Goal: Task Accomplishment & Management: Manage account settings

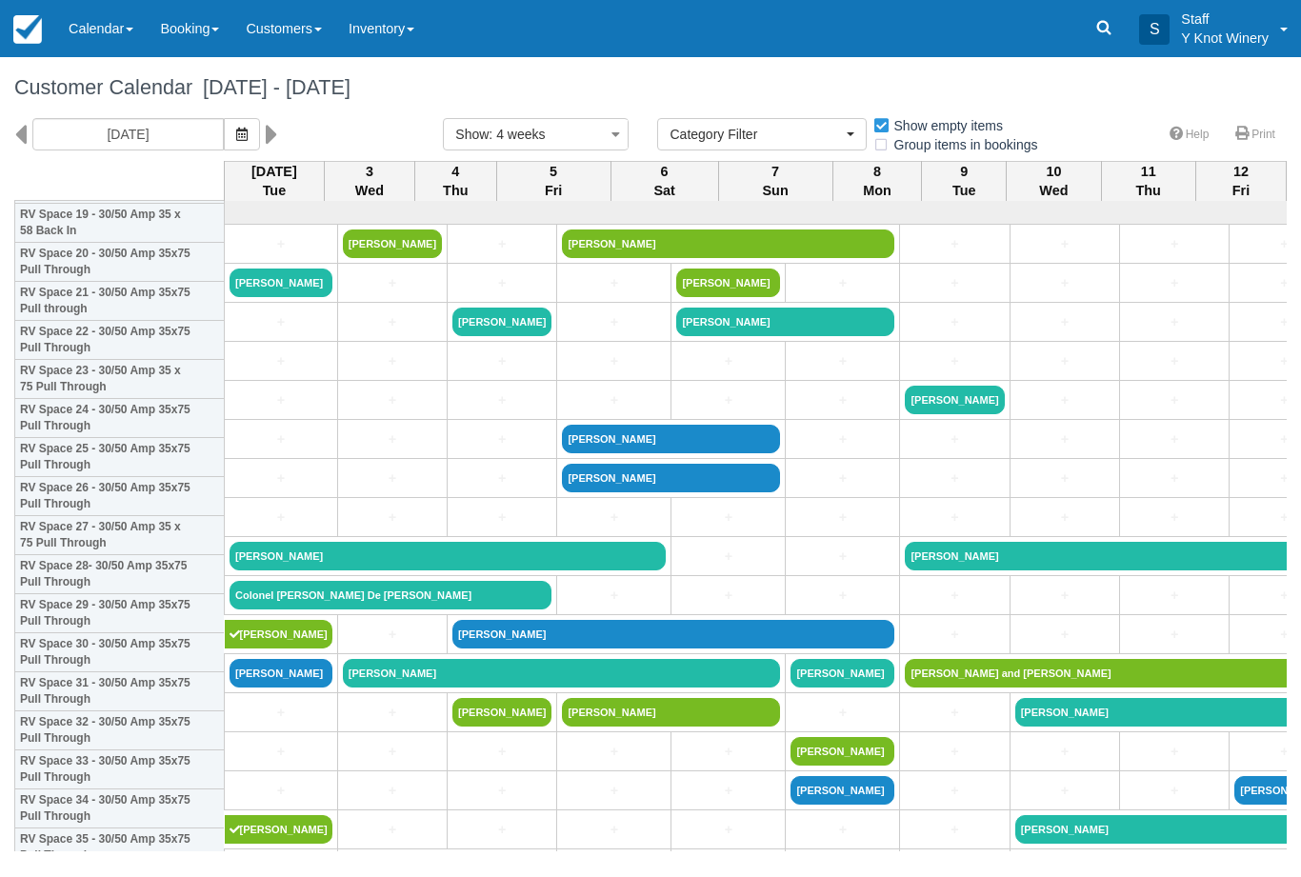
select select
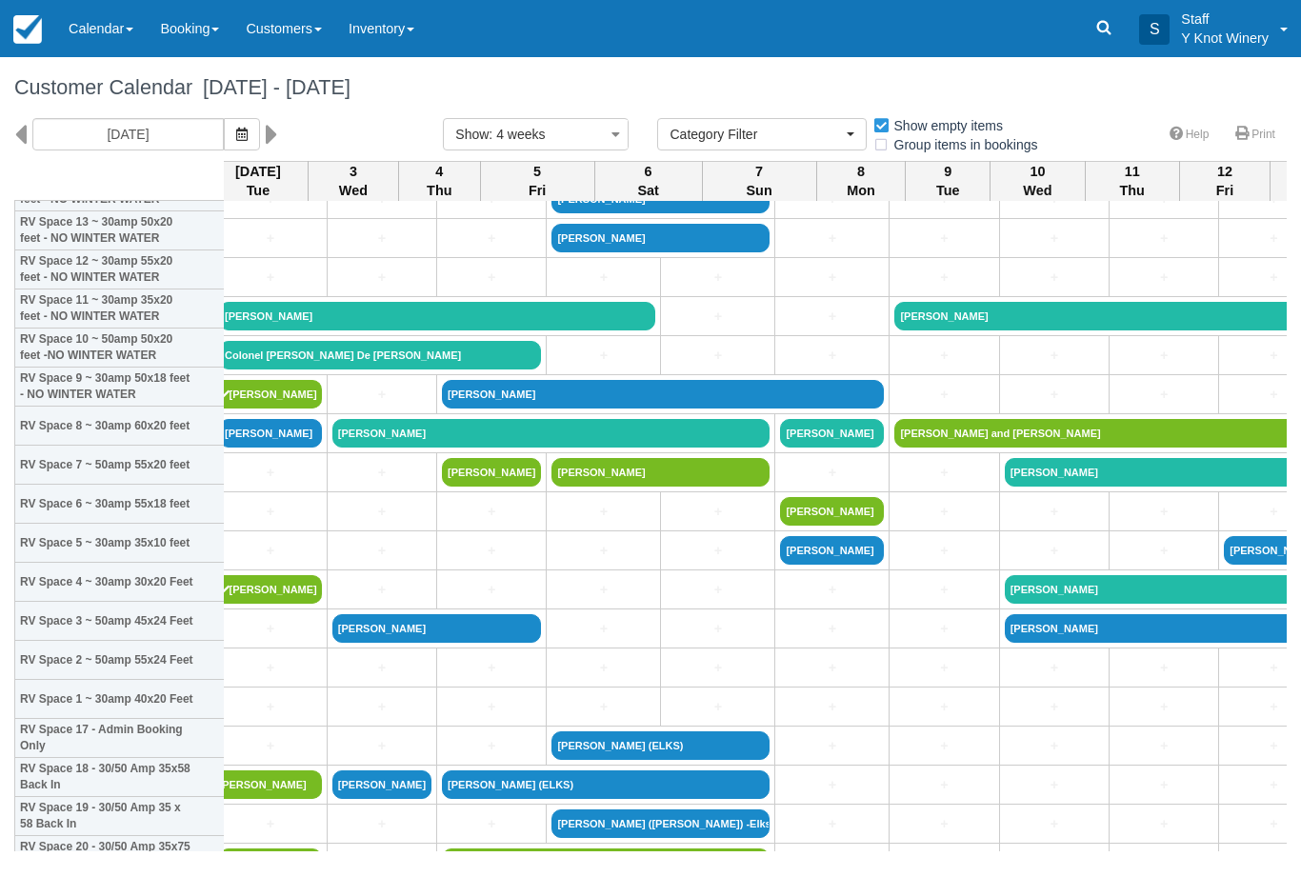
scroll to position [190, 19]
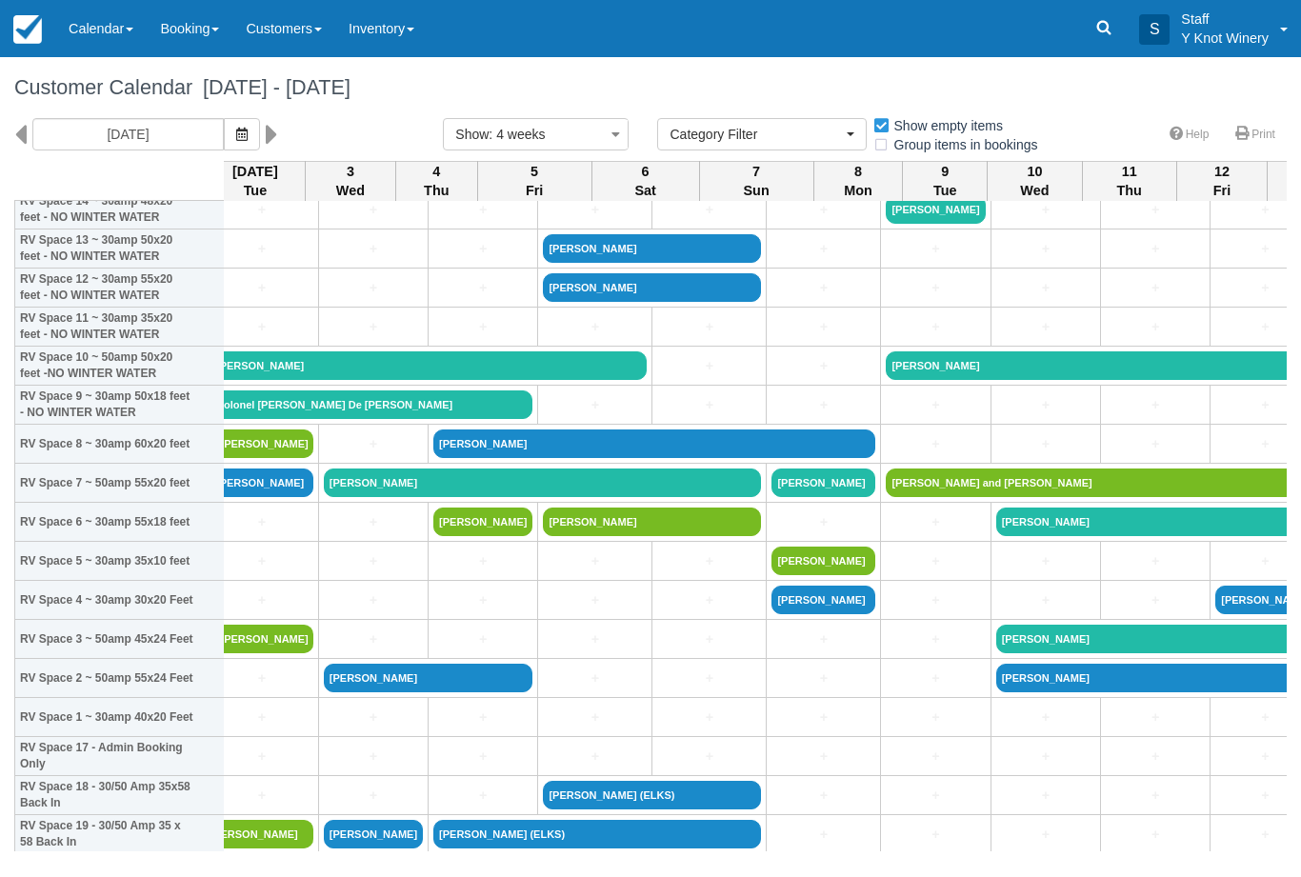
click at [351, 497] on link "[PERSON_NAME]" at bounding box center [543, 483] width 438 height 29
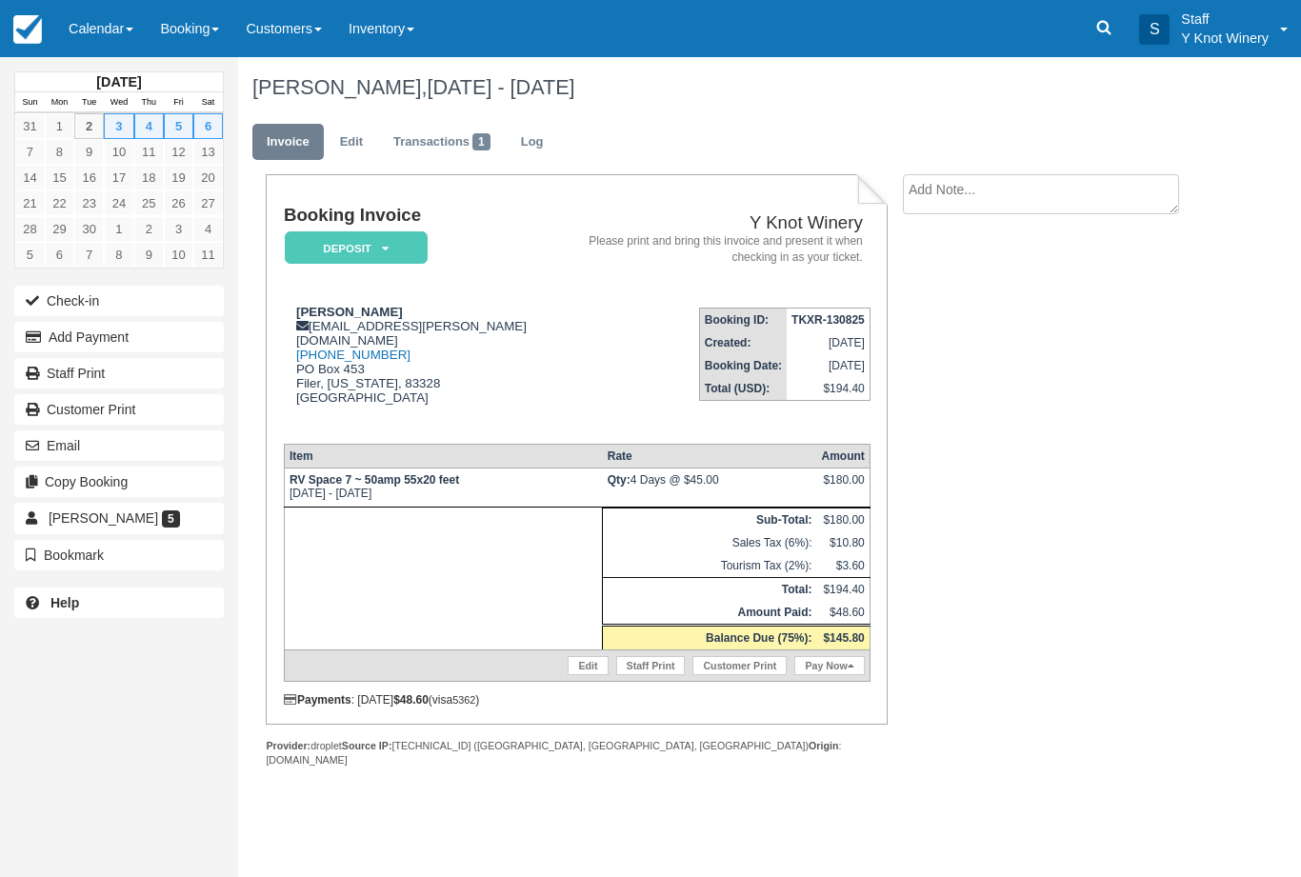
click at [579, 667] on link "Edit" at bounding box center [588, 665] width 40 height 19
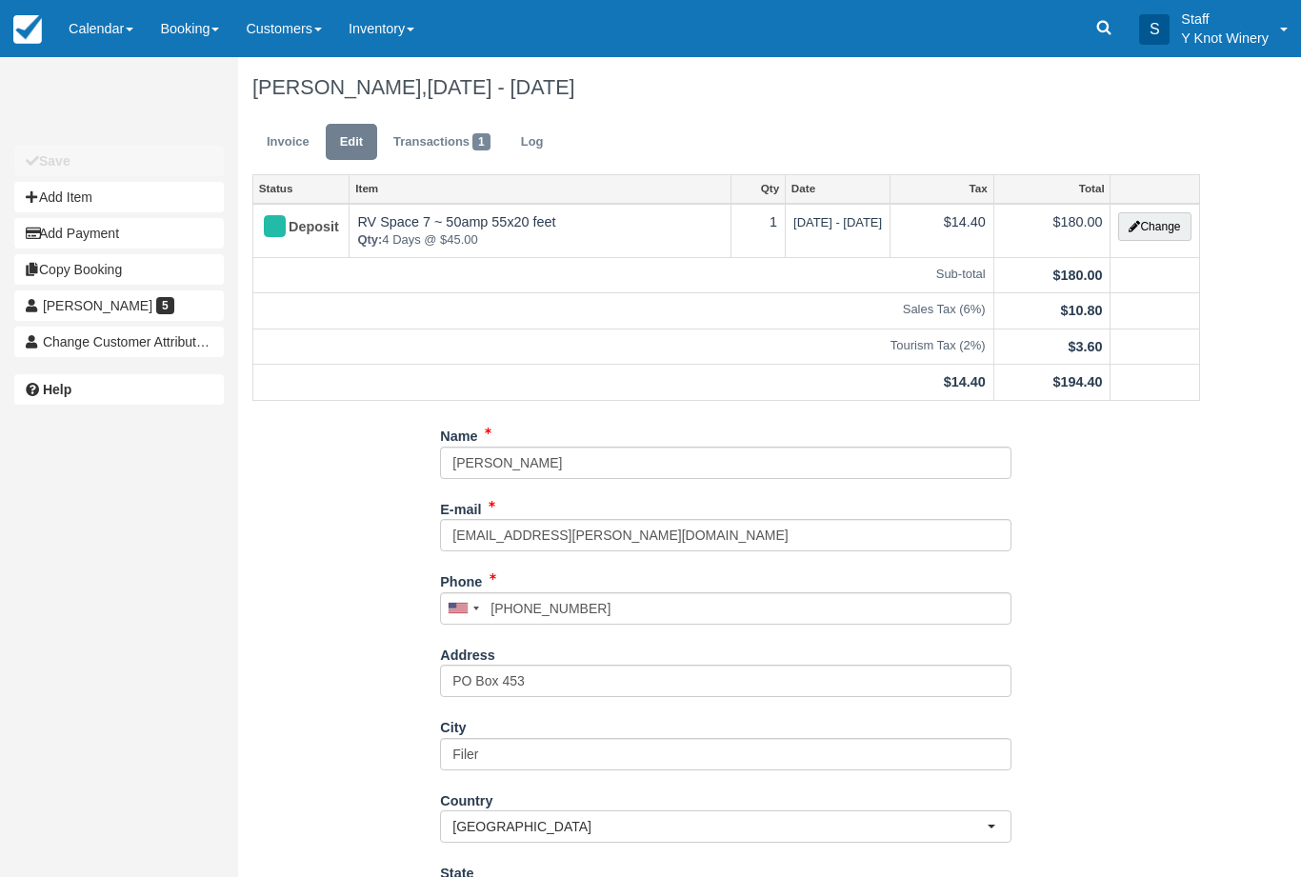
click at [1151, 226] on button "Change" at bounding box center [1154, 226] width 72 height 29
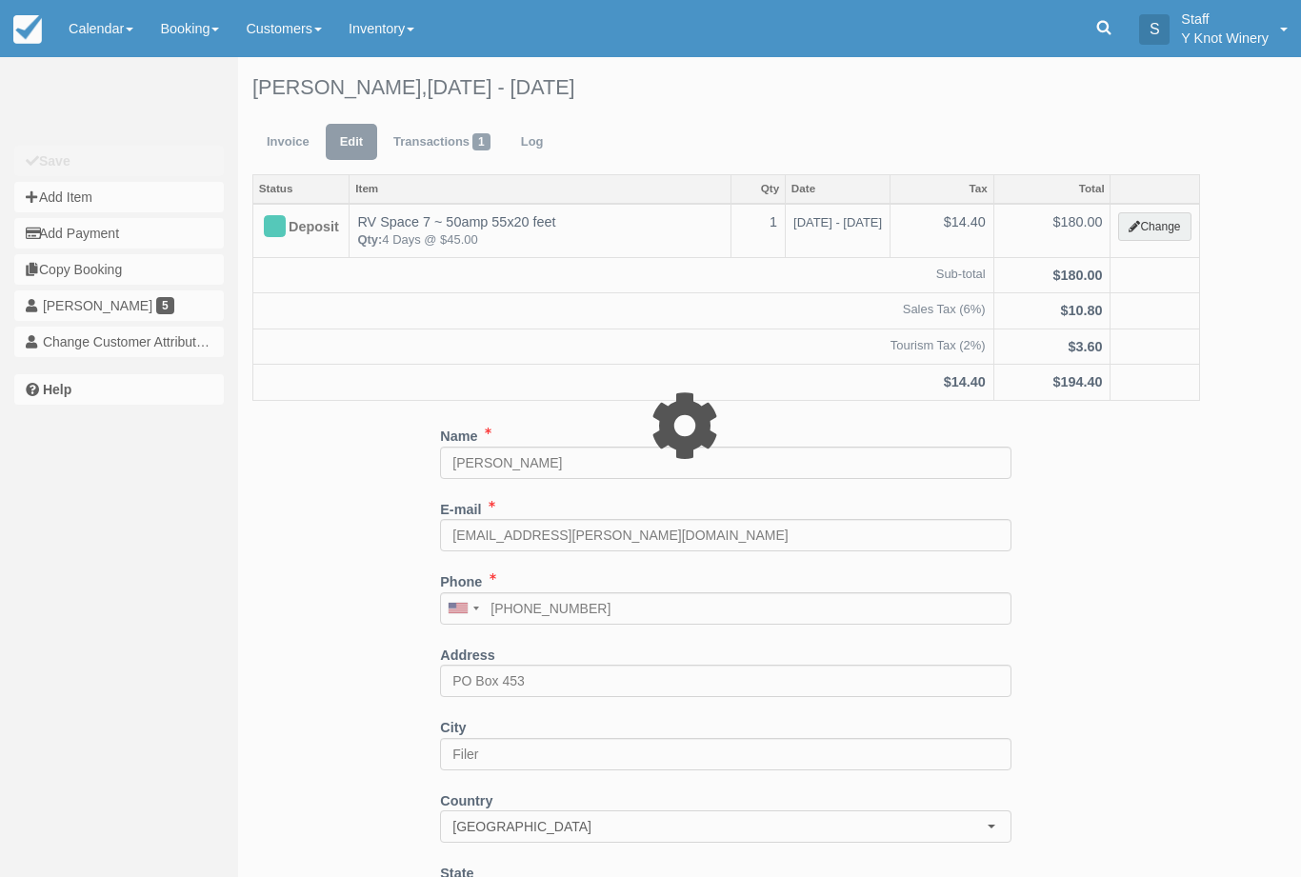
type input "180.00"
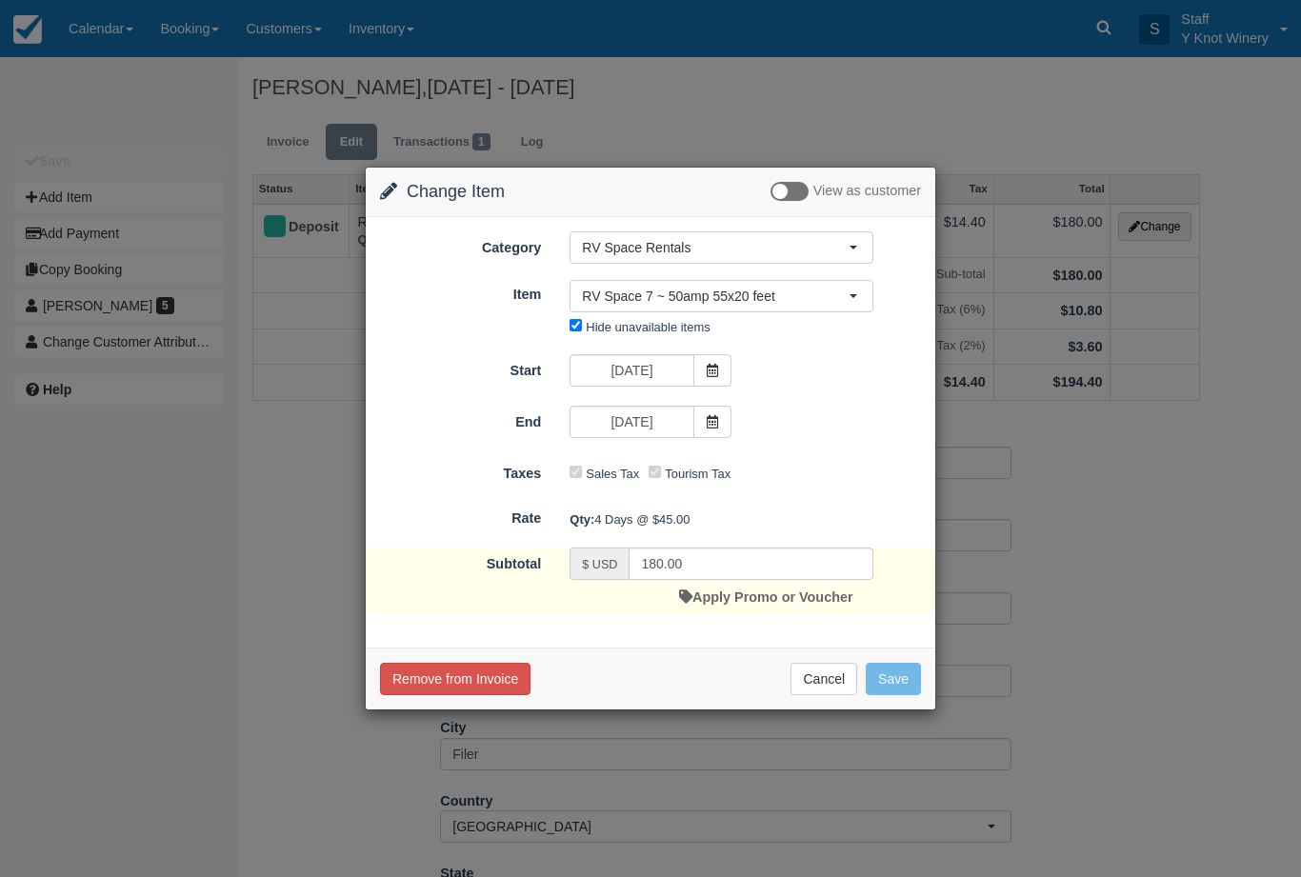
click at [716, 426] on icon at bounding box center [712, 421] width 13 height 13
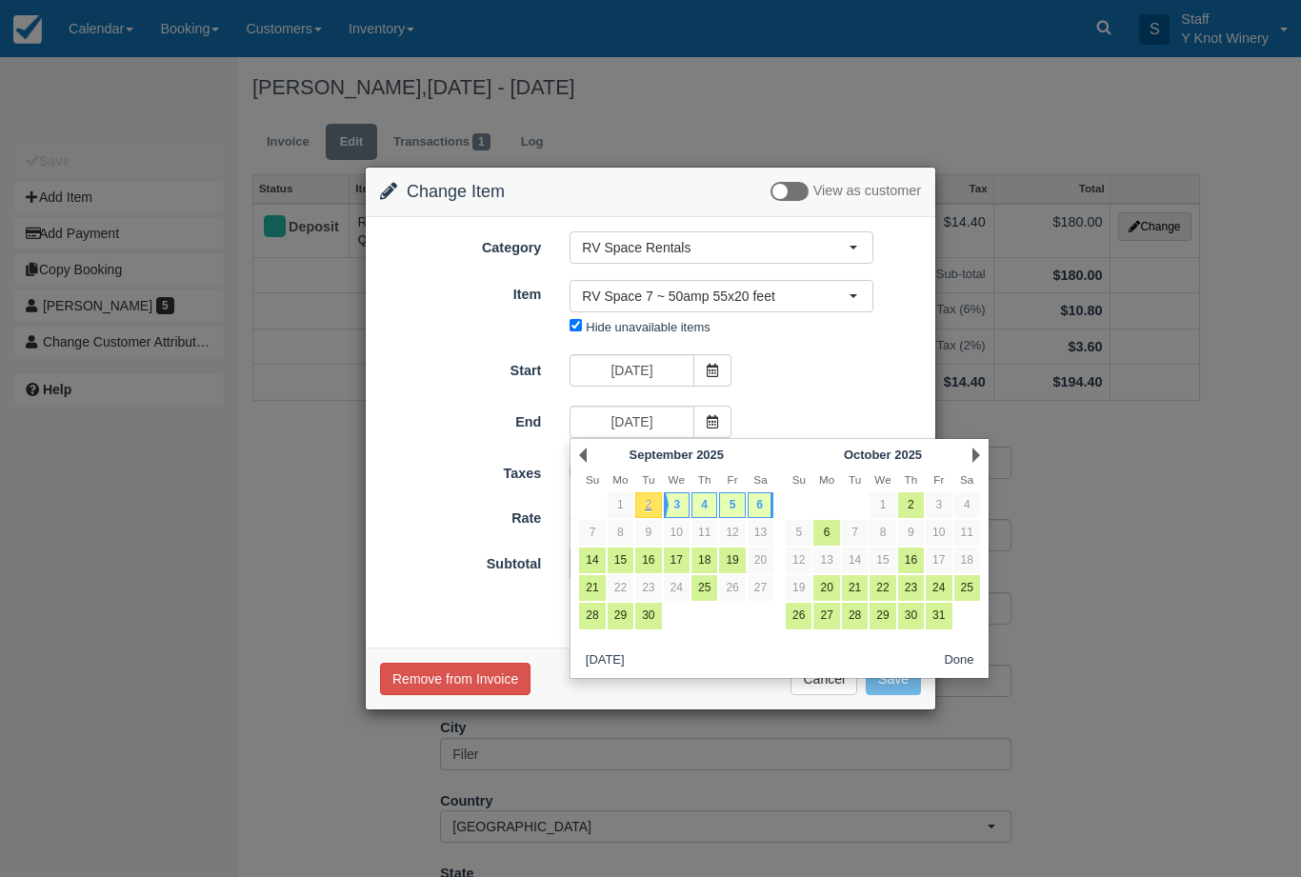
click at [856, 285] on button "RV Space 7 ~ 50amp 55x20 feet" at bounding box center [721, 296] width 304 height 32
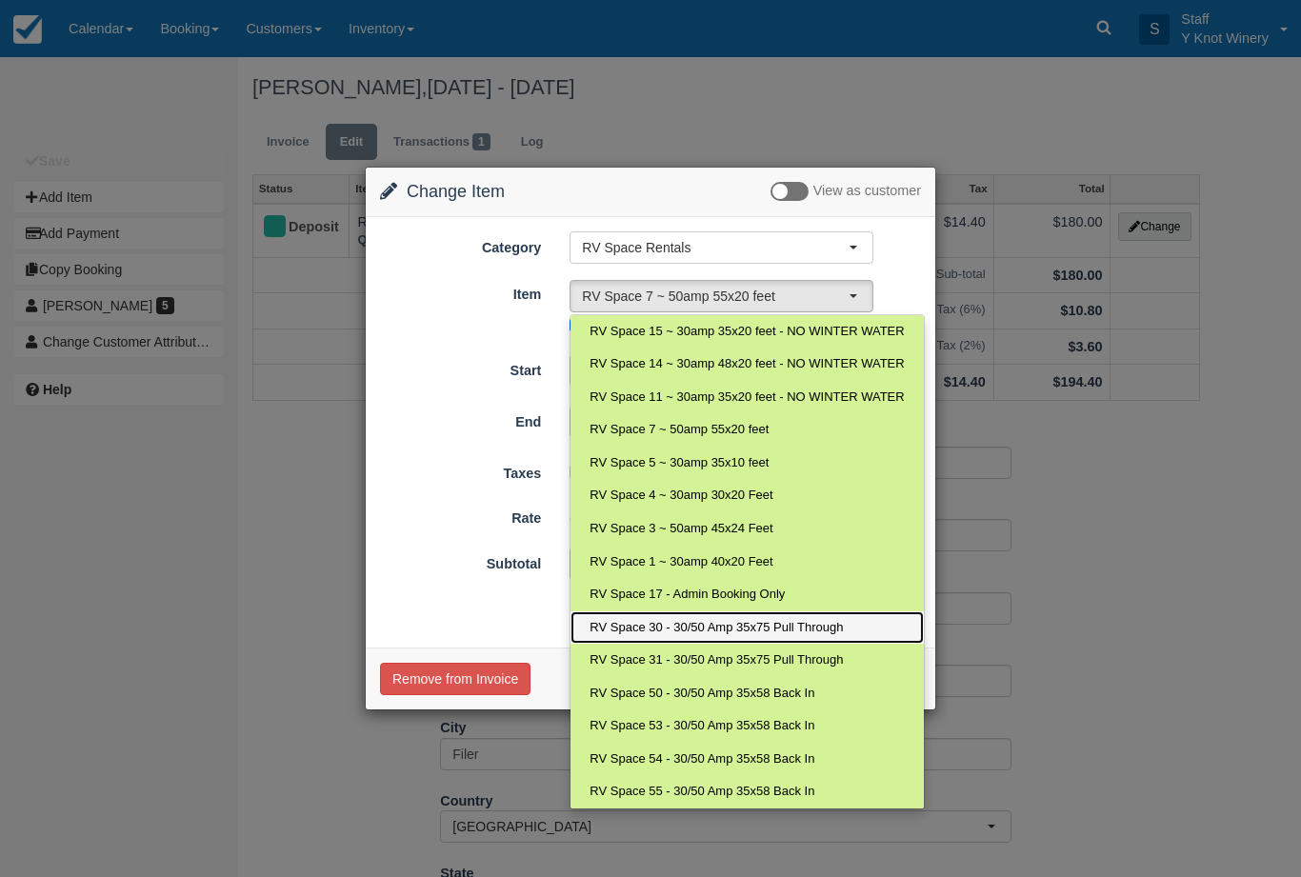
click at [655, 628] on span "RV Space 30 - 30/50 Amp 35x75 Pull Through" at bounding box center [715, 628] width 253 height 18
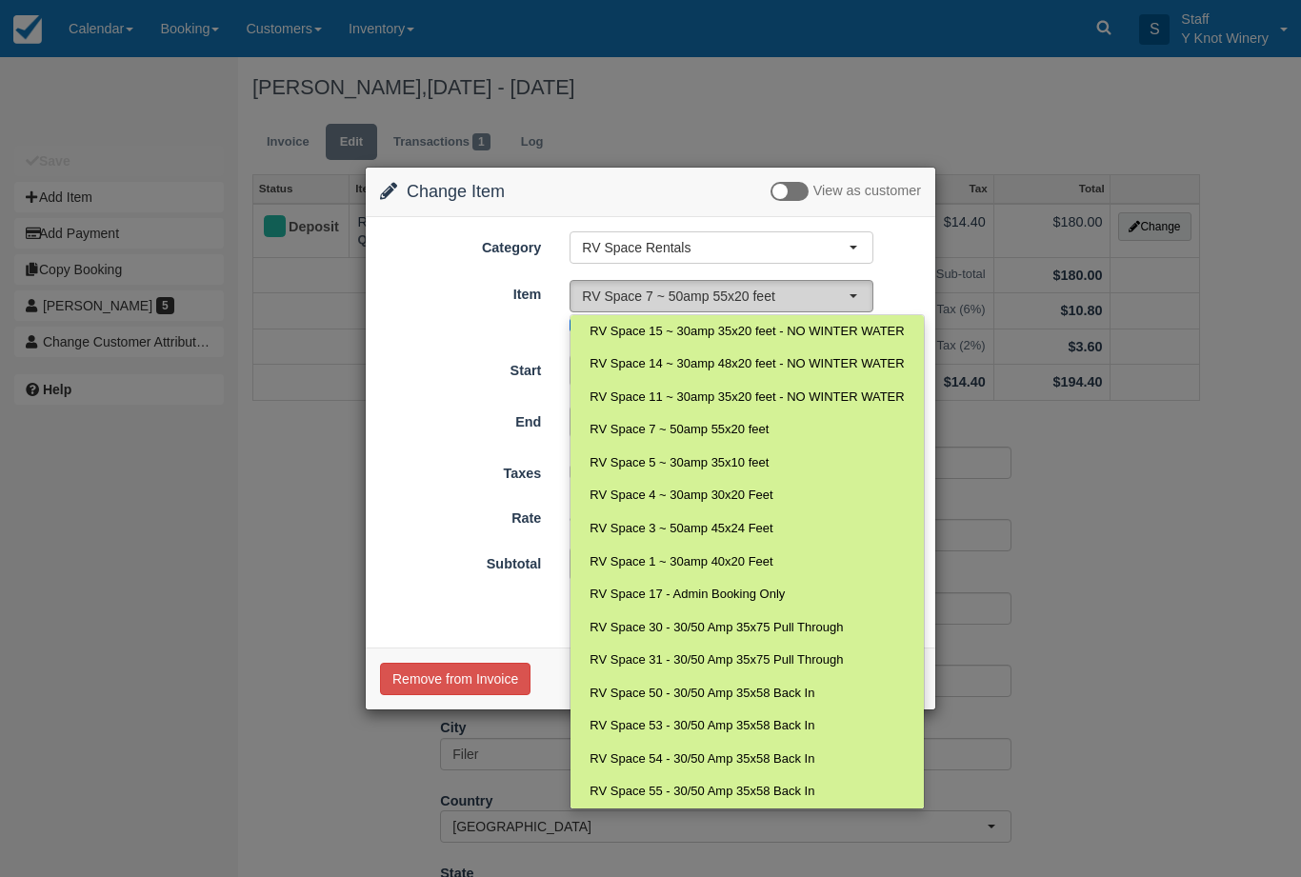
select select "82"
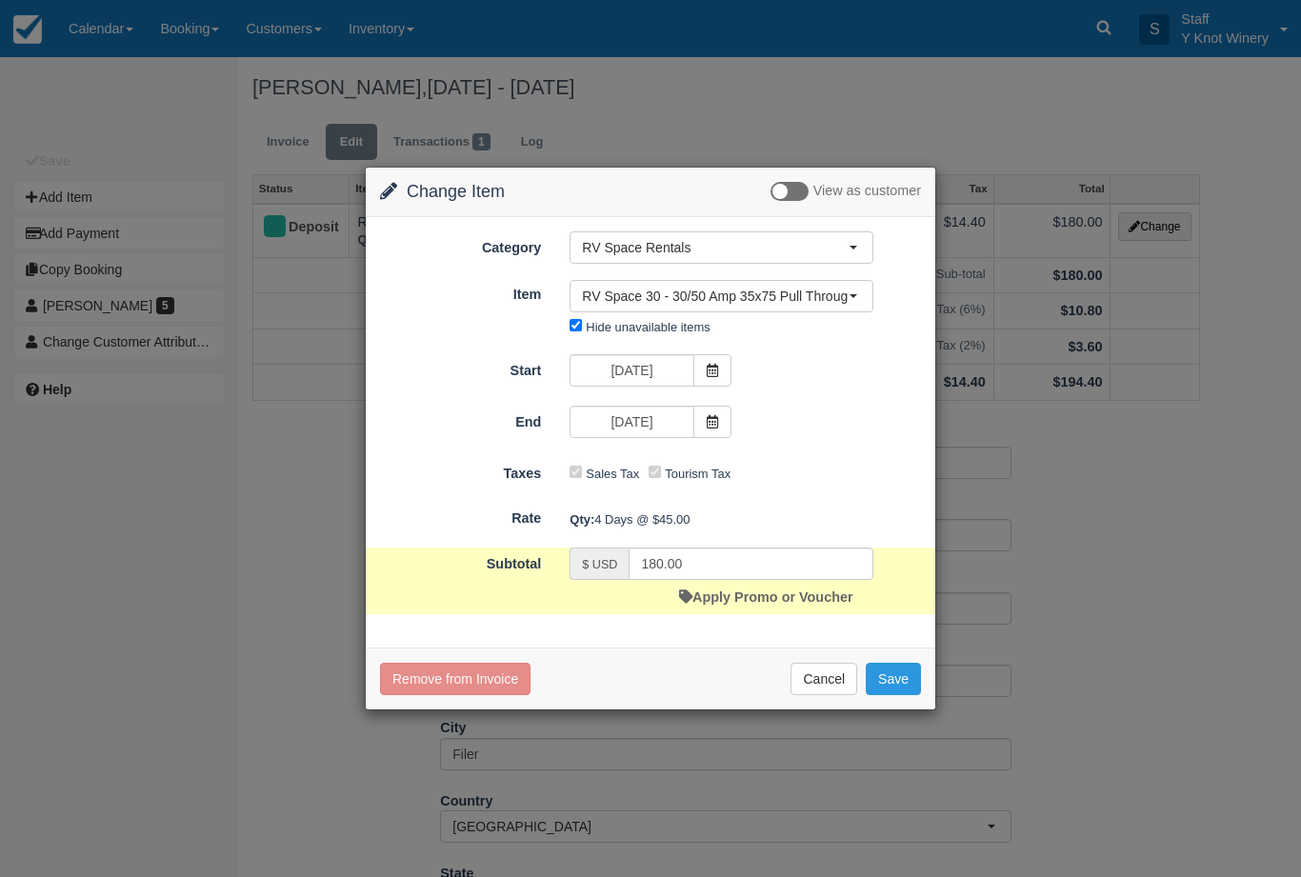
click at [711, 421] on icon at bounding box center [712, 421] width 13 height 13
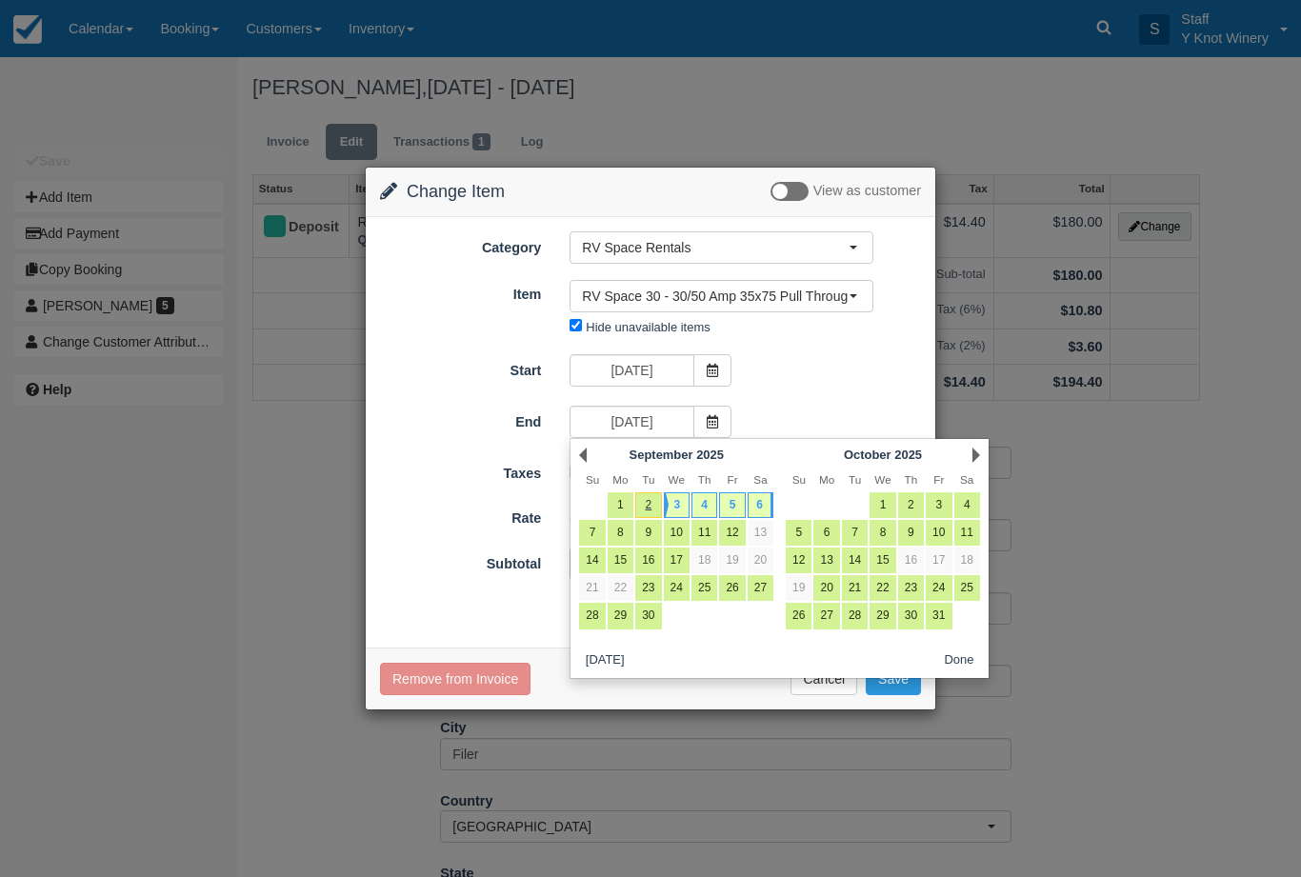
click at [588, 528] on link "7" at bounding box center [592, 533] width 26 height 26
type input "[DATE]"
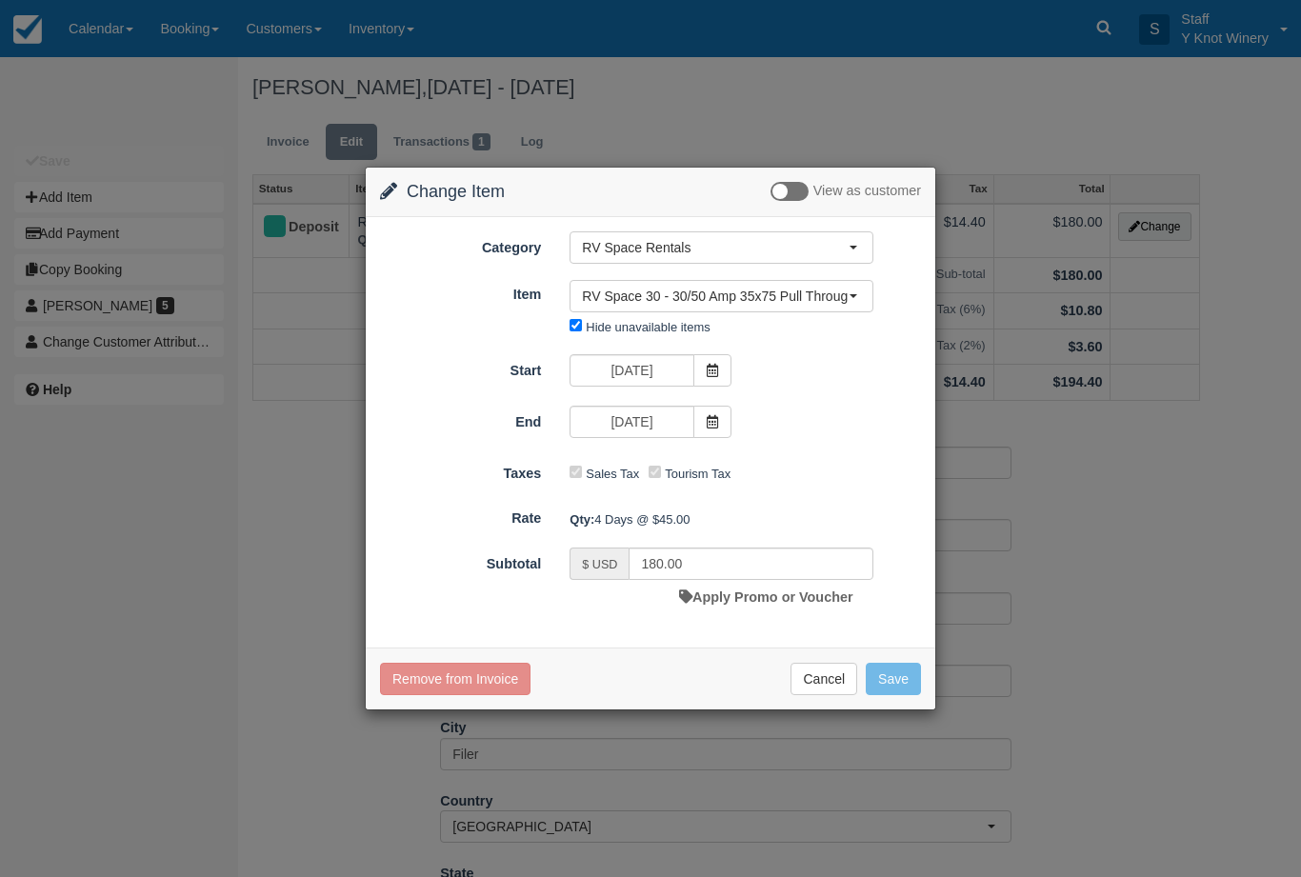
type input "225.00"
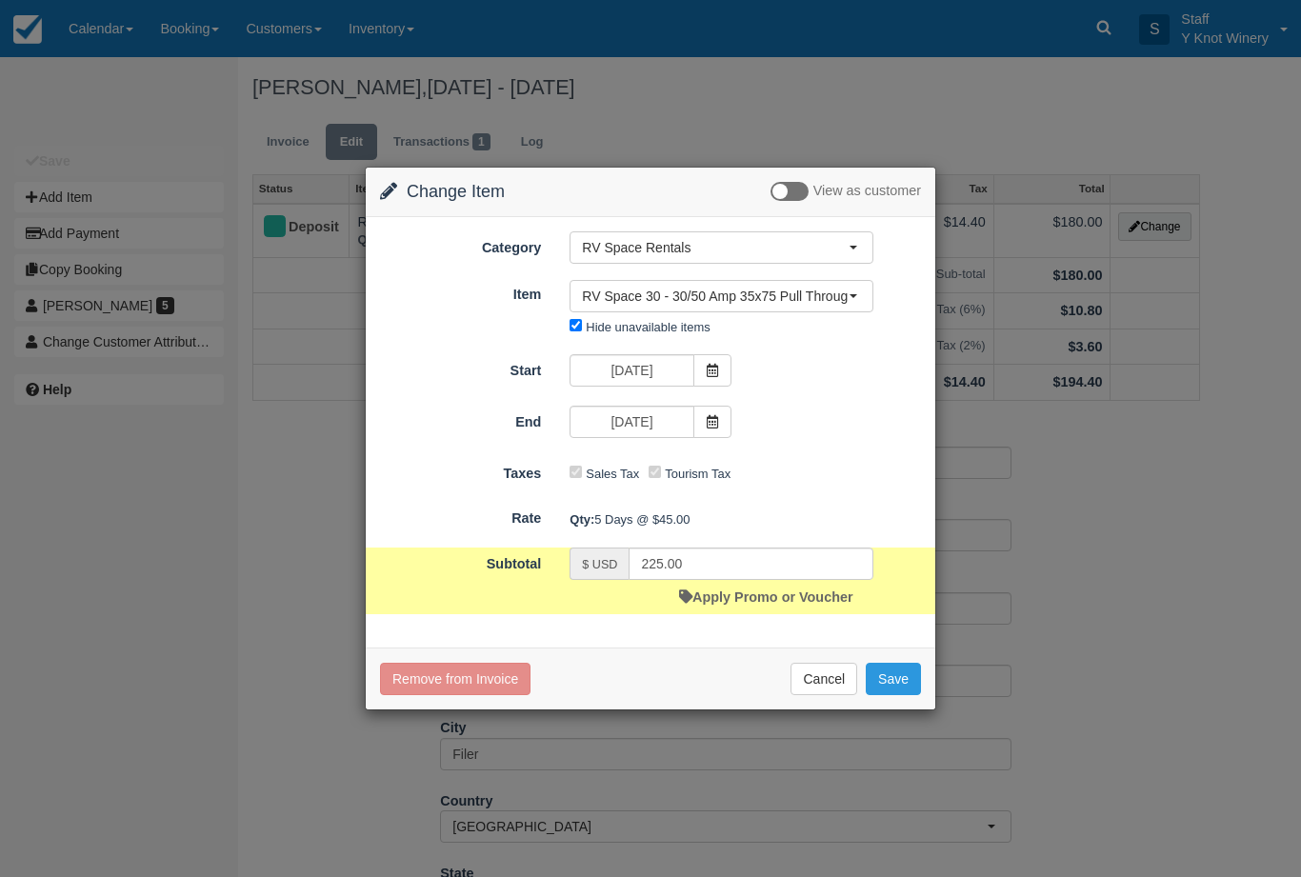
click at [906, 681] on button "Save" at bounding box center [893, 679] width 55 height 32
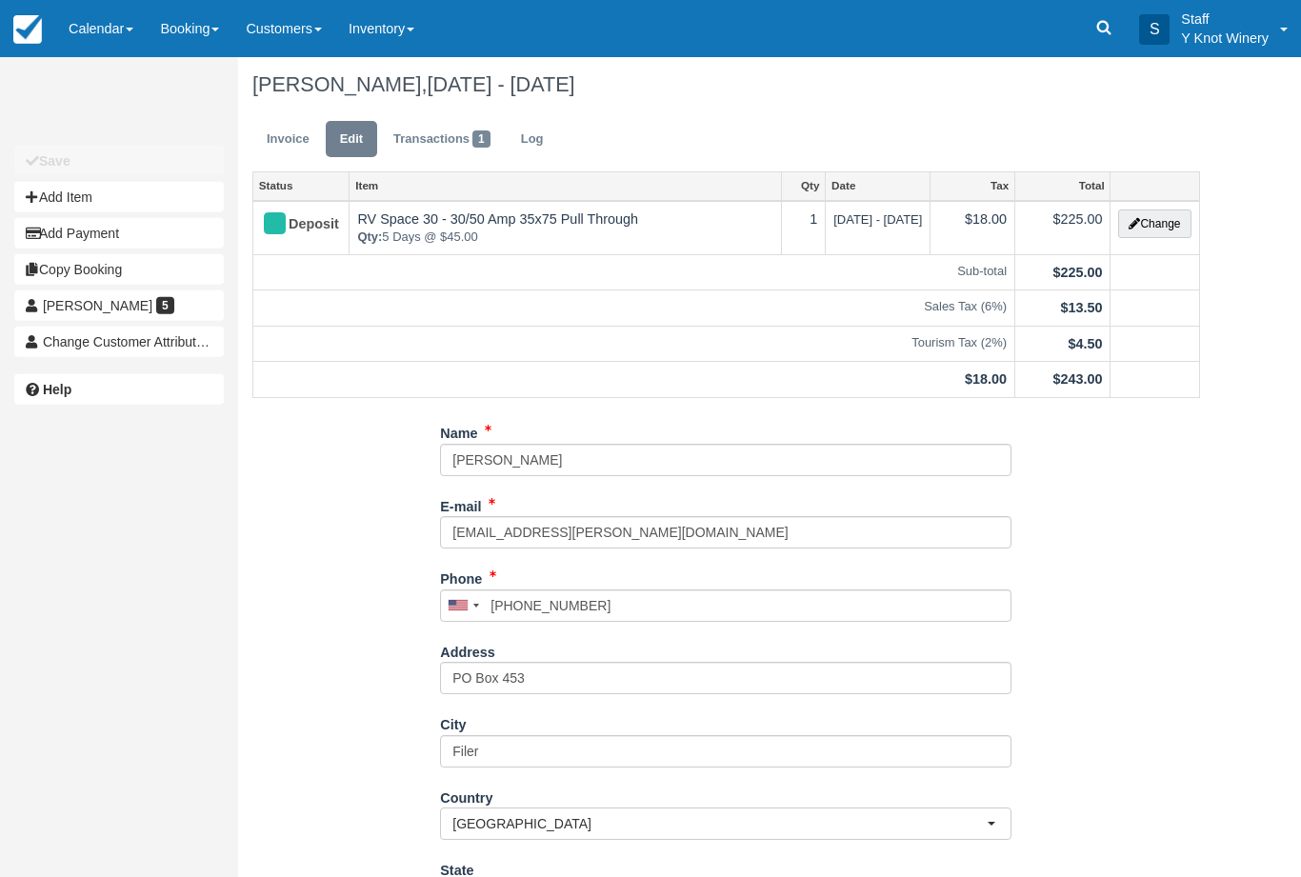
scroll to position [46, 0]
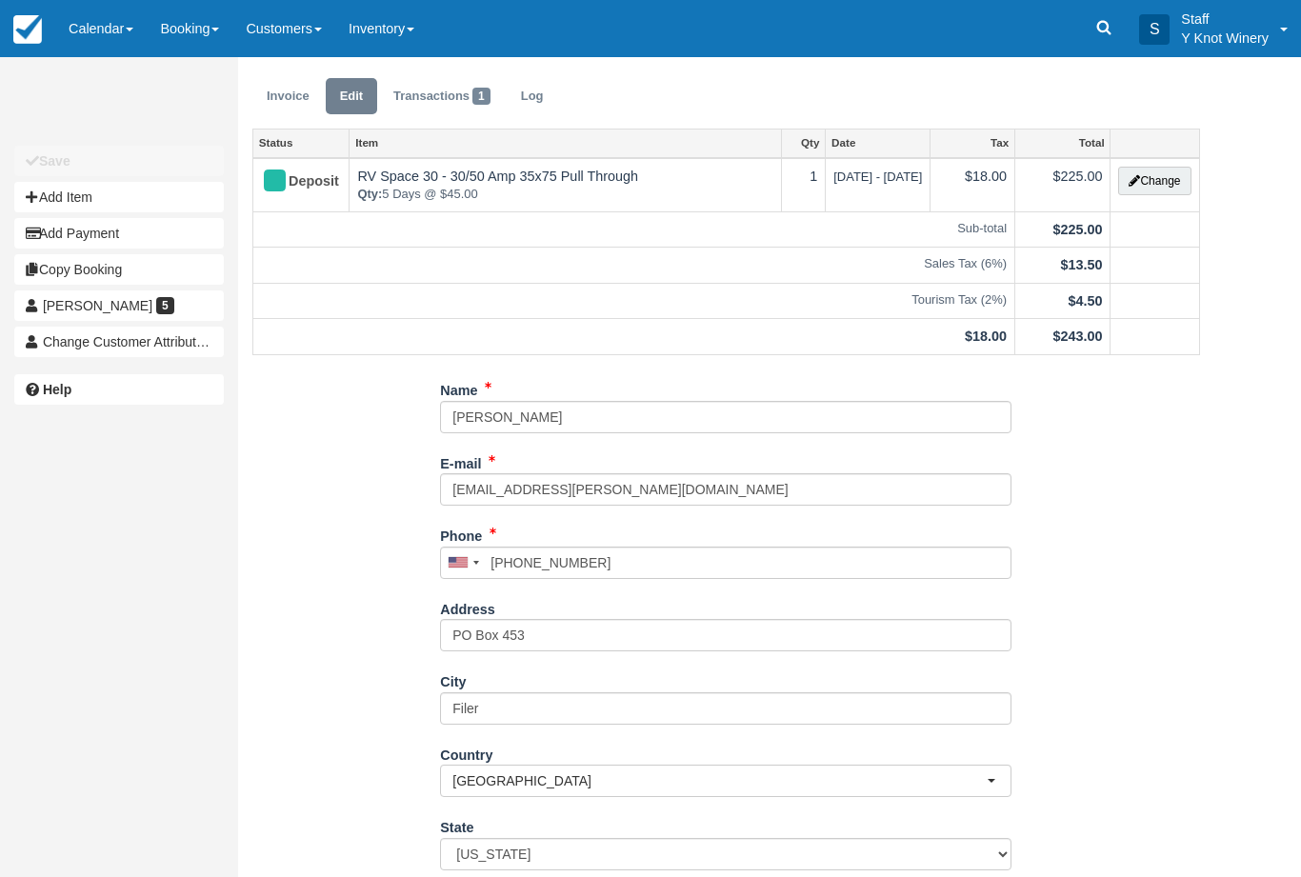
click at [1167, 179] on button "Change" at bounding box center [1154, 181] width 72 height 29
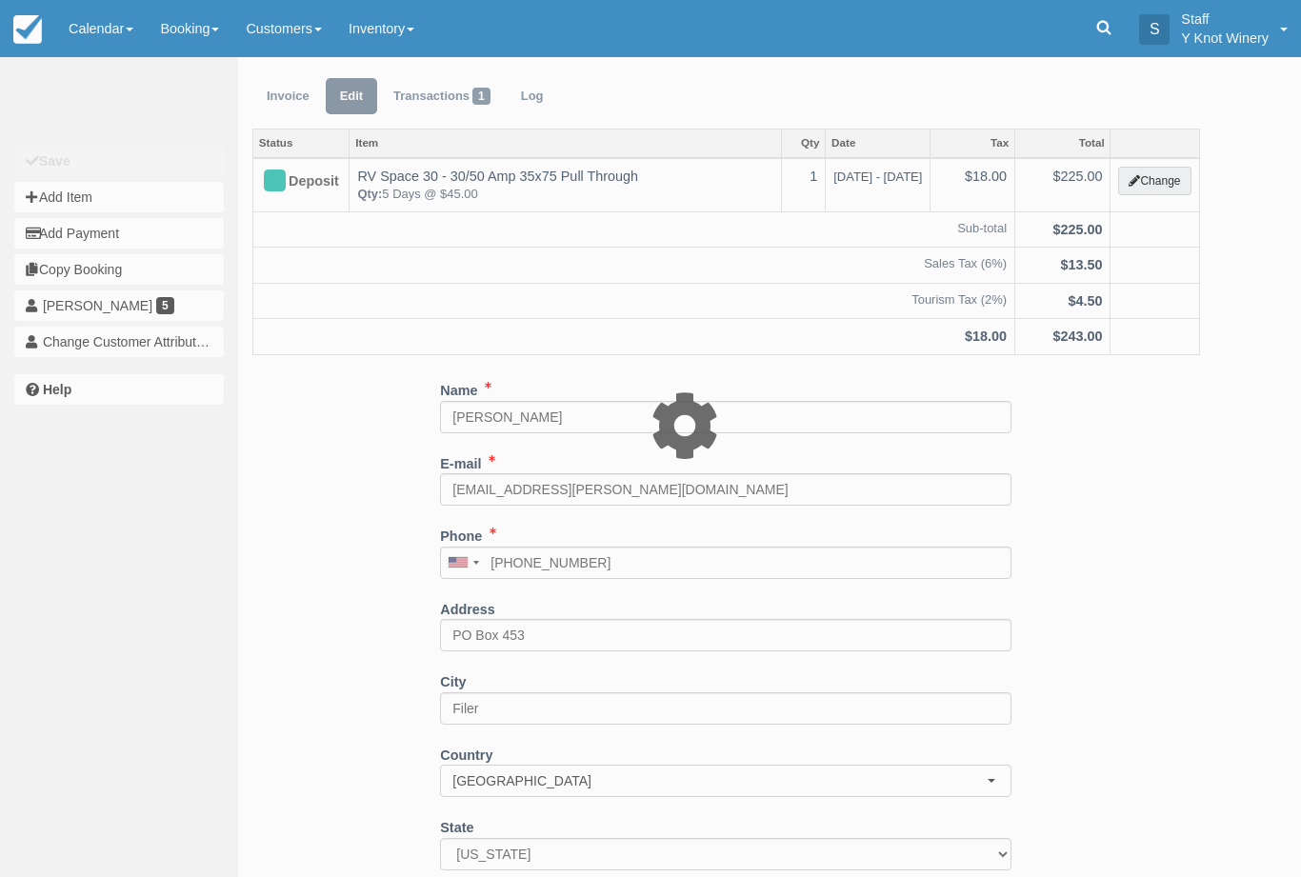
type input "225.00"
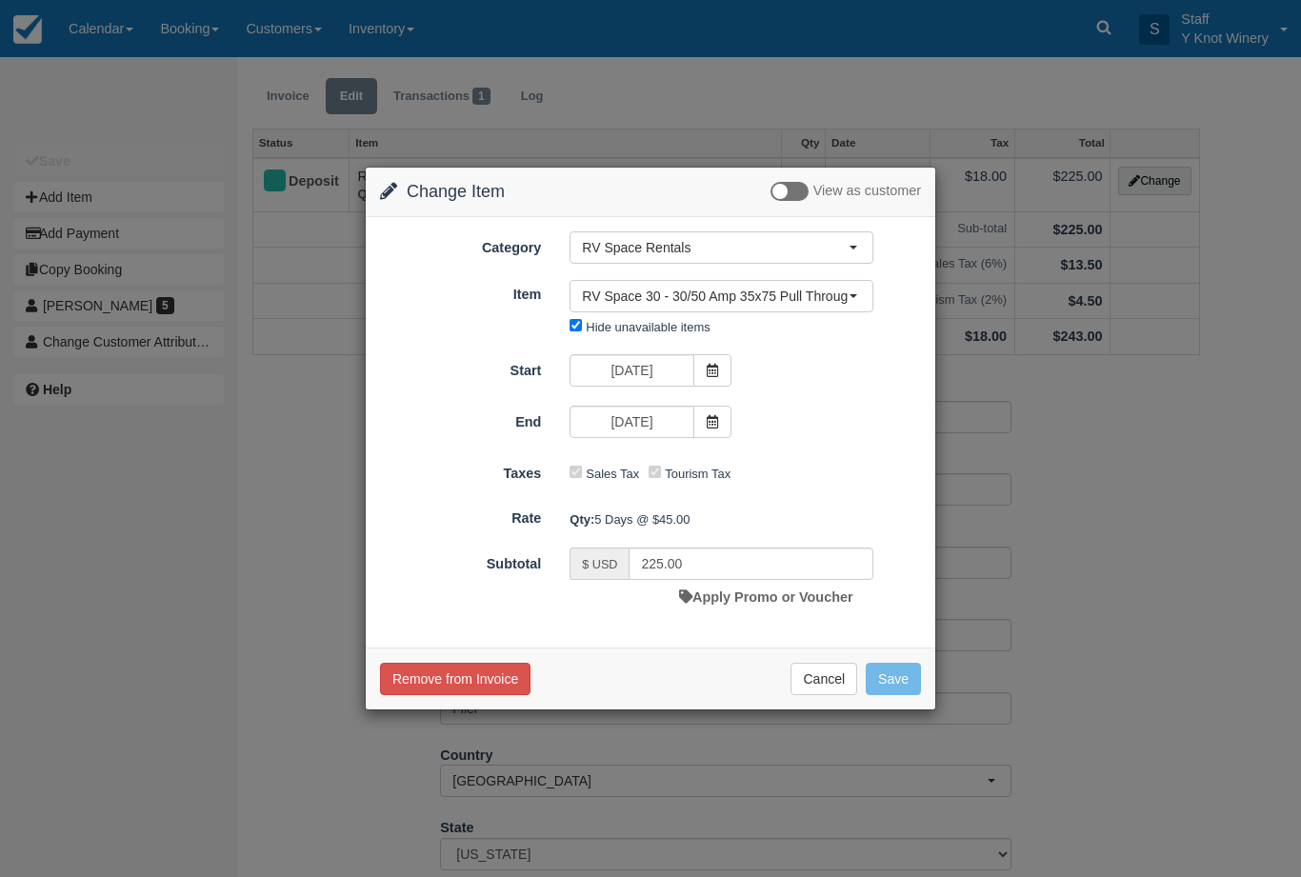
click at [838, 296] on span "RV Space 30 - 30/50 Amp 35x75 Pull Through" at bounding box center [715, 296] width 267 height 19
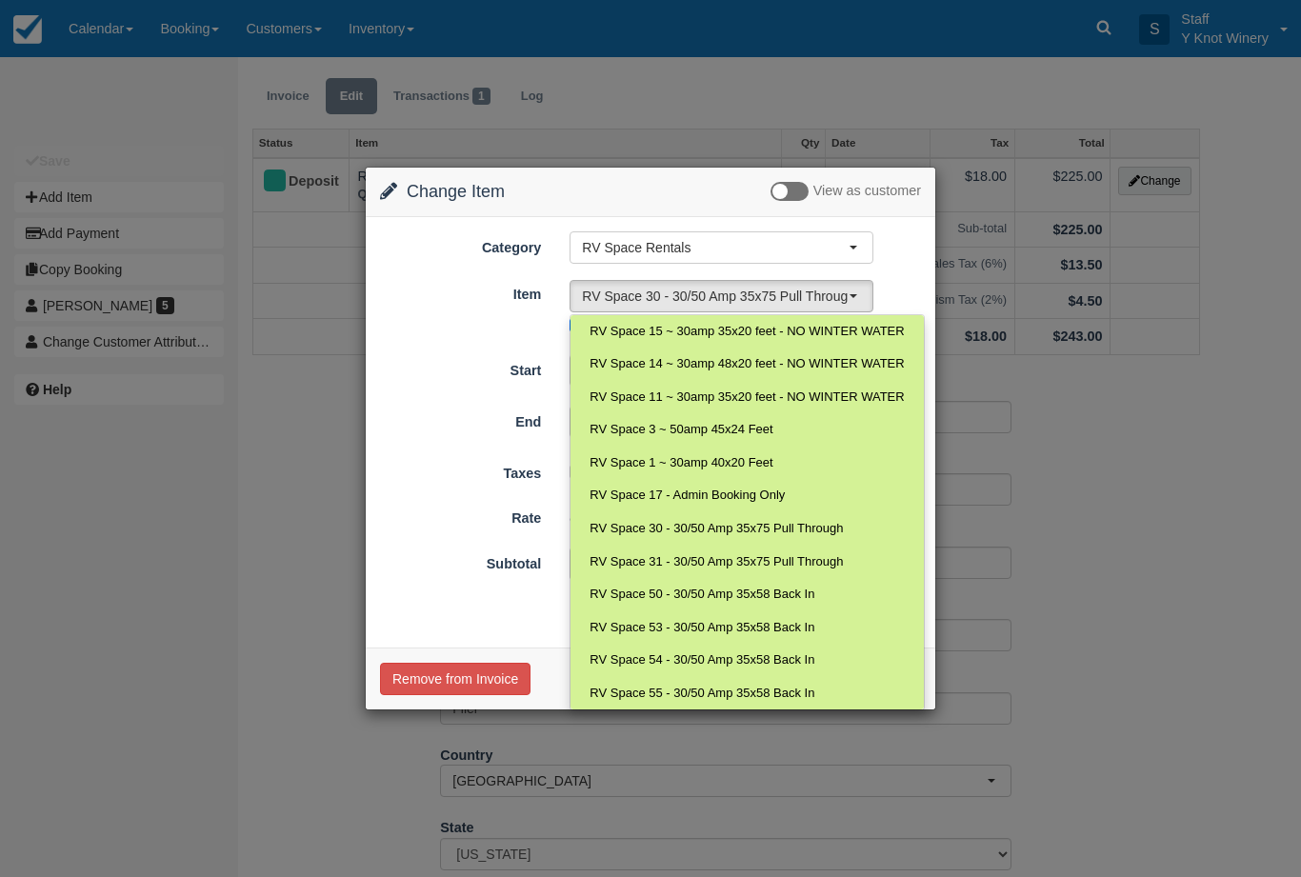
click at [1052, 467] on div "Change Item Add Item View as customer Category RV Space Rentals RV Space Rental…" at bounding box center [650, 438] width 1301 height 877
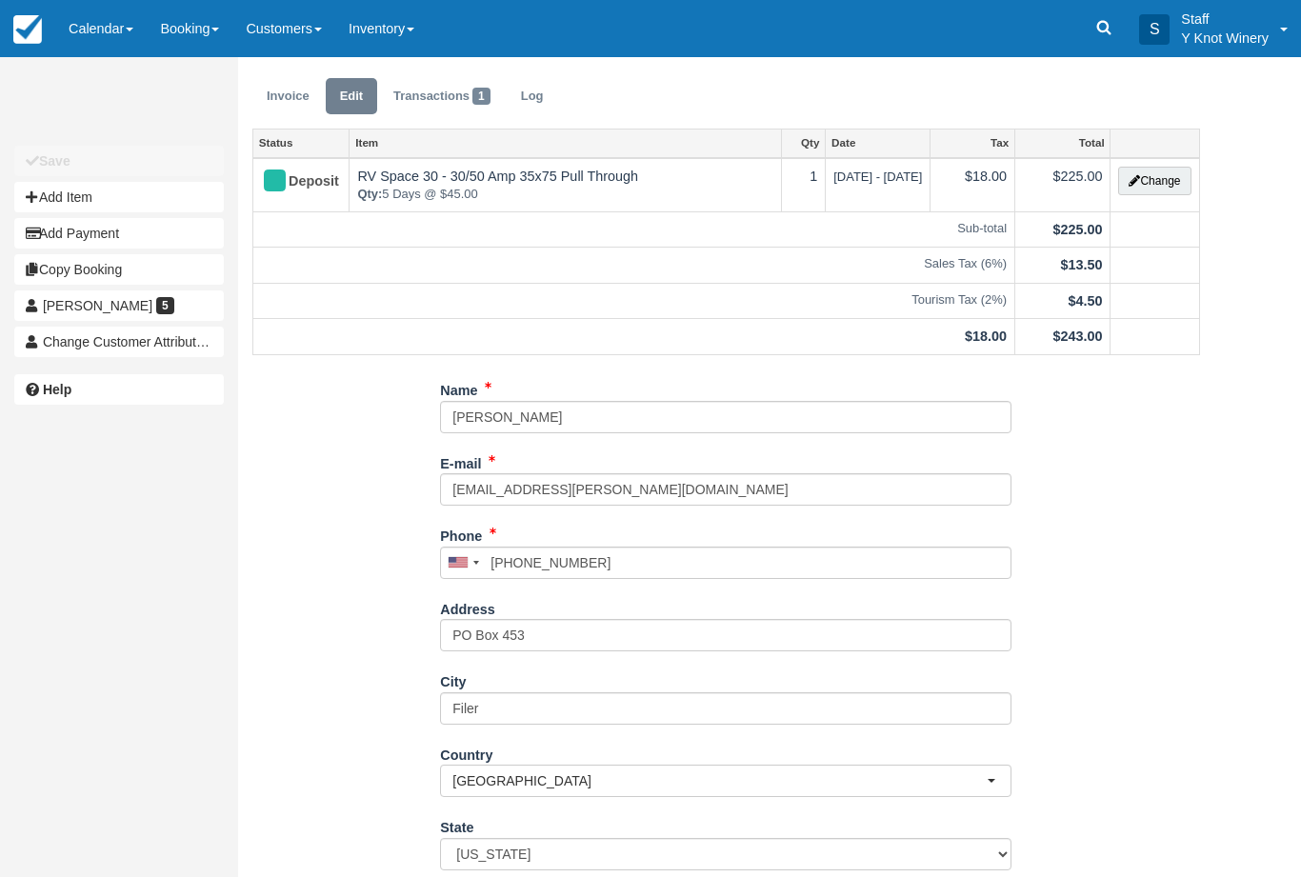
click at [104, 18] on link "Calendar" at bounding box center [100, 28] width 91 height 57
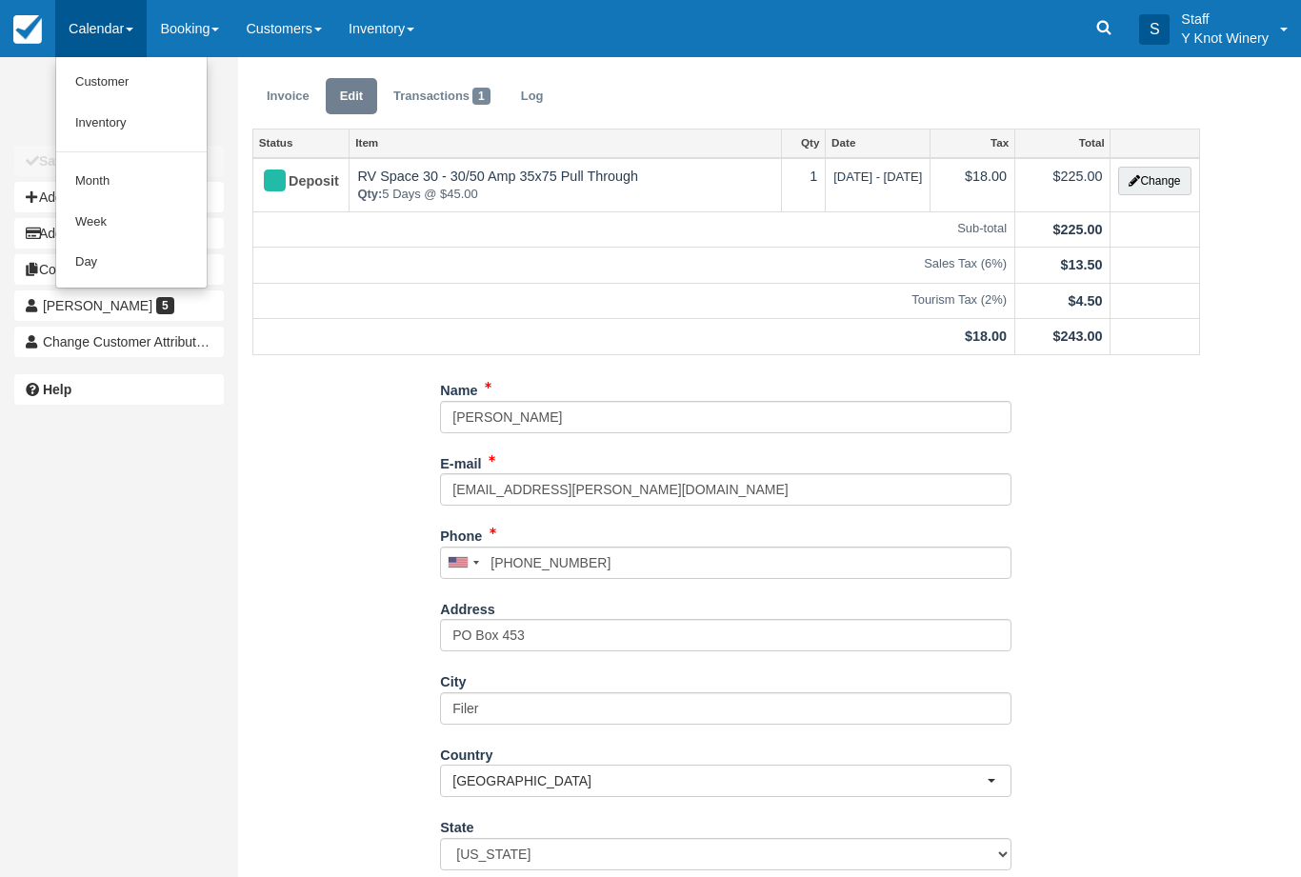
click at [113, 73] on link "Customer" at bounding box center [131, 82] width 150 height 41
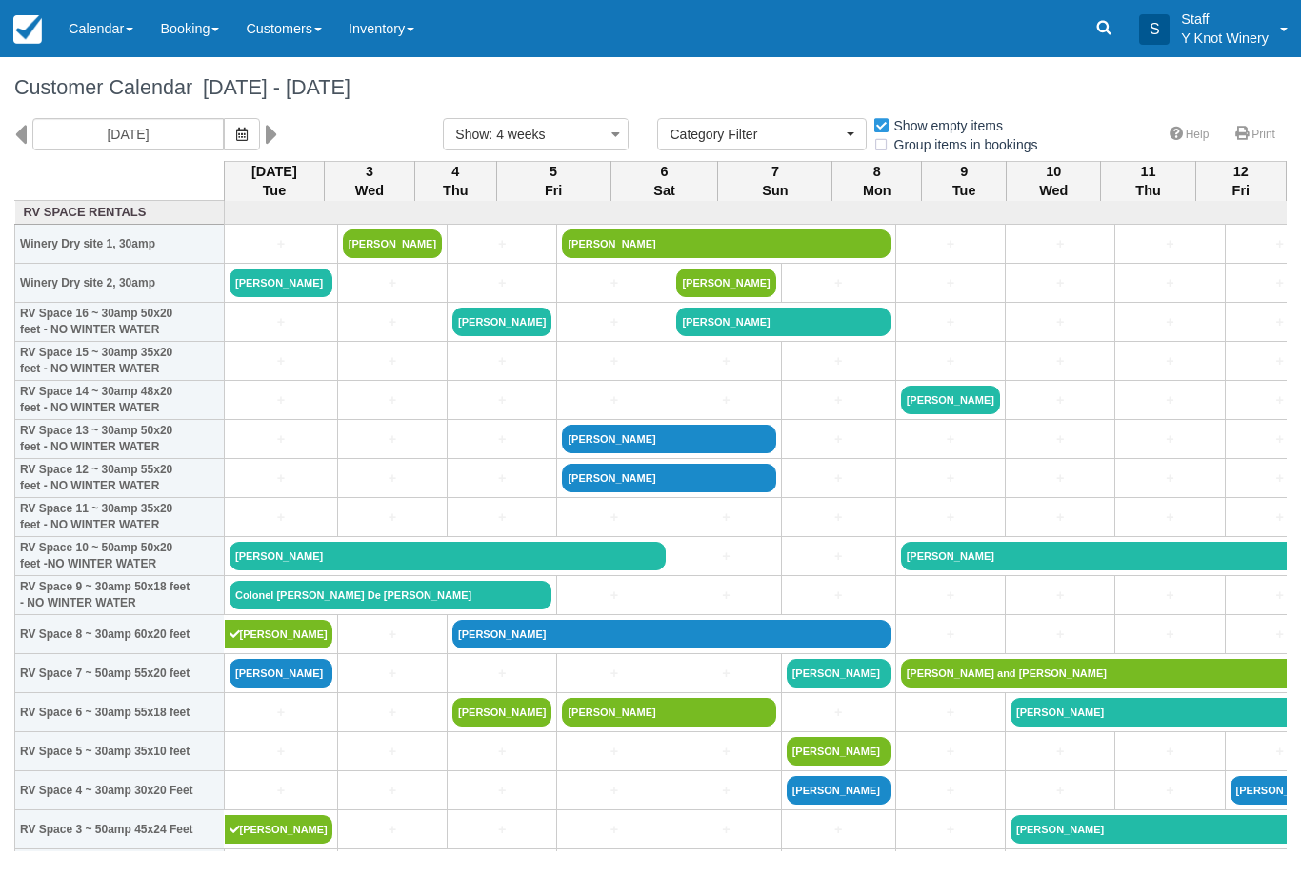
select select
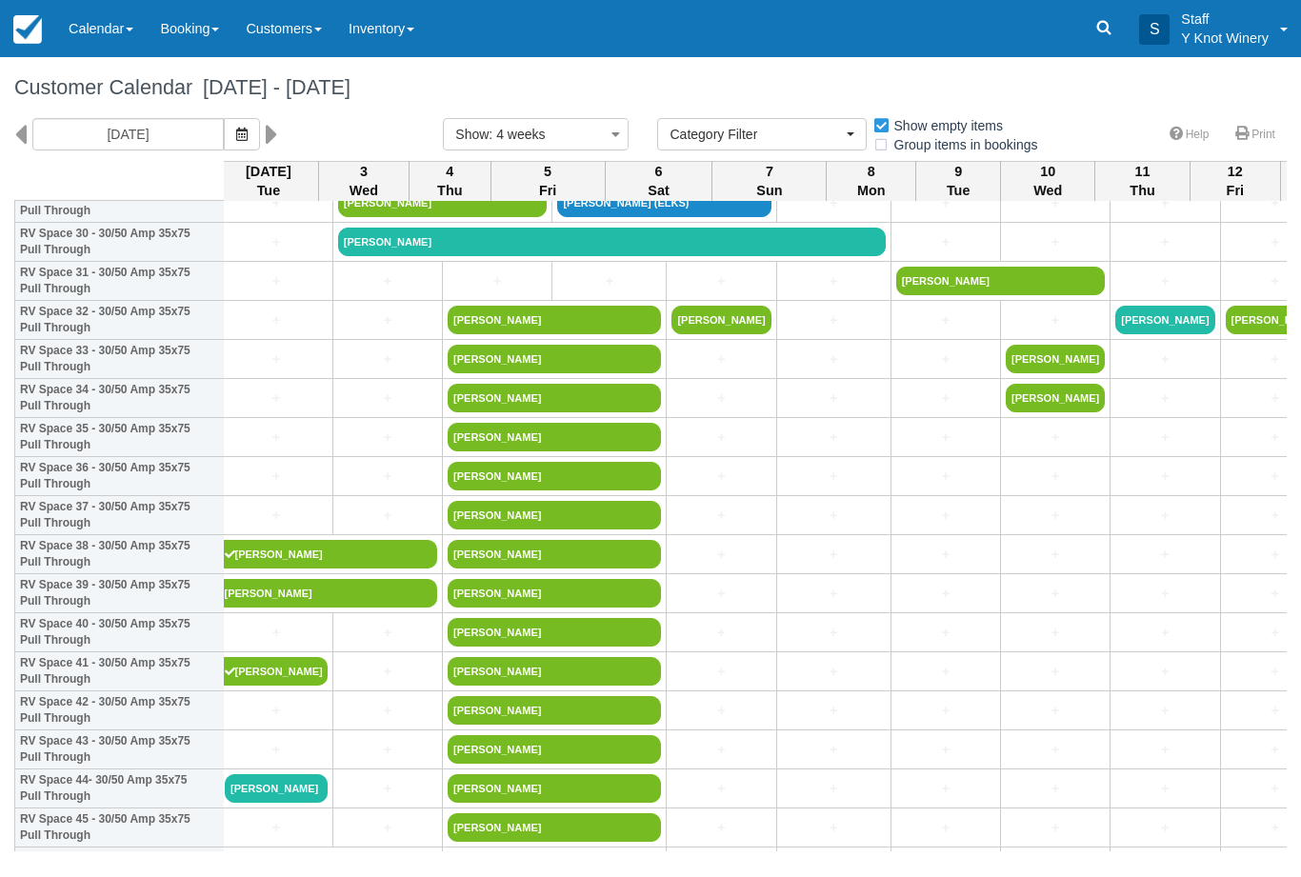
scroll to position [1212, 6]
click at [371, 256] on link "[PERSON_NAME]" at bounding box center [611, 242] width 548 height 29
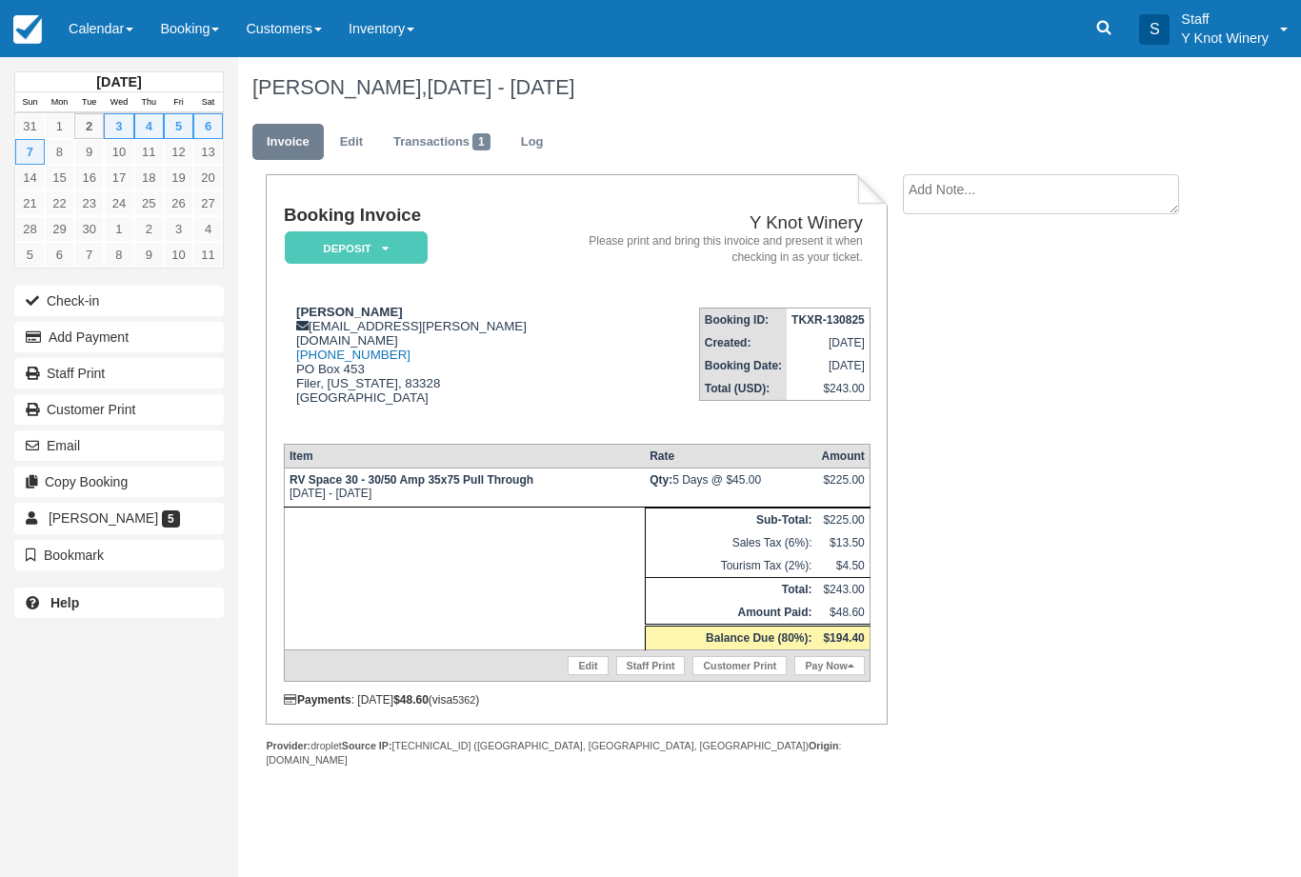
click at [568, 668] on link "Edit" at bounding box center [588, 665] width 40 height 19
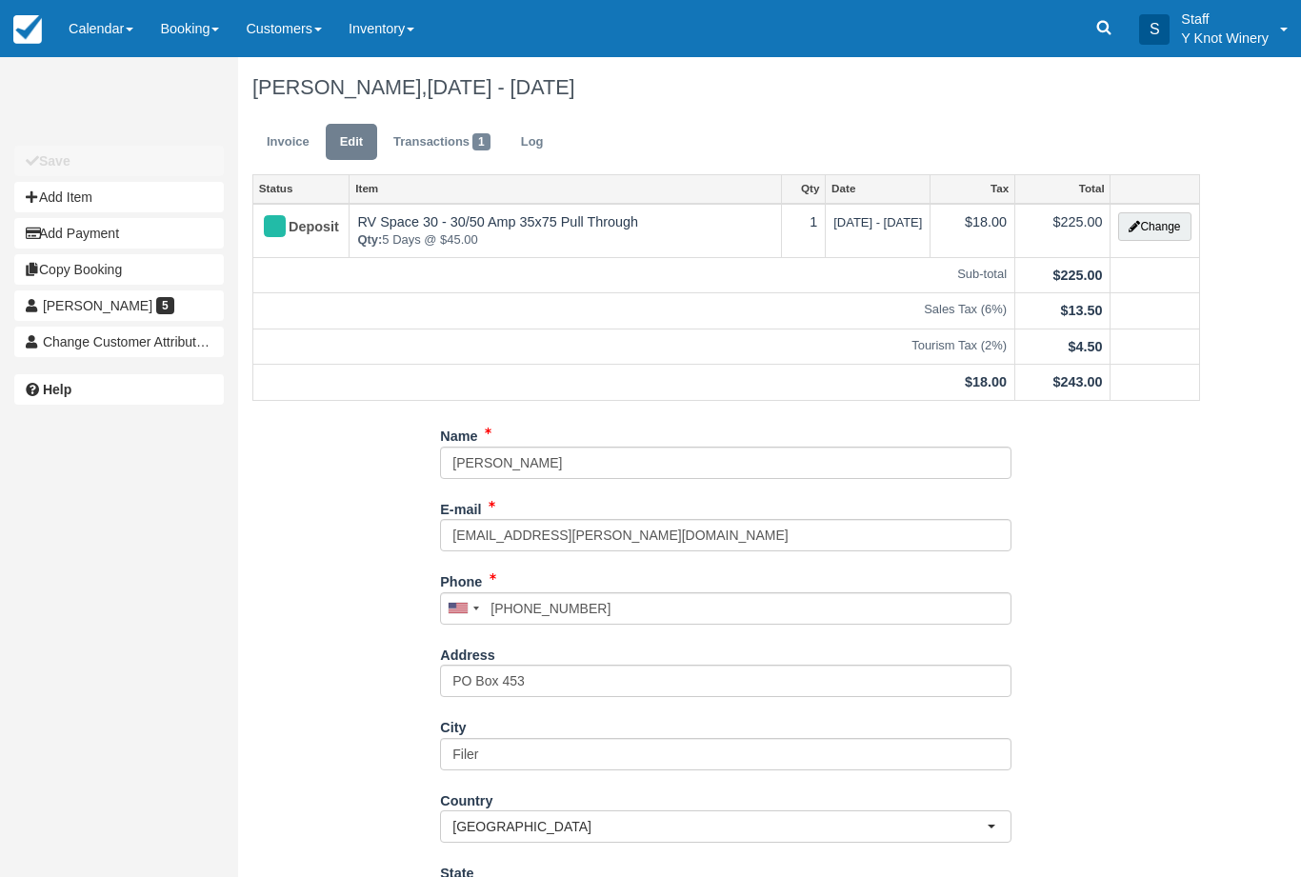
click at [1151, 225] on button "Change" at bounding box center [1154, 226] width 72 height 29
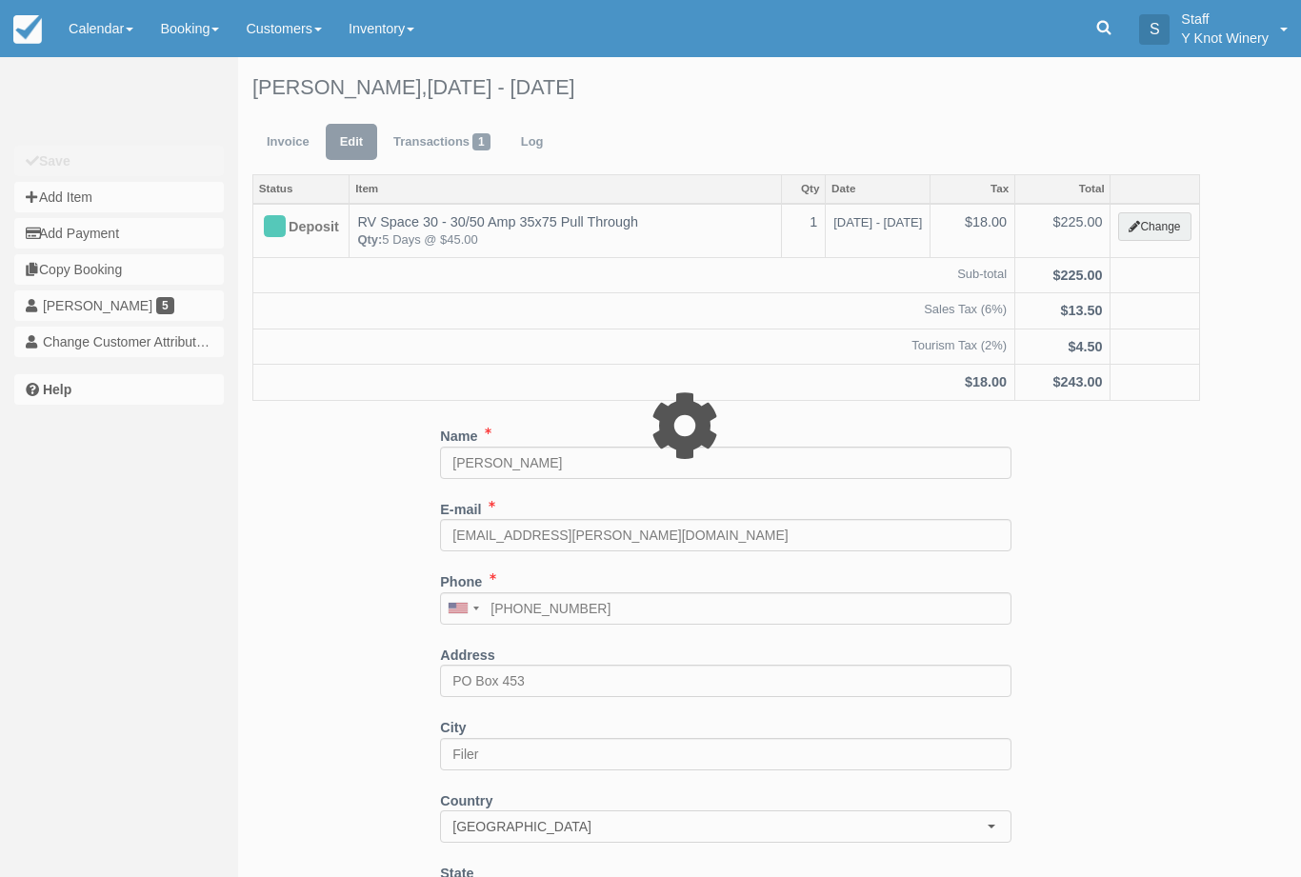
type input "225.00"
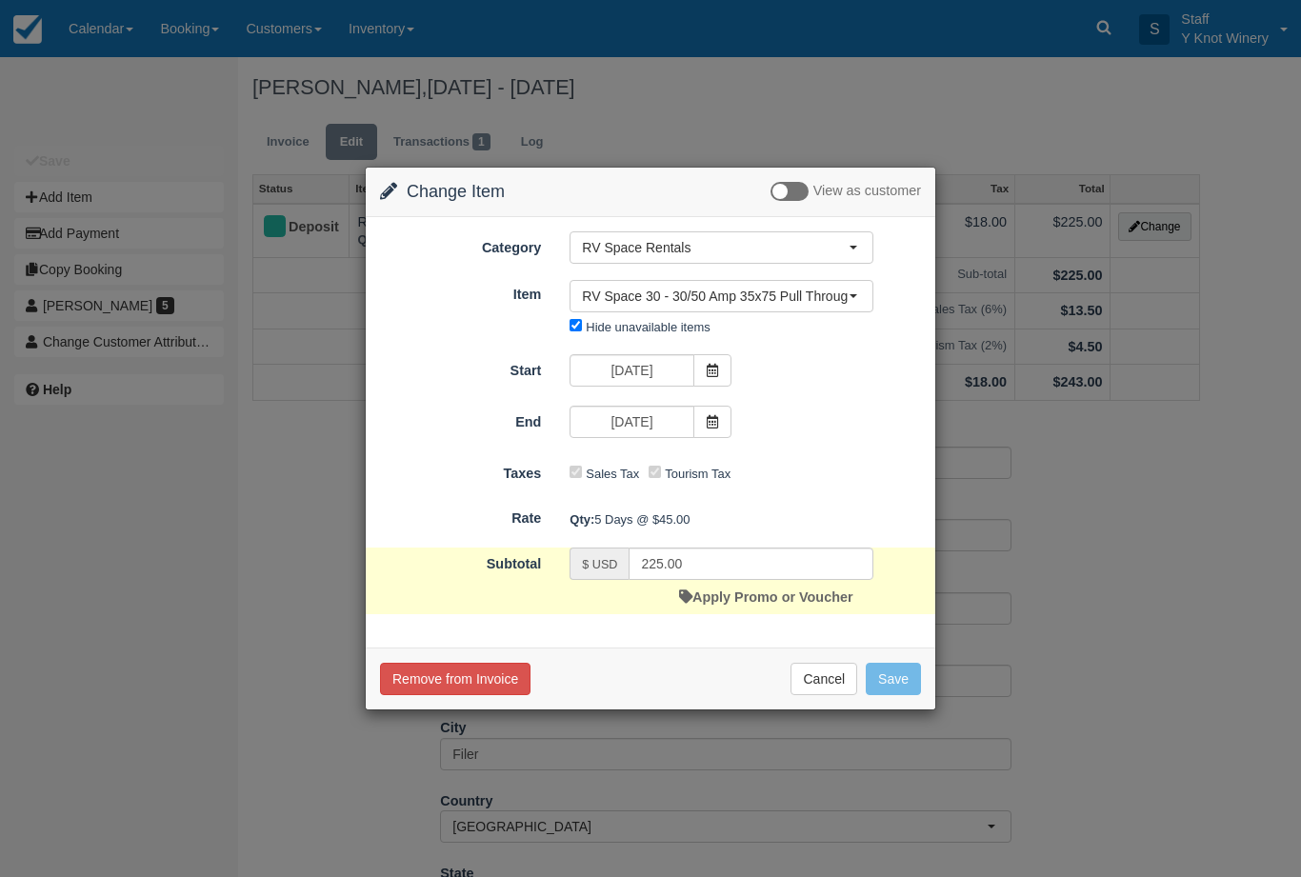
click at [846, 287] on span "RV Space 30 - 30/50 Amp 35x75 Pull Through" at bounding box center [715, 296] width 267 height 19
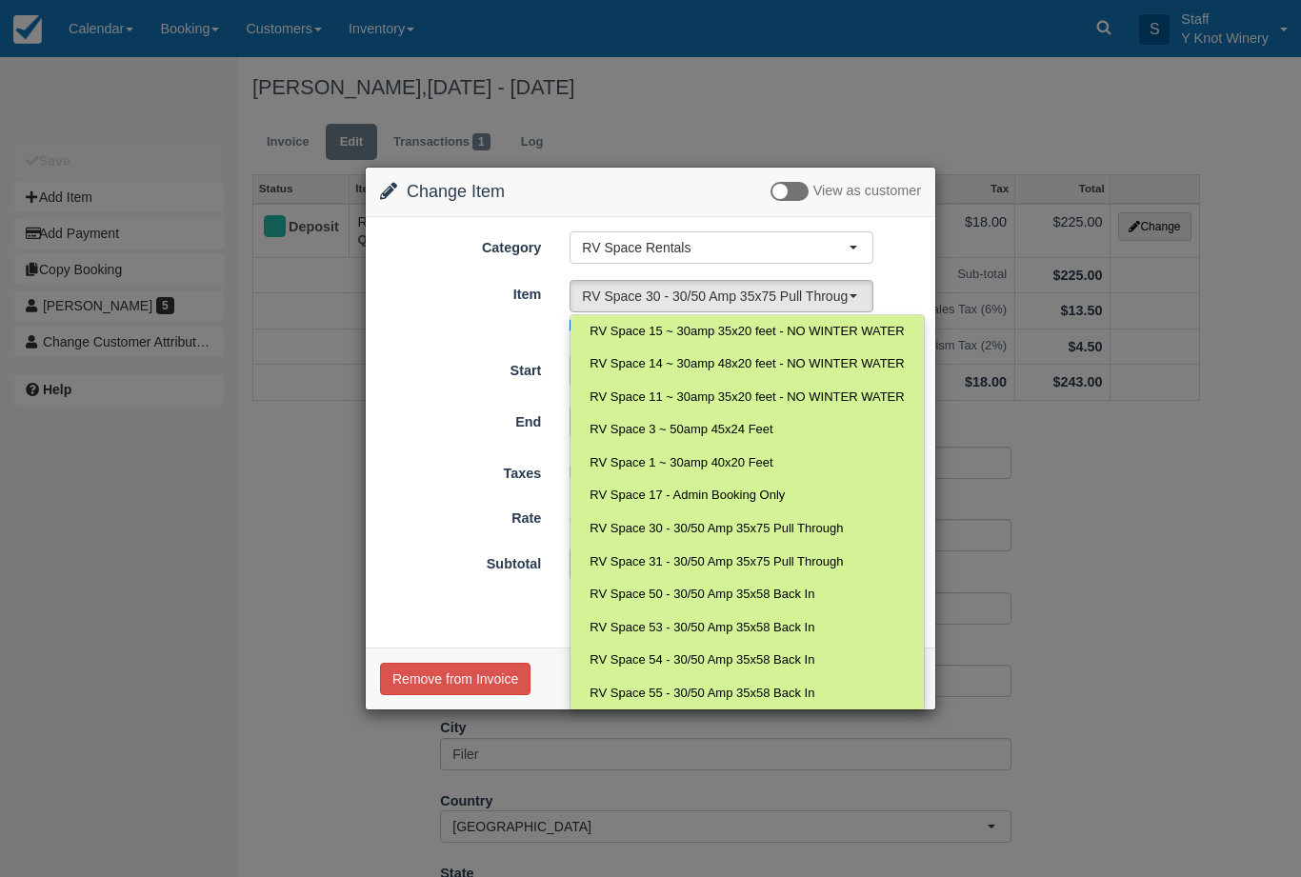
click at [756, 91] on div "Change Item Add Item View as customer Category RV Space Rentals RV Space Rental…" at bounding box center [650, 438] width 1301 height 877
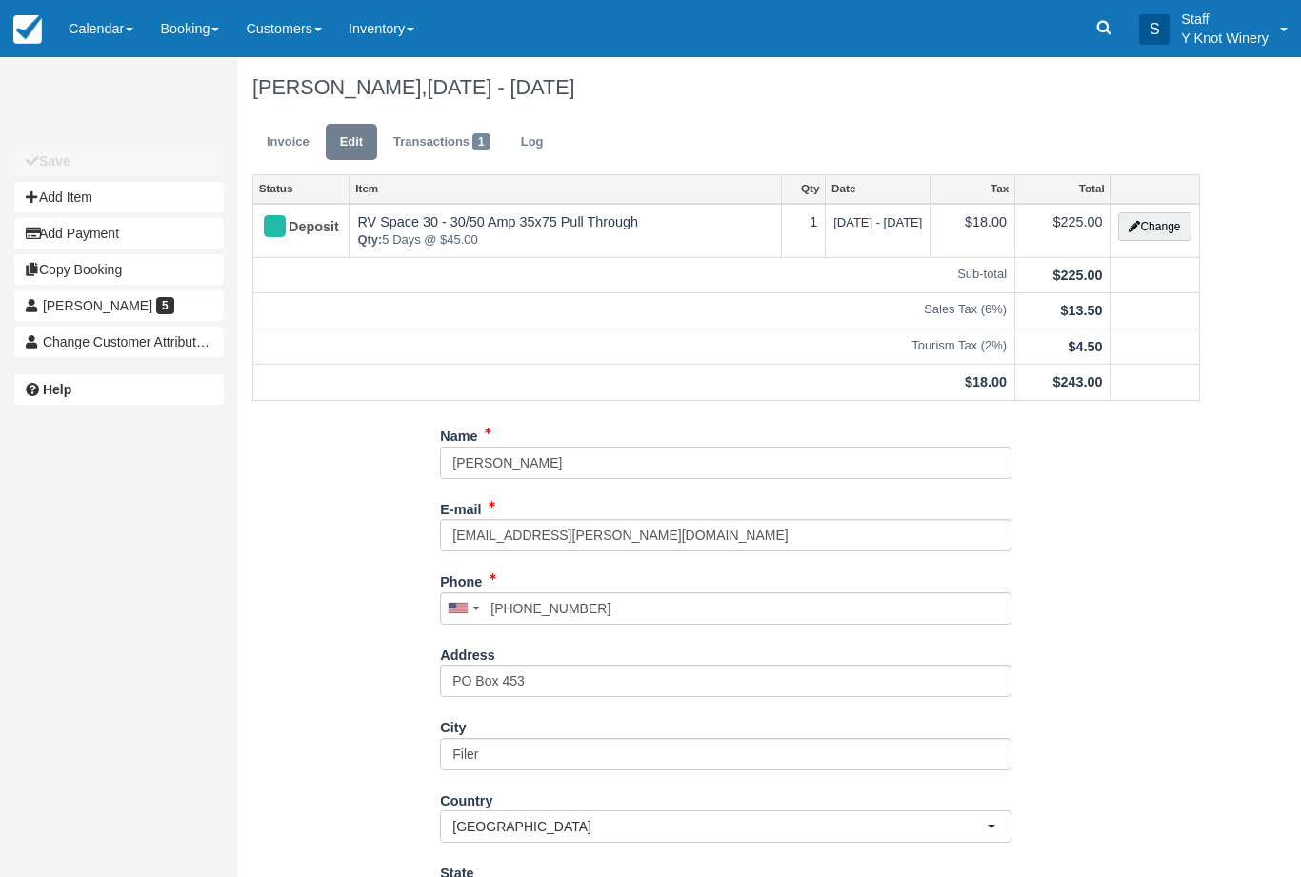
click at [1159, 224] on button "Change" at bounding box center [1154, 226] width 72 height 29
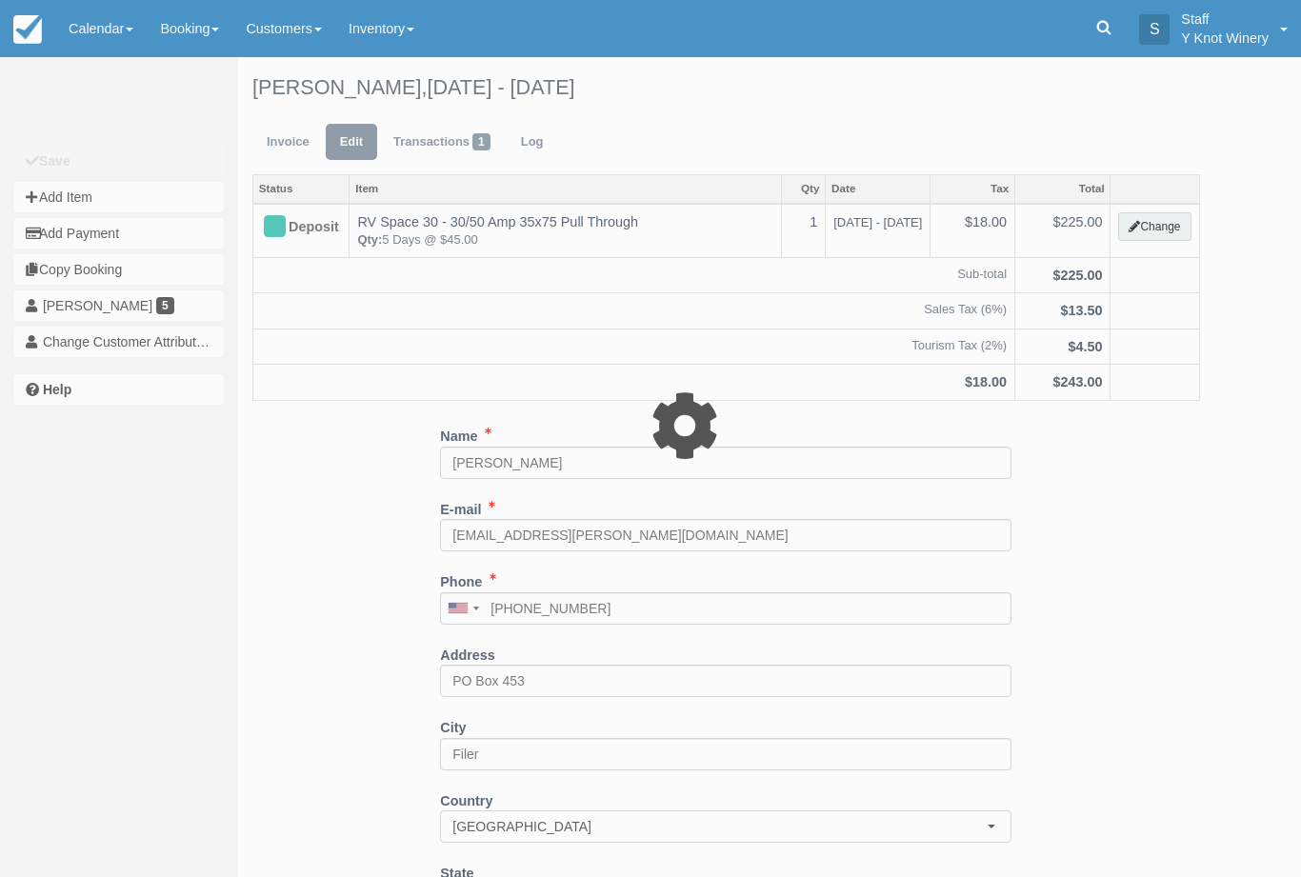
type input "225.00"
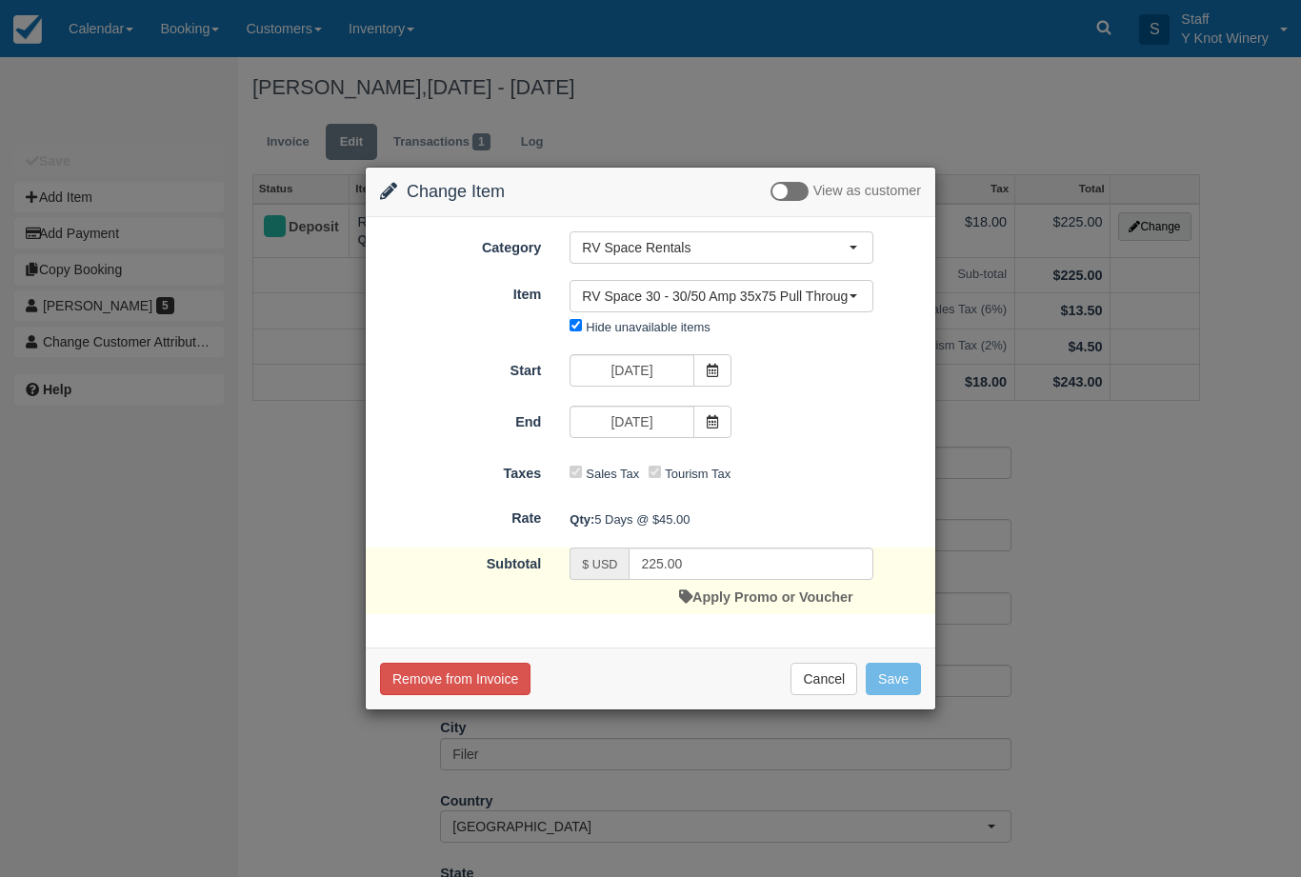
click at [715, 419] on icon at bounding box center [712, 421] width 13 height 13
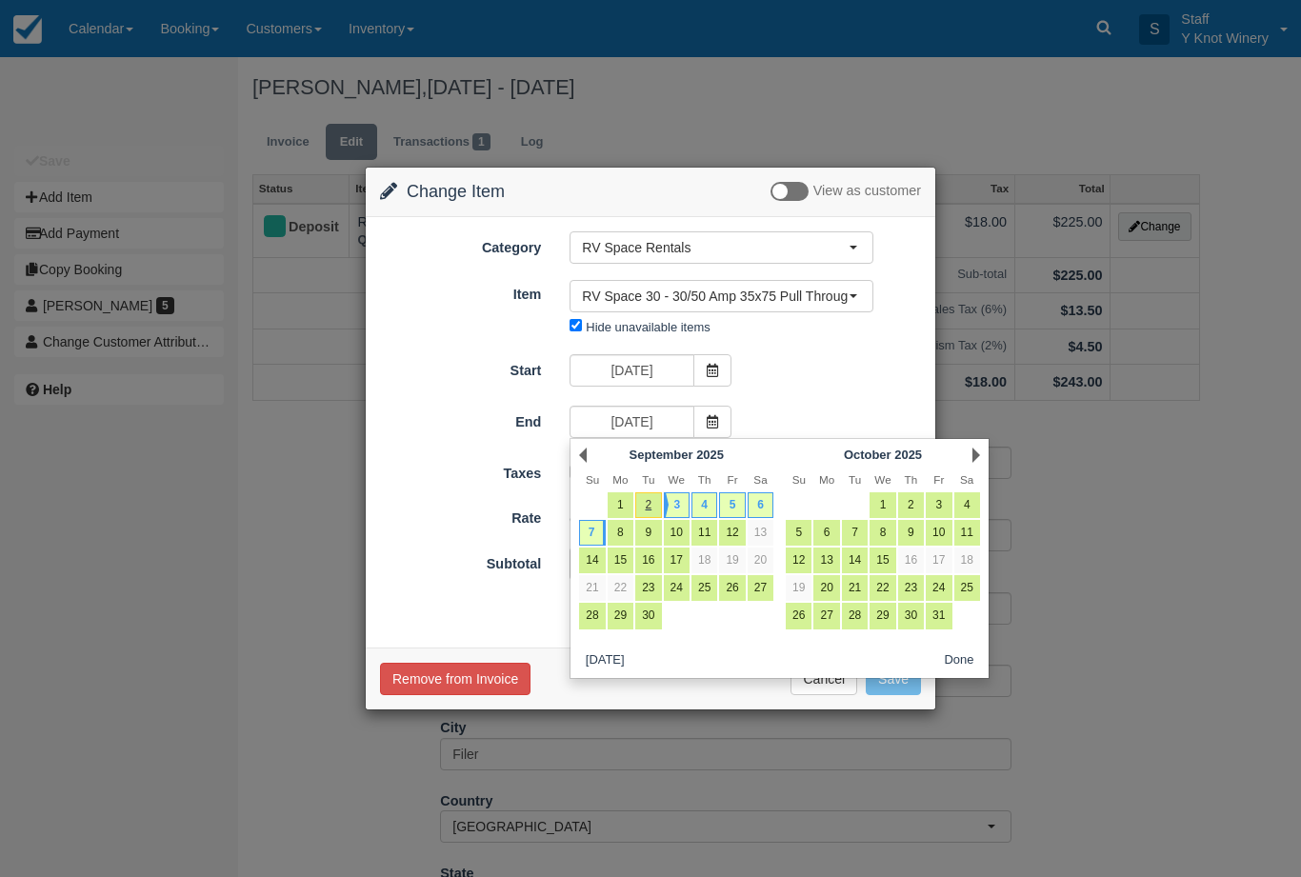
click at [773, 501] on link "6" at bounding box center [761, 505] width 26 height 26
type input "09/06/25"
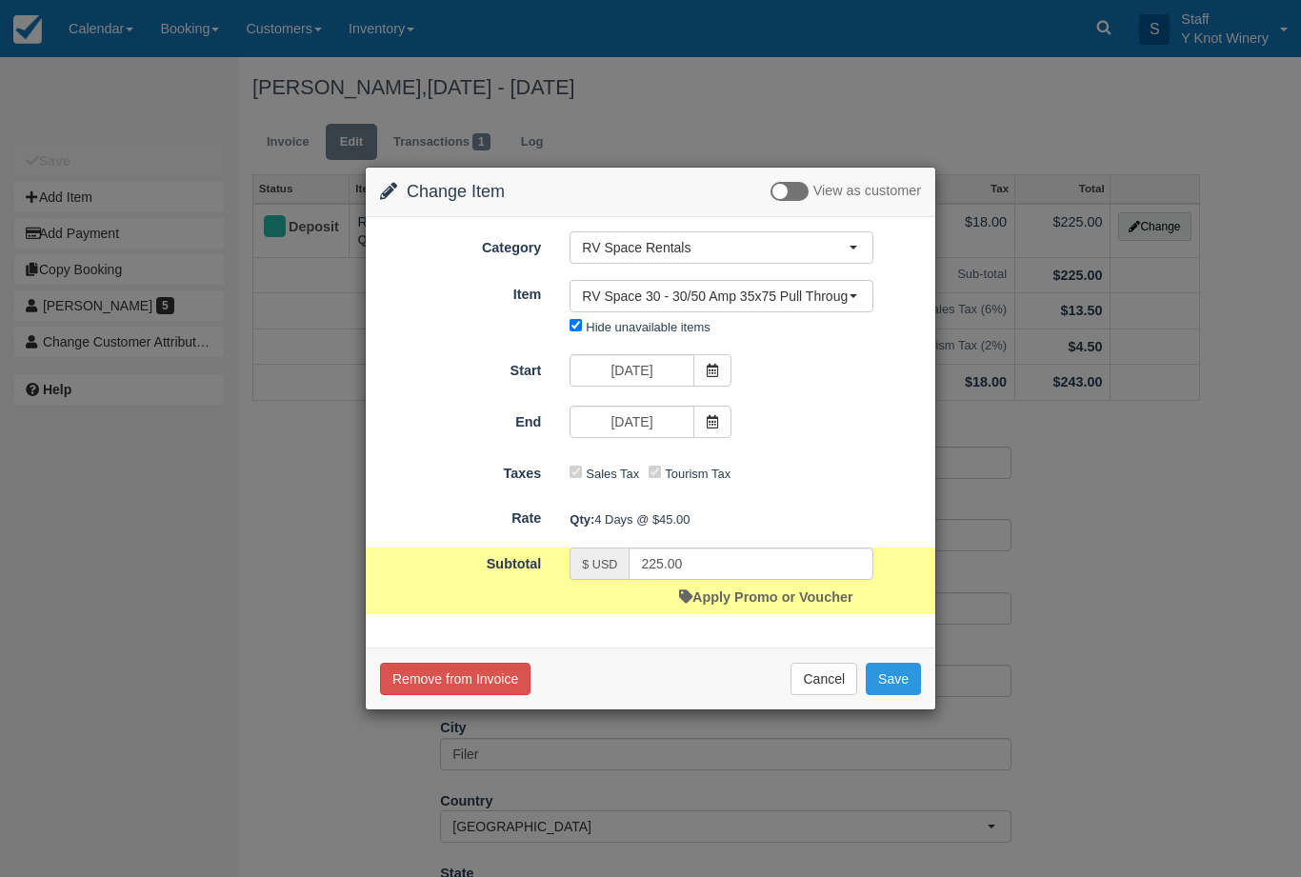
type input "180.00"
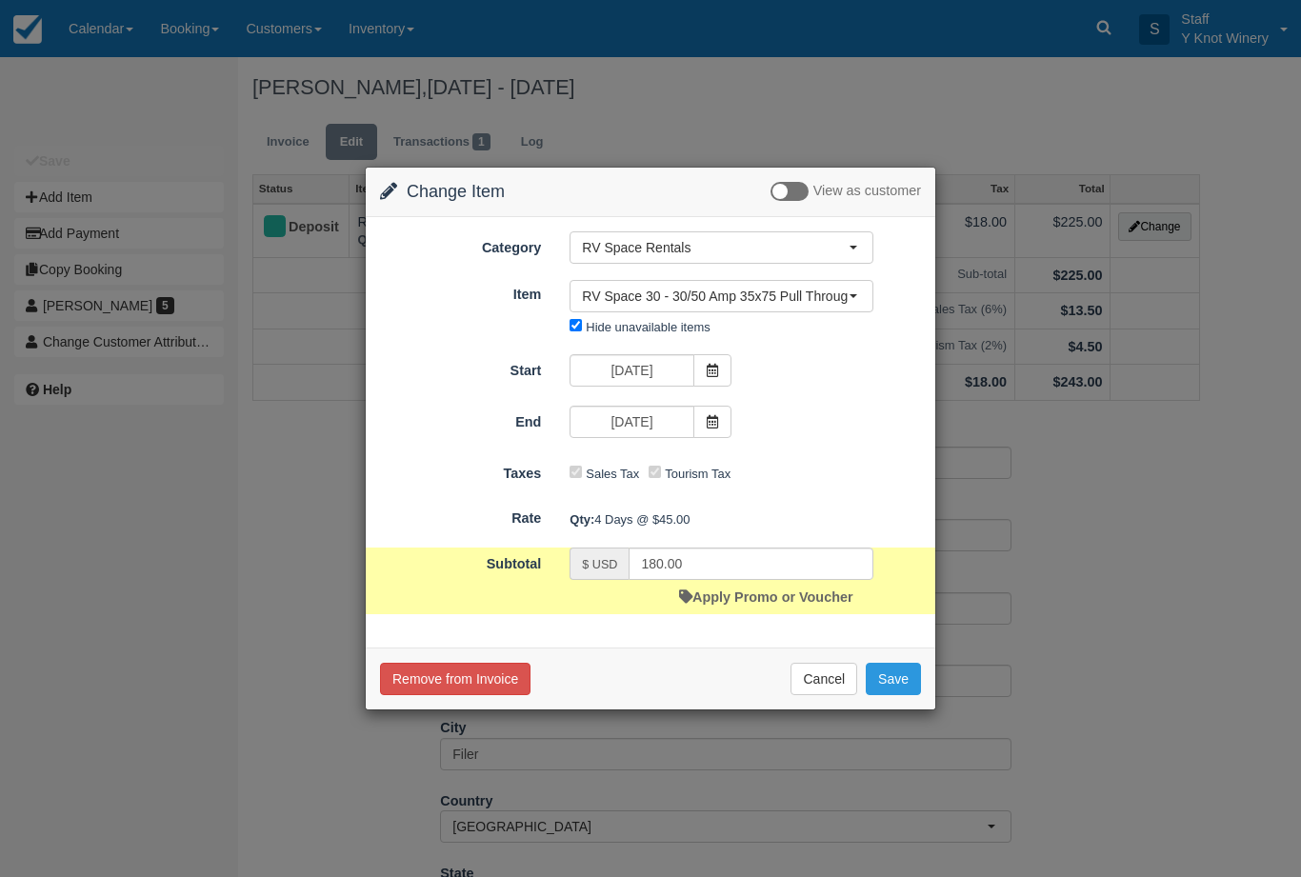
click at [847, 300] on span "RV Space 30 - 30/50 Amp 35x75 Pull Through" at bounding box center [715, 296] width 267 height 19
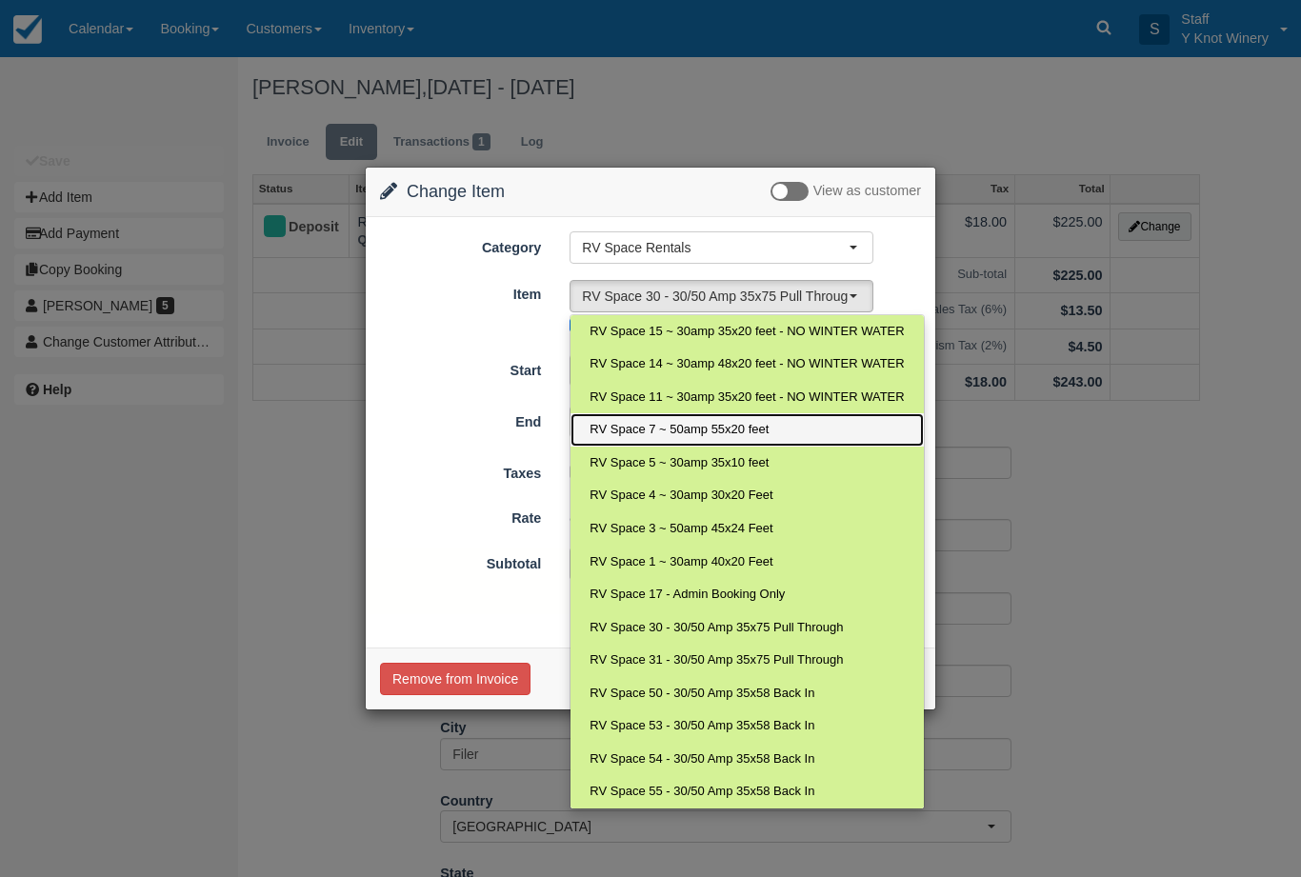
click at [727, 432] on span "RV Space 7 ~ 50amp 55x20 feet" at bounding box center [678, 430] width 179 height 18
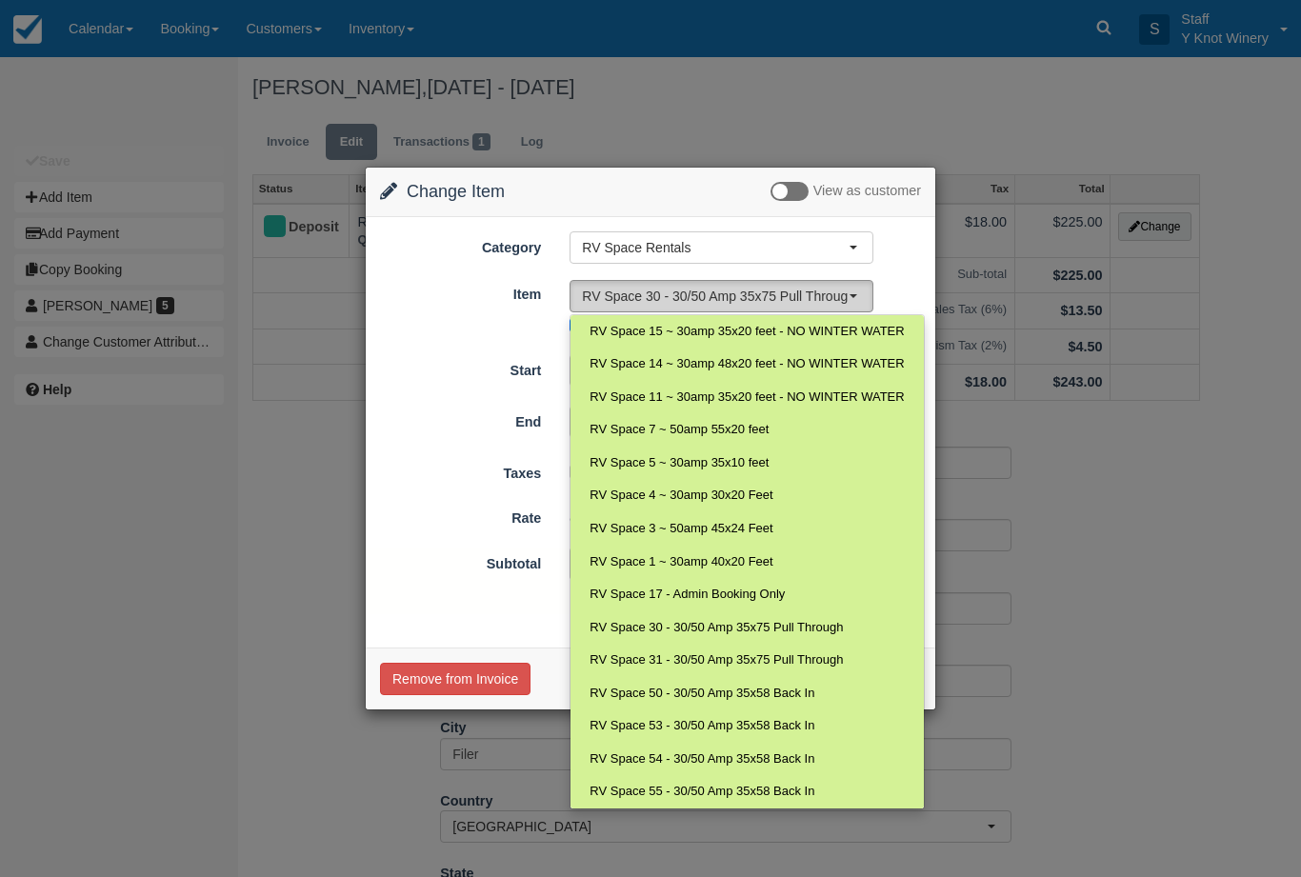
select select "19"
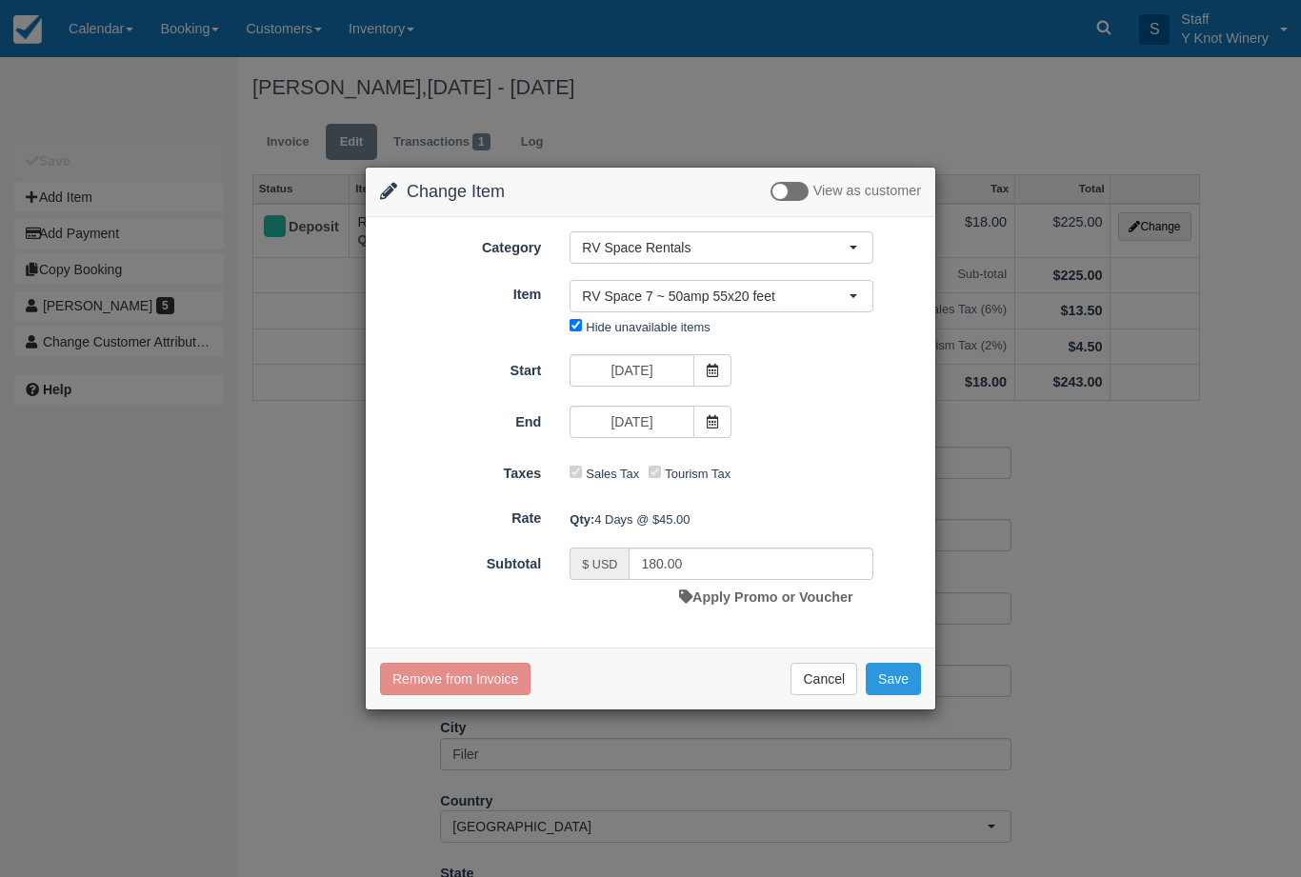
click at [898, 670] on button "Save" at bounding box center [893, 679] width 55 height 32
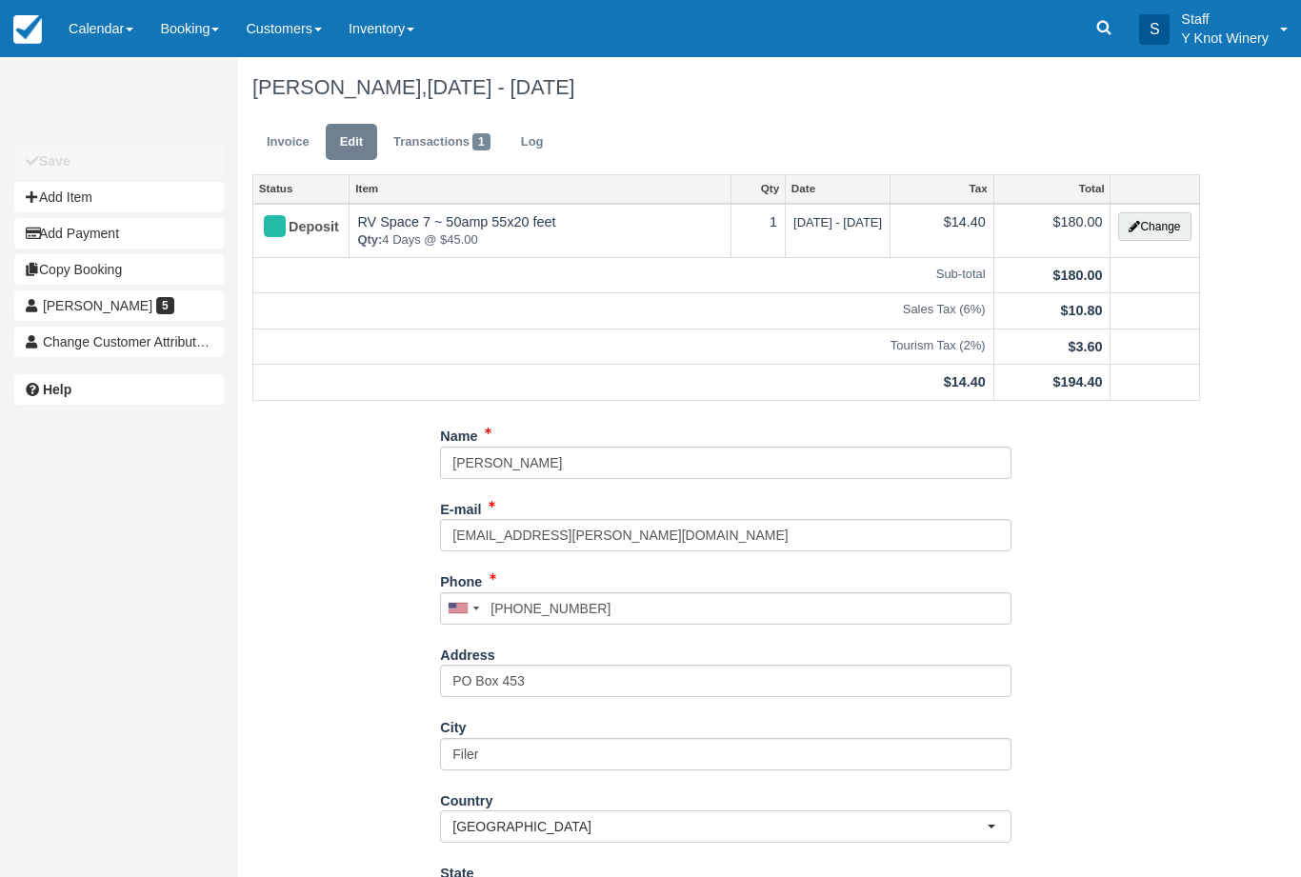
click at [108, 34] on link "Calendar" at bounding box center [100, 28] width 91 height 57
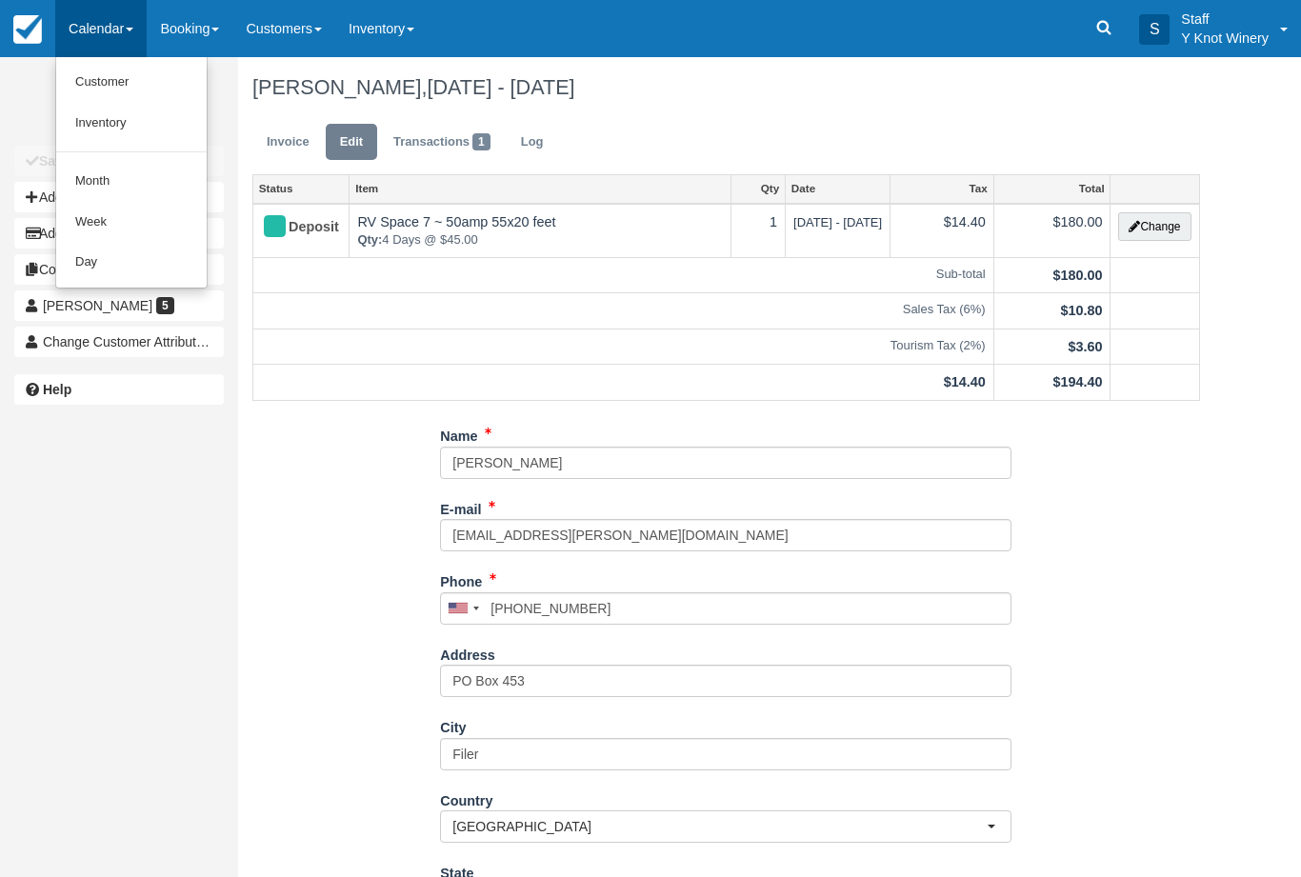
click at [83, 86] on link "Customer" at bounding box center [131, 82] width 150 height 41
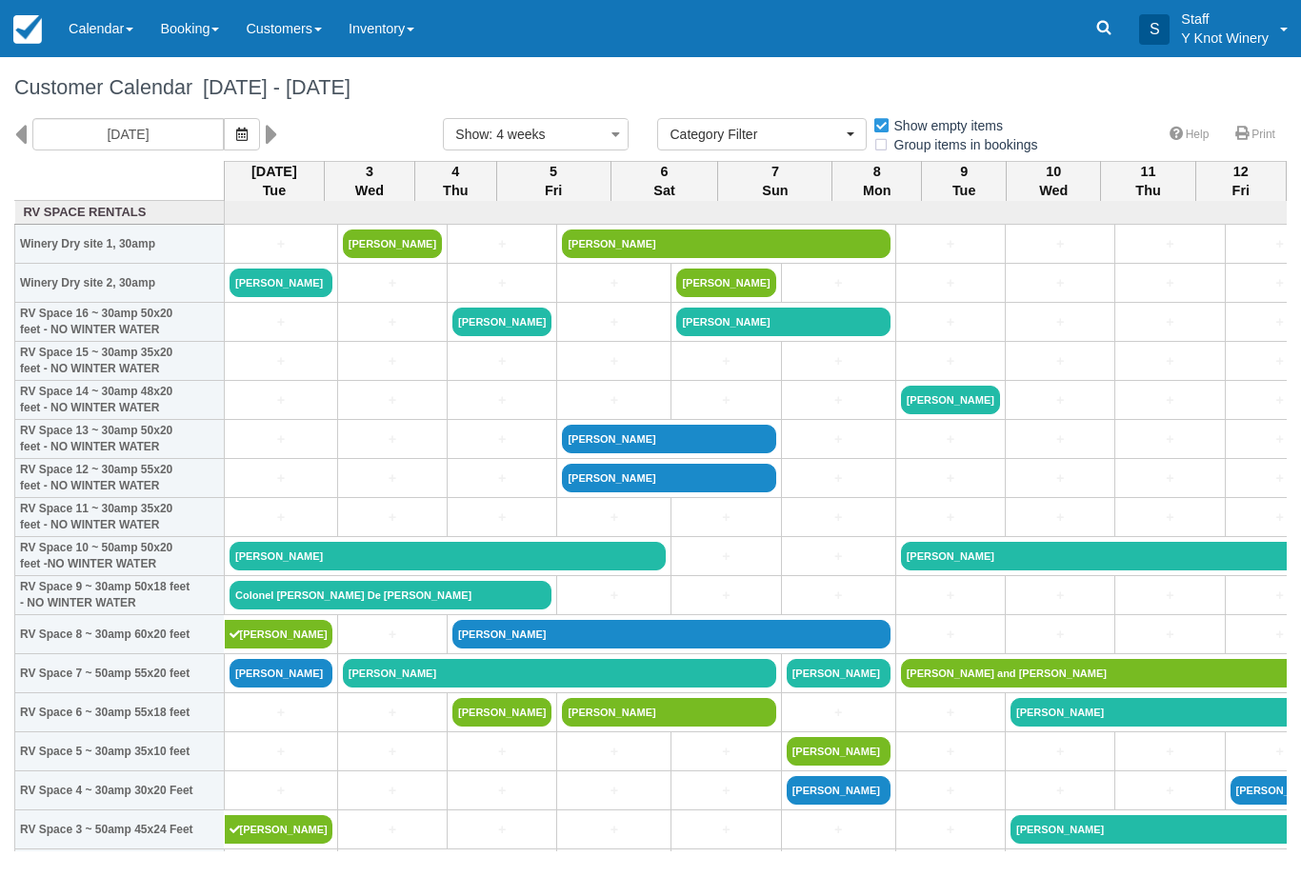
select select
click at [96, 21] on link "Calendar" at bounding box center [100, 28] width 91 height 57
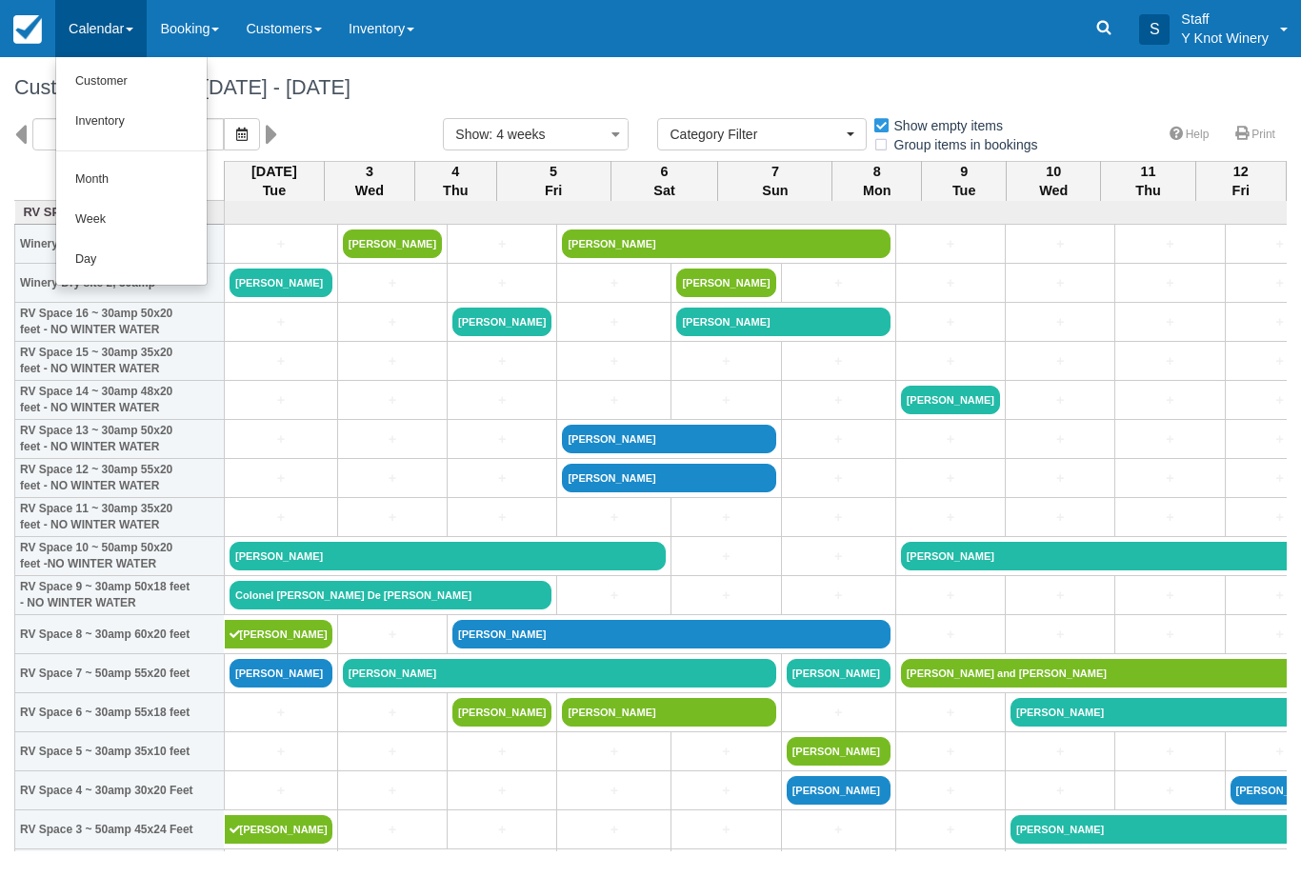
click at [110, 76] on link "Customer" at bounding box center [131, 82] width 150 height 40
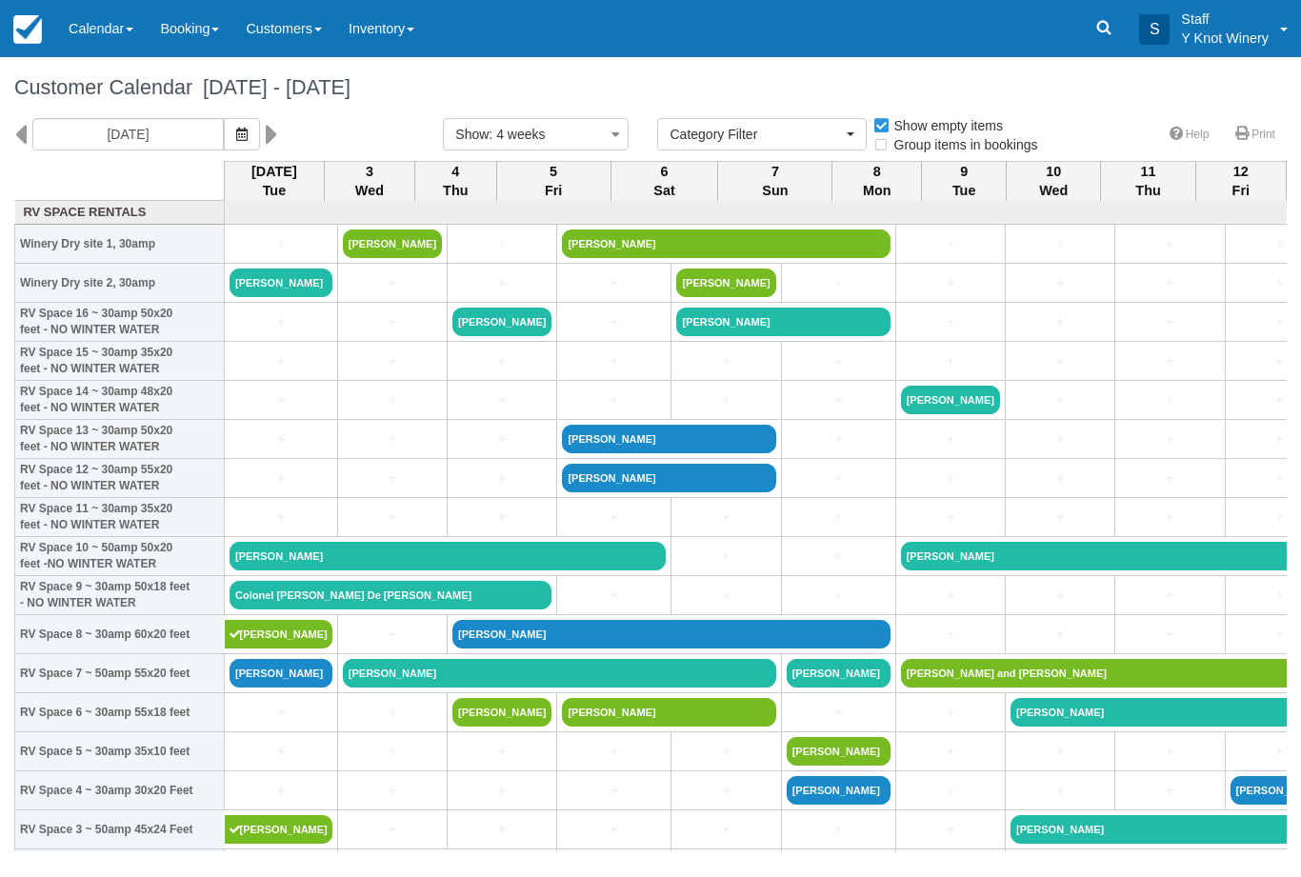
select select
click at [236, 139] on icon "button" at bounding box center [241, 134] width 11 height 13
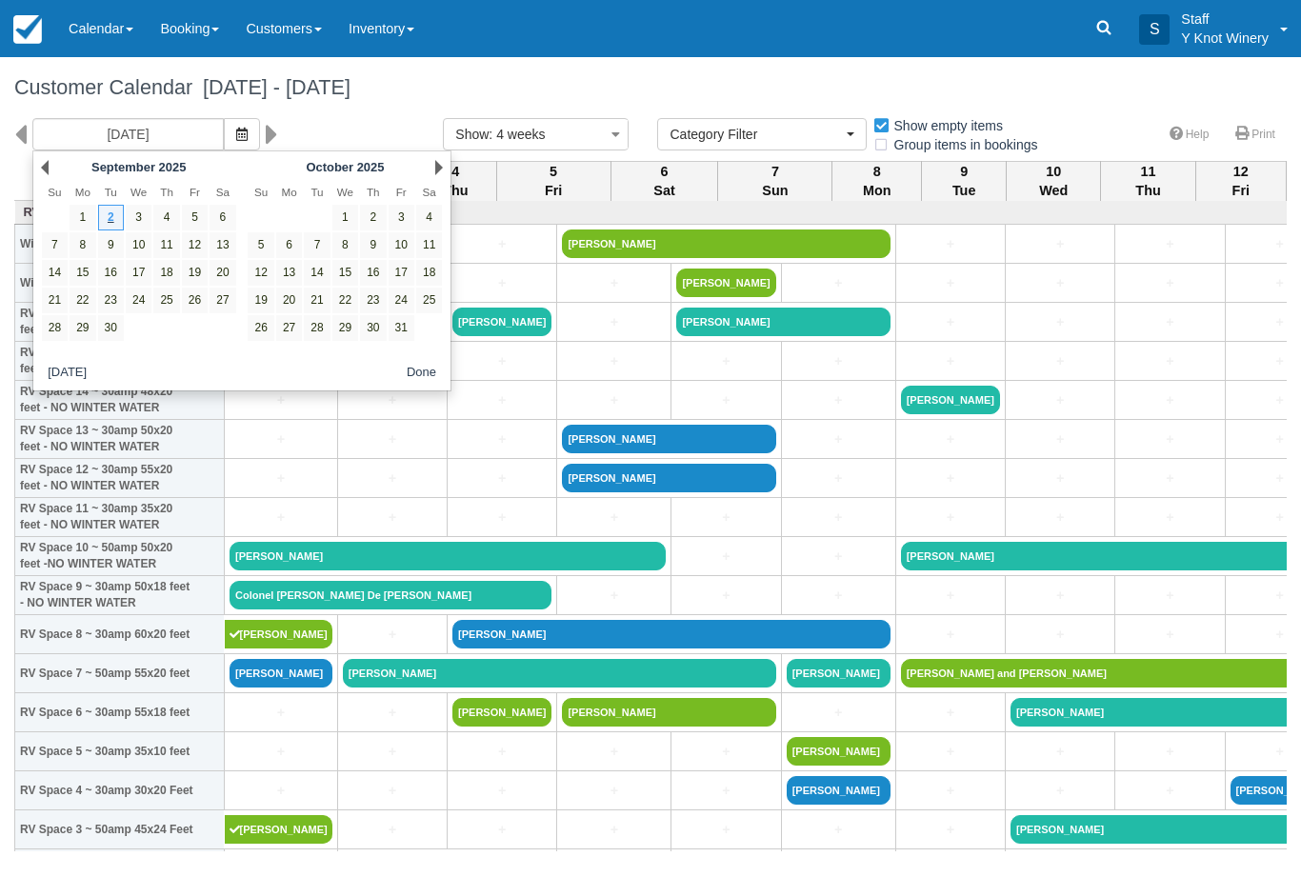
click at [170, 244] on link "11" at bounding box center [166, 245] width 26 height 26
type input "09/11/25"
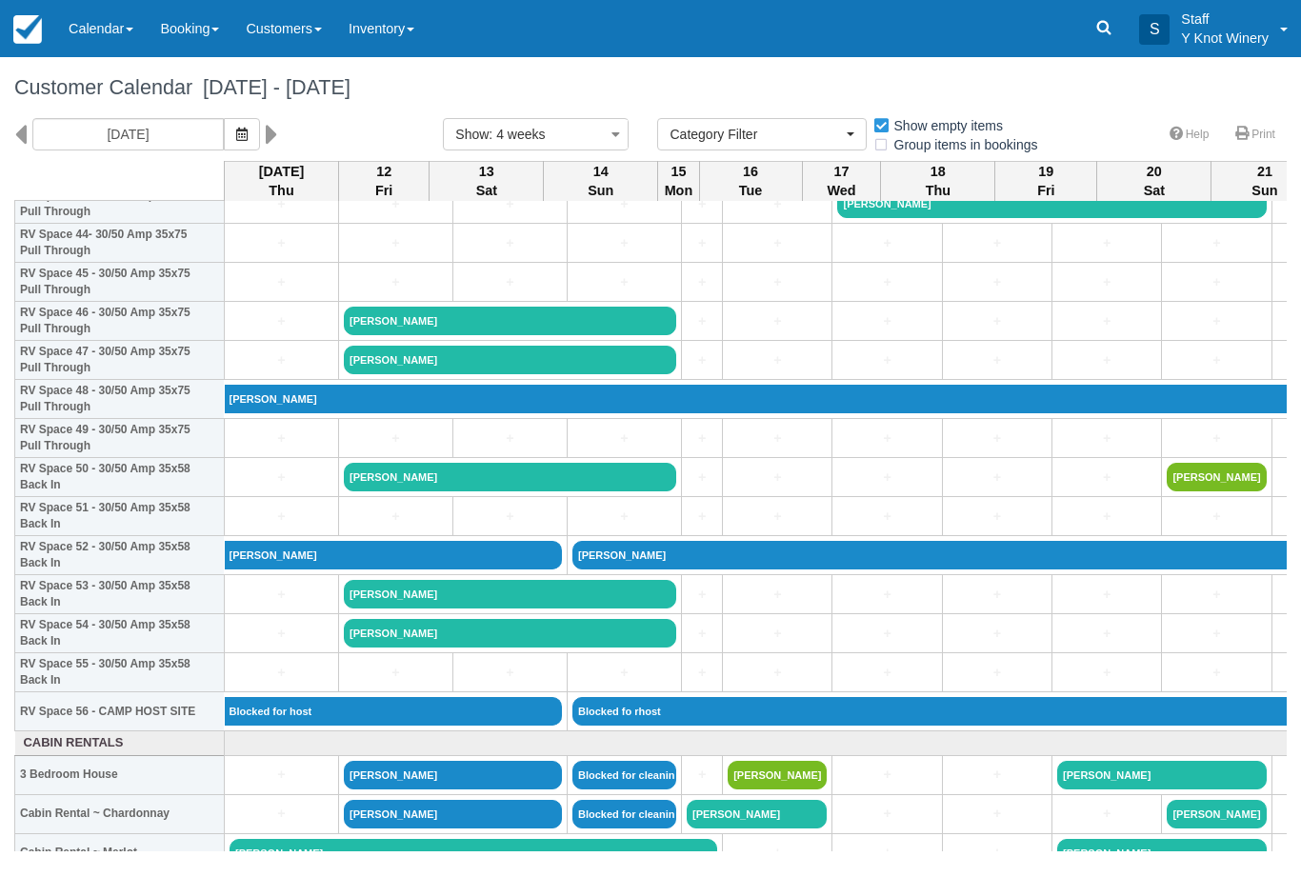
scroll to position [1761, 0]
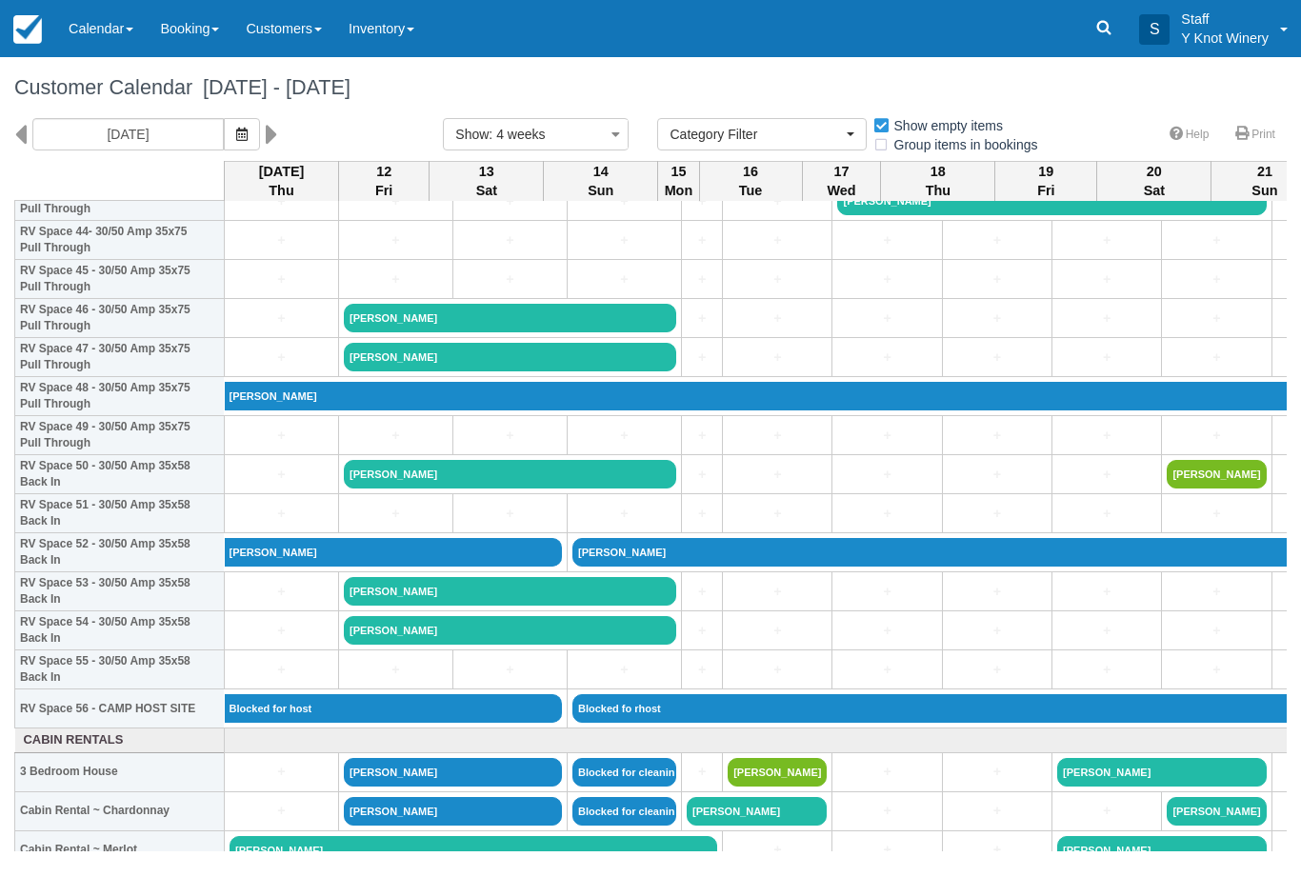
click at [489, 332] on link "[PERSON_NAME]" at bounding box center [510, 318] width 332 height 29
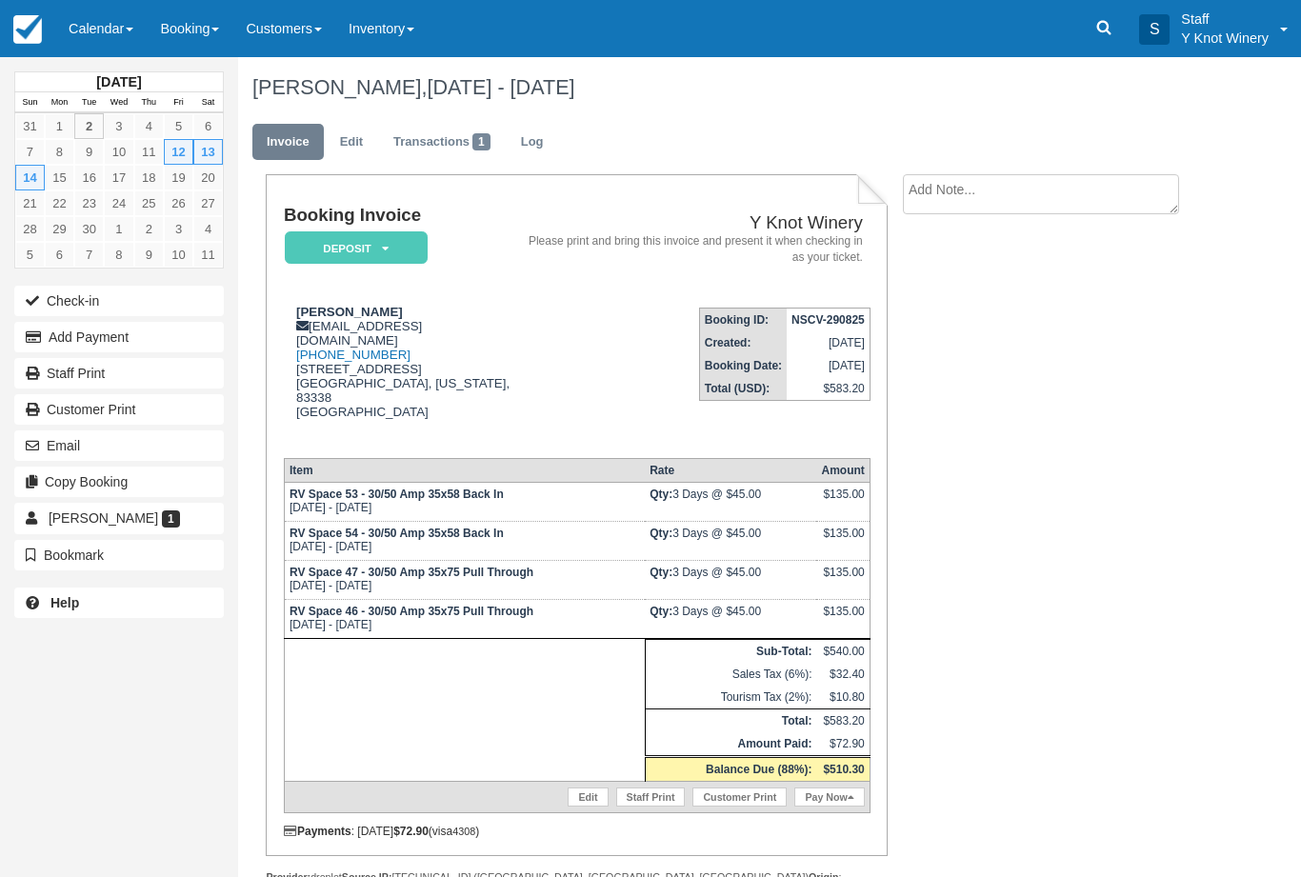
click at [580, 801] on link "Edit" at bounding box center [588, 797] width 40 height 19
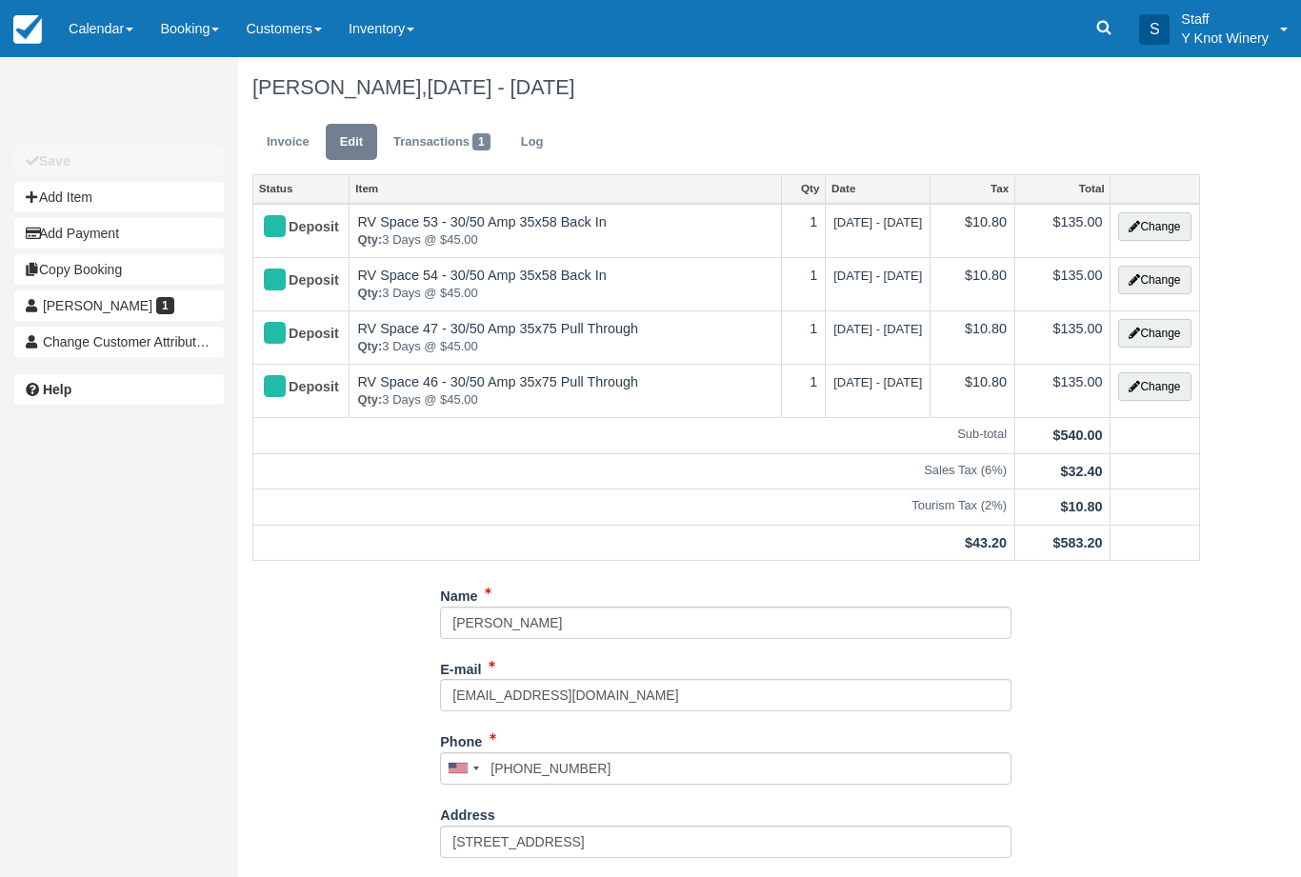
click at [1189, 218] on button "Change" at bounding box center [1154, 226] width 72 height 29
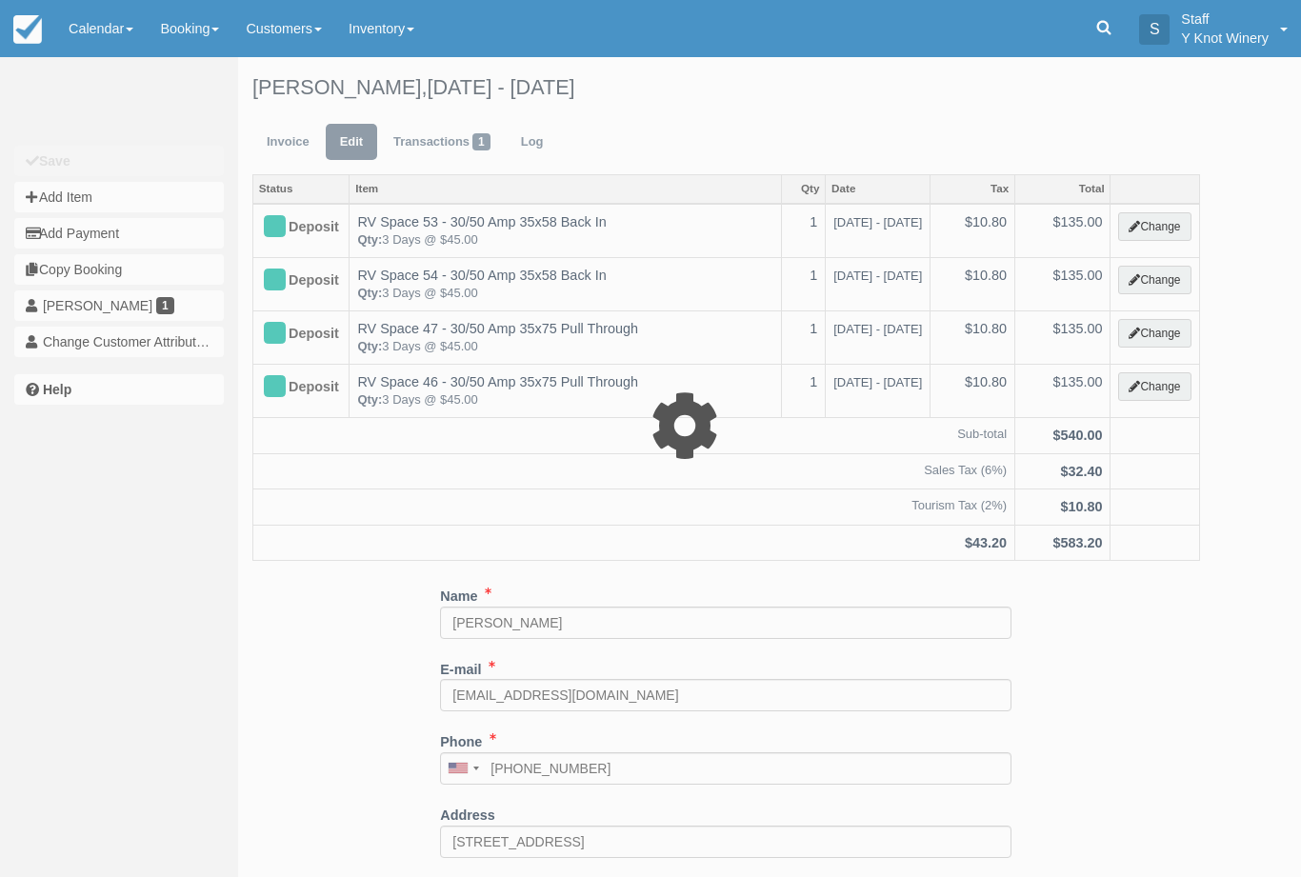
type input "135.00"
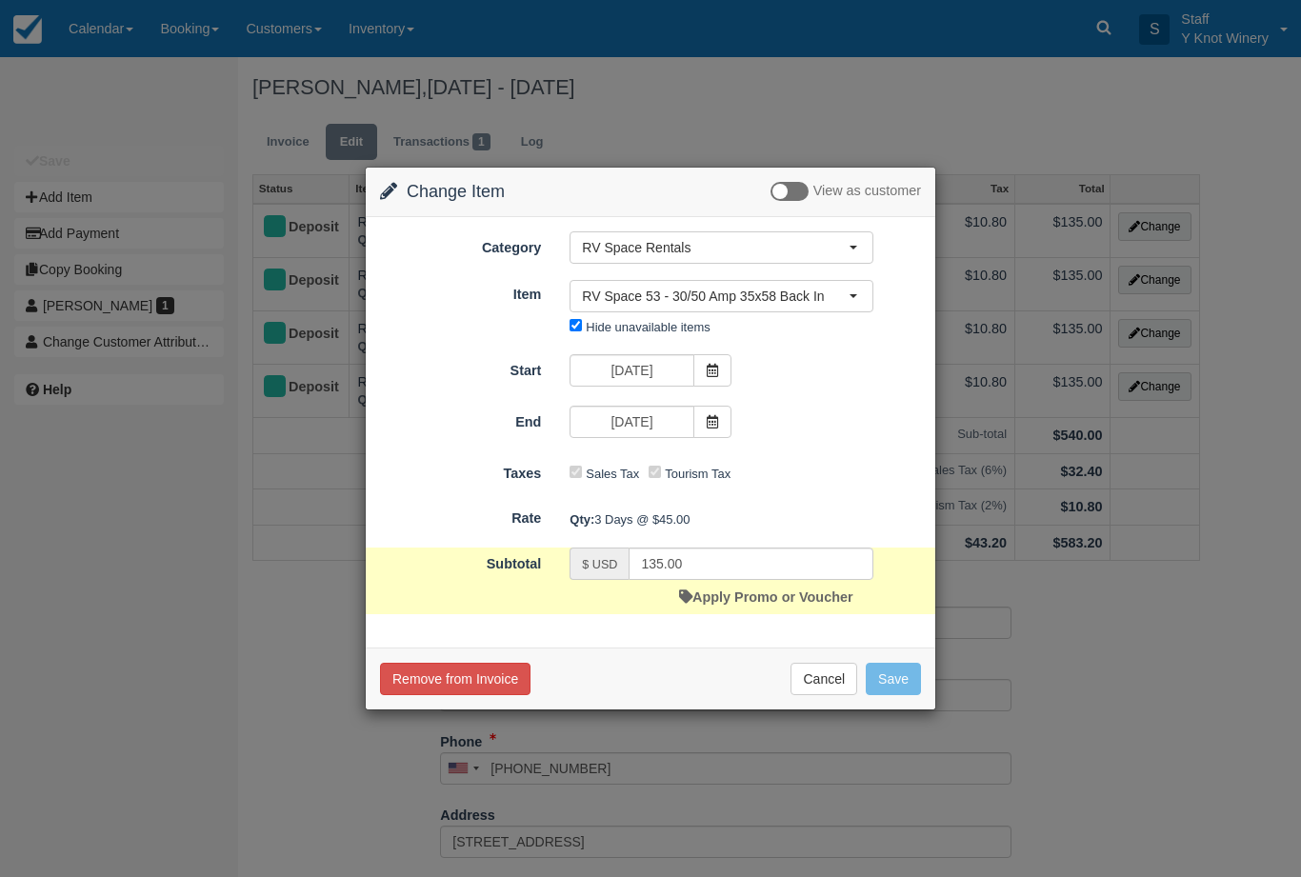
click at [718, 430] on span at bounding box center [712, 422] width 38 height 32
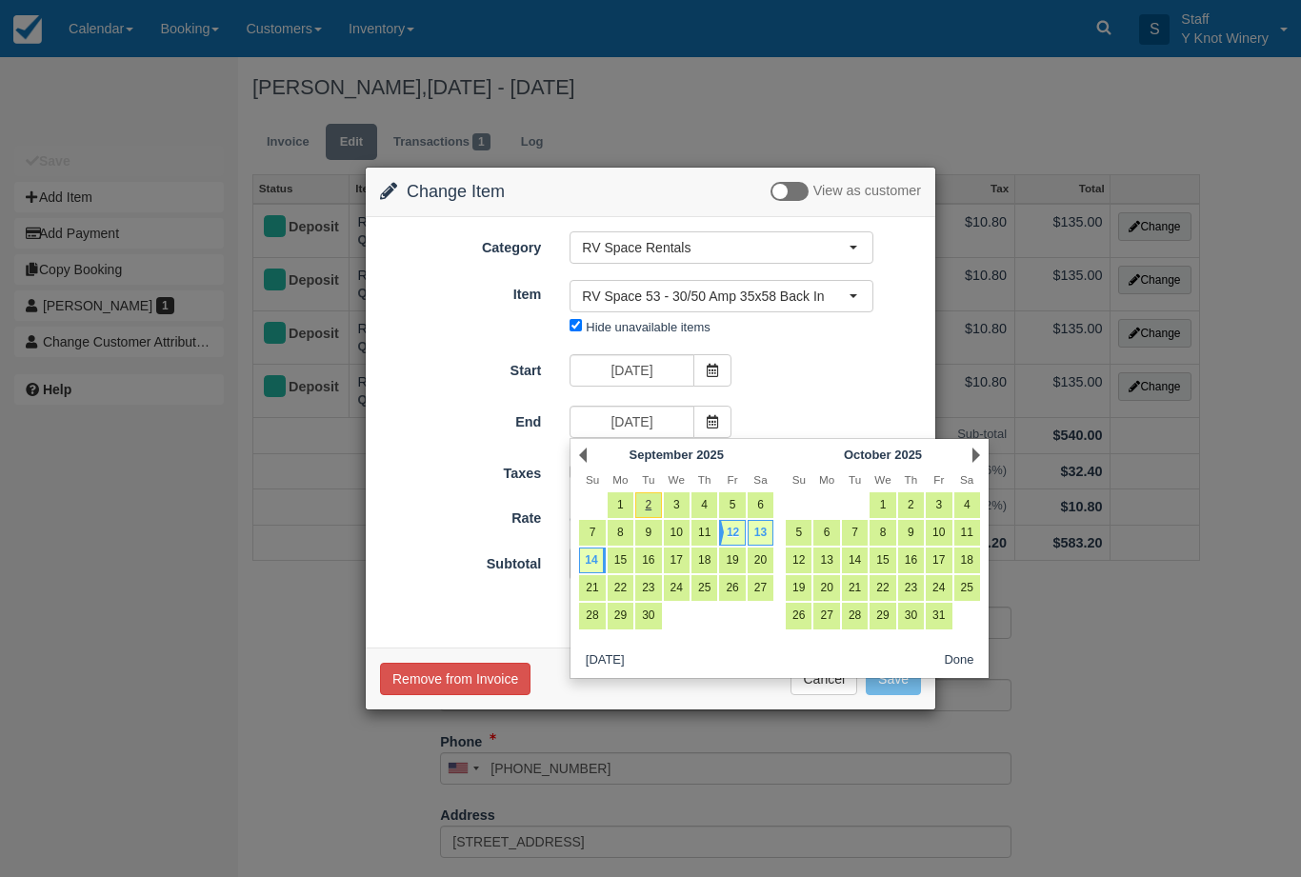
click at [767, 530] on link "13" at bounding box center [761, 533] width 26 height 26
type input "[DATE]"
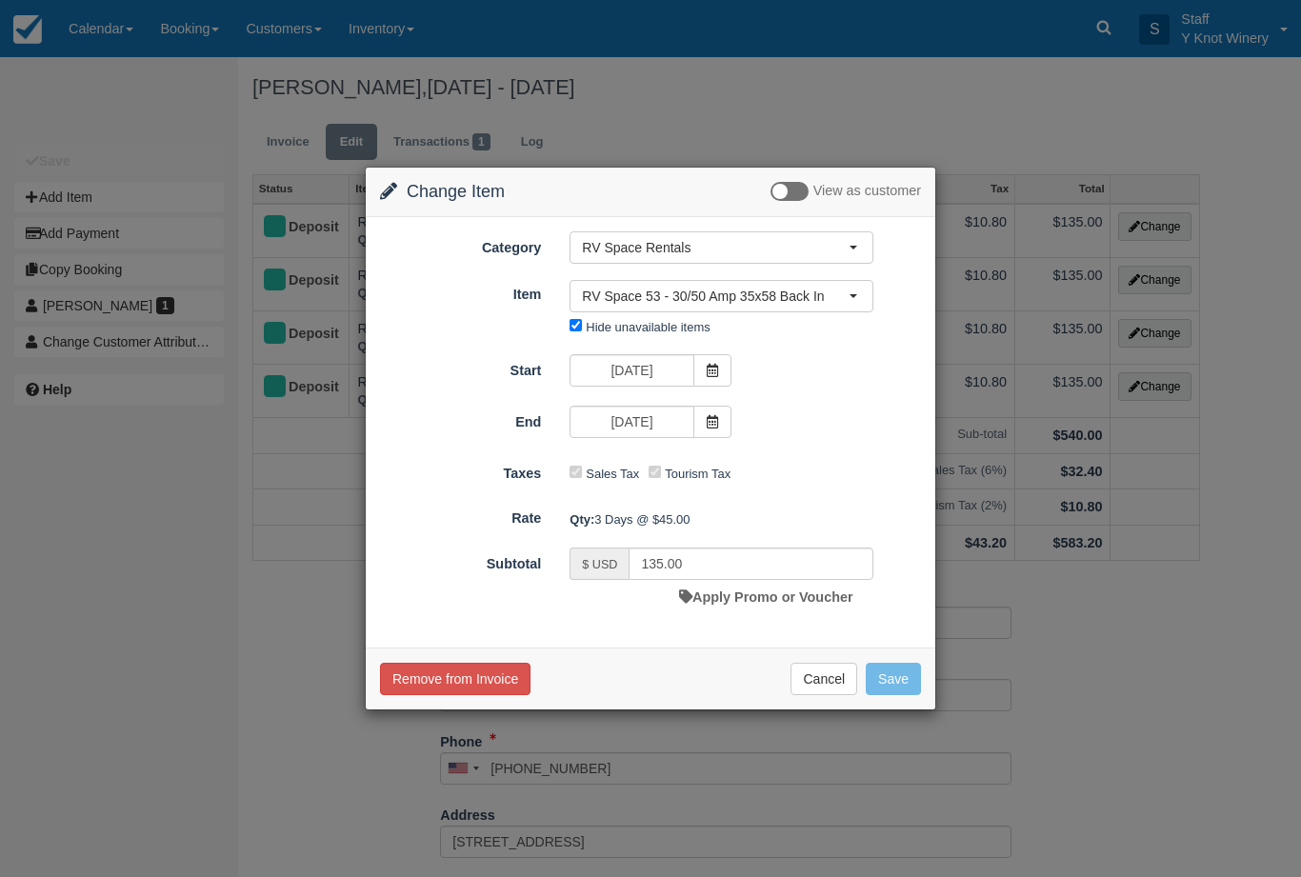
type input "90.00"
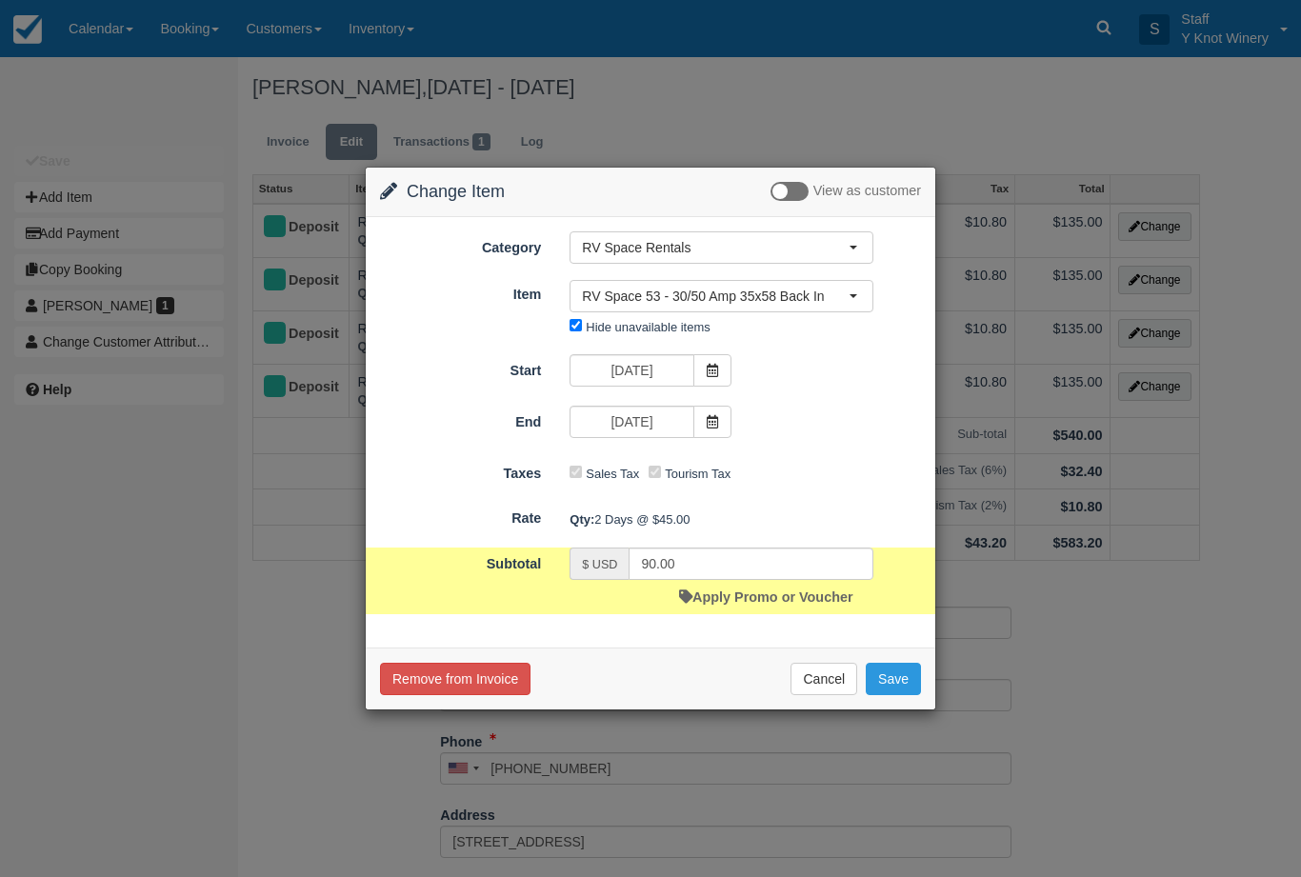
click at [894, 684] on button "Save" at bounding box center [893, 679] width 55 height 32
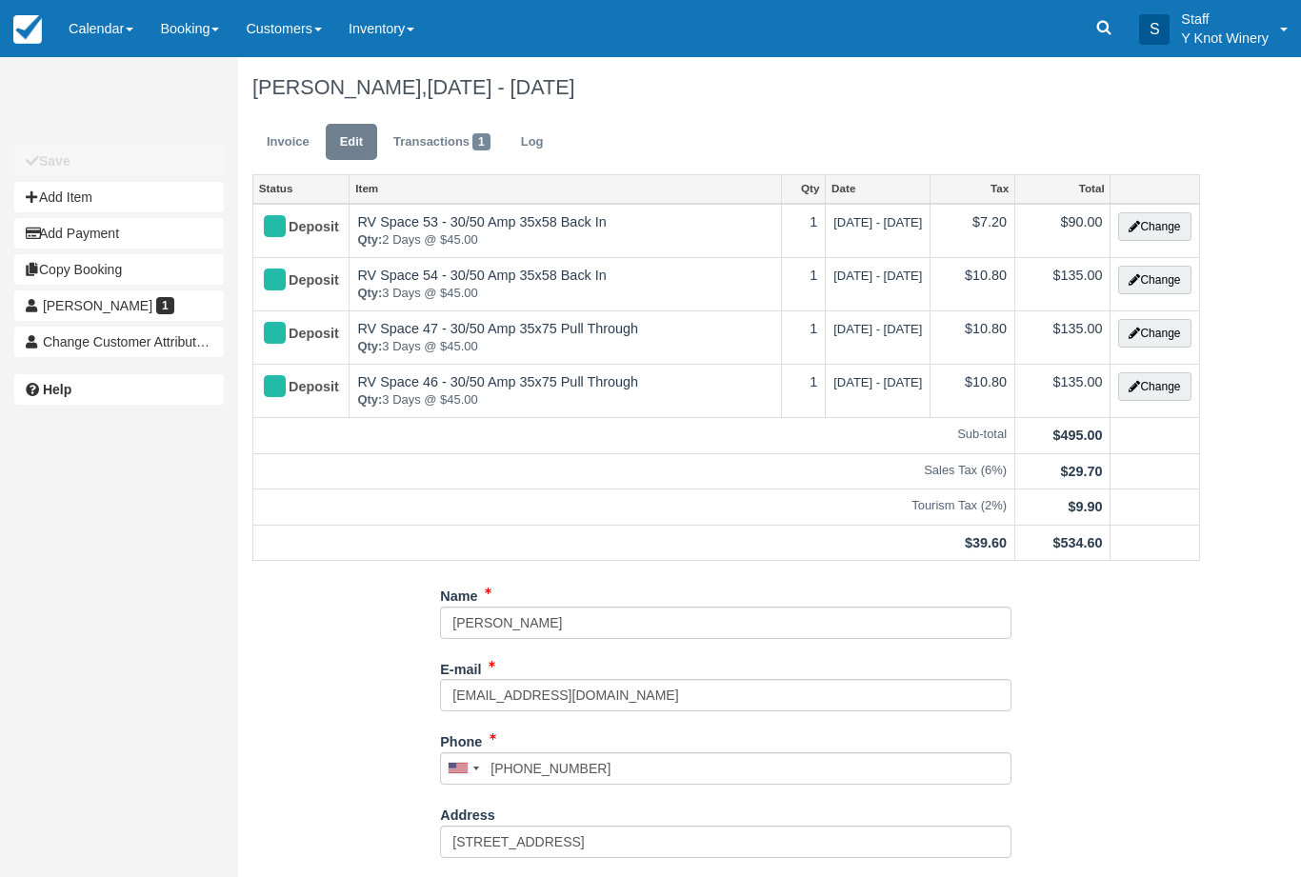
click at [1154, 286] on button "Change" at bounding box center [1154, 280] width 72 height 29
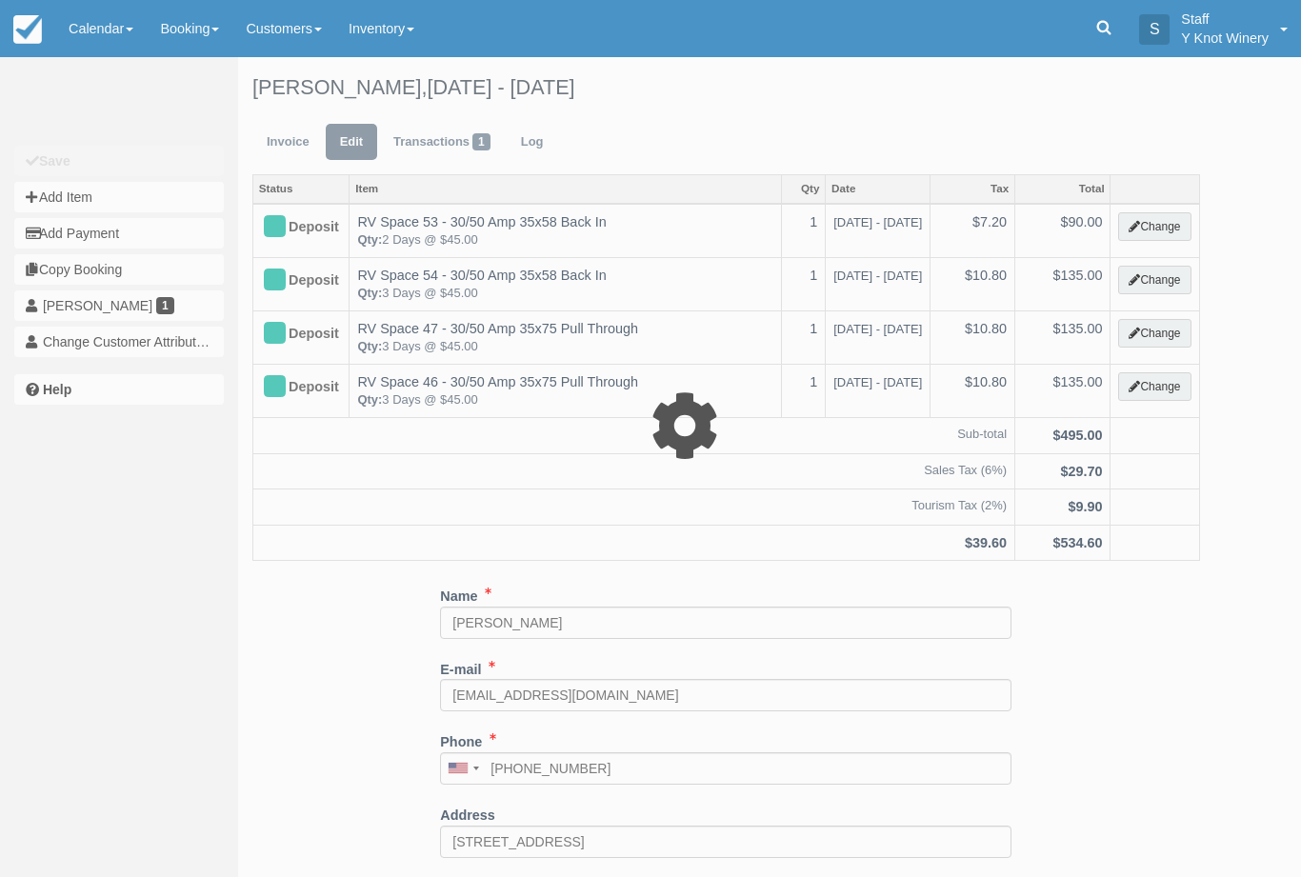
type input "135.00"
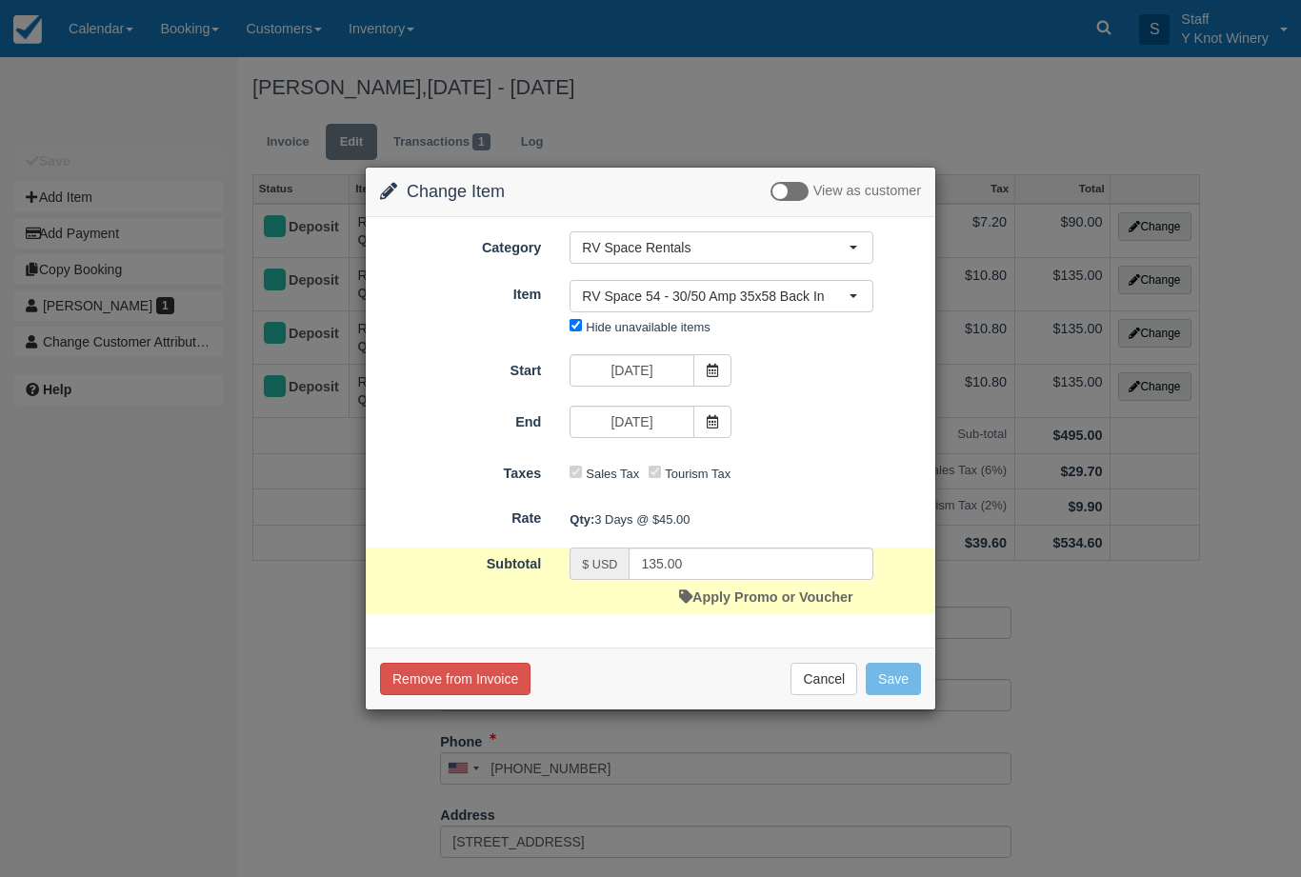
click at [719, 420] on span at bounding box center [712, 422] width 38 height 32
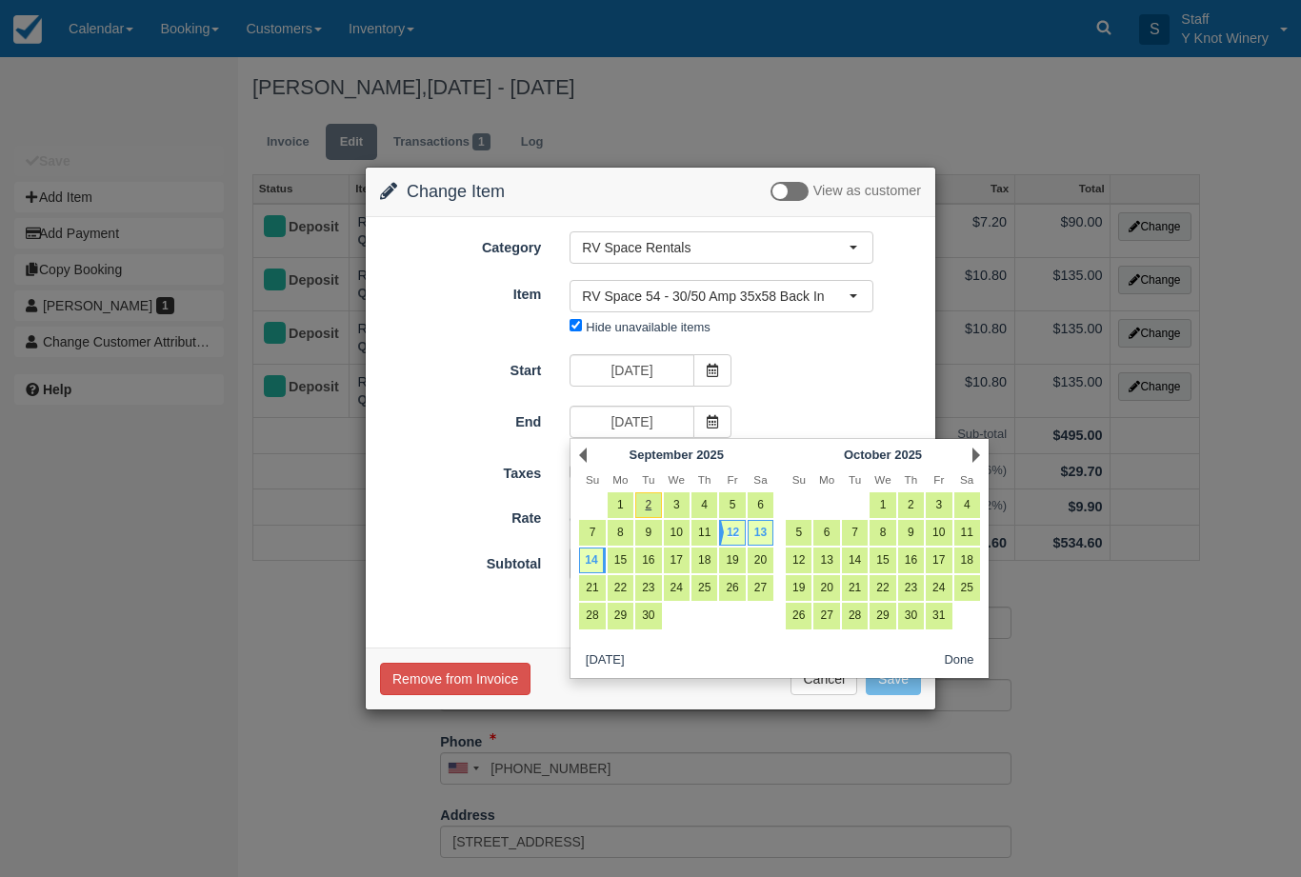
click at [765, 537] on link "13" at bounding box center [761, 533] width 26 height 26
type input "[DATE]"
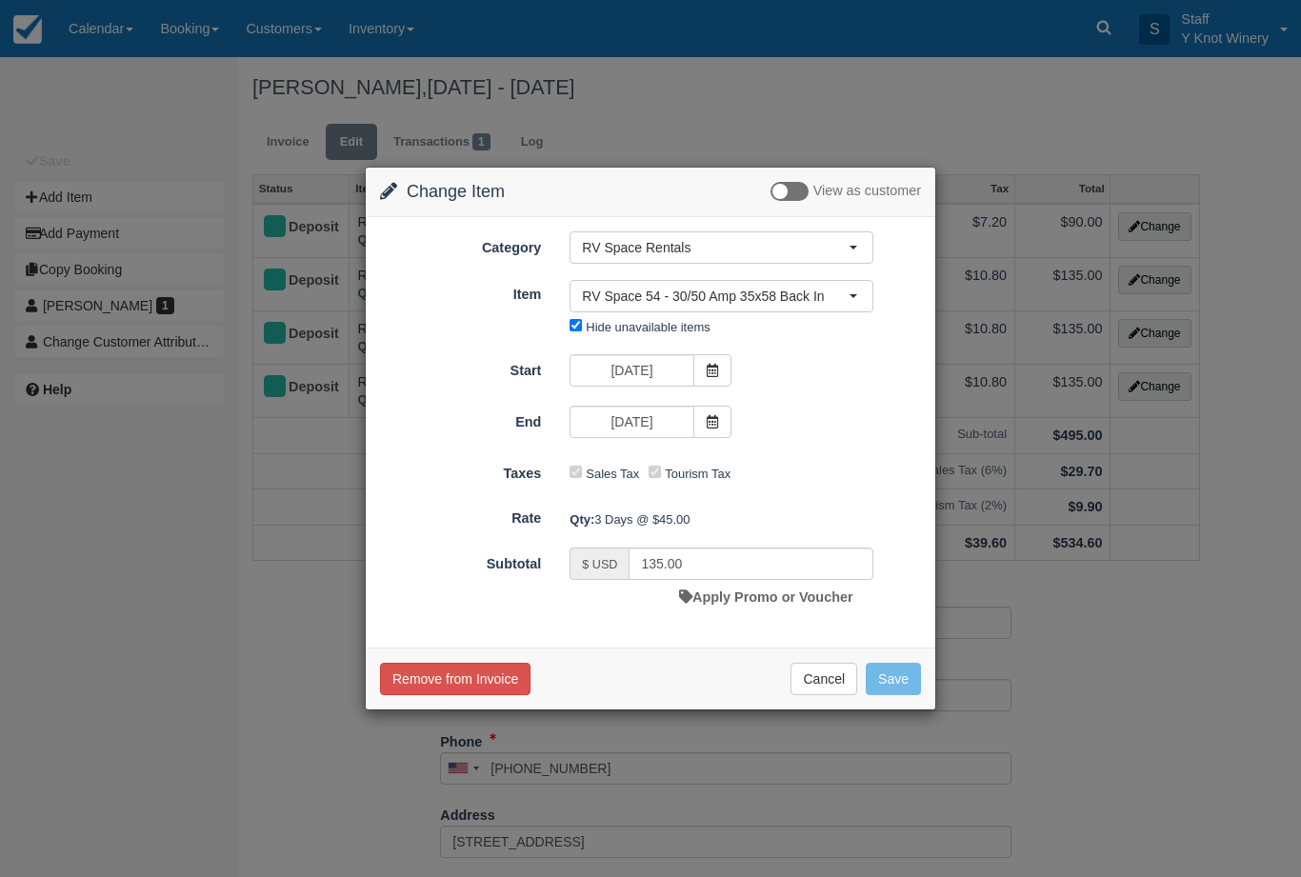
type input "90.00"
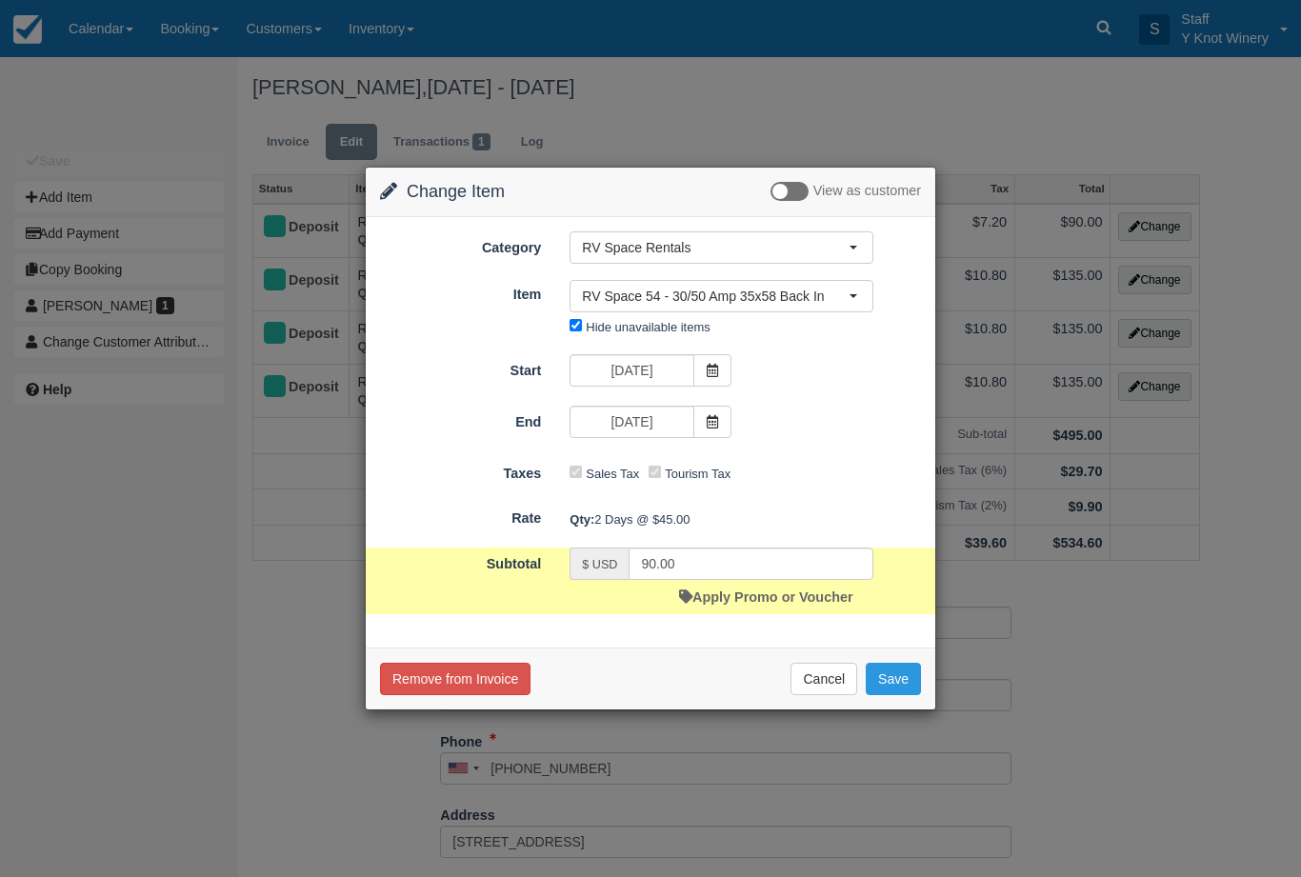
click at [891, 685] on button "Save" at bounding box center [893, 679] width 55 height 32
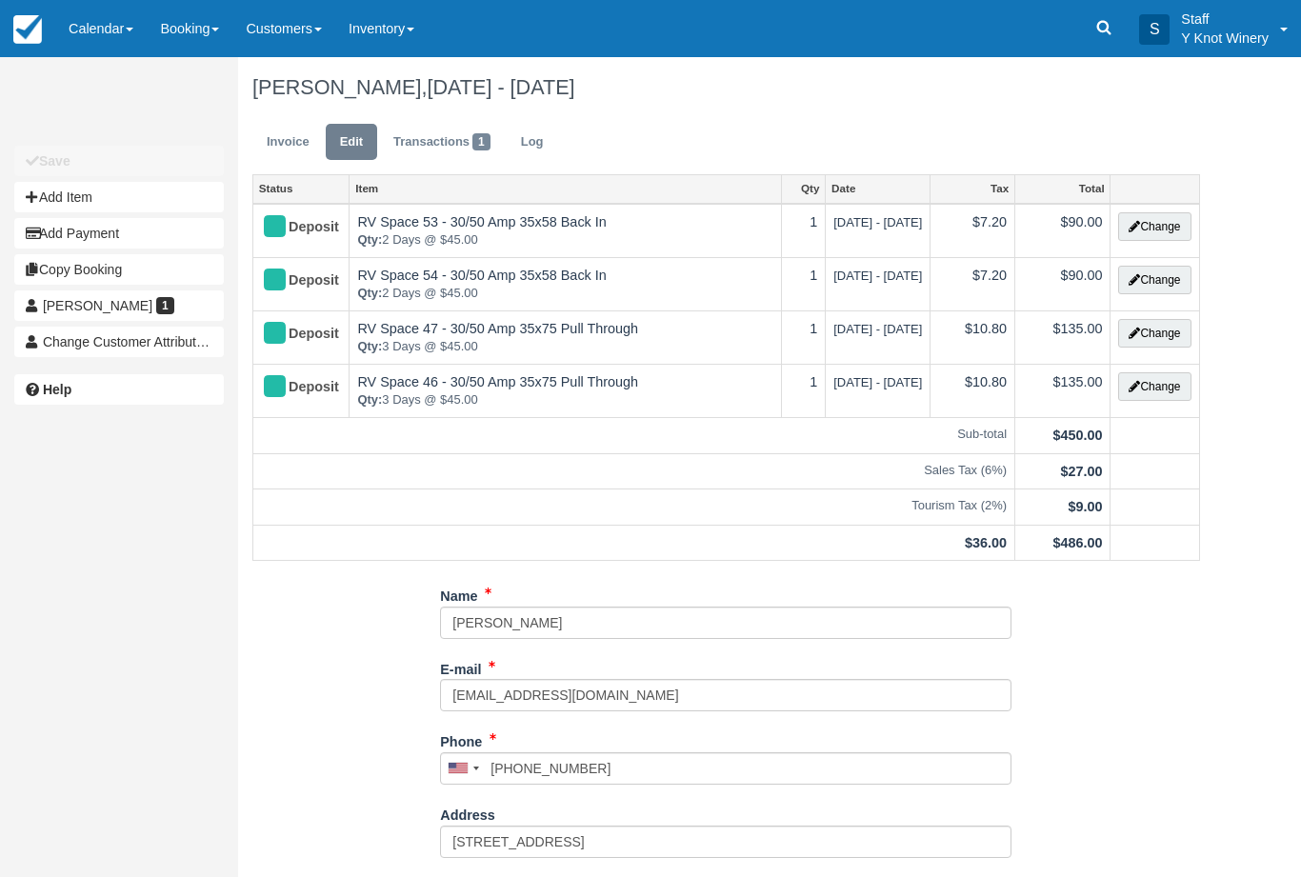
click at [1159, 333] on button "Change" at bounding box center [1154, 333] width 72 height 29
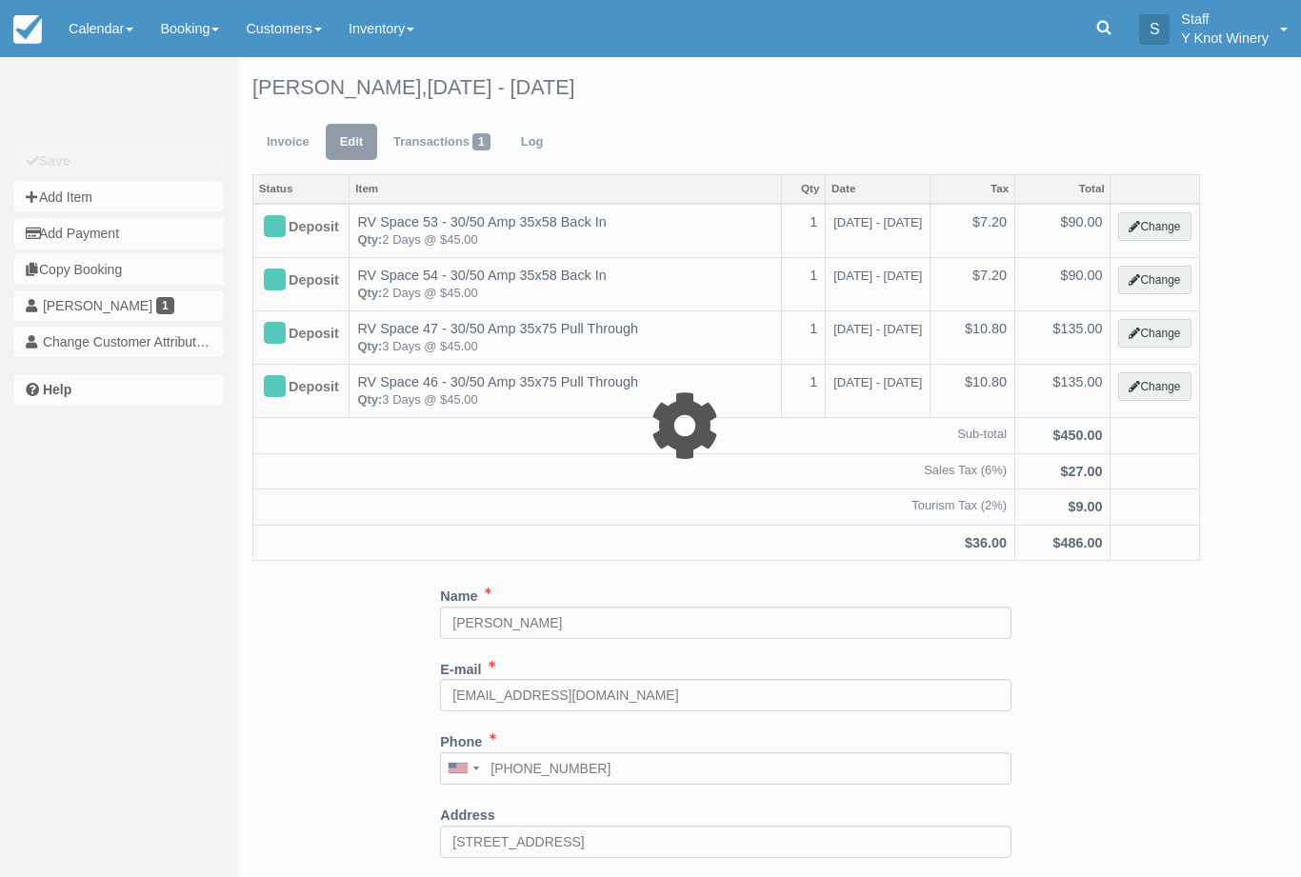
type input "135.00"
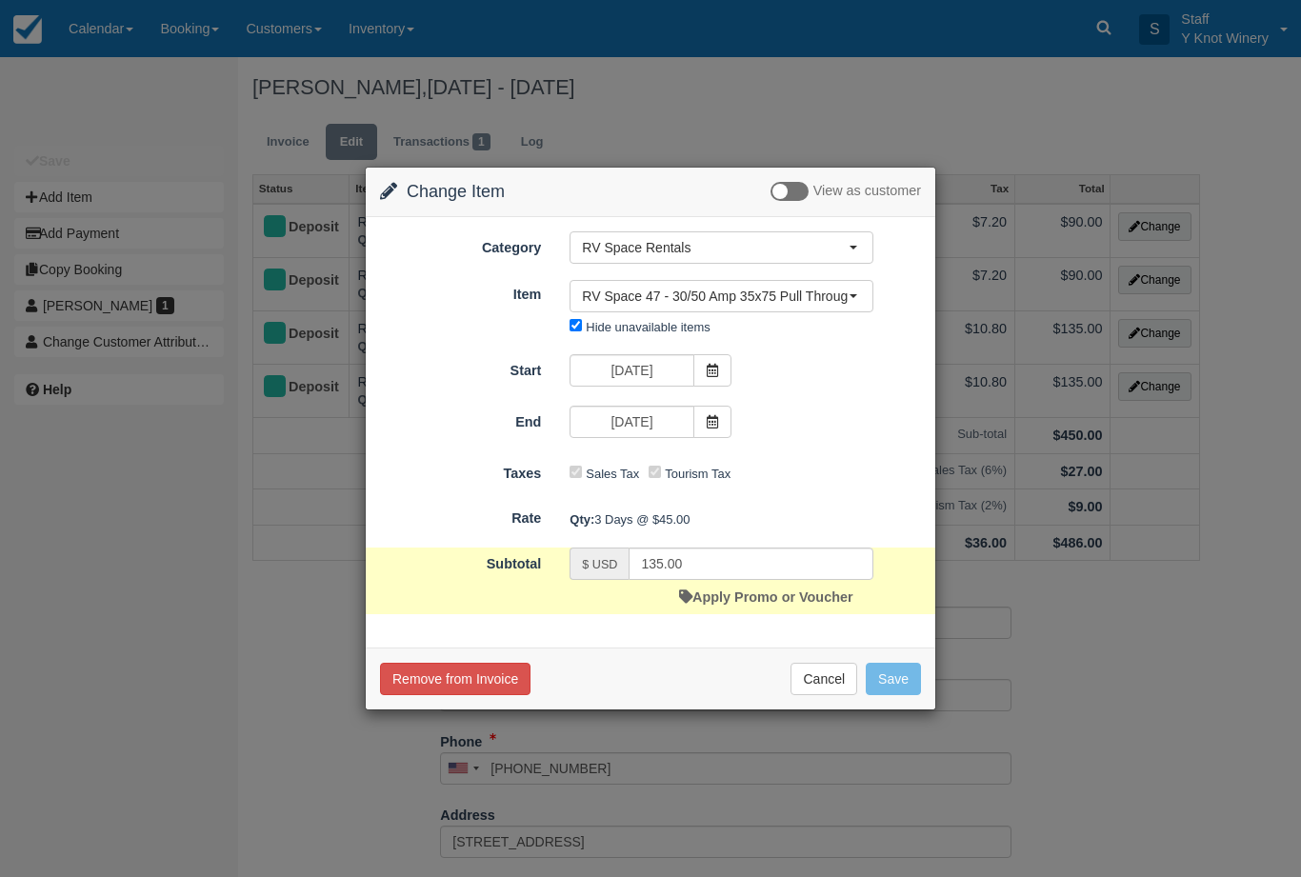
click at [716, 423] on icon at bounding box center [712, 421] width 13 height 13
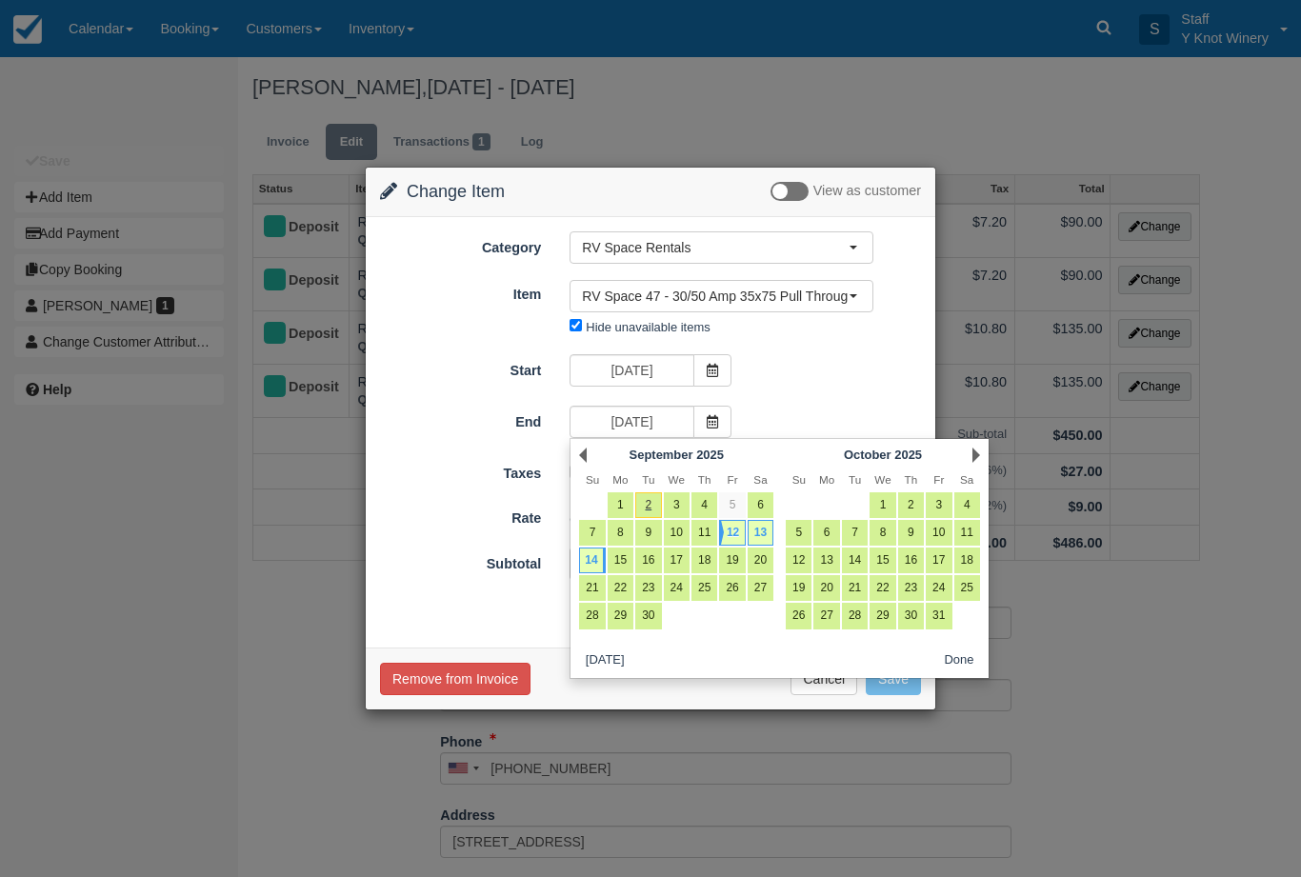
click at [762, 530] on link "13" at bounding box center [761, 533] width 26 height 26
type input "[DATE]"
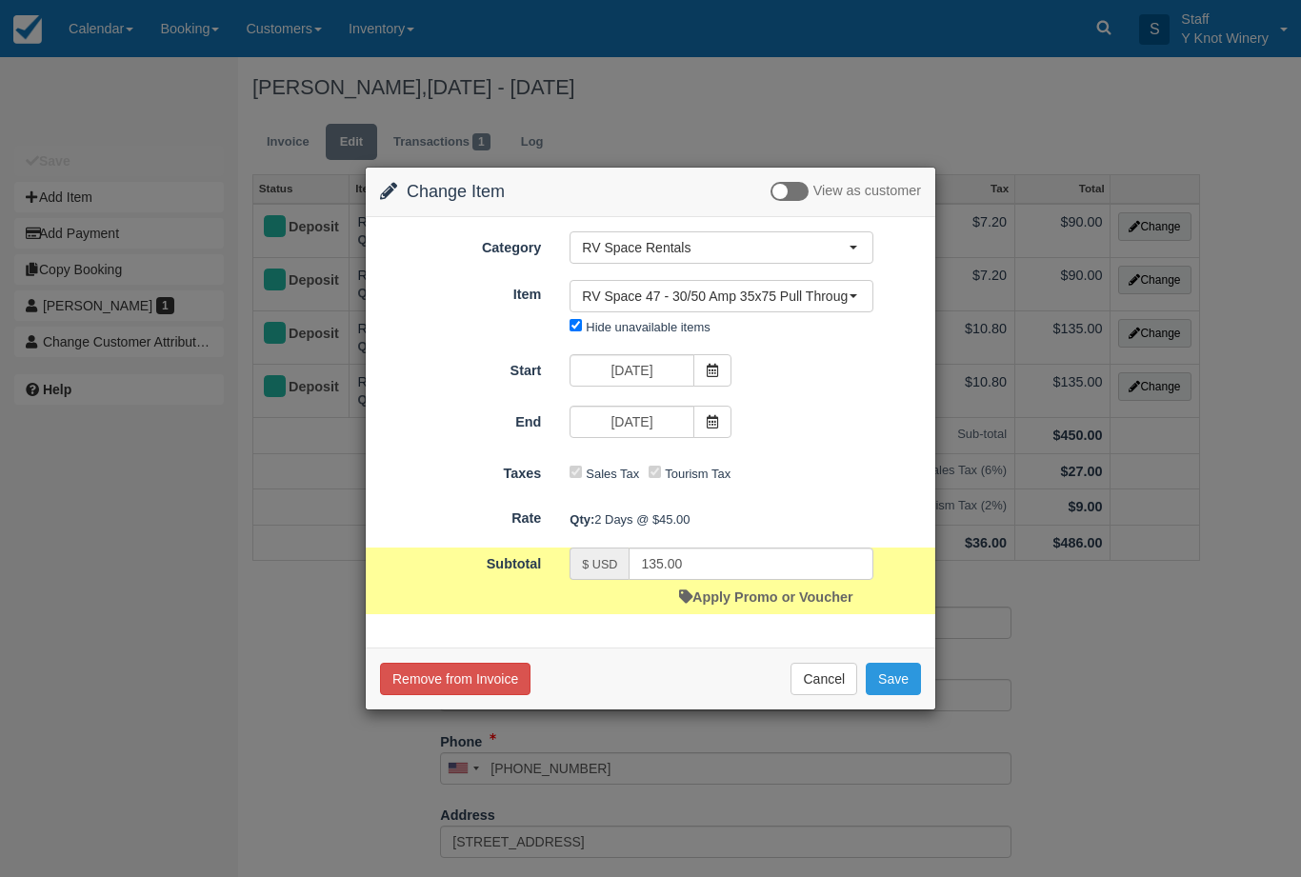
type input "90.00"
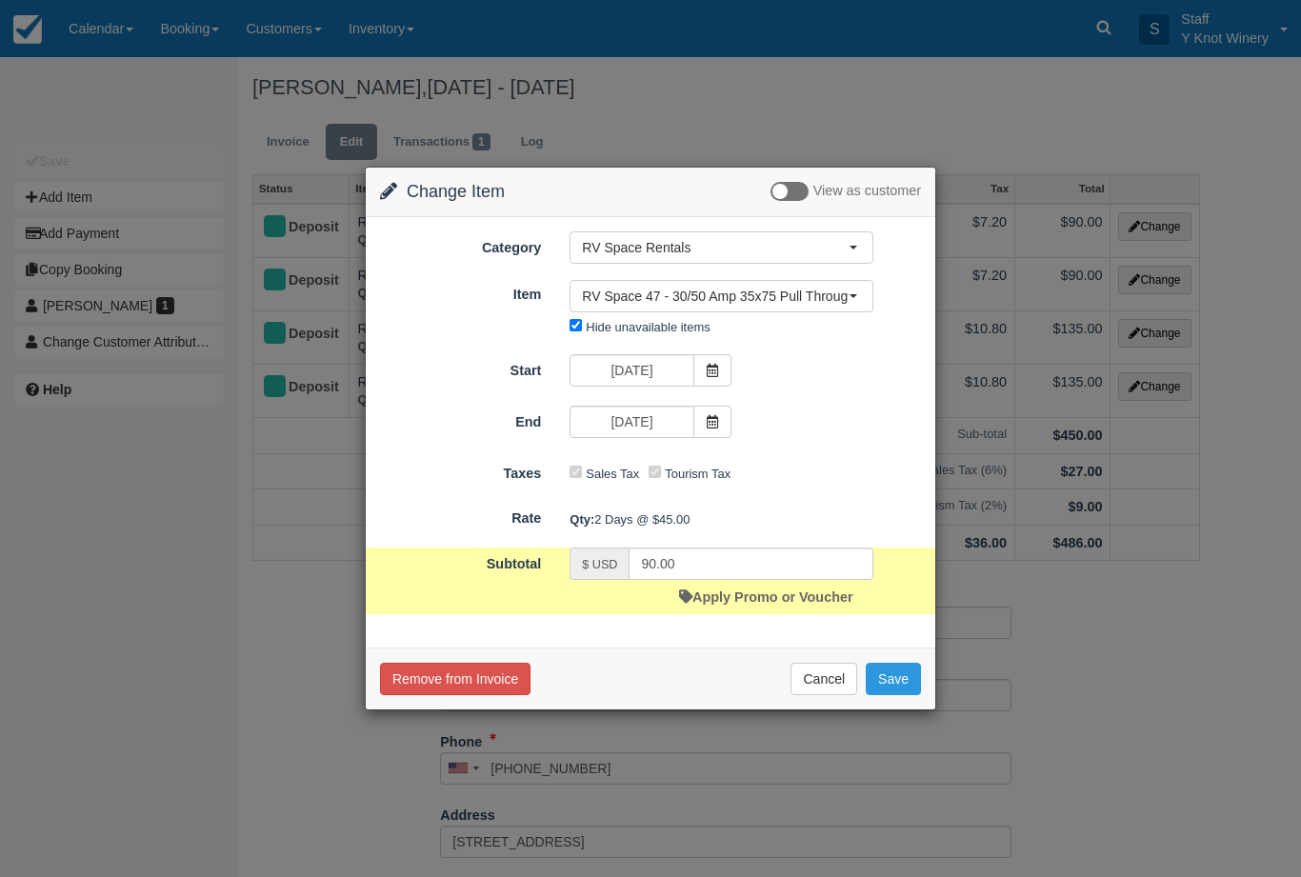
click at [898, 681] on button "Save" at bounding box center [893, 679] width 55 height 32
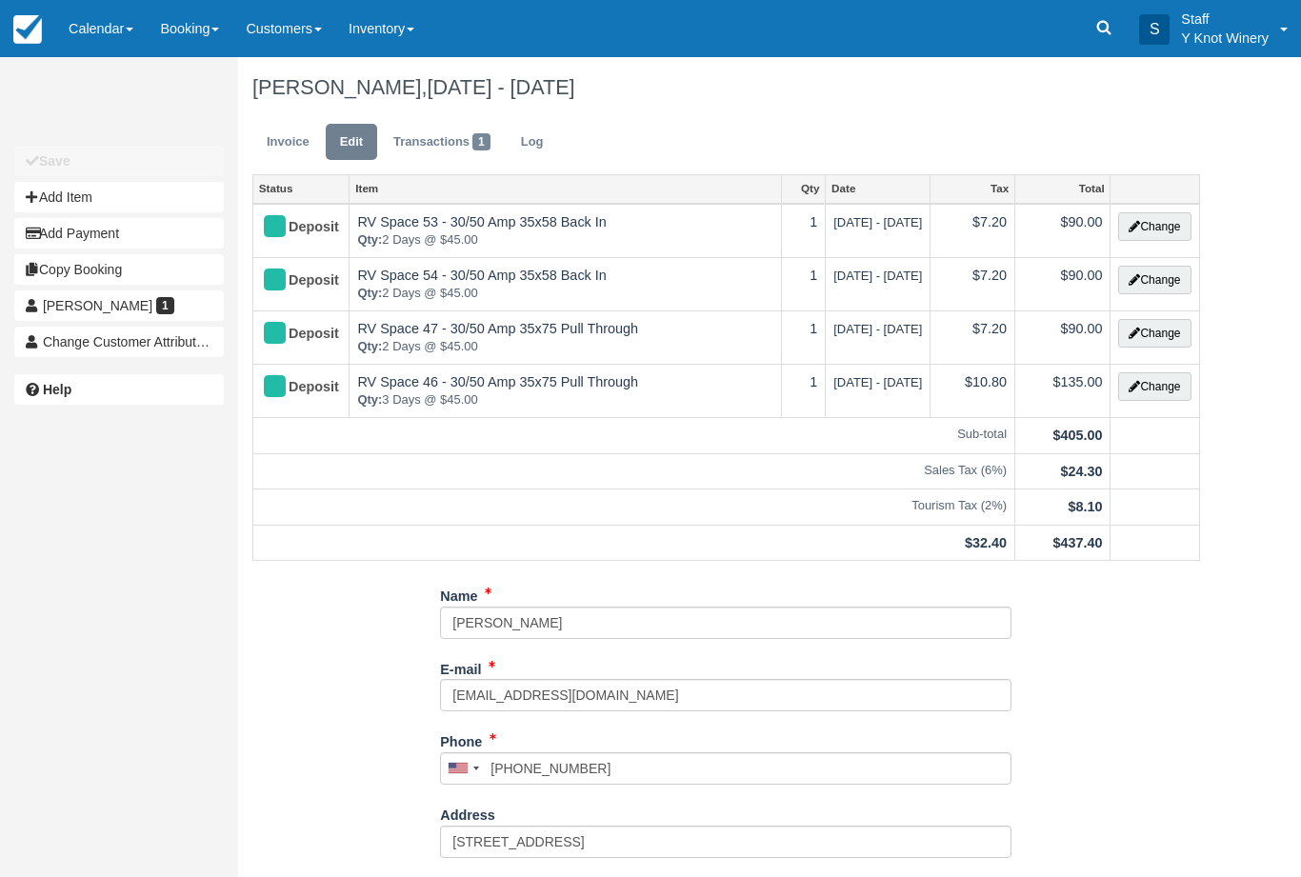
click at [1160, 394] on button "Change" at bounding box center [1154, 386] width 72 height 29
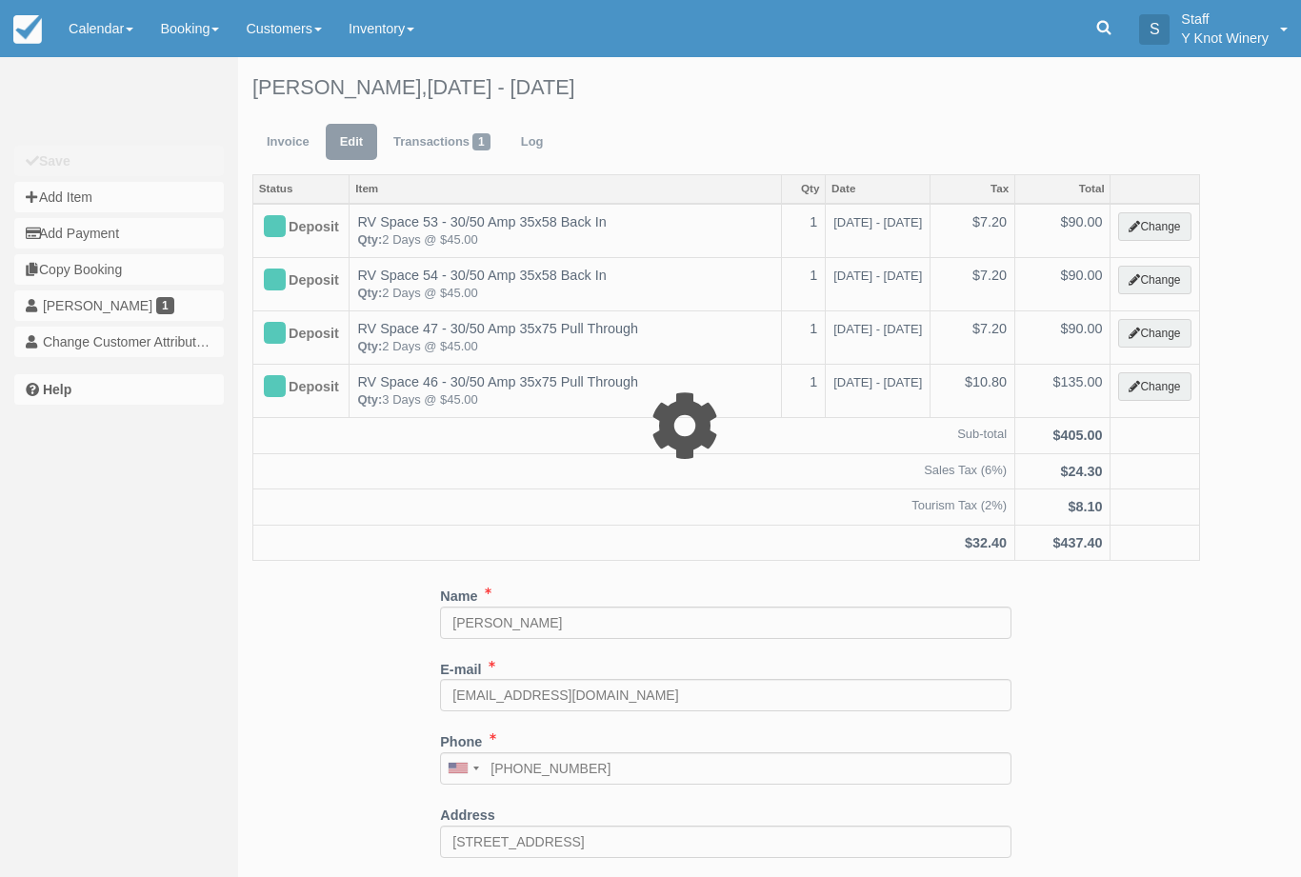
type input "135.00"
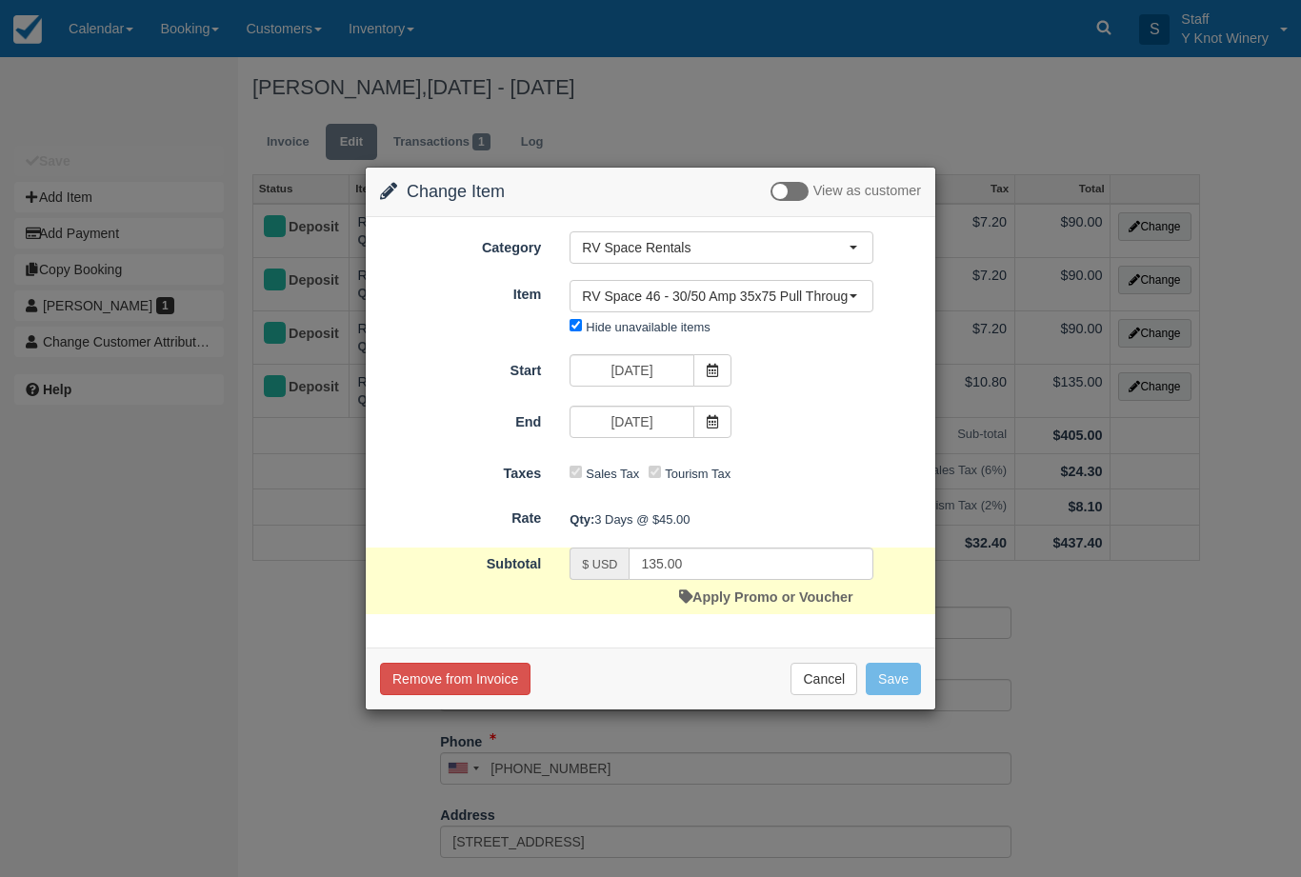
click at [716, 422] on icon at bounding box center [712, 421] width 13 height 13
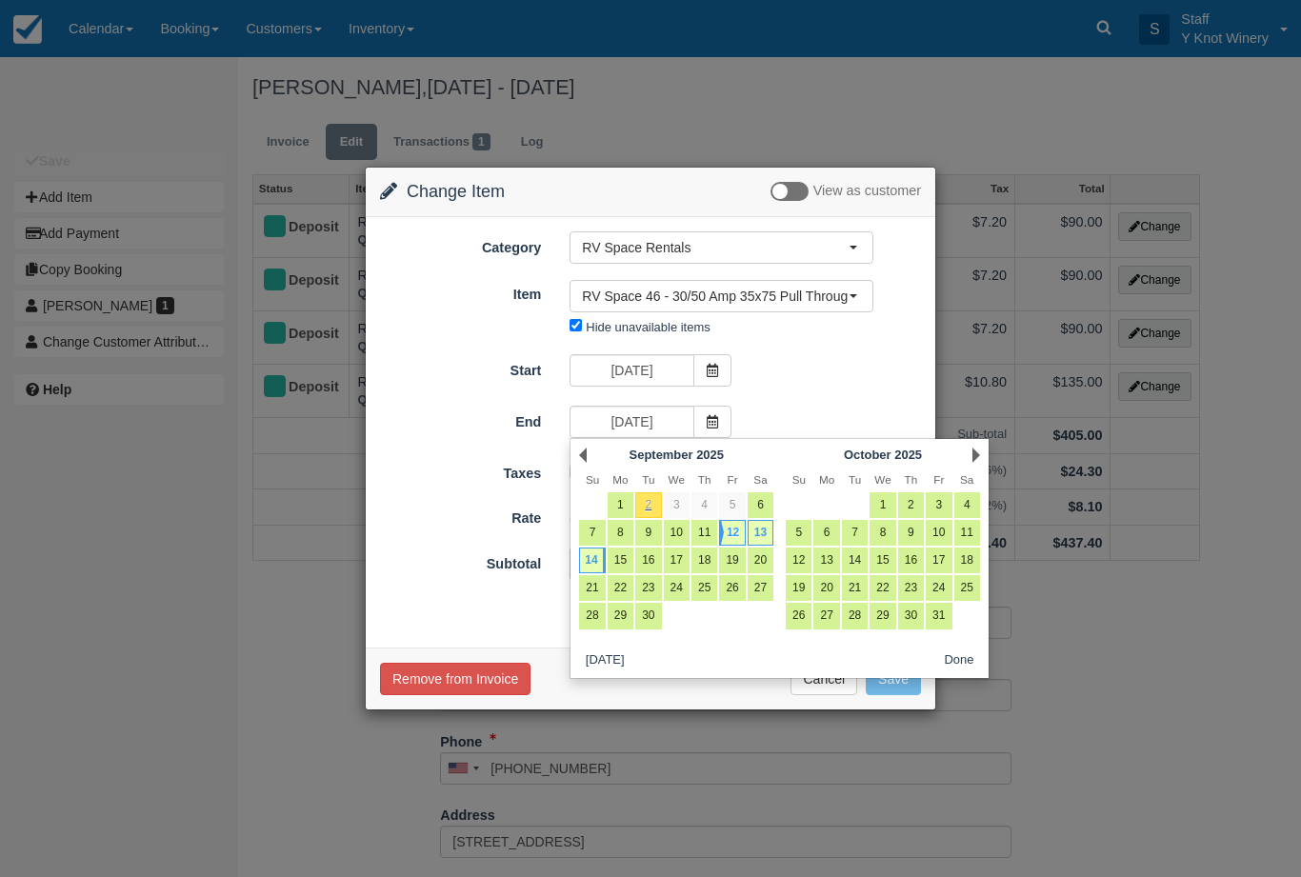
click at [770, 528] on link "13" at bounding box center [761, 533] width 26 height 26
type input "09/13/25"
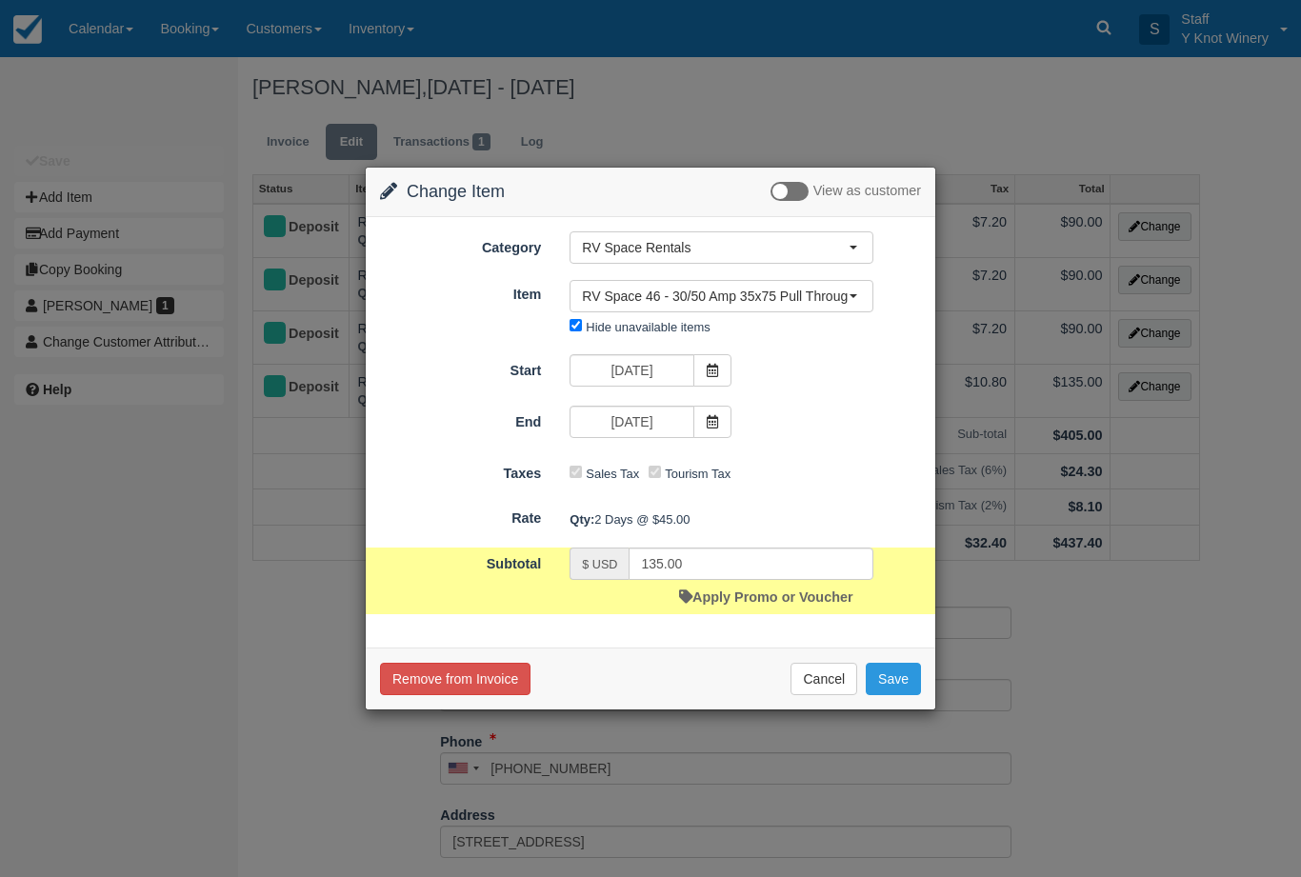
type input "90.00"
click at [891, 674] on button "Save" at bounding box center [893, 679] width 55 height 32
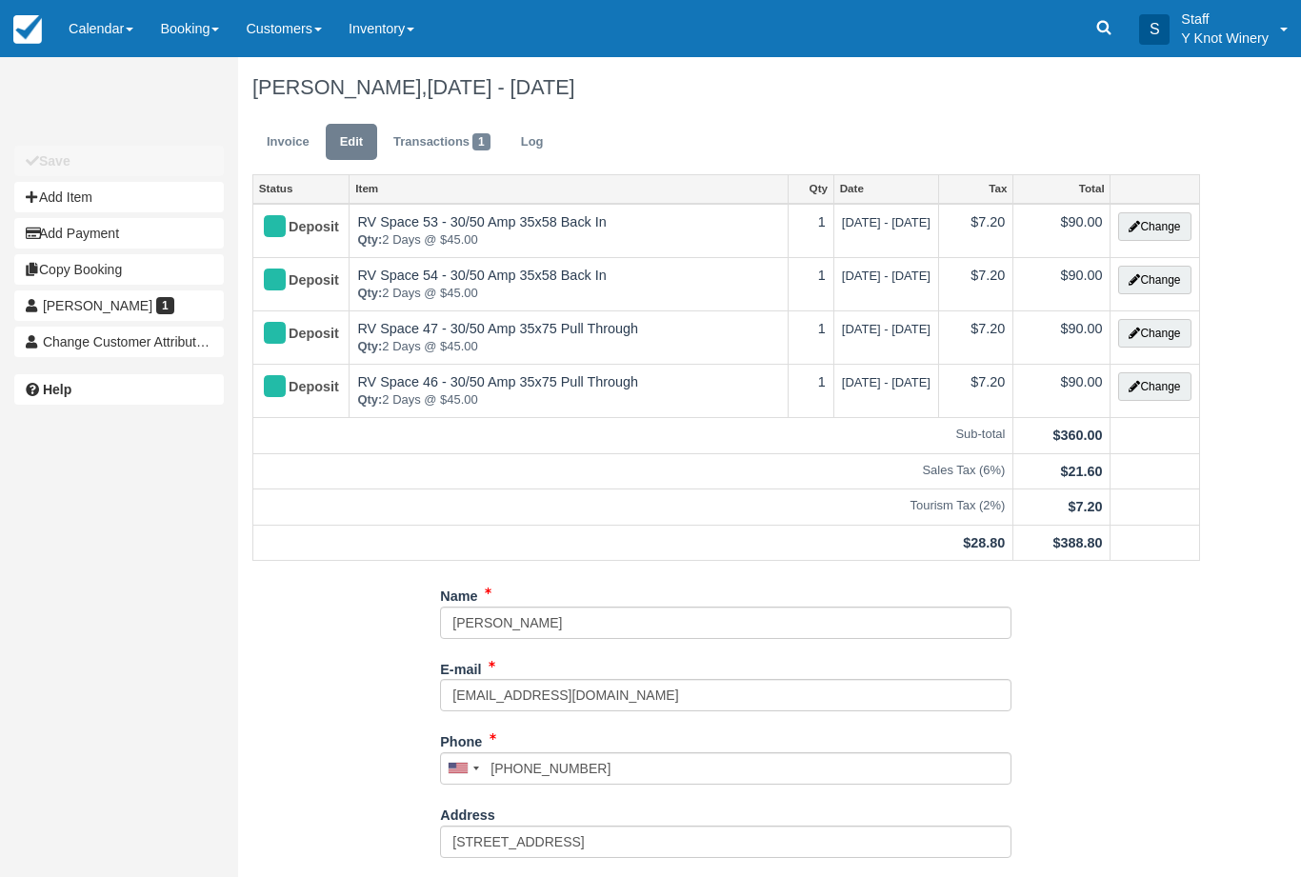
click at [291, 148] on link "Invoice" at bounding box center [287, 142] width 71 height 37
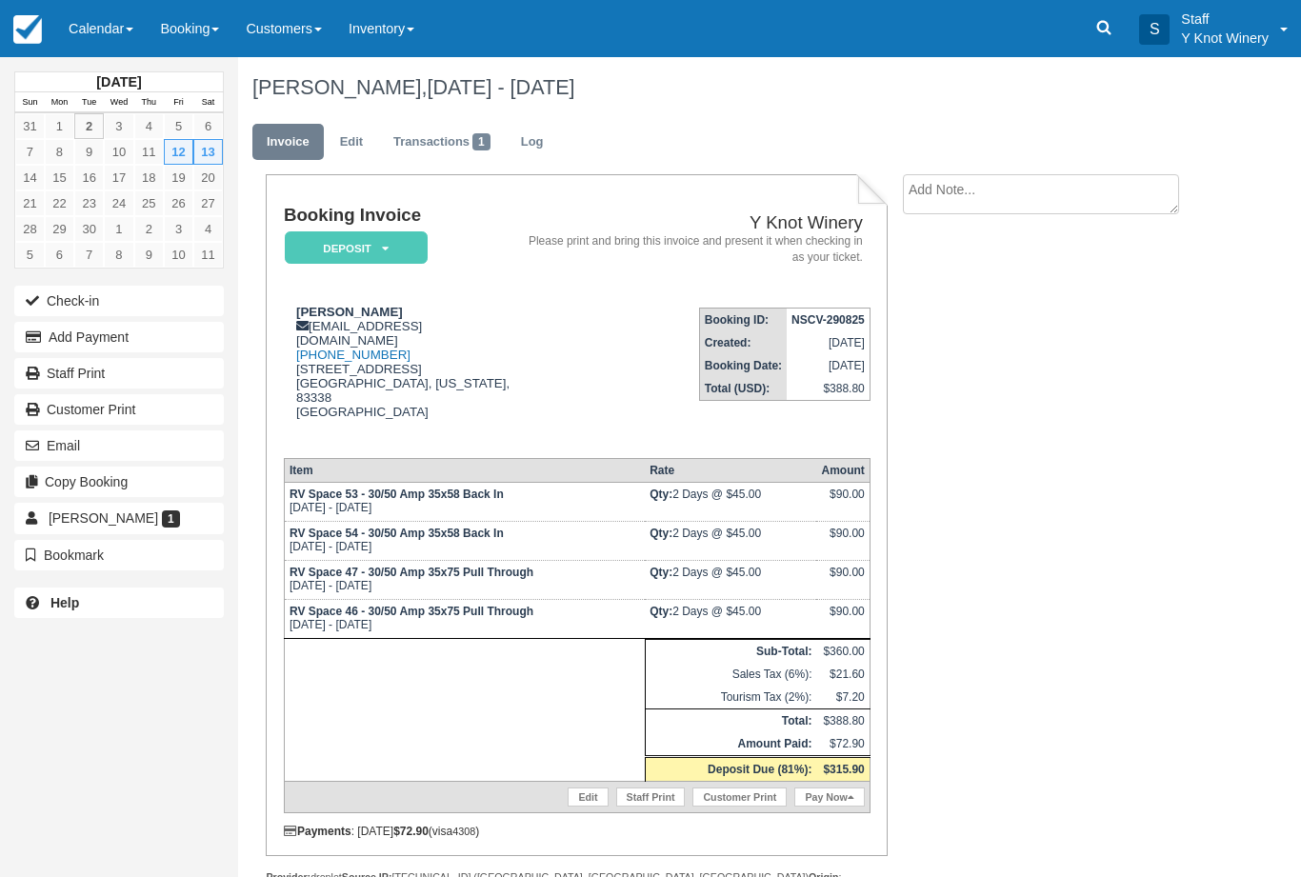
click at [98, 435] on button "Email" at bounding box center [118, 445] width 209 height 30
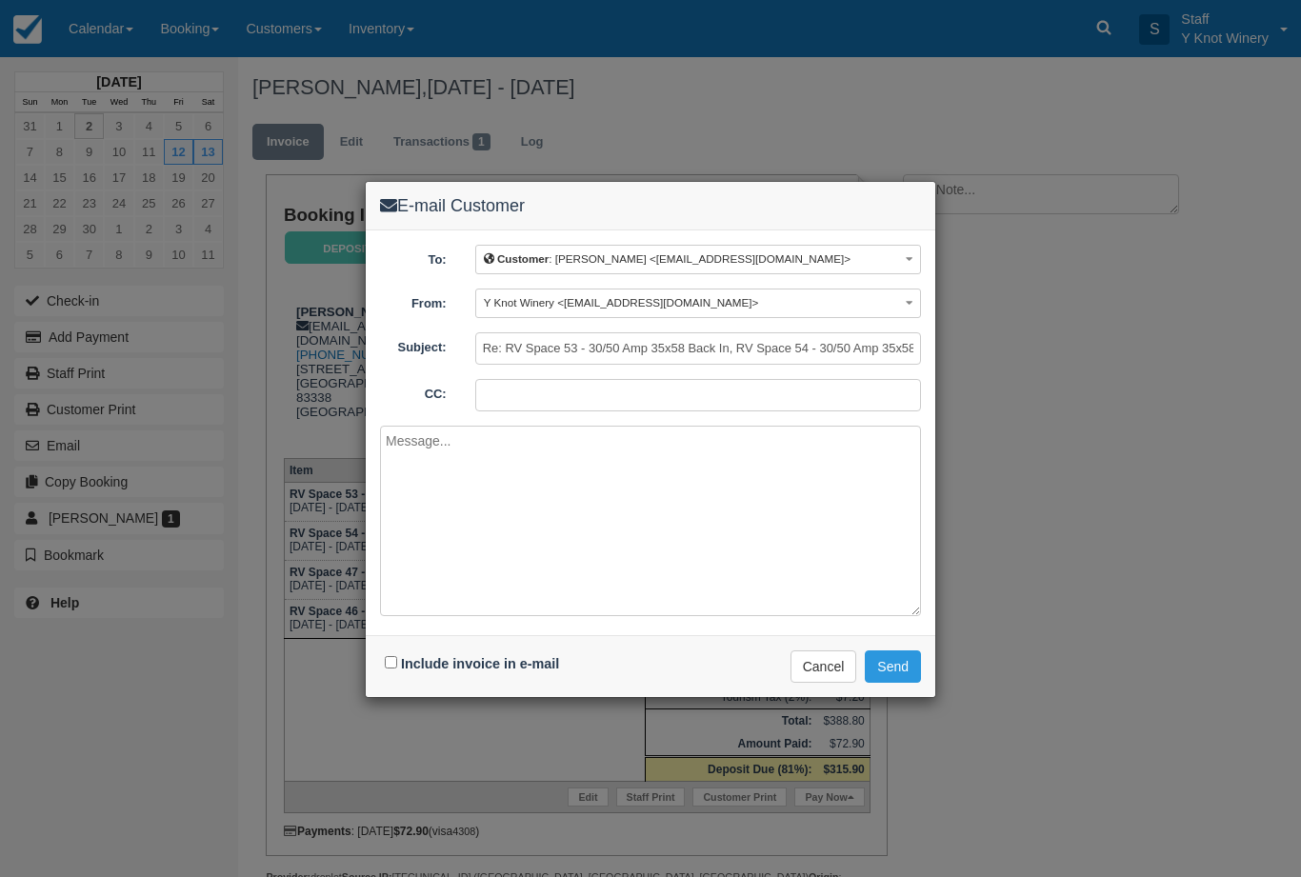
click at [410, 656] on label "Include invoice in e-mail" at bounding box center [480, 663] width 158 height 15
click at [397, 656] on input "Include invoice in e-mail" at bounding box center [391, 662] width 12 height 12
checkbox input "true"
click at [899, 660] on button "Send" at bounding box center [893, 666] width 56 height 32
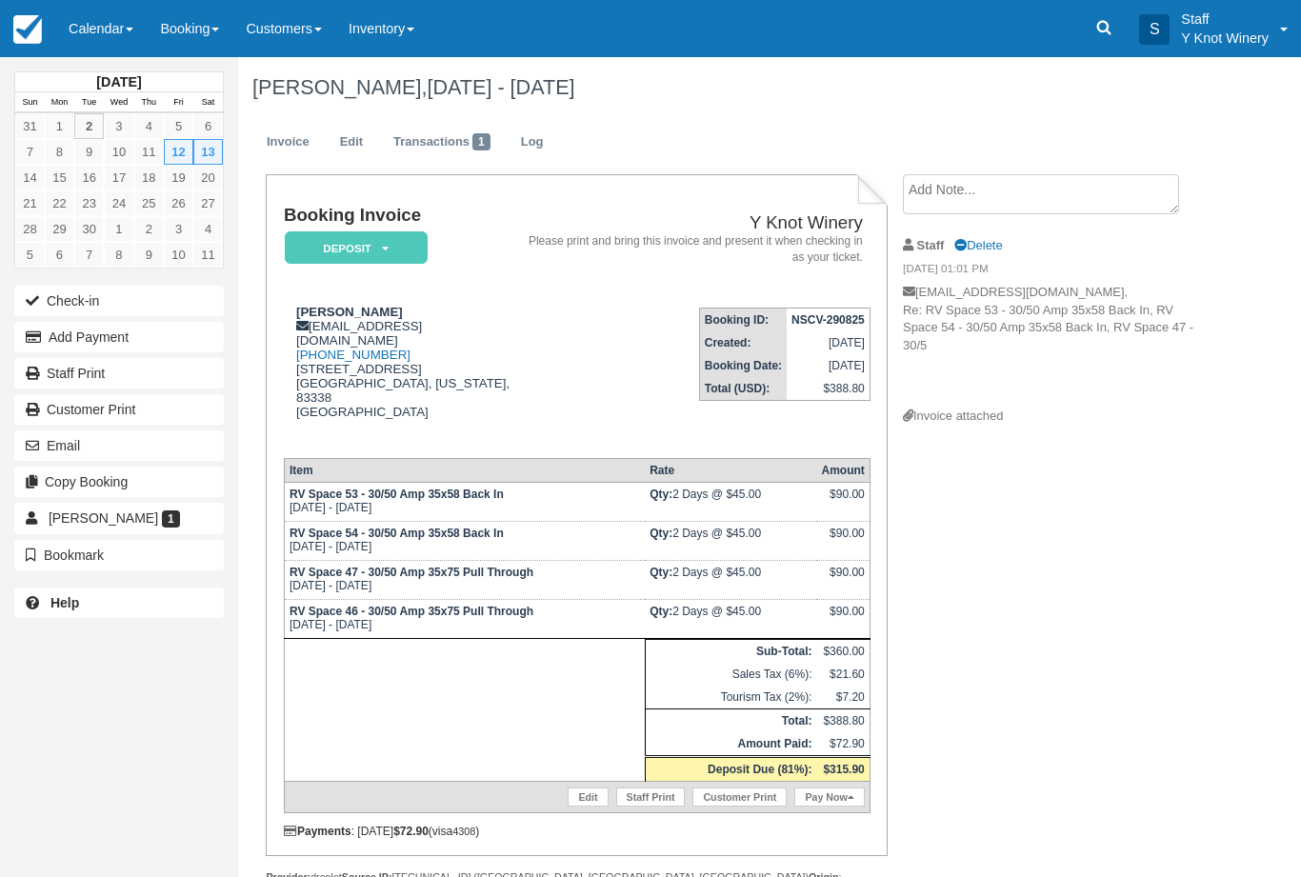
click at [97, 19] on link "Calendar" at bounding box center [100, 28] width 91 height 57
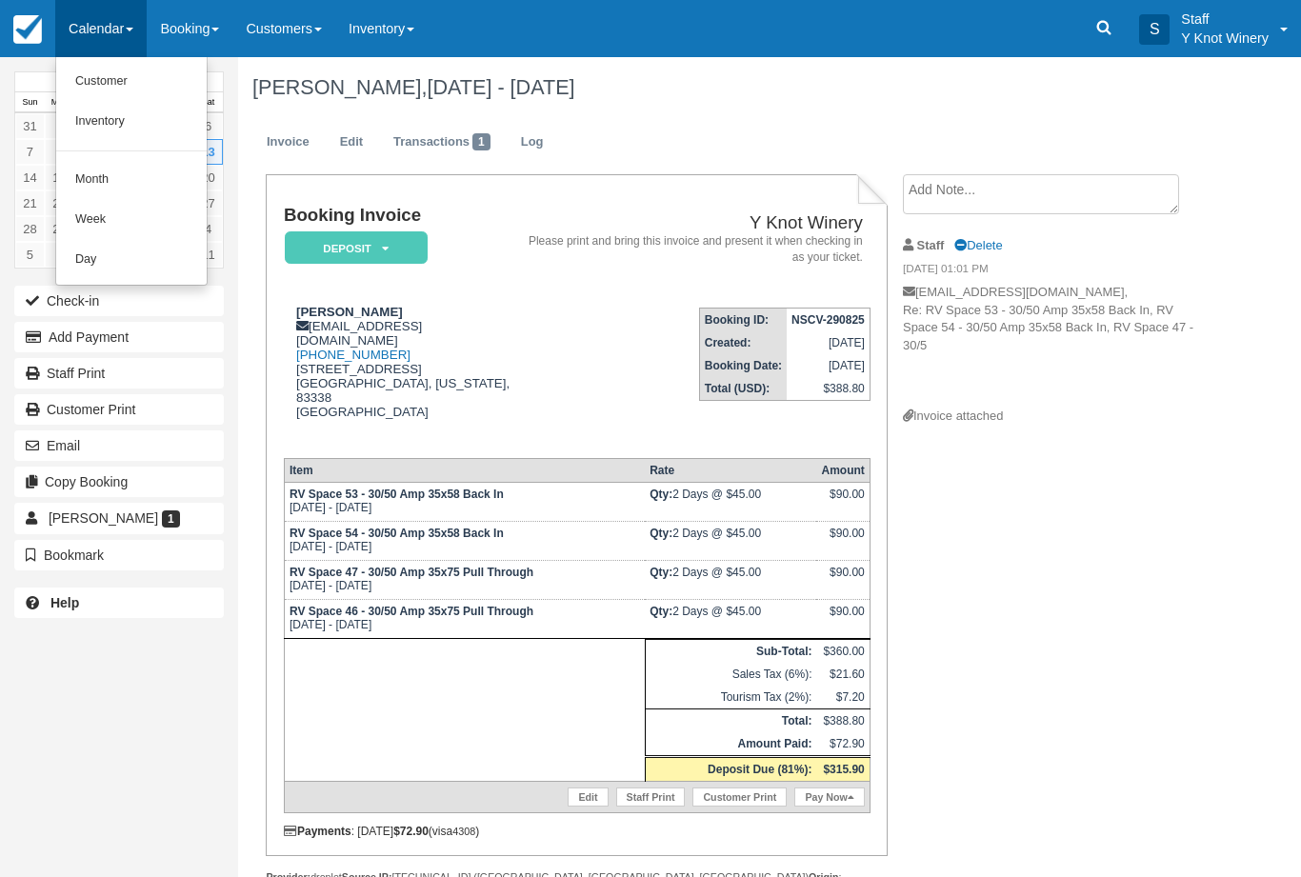
click at [89, 79] on link "Customer" at bounding box center [131, 82] width 150 height 40
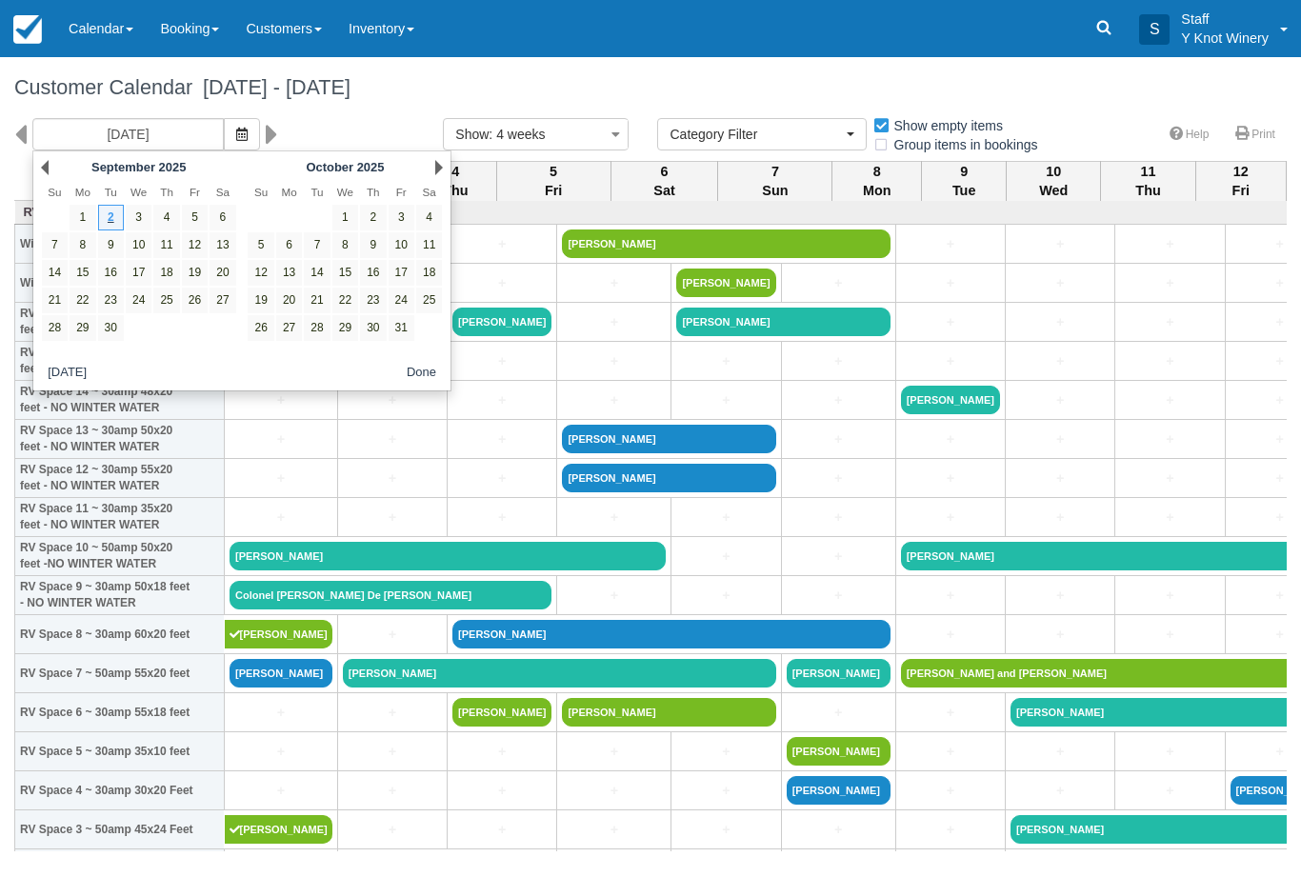
select select
click at [236, 133] on icon "button" at bounding box center [241, 134] width 11 height 13
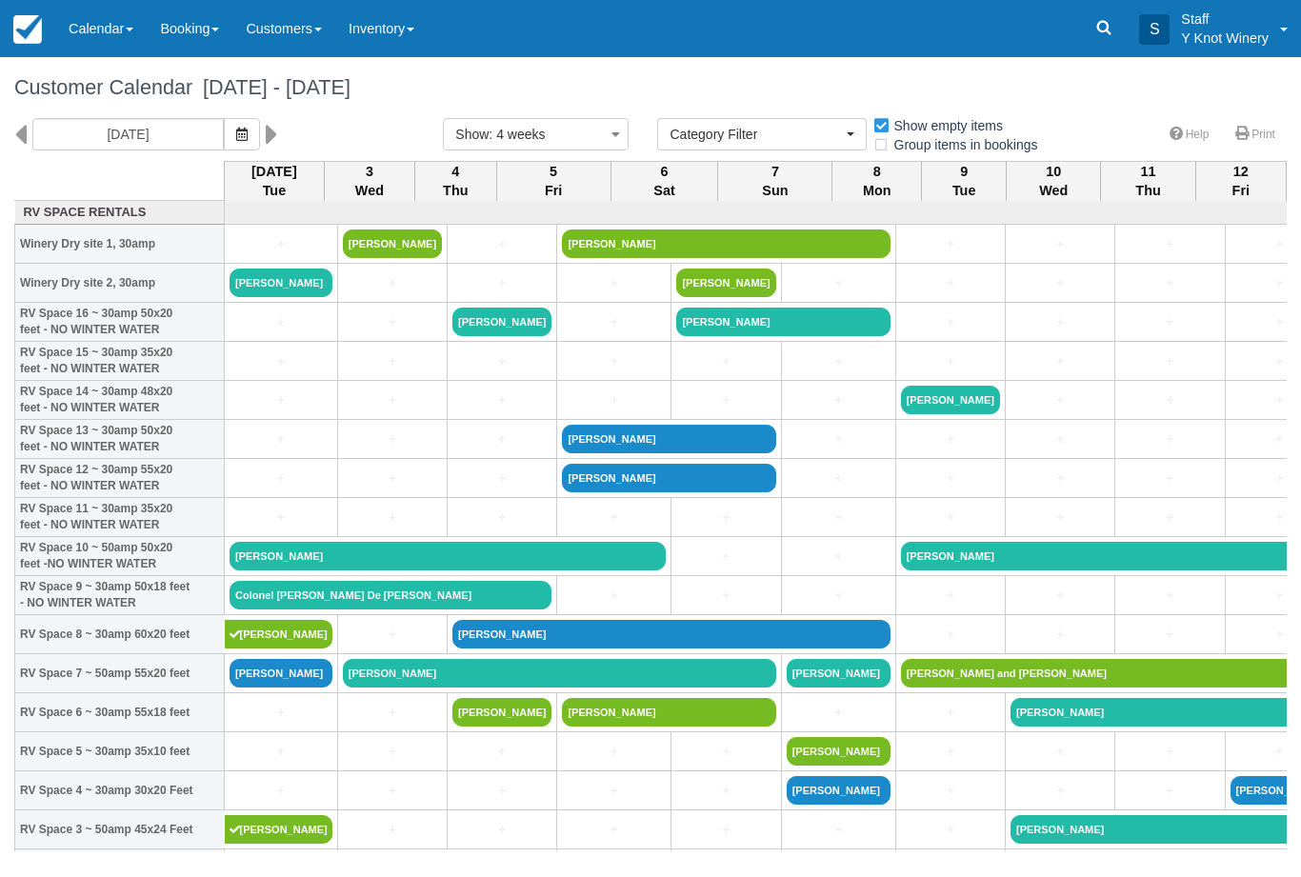
click at [224, 133] on button "button" at bounding box center [242, 134] width 36 height 32
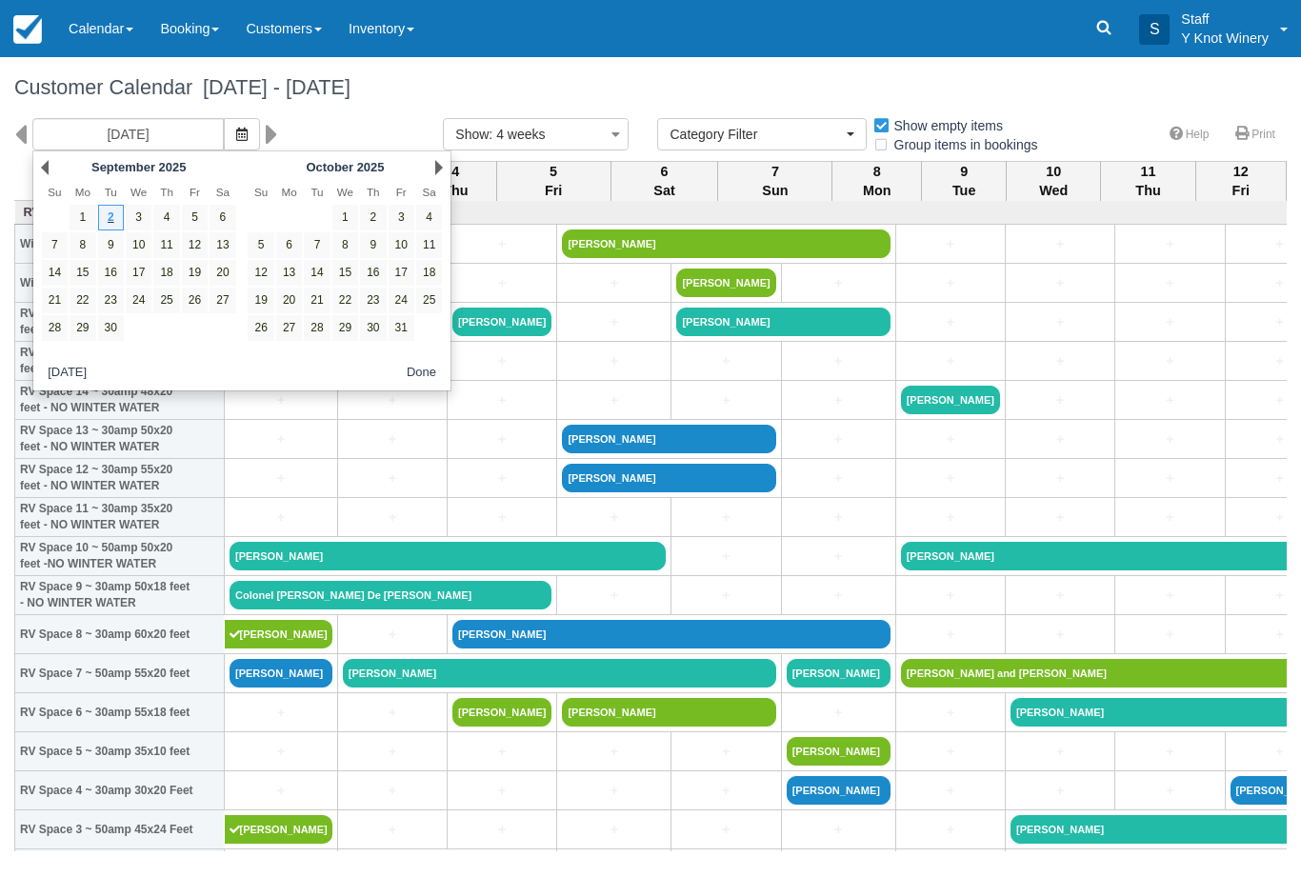
click at [195, 306] on link "26" at bounding box center [195, 301] width 26 height 26
type input "09/26/25"
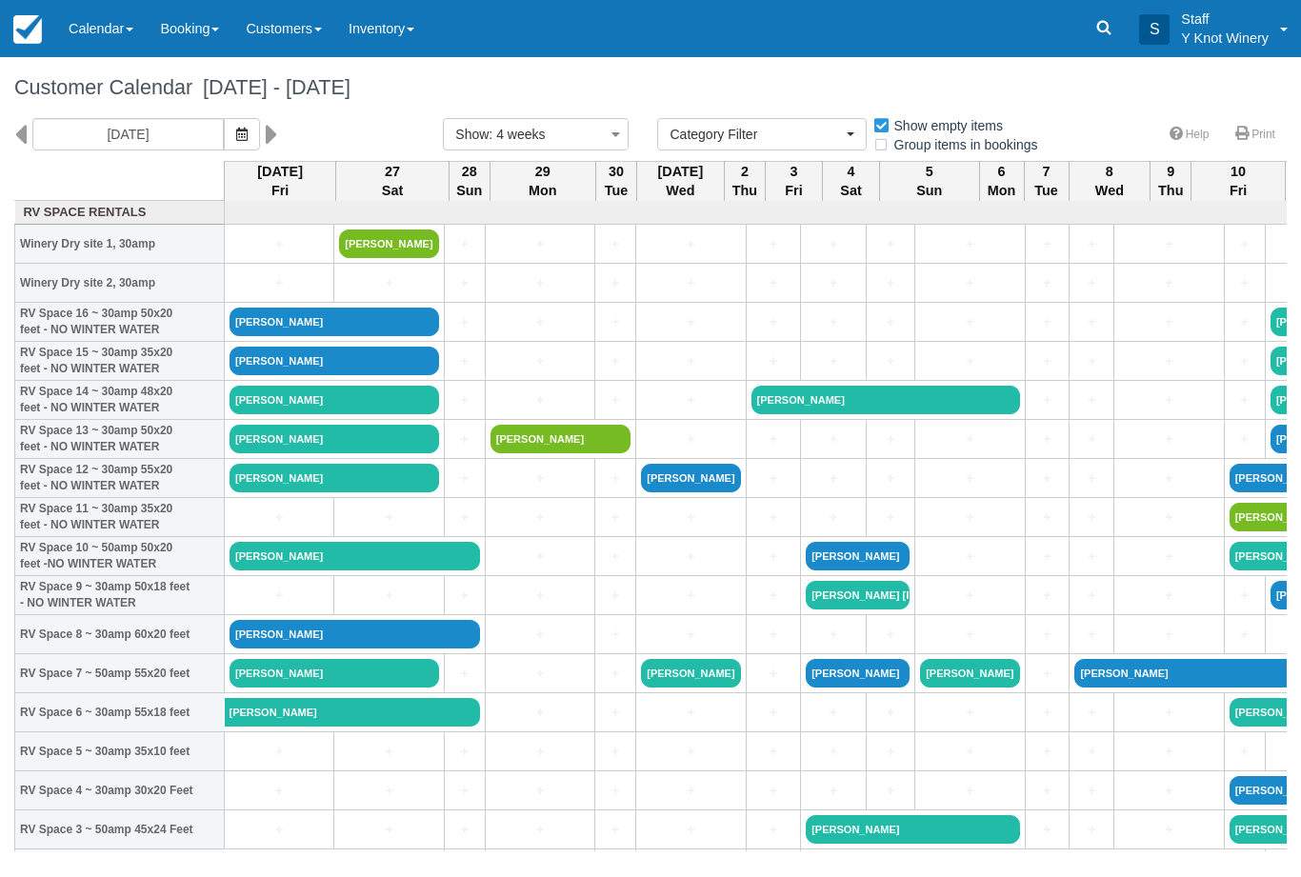
click at [286, 570] on link "Geoff Edwards" at bounding box center [354, 556] width 250 height 29
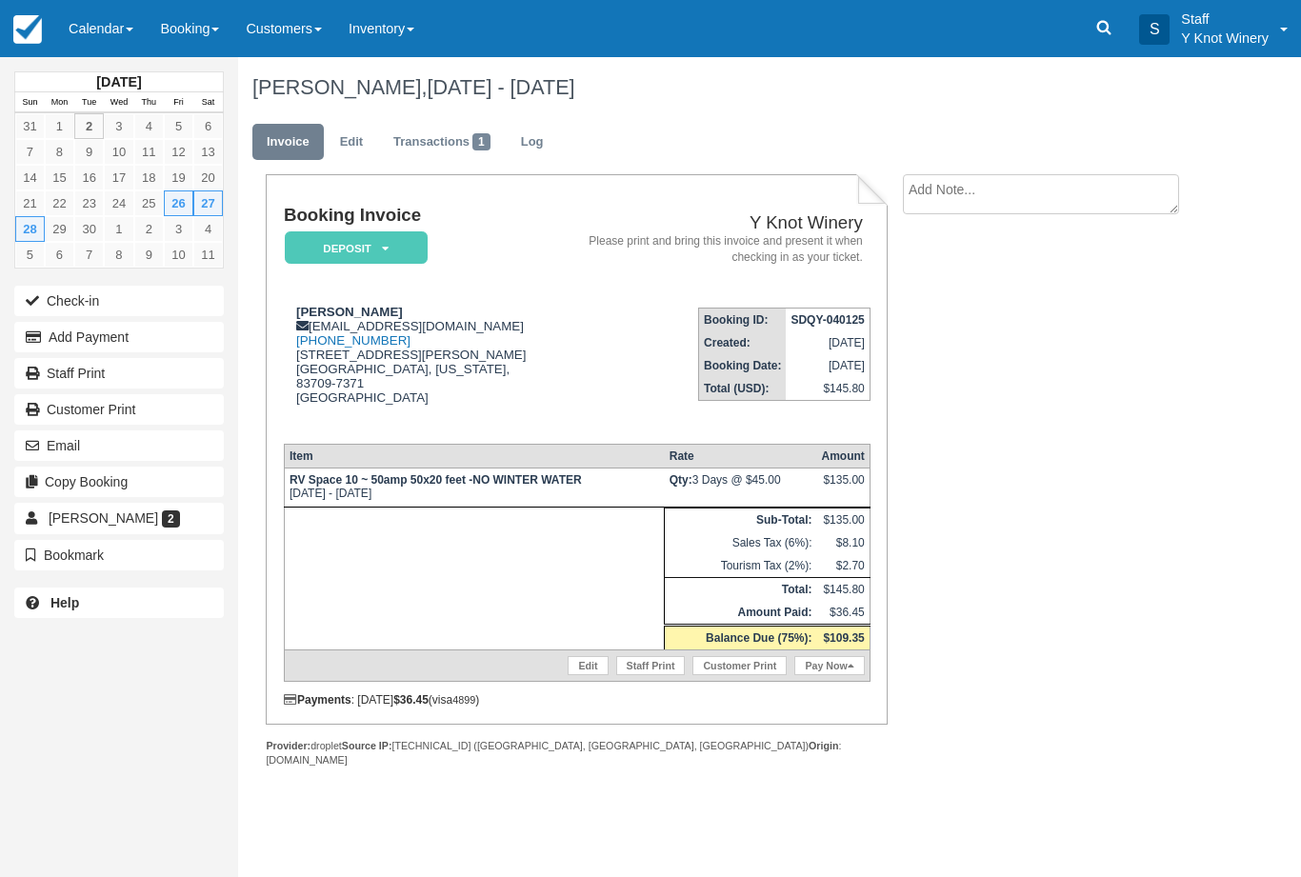
click at [87, 30] on link "Calendar" at bounding box center [100, 28] width 91 height 57
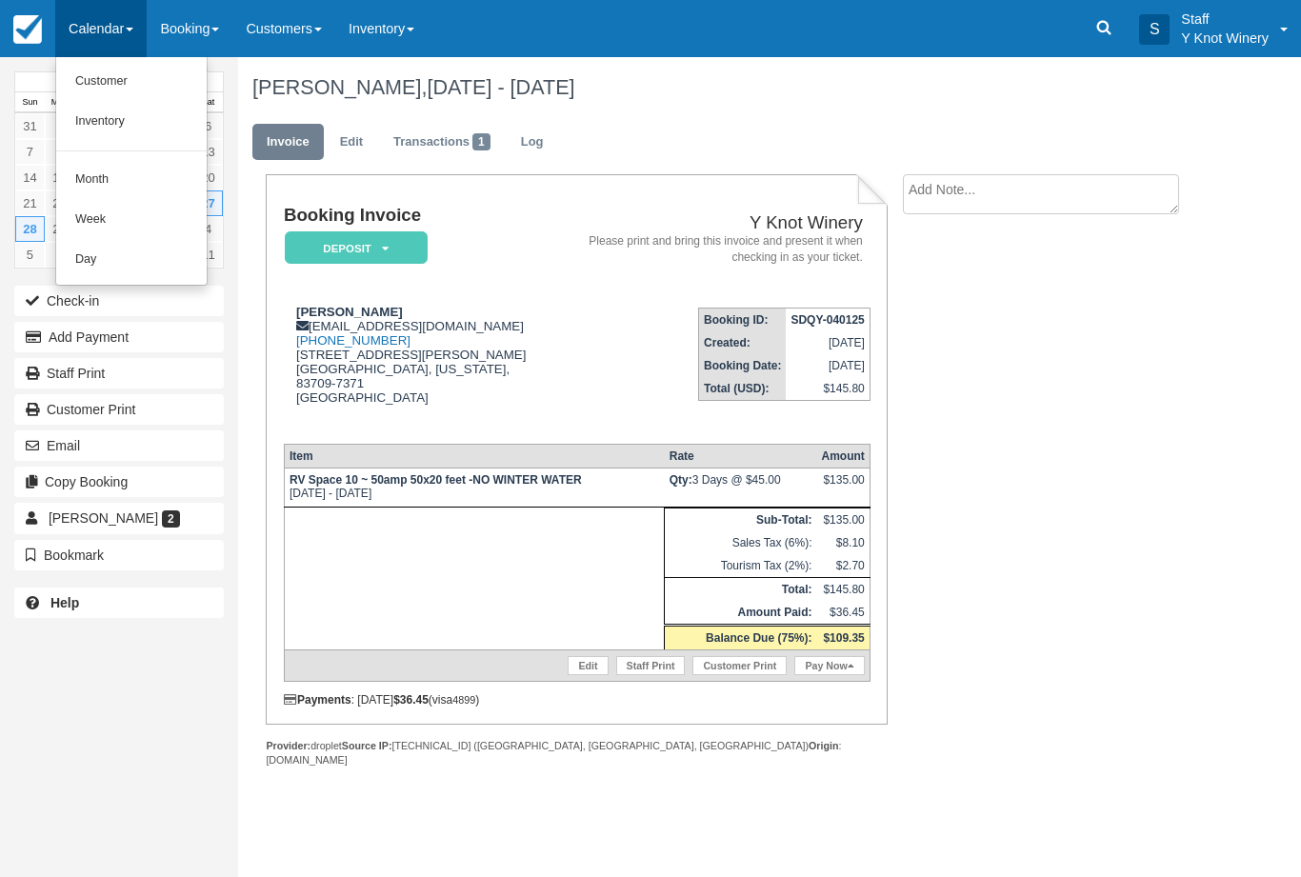
click at [79, 75] on link "Customer" at bounding box center [131, 82] width 150 height 40
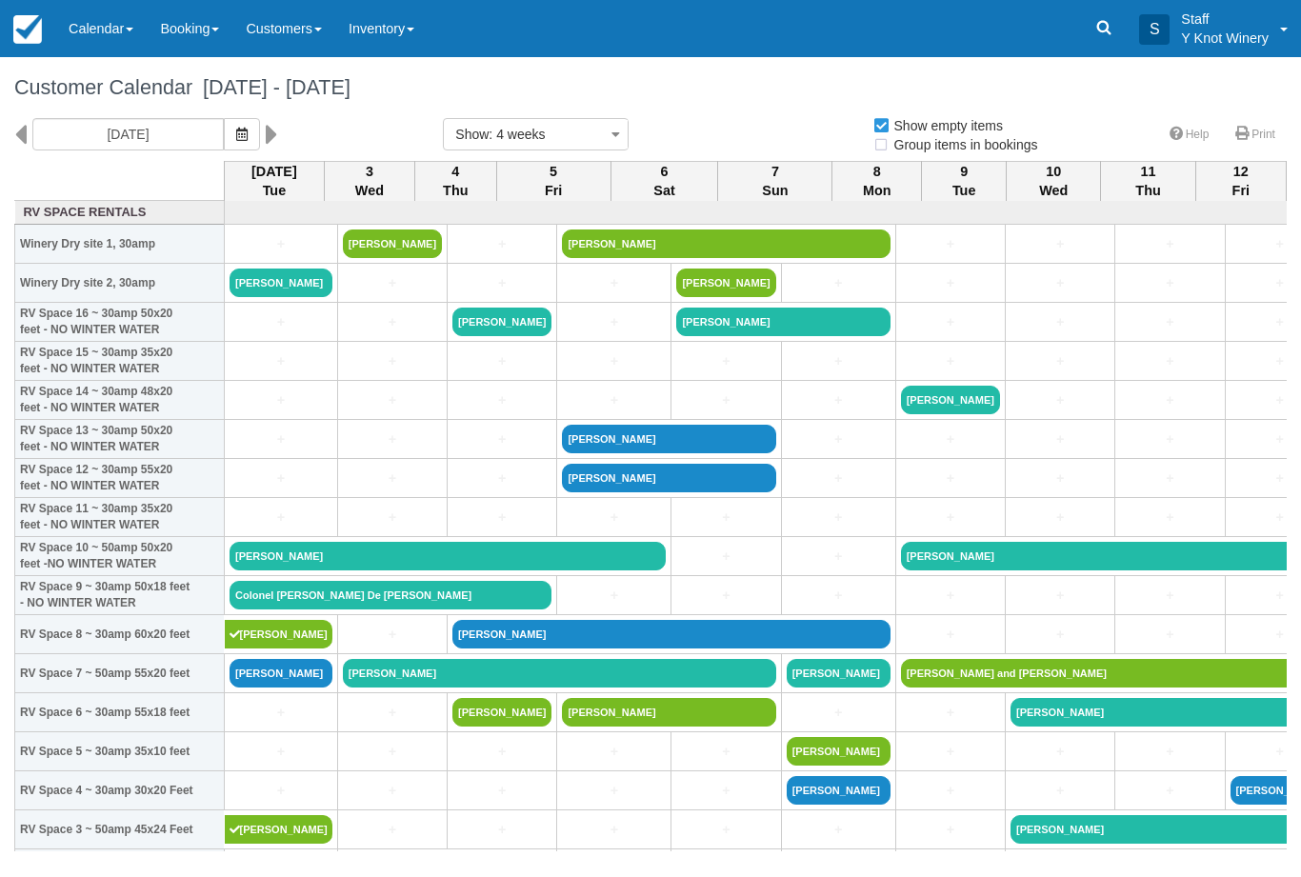
select select
click at [875, 192] on th "8 Mon" at bounding box center [877, 181] width 90 height 40
click at [236, 131] on icon "button" at bounding box center [241, 134] width 11 height 13
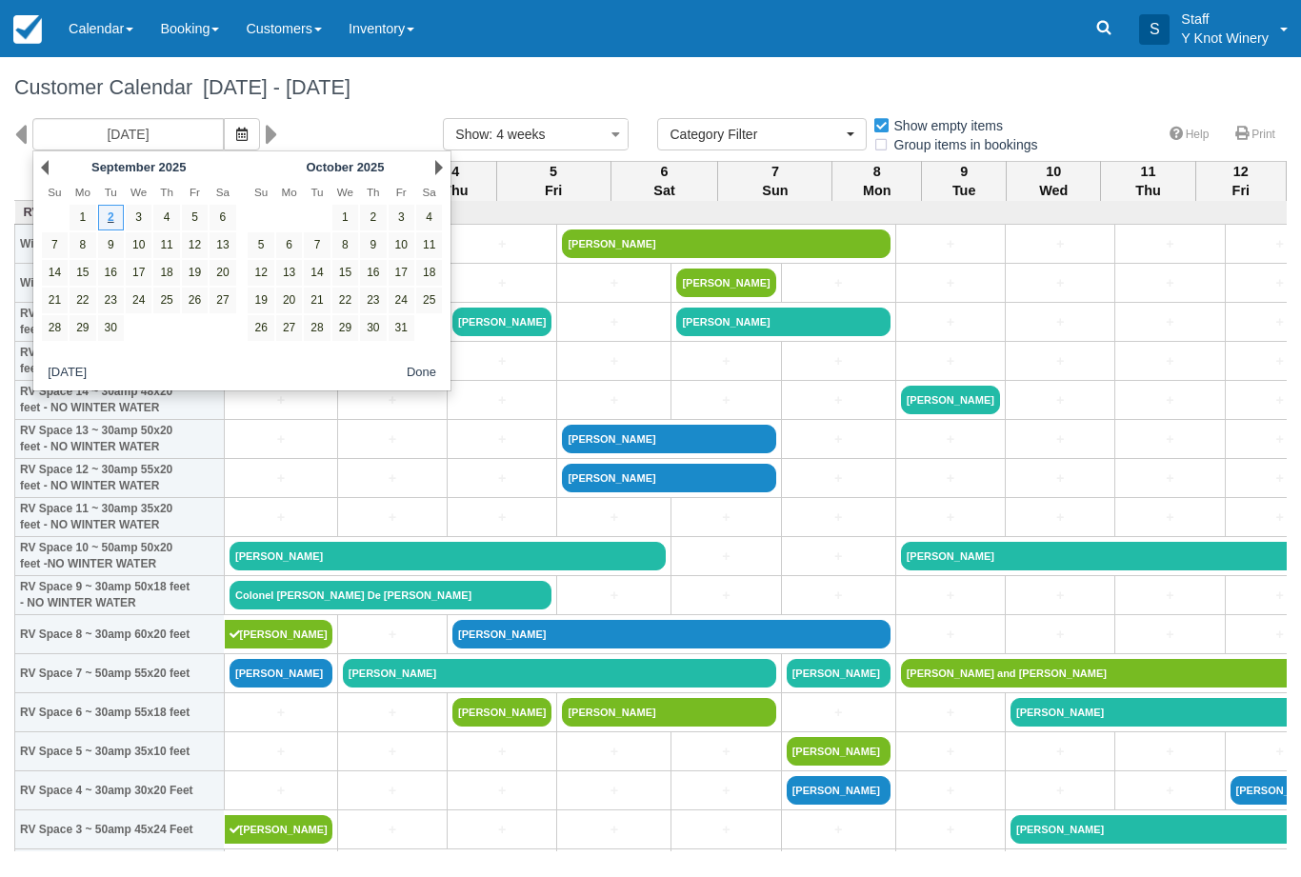
click at [90, 244] on link "8" at bounding box center [83, 245] width 26 height 26
type input "09/08/25"
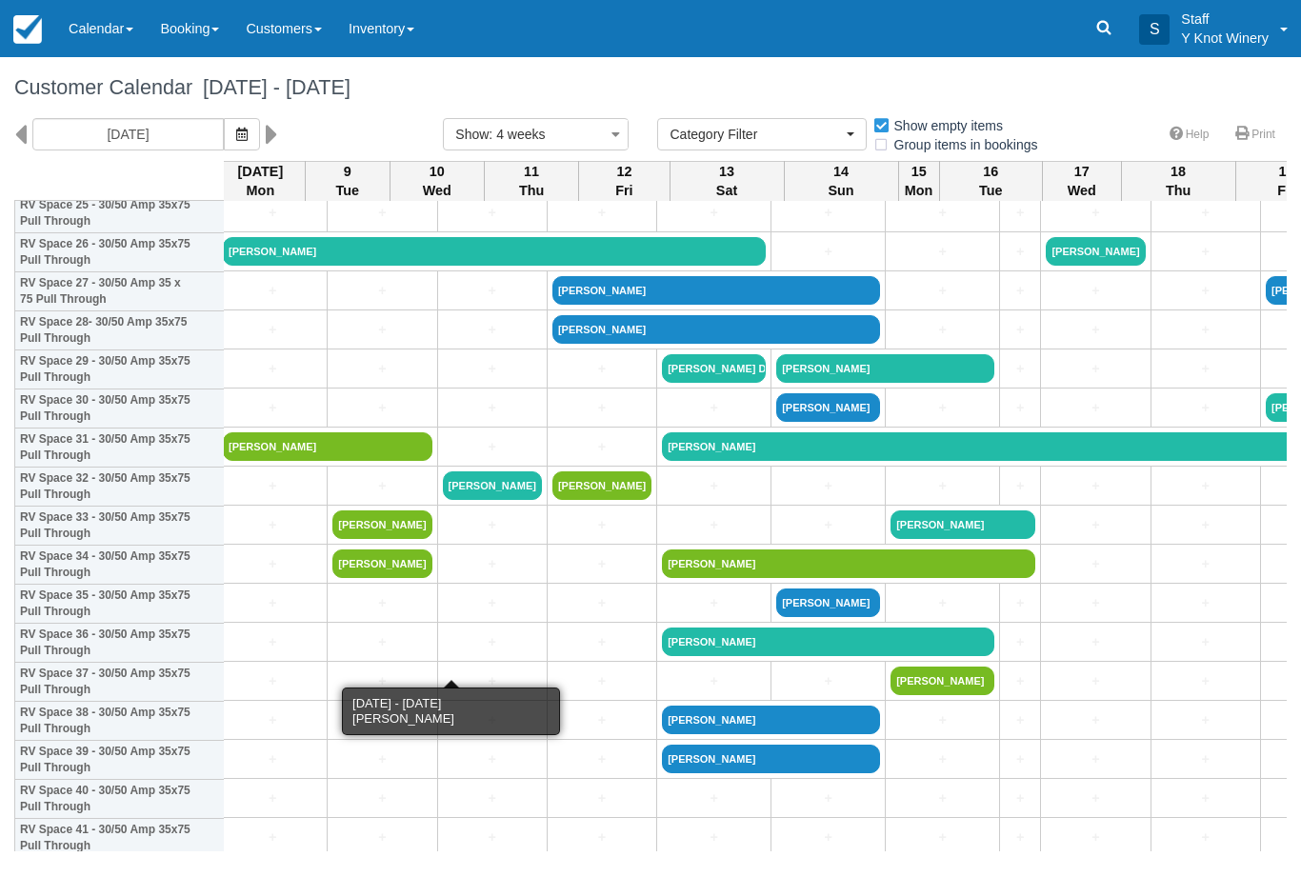
scroll to position [1046, 9]
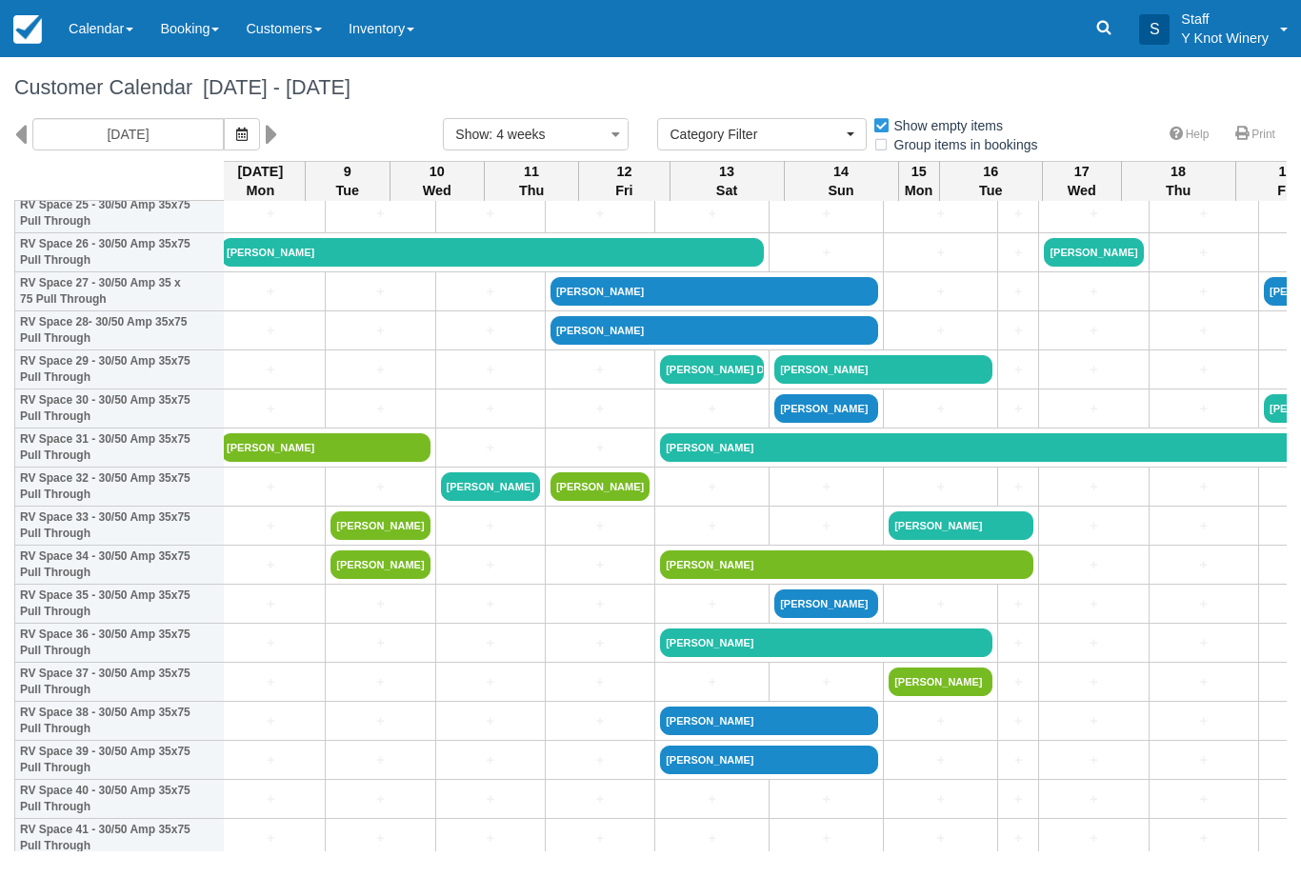
click at [251, 462] on link "Paul McClung" at bounding box center [325, 447] width 209 height 29
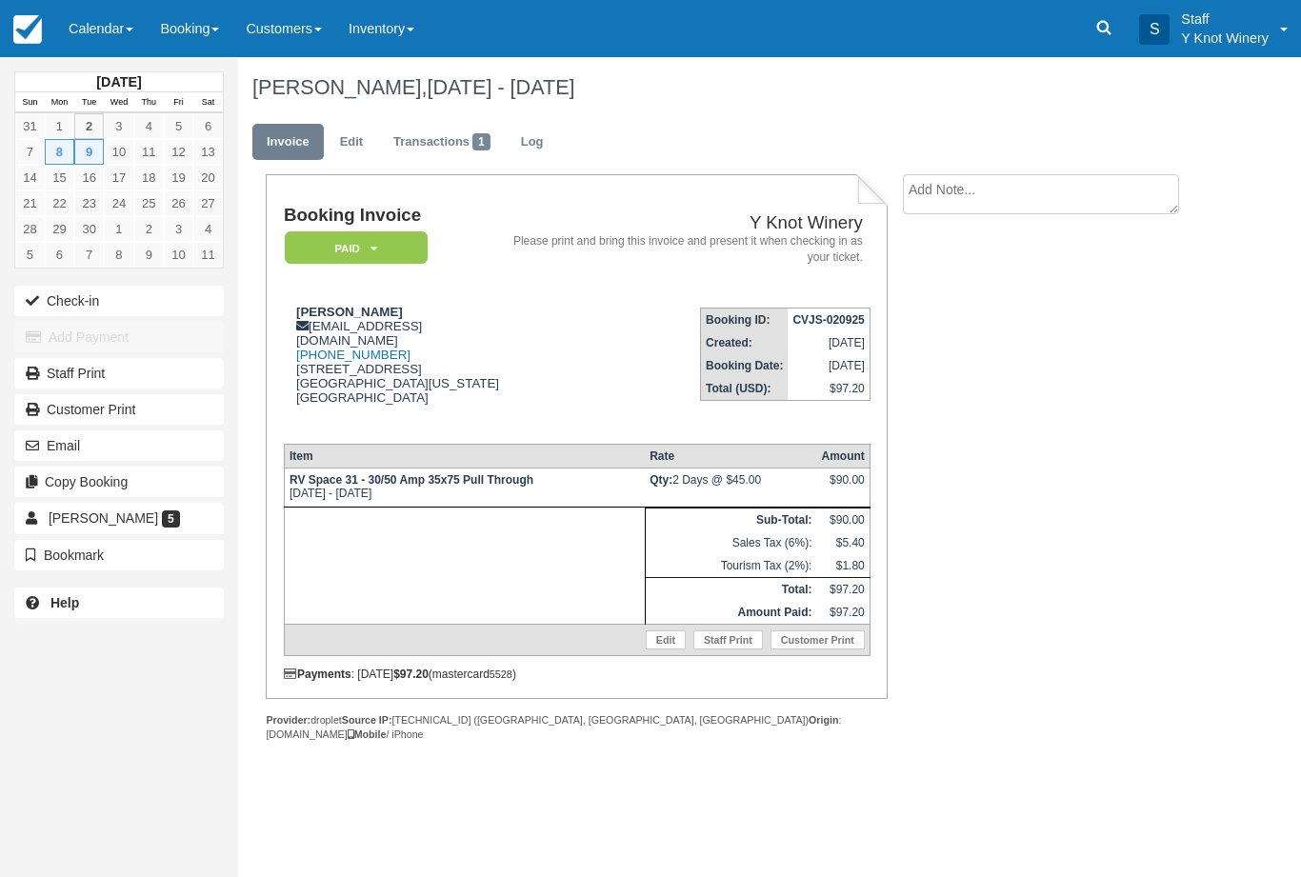
click at [659, 646] on link "Edit" at bounding box center [666, 639] width 40 height 19
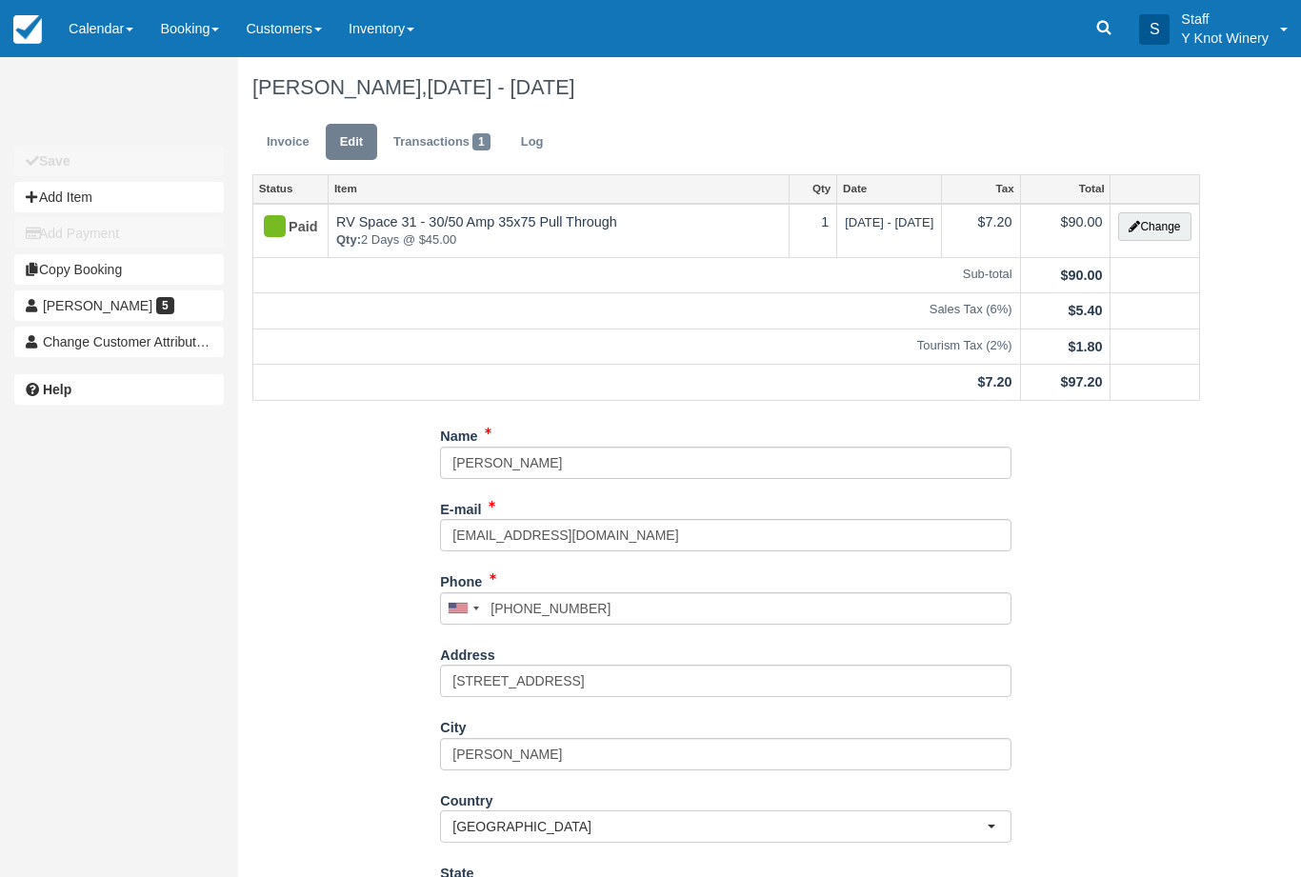
click at [1151, 233] on button "Change" at bounding box center [1154, 226] width 72 height 29
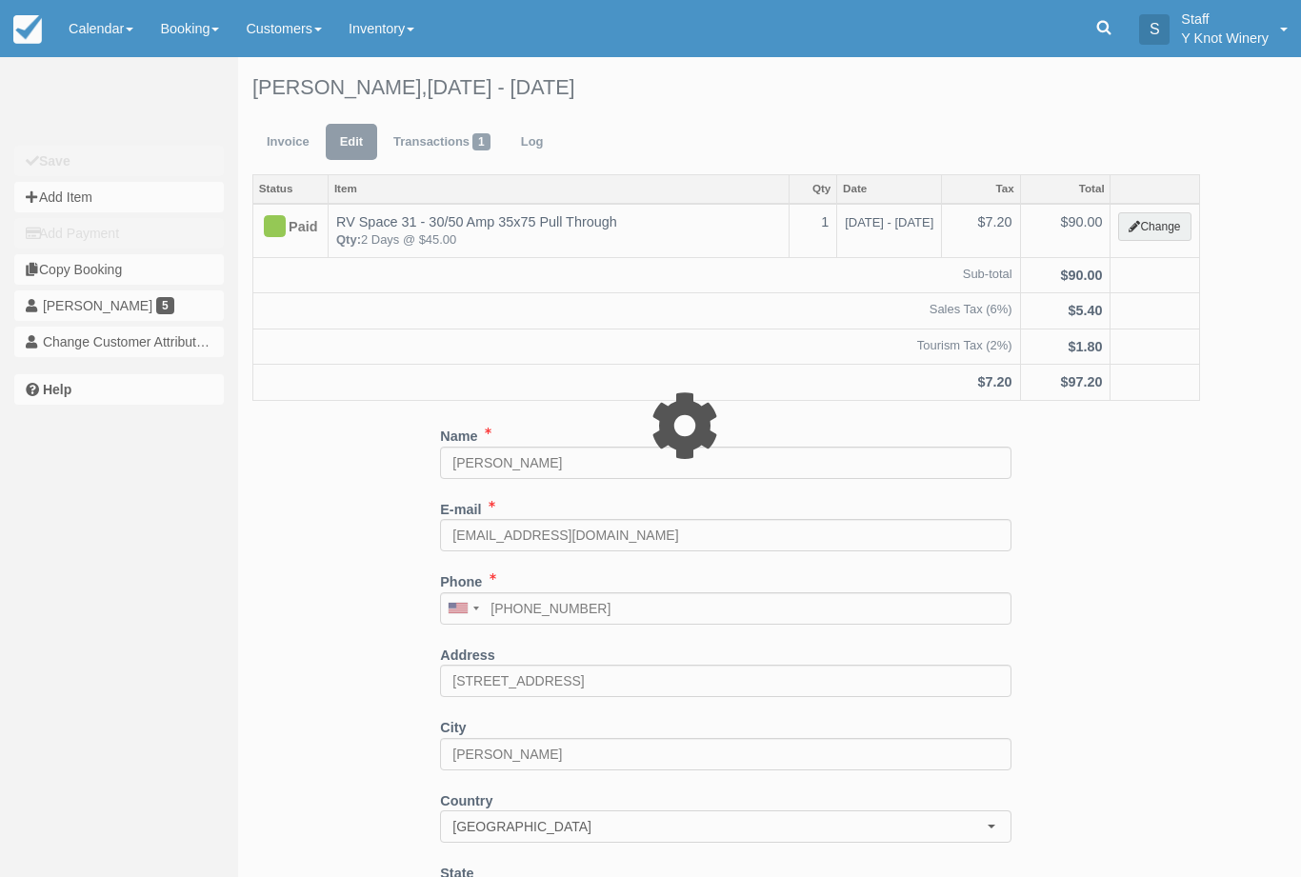
type input "90.00"
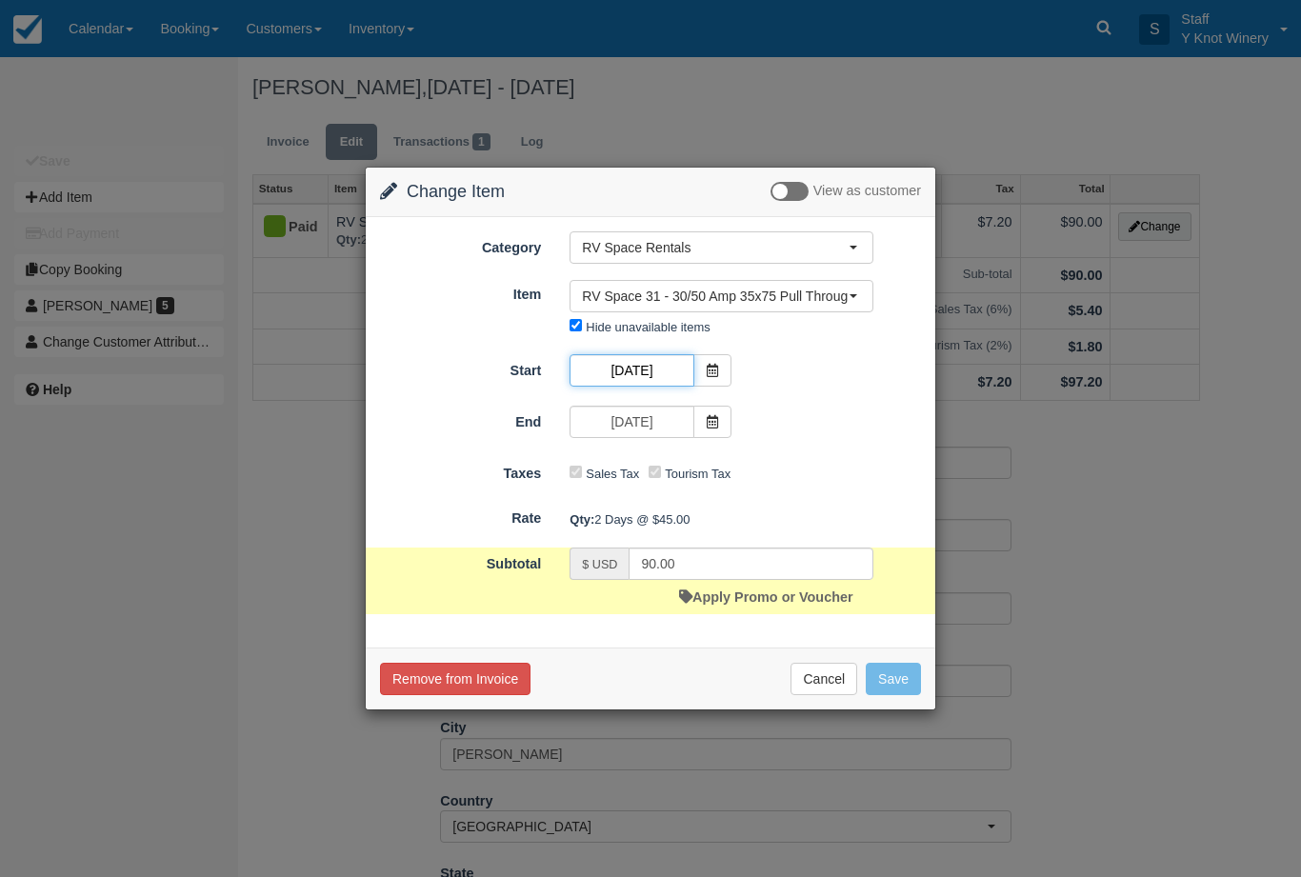
click at [689, 355] on input "09/08/25" at bounding box center [631, 370] width 124 height 32
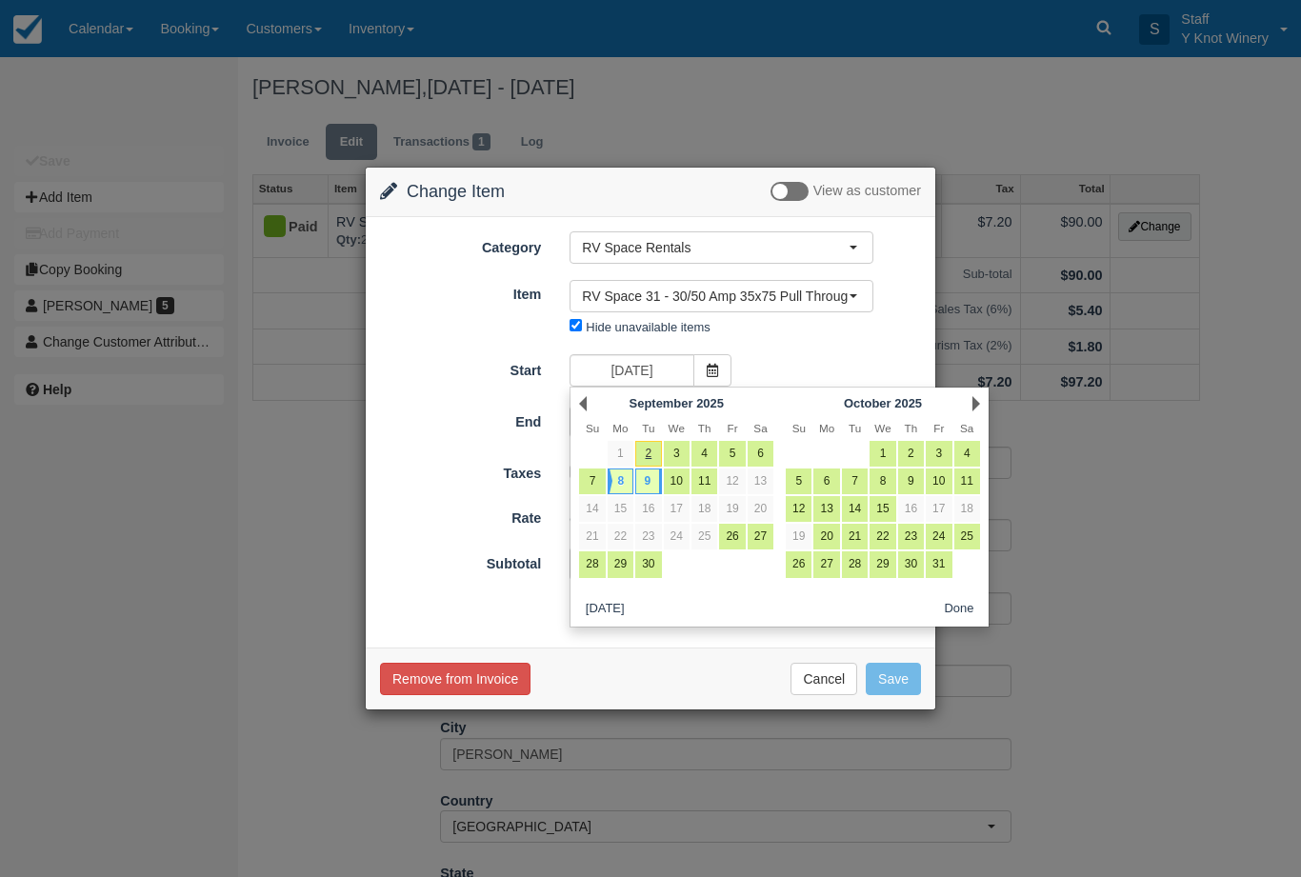
click at [592, 483] on link "7" at bounding box center [592, 482] width 26 height 26
type input "09/07/25"
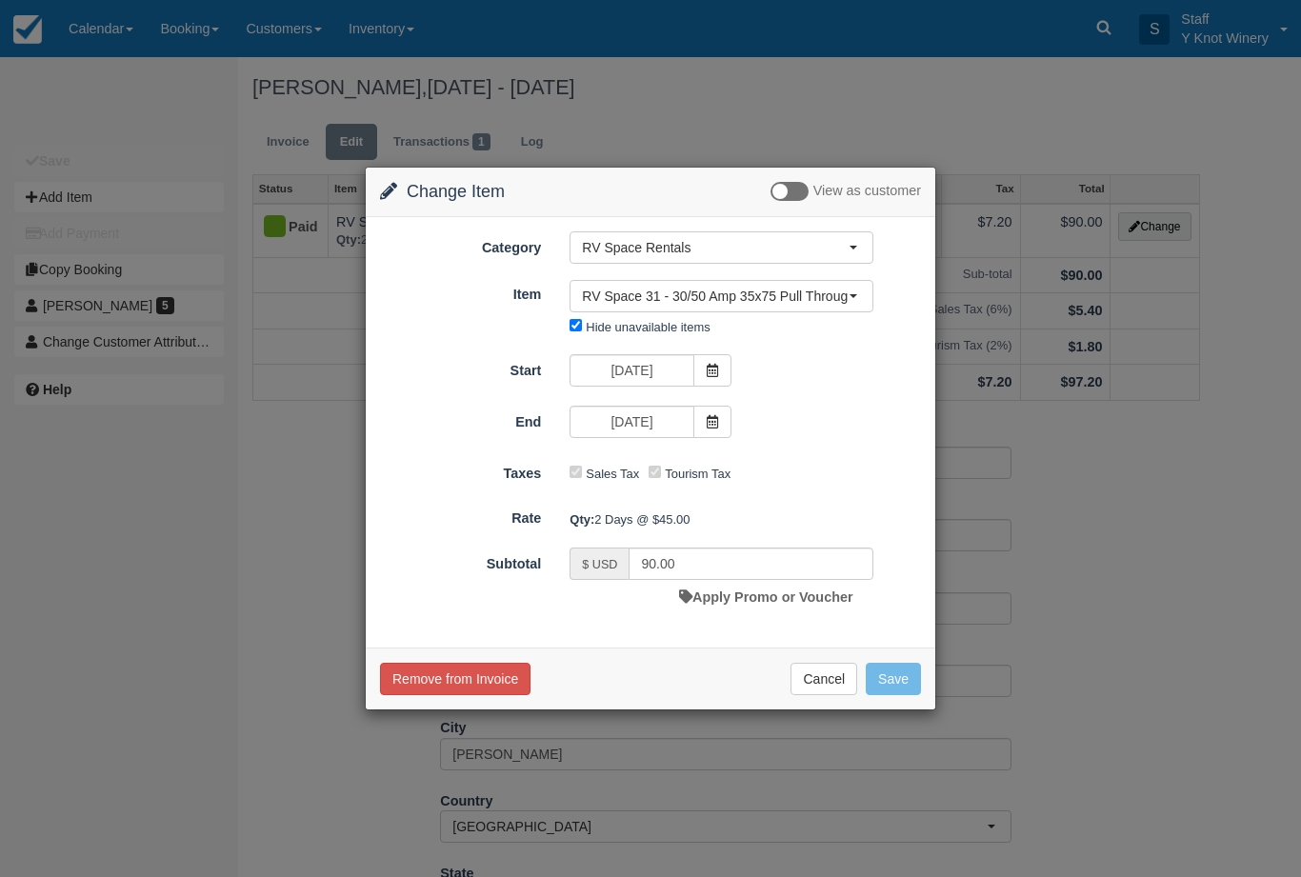
type input "135.00"
click at [907, 666] on button "Save" at bounding box center [893, 679] width 55 height 32
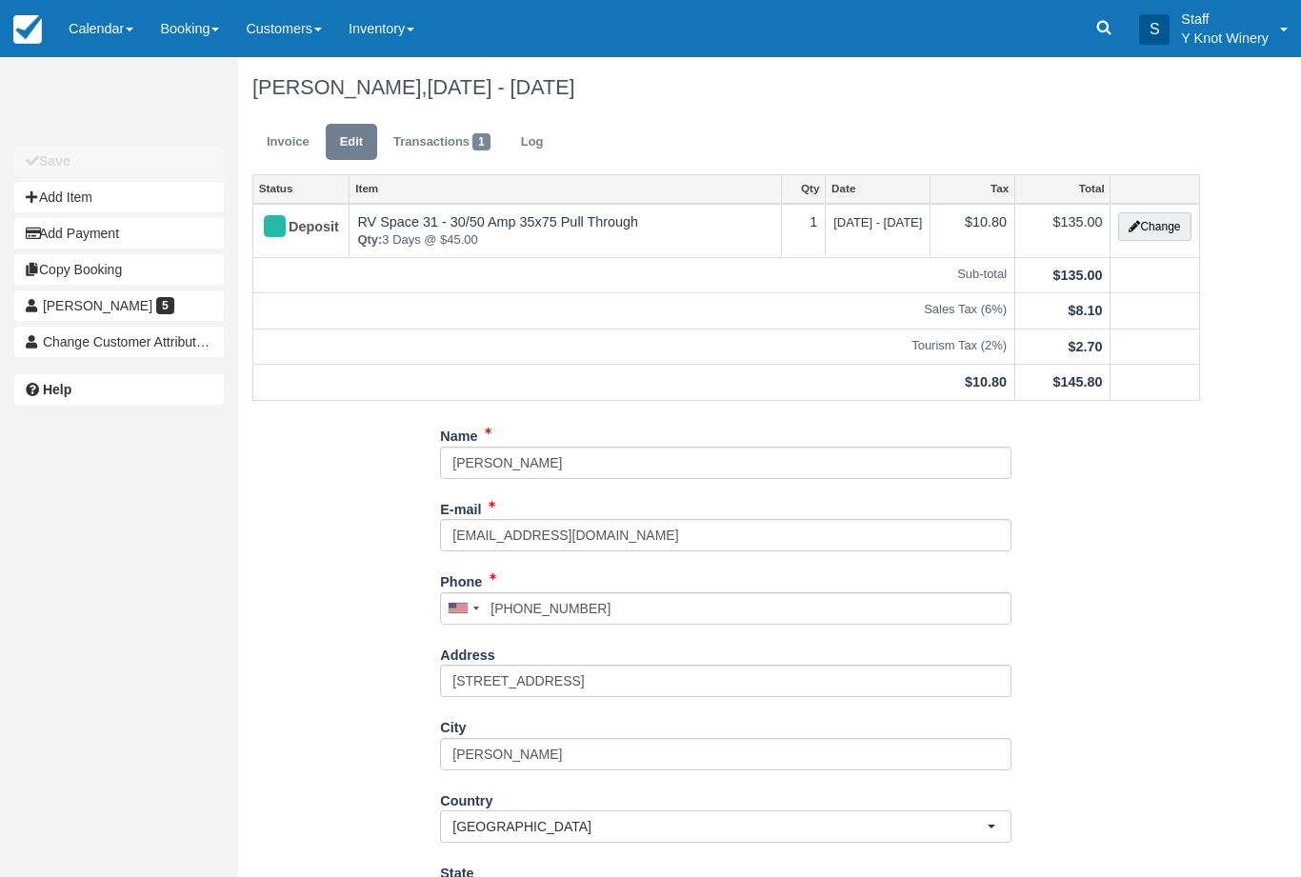
click at [278, 141] on link "Invoice" at bounding box center [287, 142] width 71 height 37
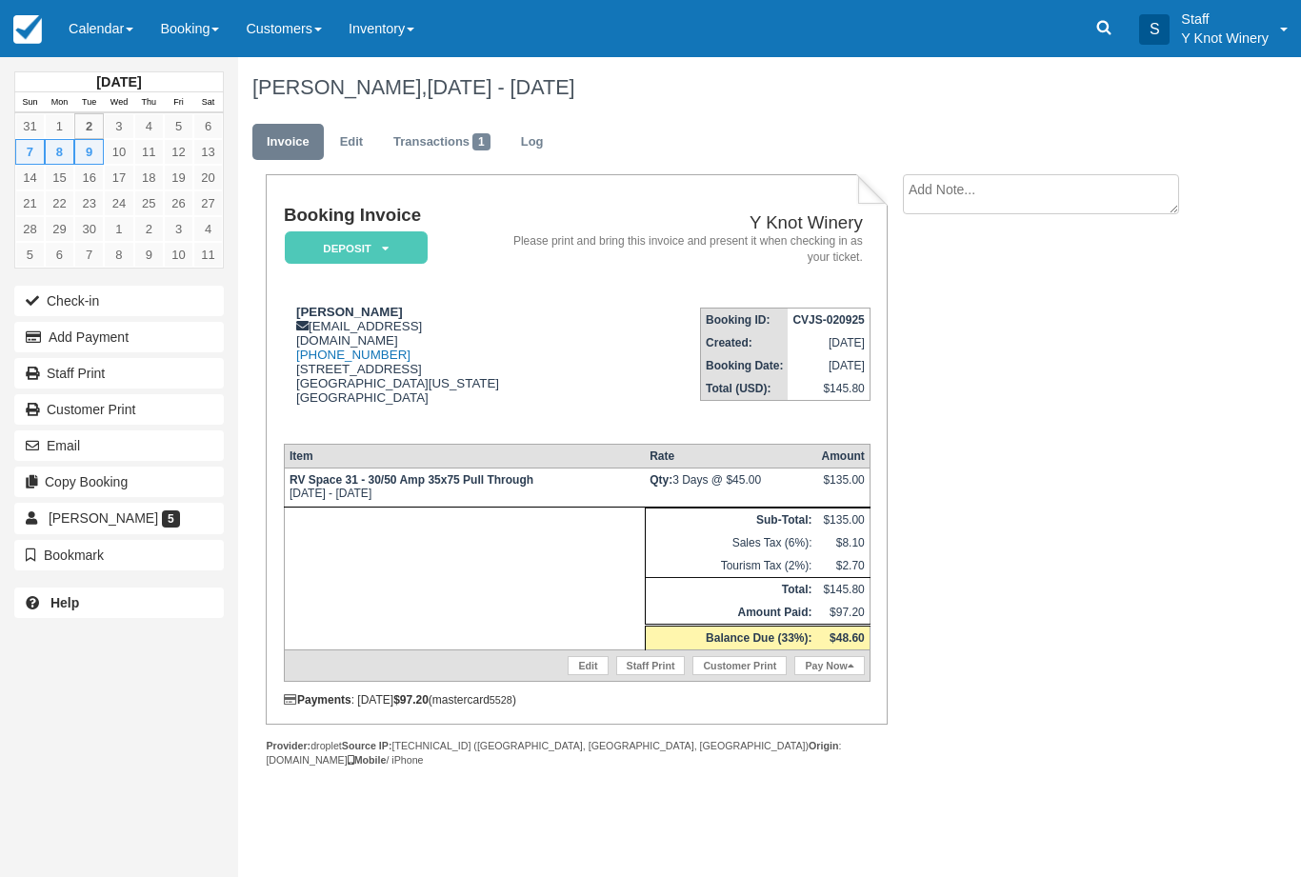
click at [125, 25] on link "Calendar" at bounding box center [100, 28] width 91 height 57
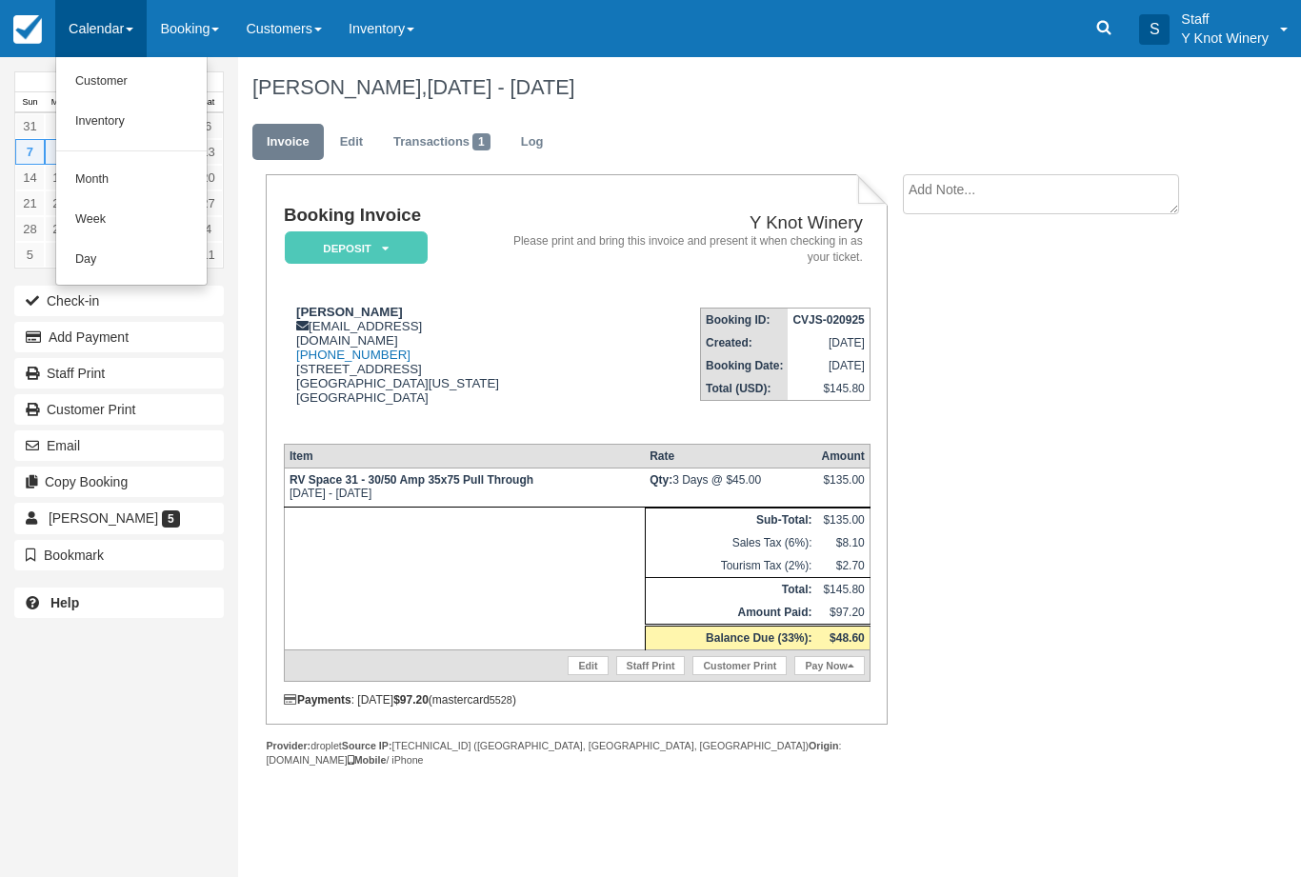
click at [127, 82] on link "Customer" at bounding box center [131, 82] width 150 height 40
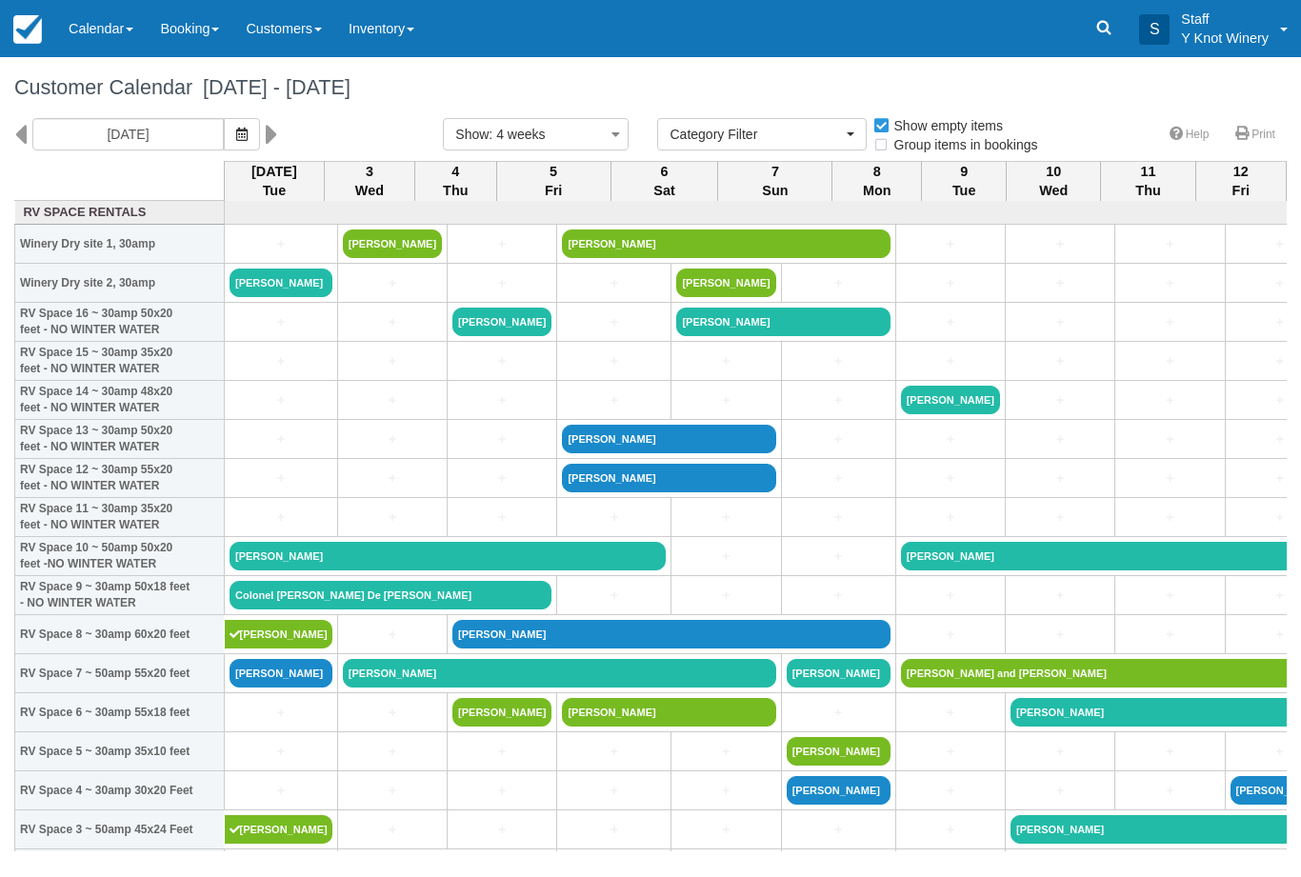
select select
click at [241, 410] on link "+" at bounding box center [280, 400] width 103 height 20
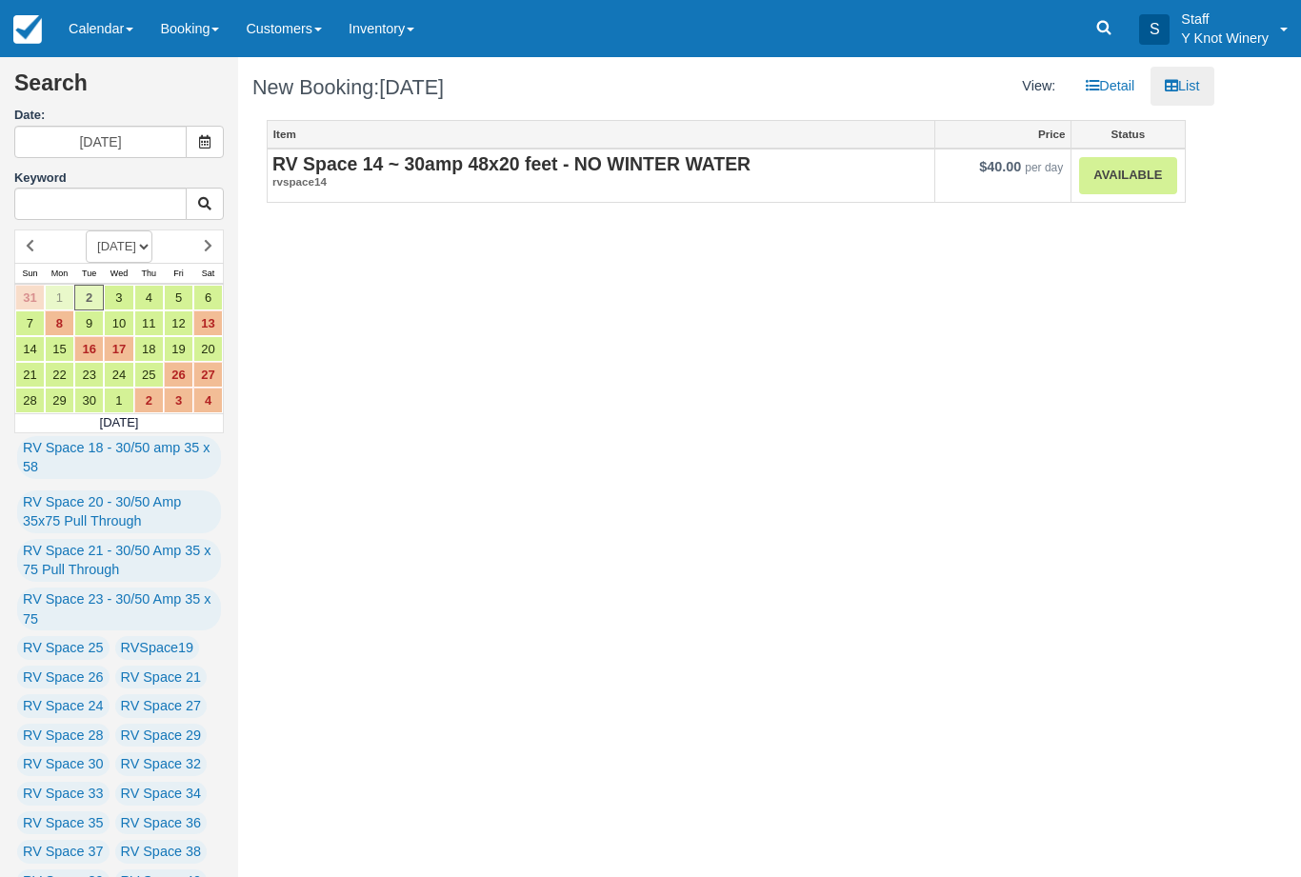
click at [1120, 175] on link "Available" at bounding box center [1127, 175] width 97 height 37
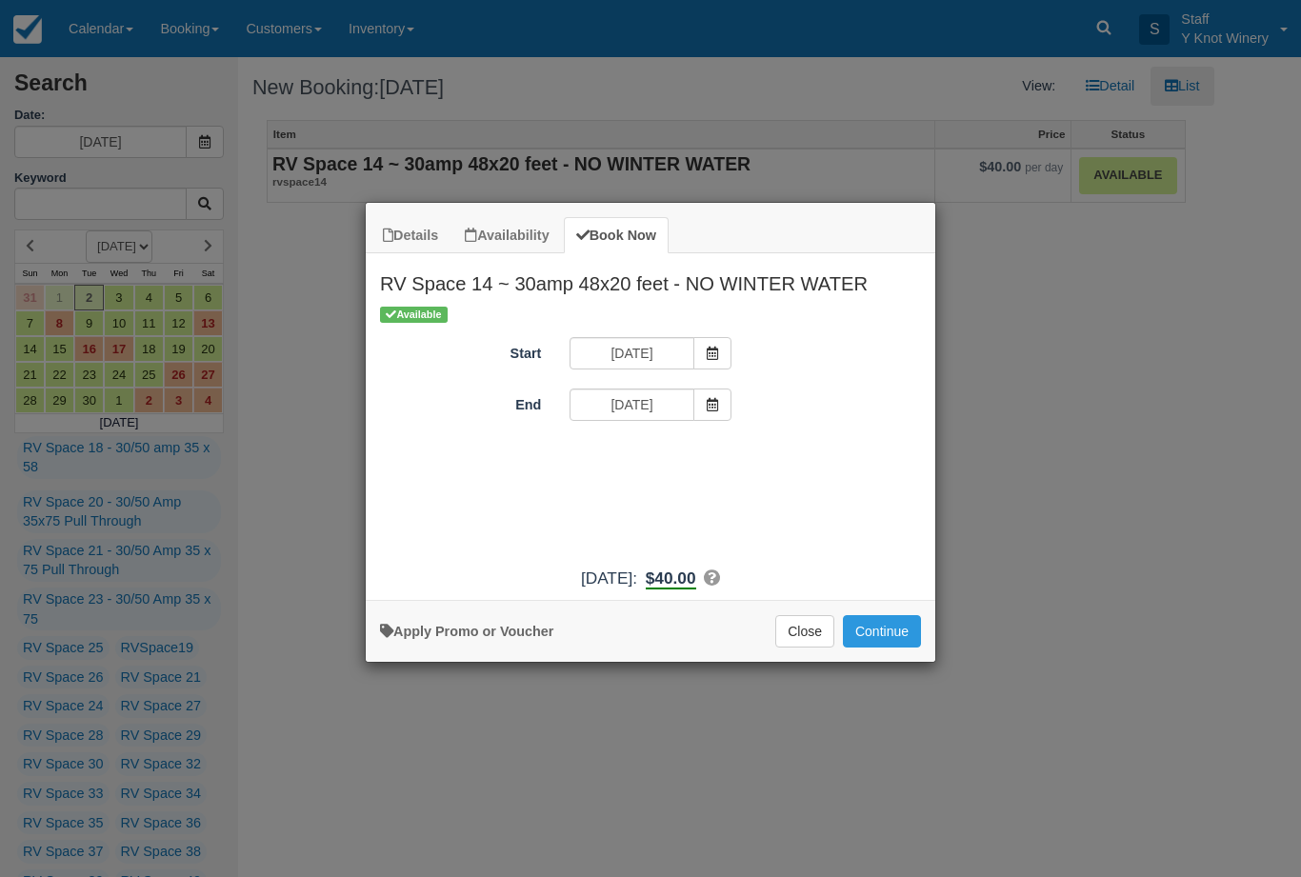
click at [892, 640] on button "Continue" at bounding box center [882, 631] width 78 height 32
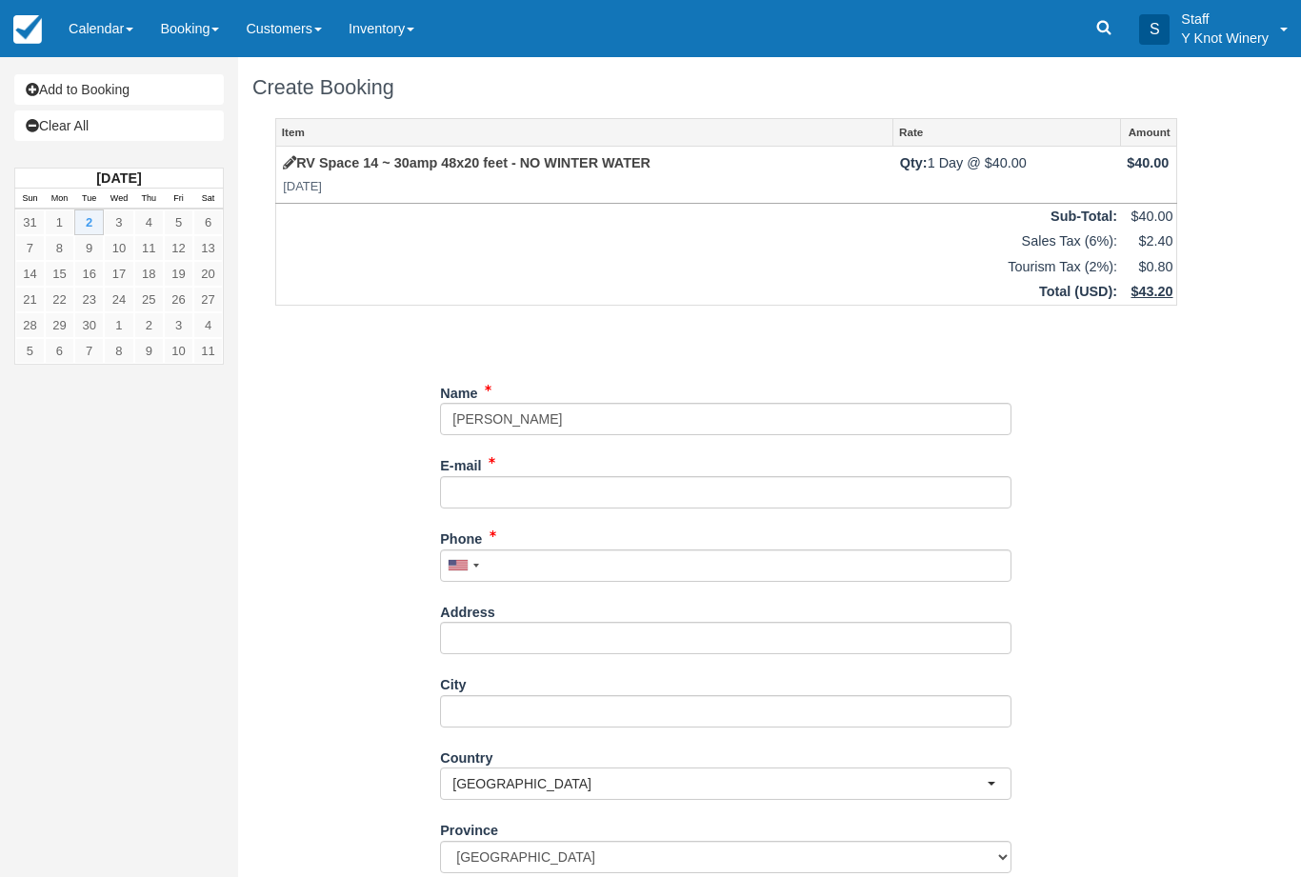
type input "[PERSON_NAME]"
click at [512, 483] on input "E-mail" at bounding box center [725, 492] width 571 height 32
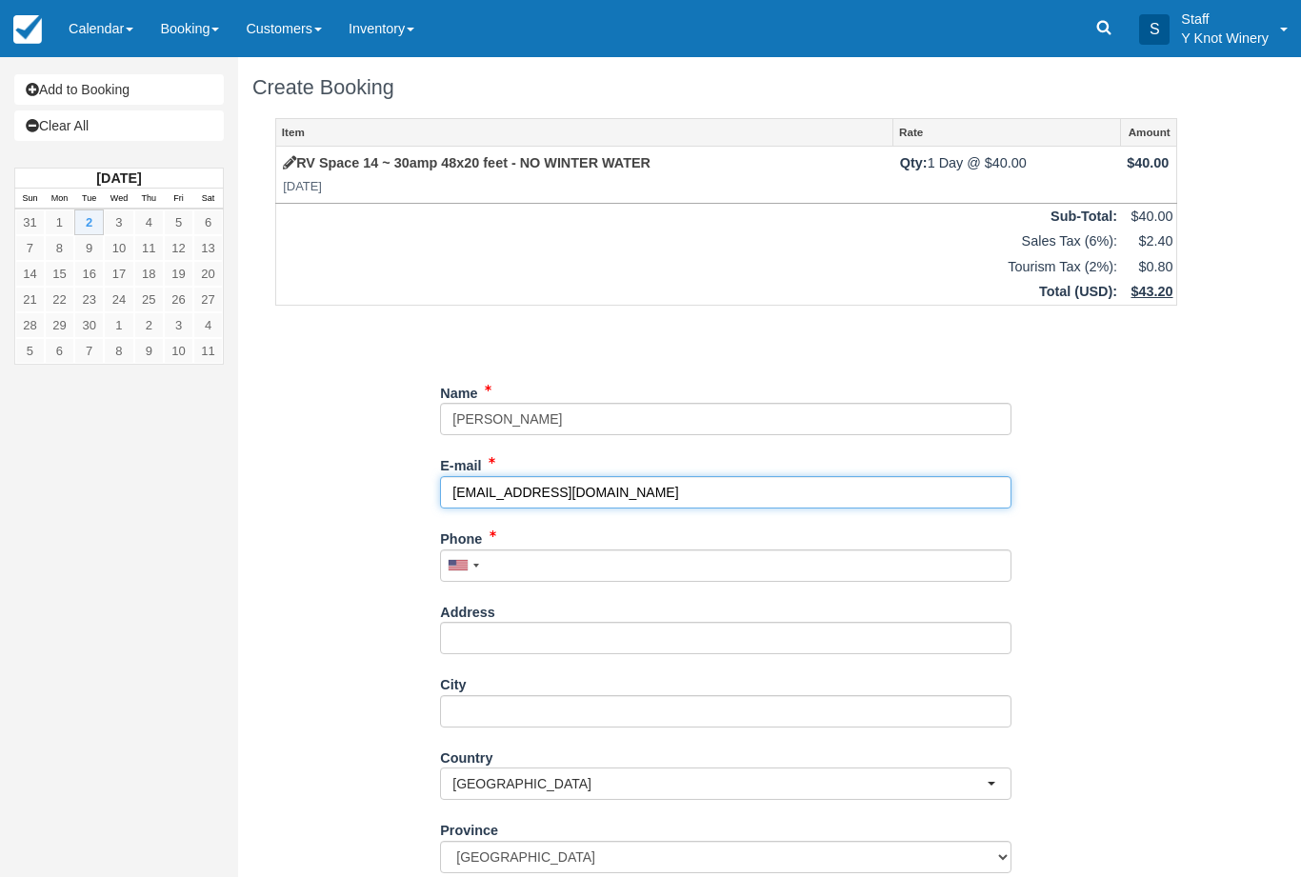
click at [471, 494] on input "[EMAIL_ADDRESS][DOMAIN_NAME]" at bounding box center [725, 492] width 571 height 32
click at [465, 488] on input "mjscapo@gmail.com" at bounding box center [725, 492] width 571 height 32
click at [468, 483] on input "mjscapo@gmail.com" at bounding box center [725, 492] width 571 height 32
type input "[EMAIL_ADDRESS][DOMAIN_NAME]"
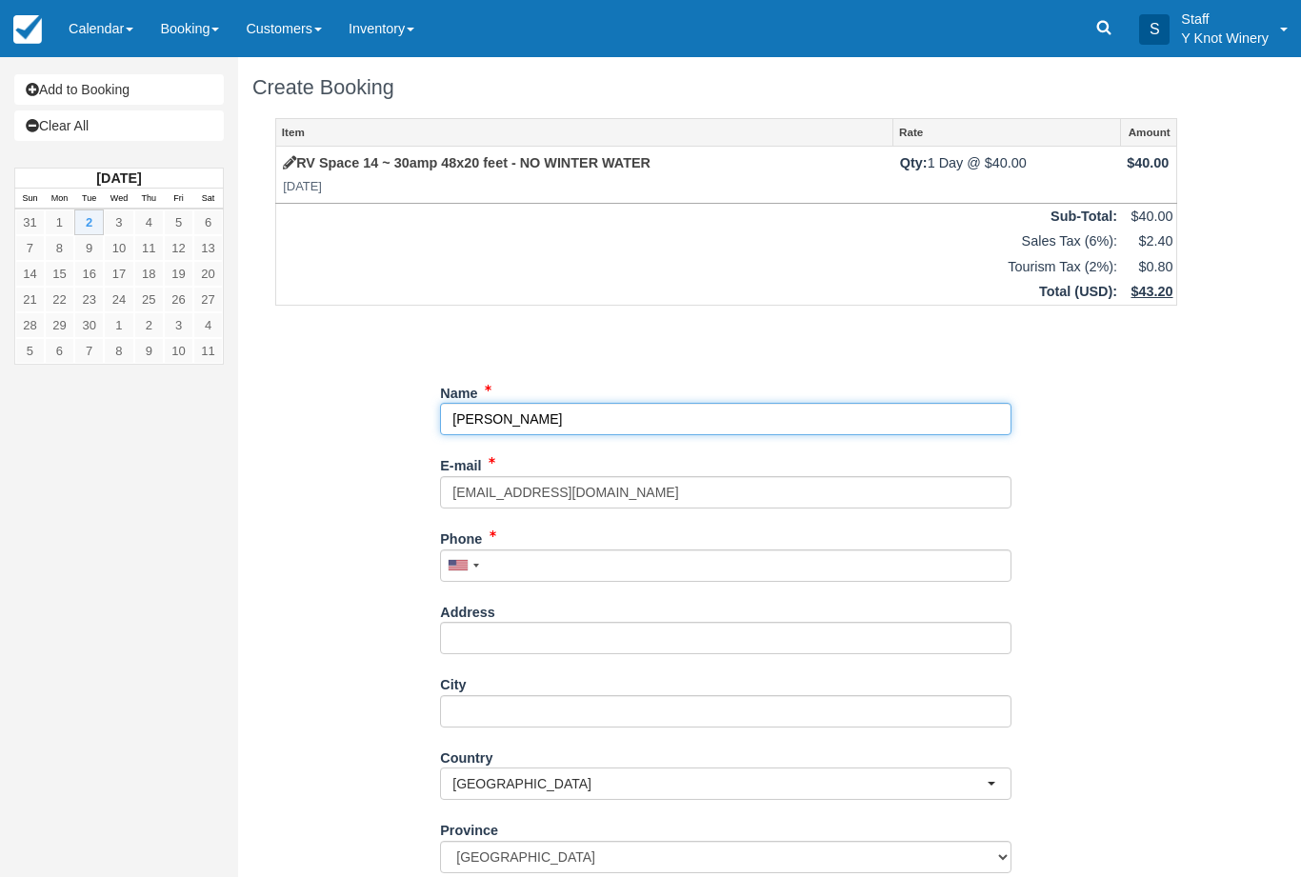
click at [542, 418] on input "Name" at bounding box center [725, 419] width 571 height 32
type input "[PERSON_NAME]"
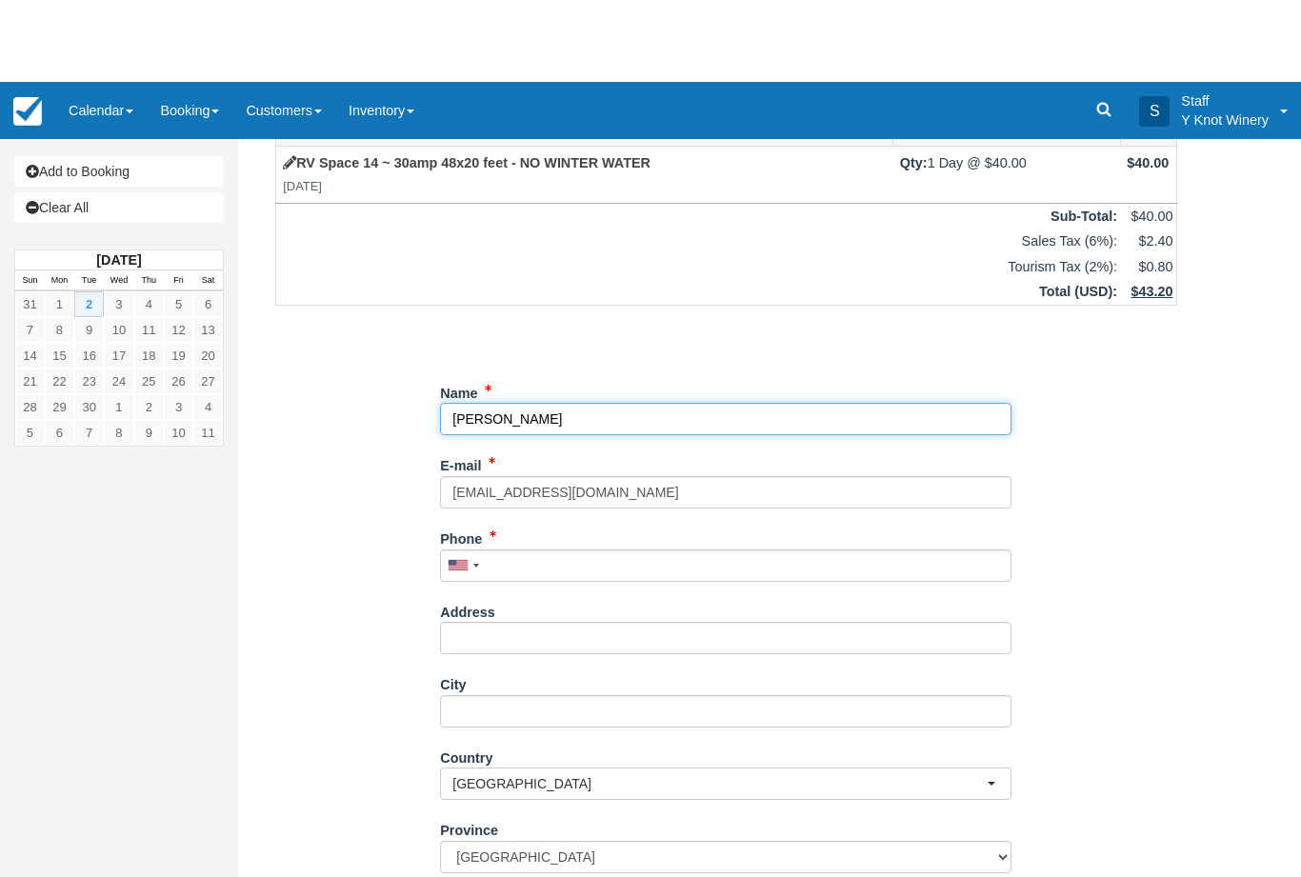
scroll to position [86, 0]
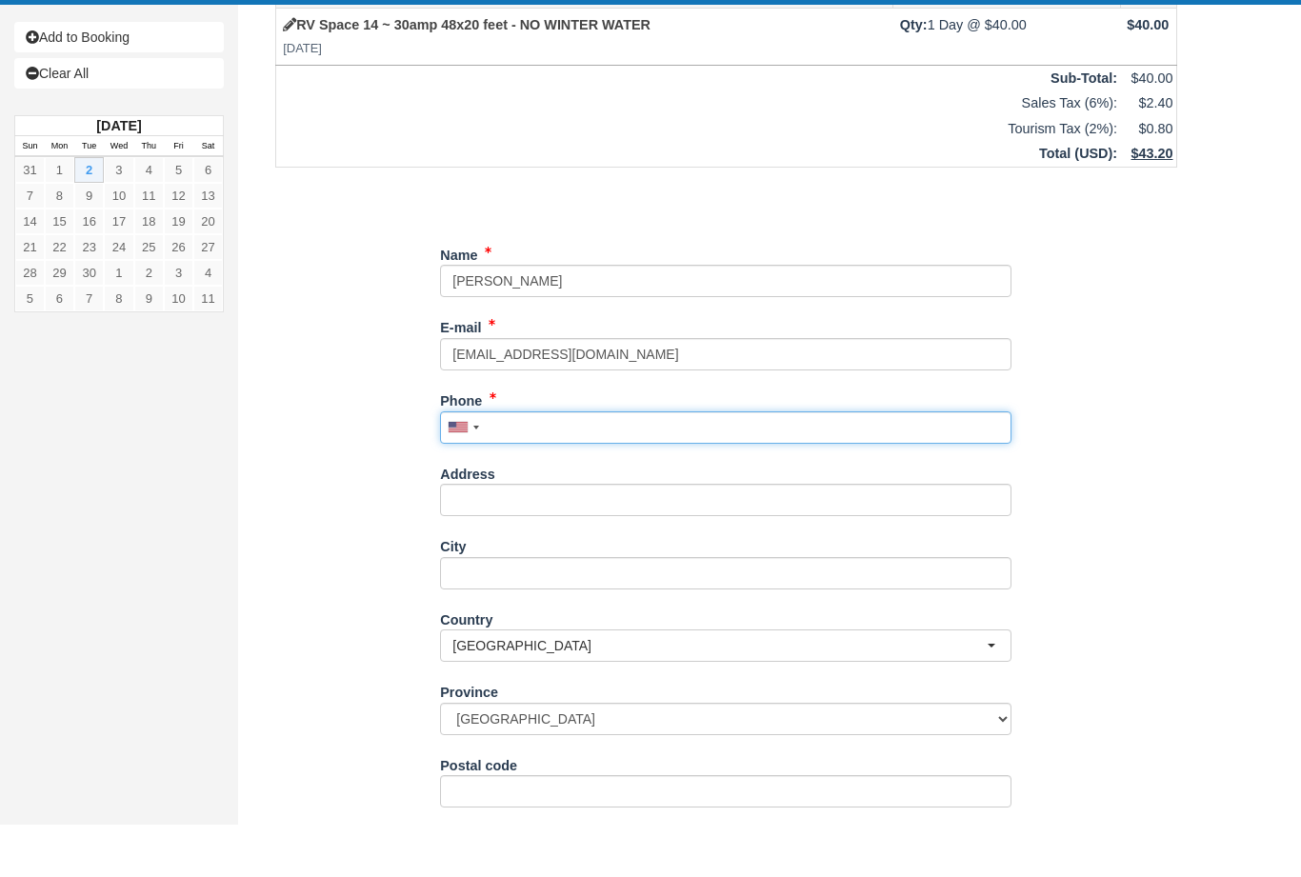
click at [518, 464] on input "Phone" at bounding box center [725, 480] width 571 height 32
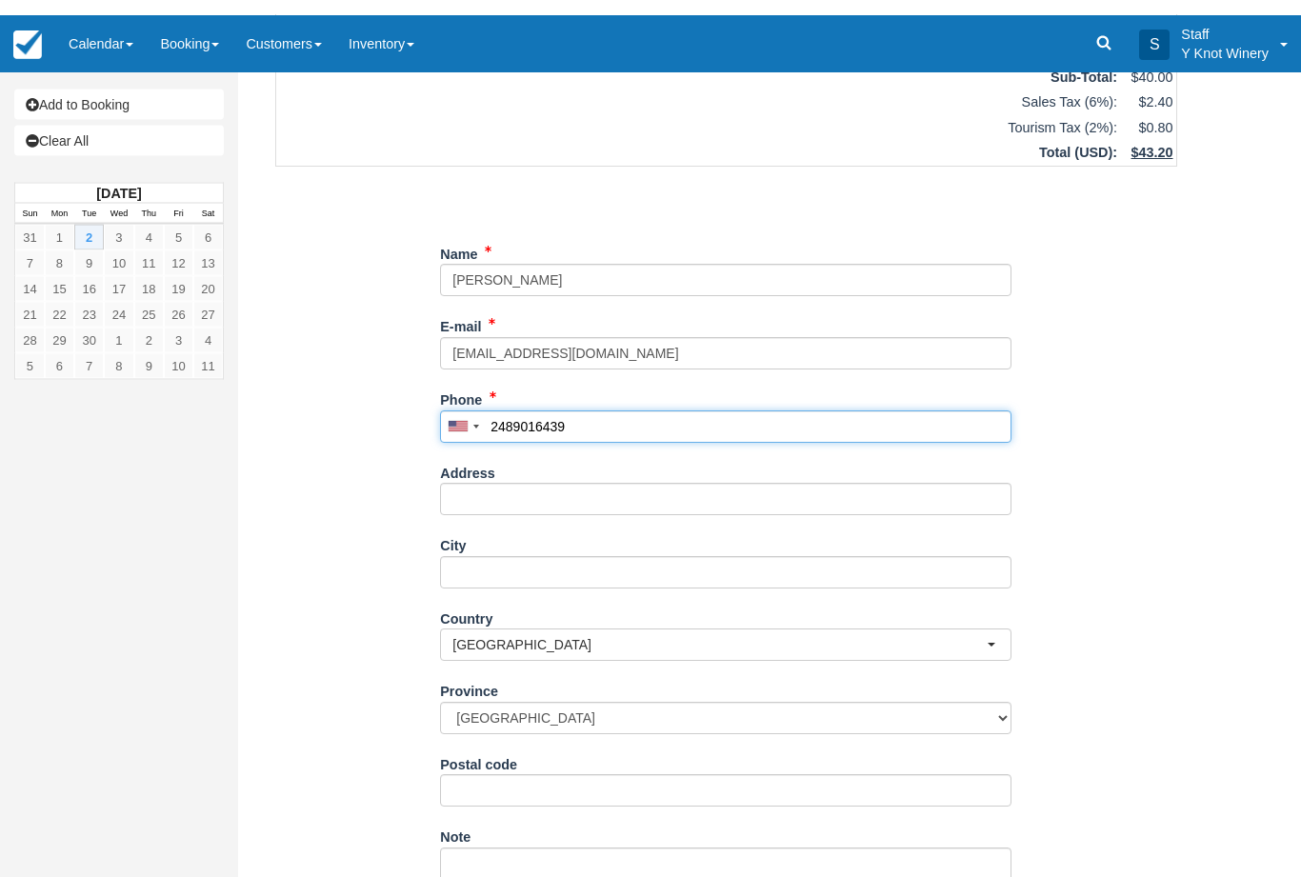
scroll to position [138, 0]
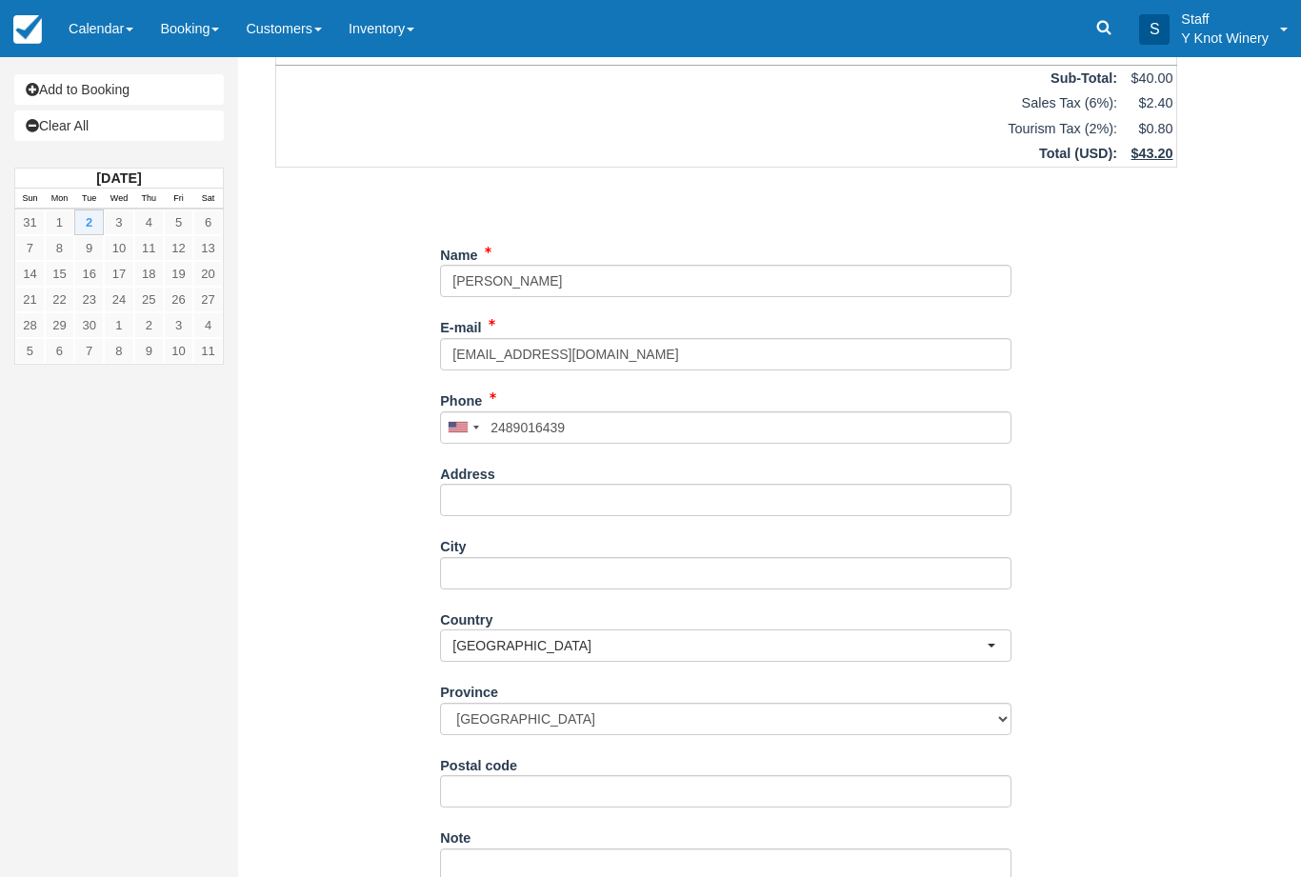
type input "+12489016439"
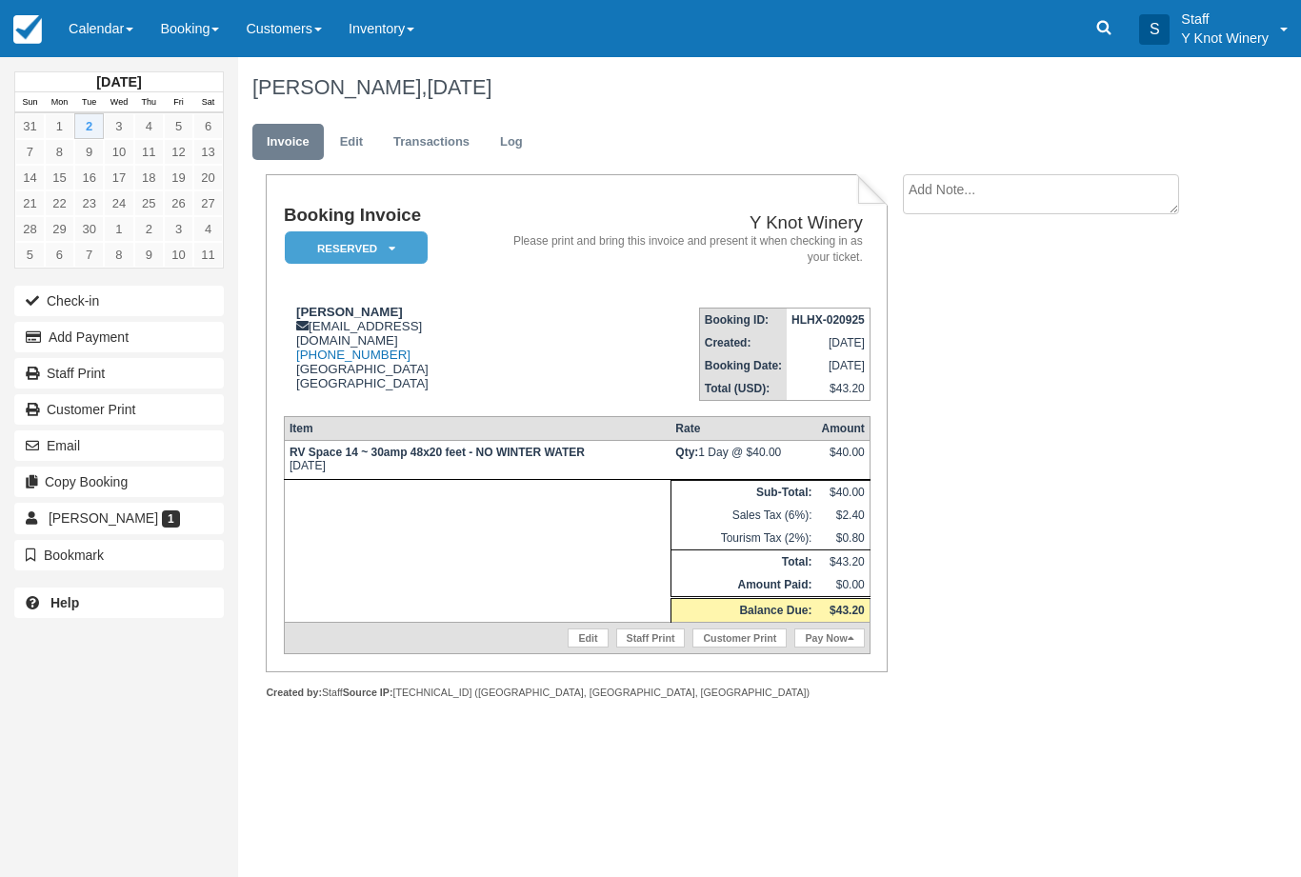
click at [581, 648] on link "Edit" at bounding box center [588, 637] width 40 height 19
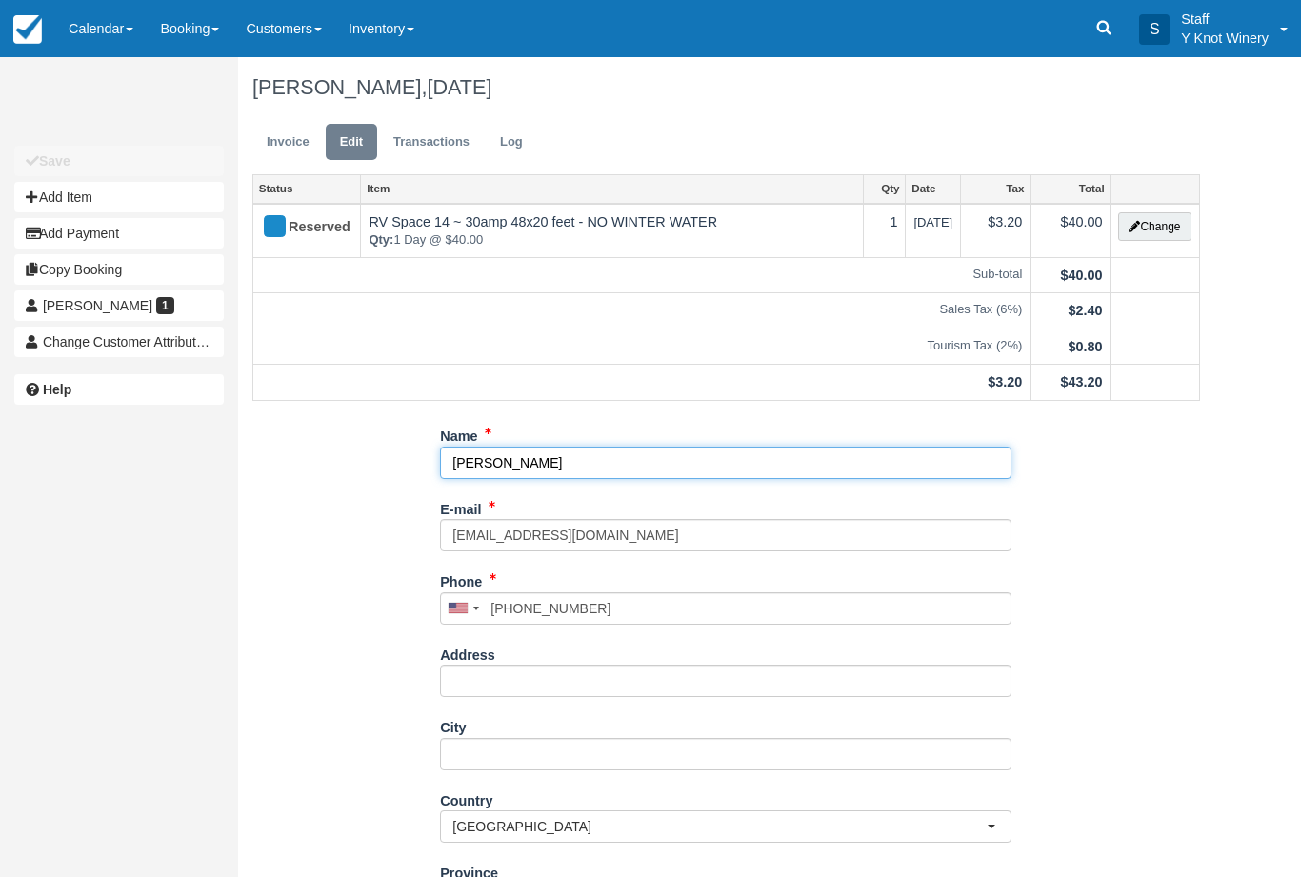
click at [537, 459] on input "Mike scapo" at bounding box center [725, 463] width 571 height 32
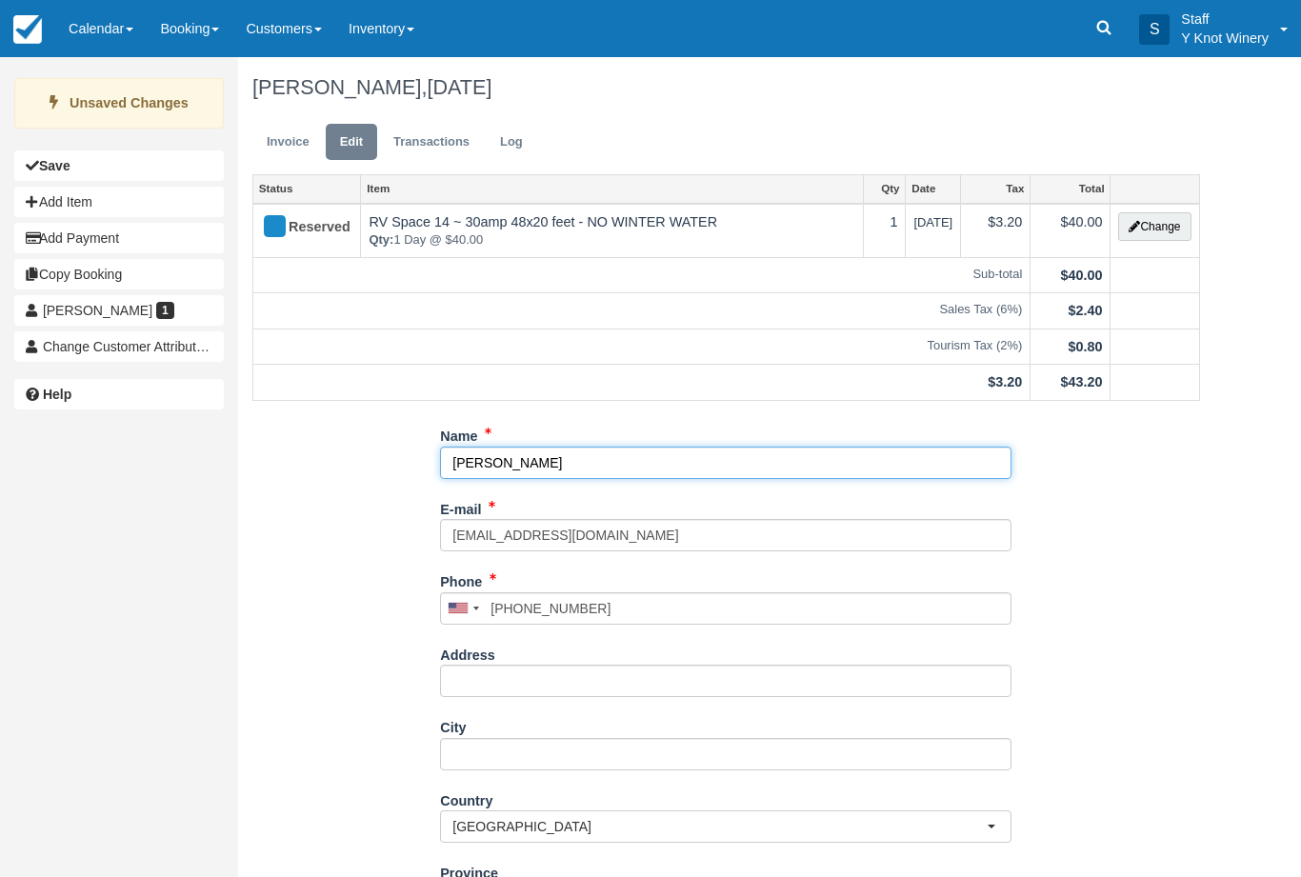
scroll to position [98, 0]
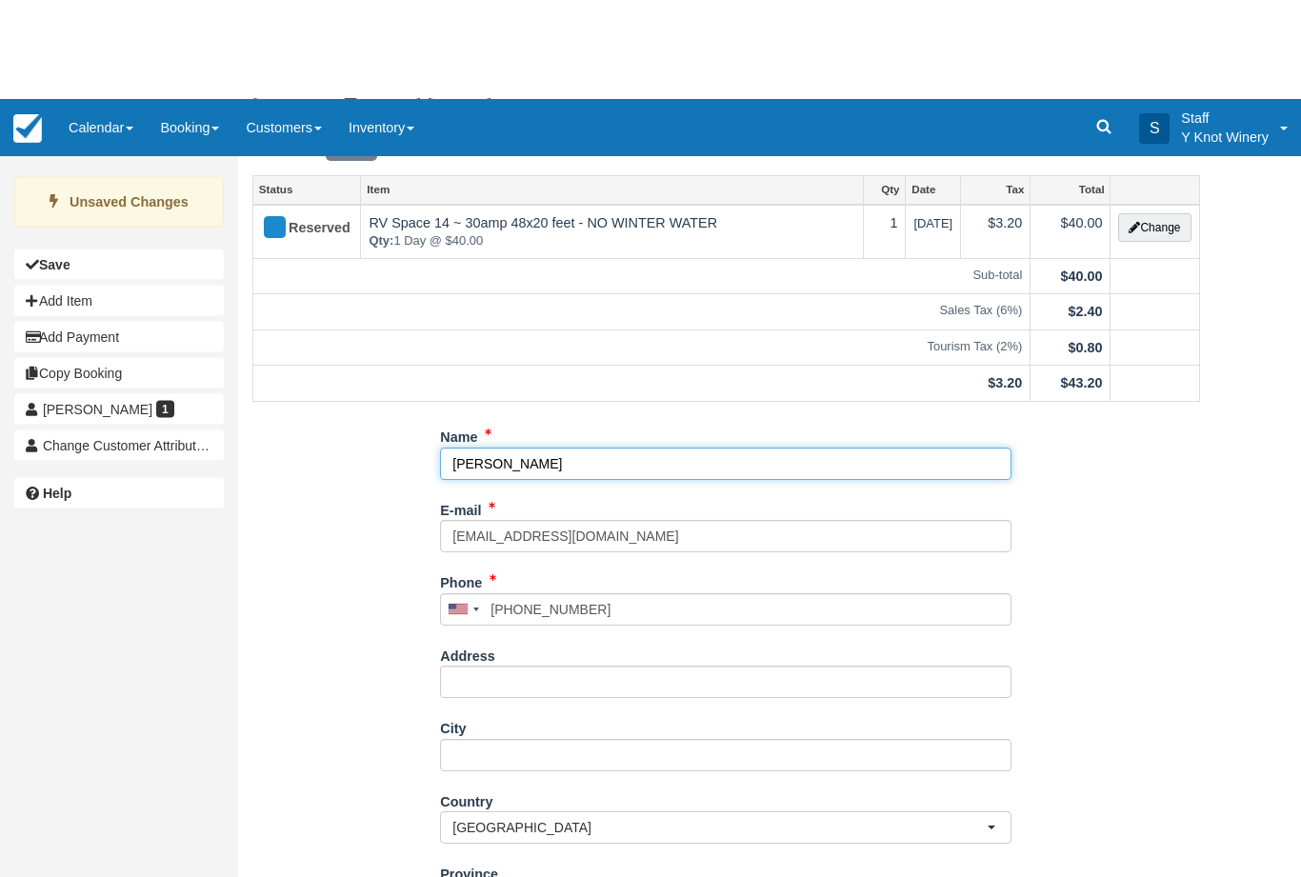
type input "[PERSON_NAME]"
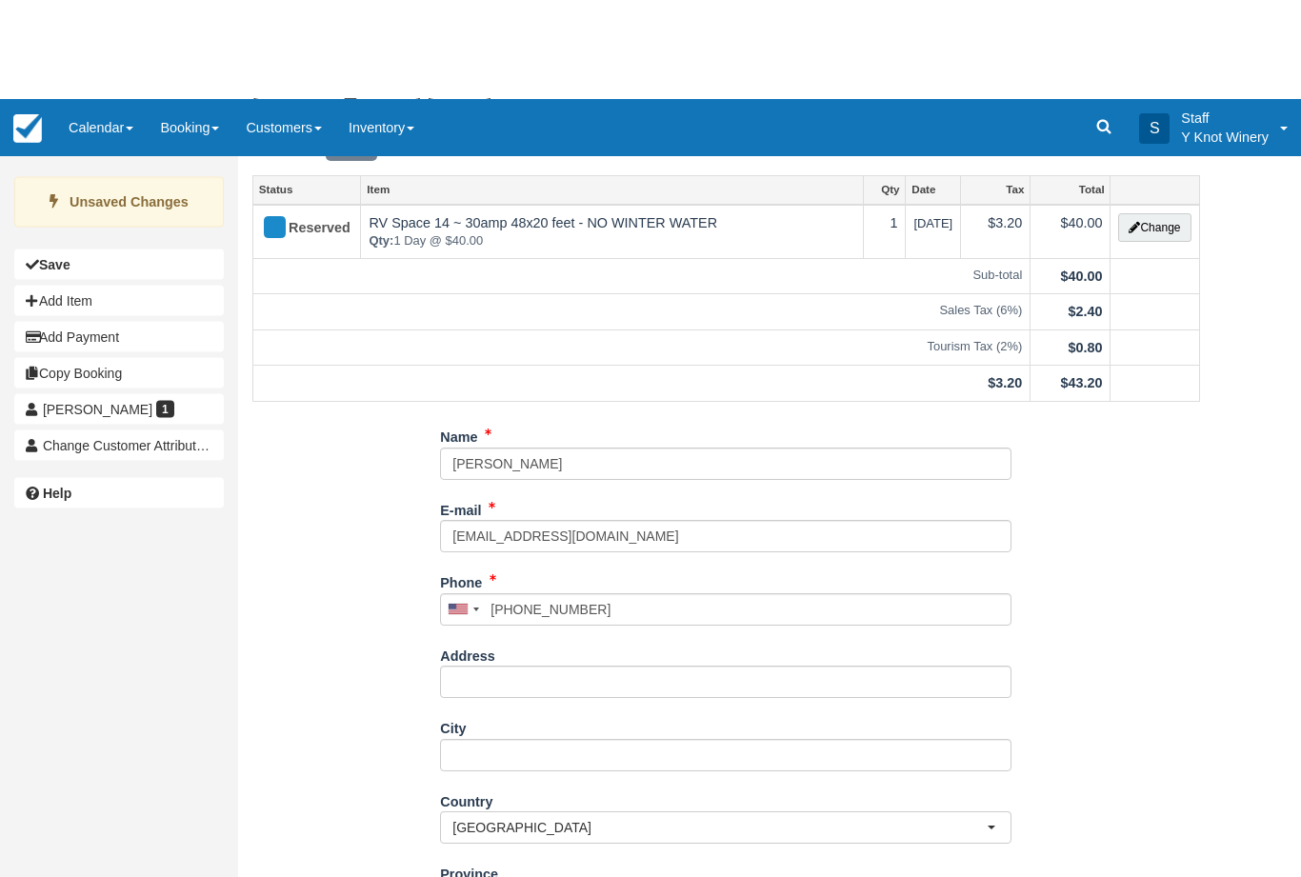
click at [350, 834] on div "Name Mike csapo E-mail mcsapo@gmail.com Did you mean ? Phone United States +1 C…" at bounding box center [726, 637] width 976 height 630
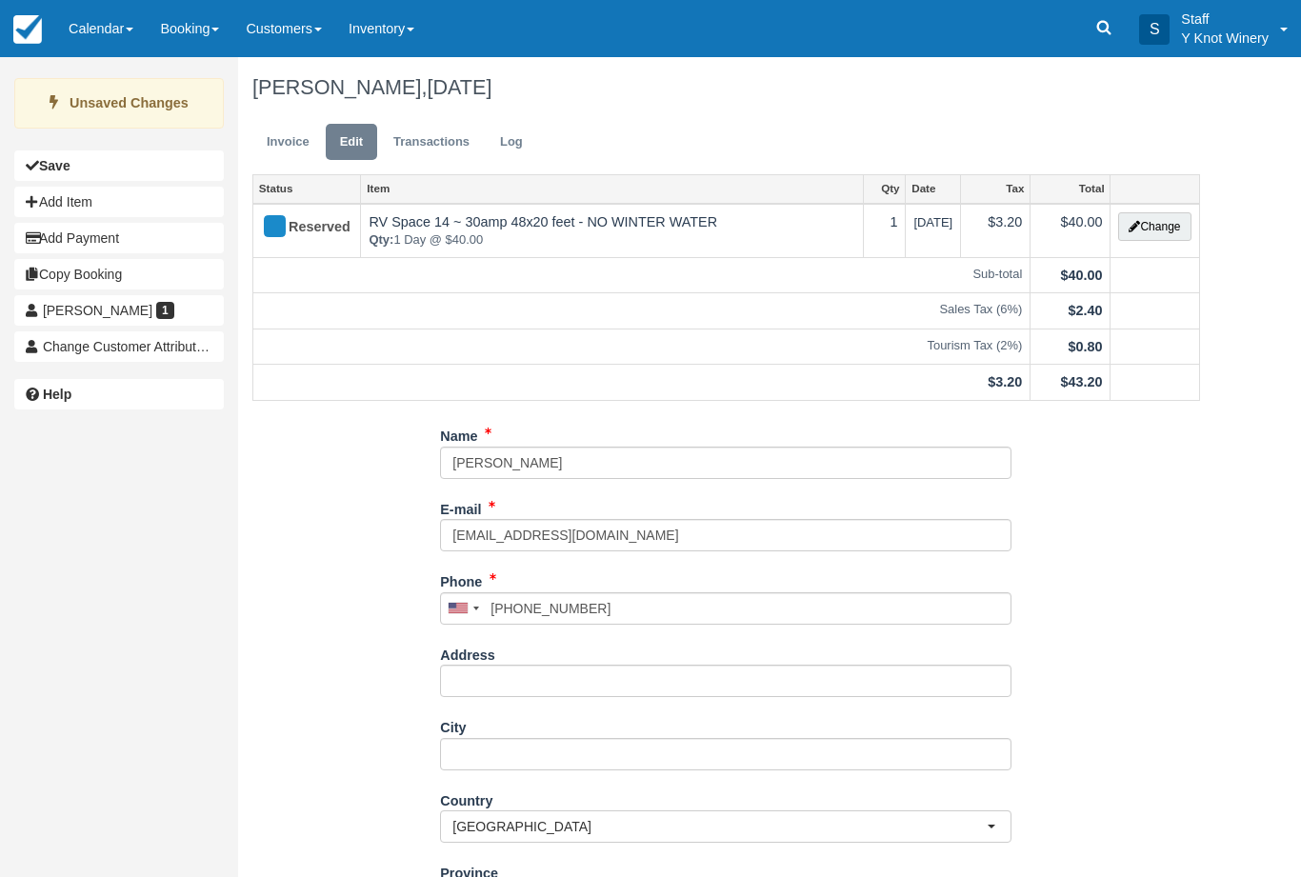
type input "+12489016439"
click at [102, 29] on link "Calendar" at bounding box center [100, 28] width 91 height 57
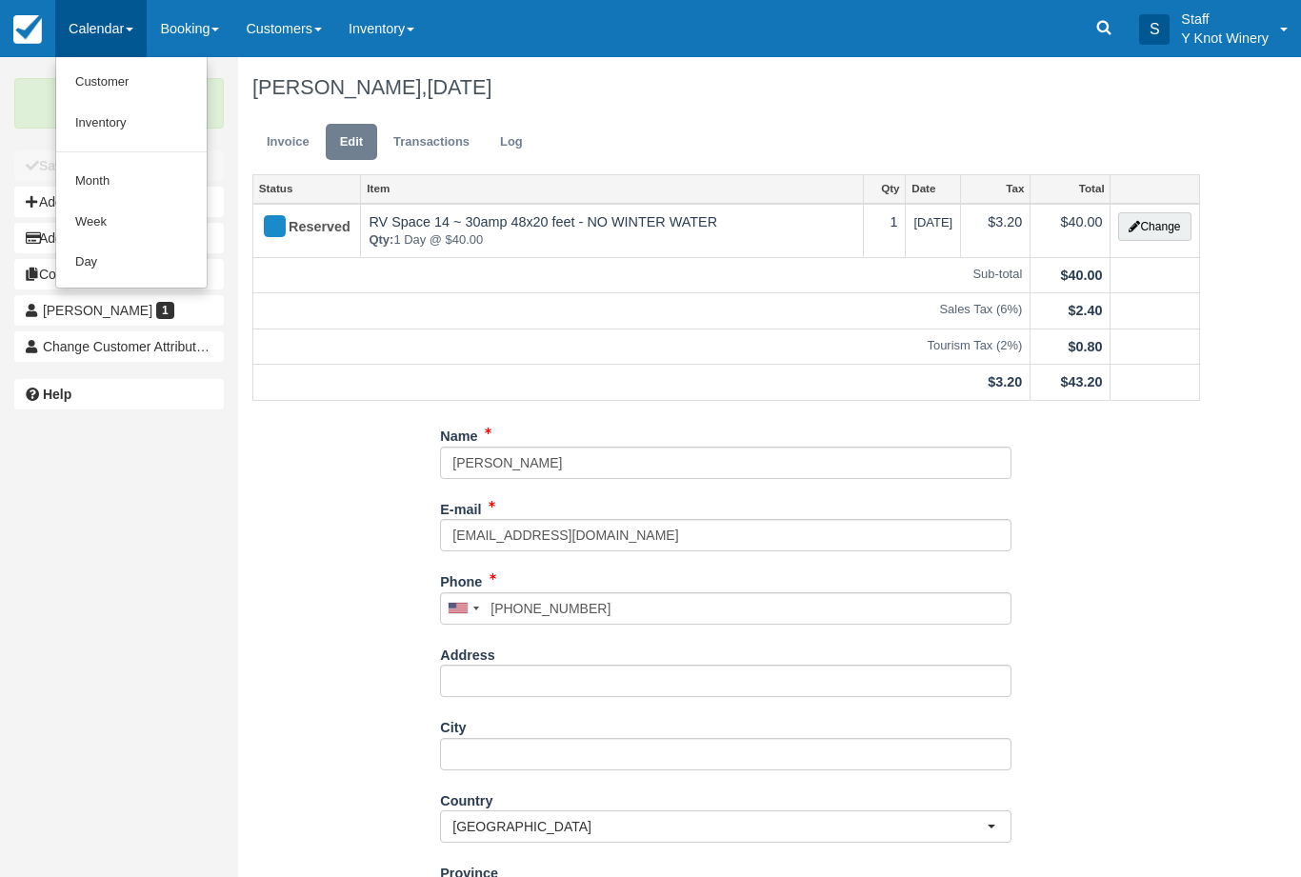
click at [106, 78] on link "Customer" at bounding box center [131, 82] width 150 height 41
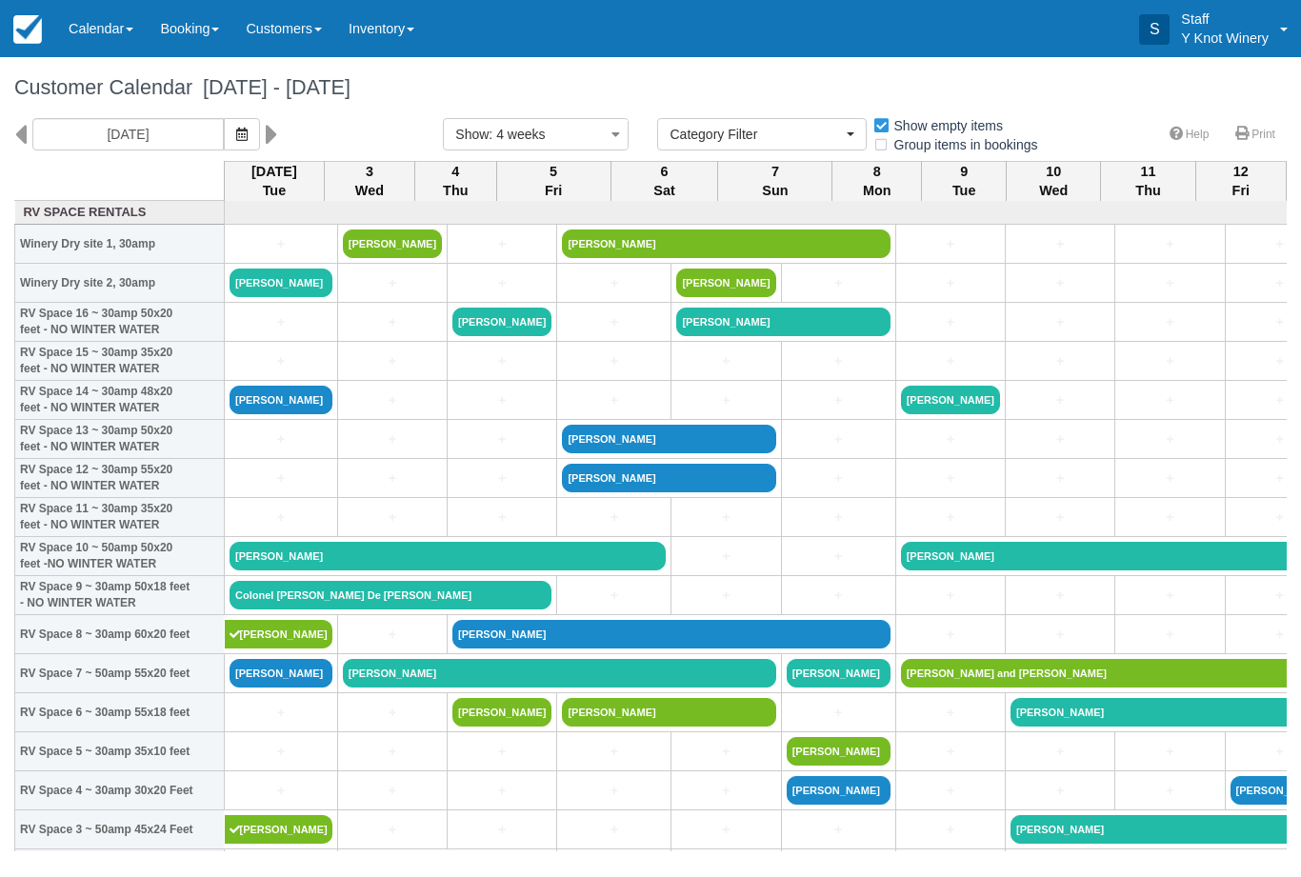
select select
click at [224, 128] on button "button" at bounding box center [242, 134] width 36 height 32
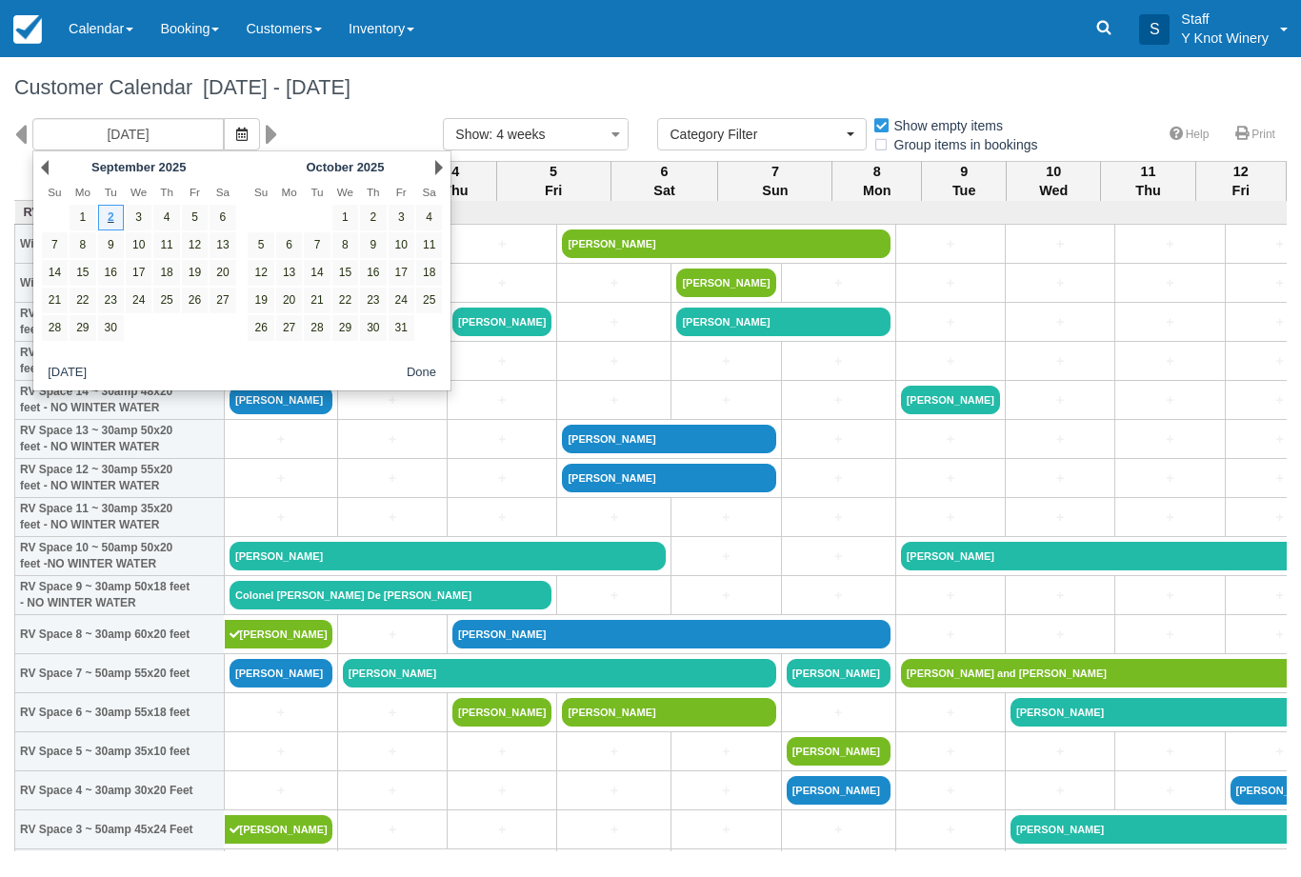
click at [52, 244] on link "7" at bounding box center [55, 245] width 26 height 26
type input "[DATE]"
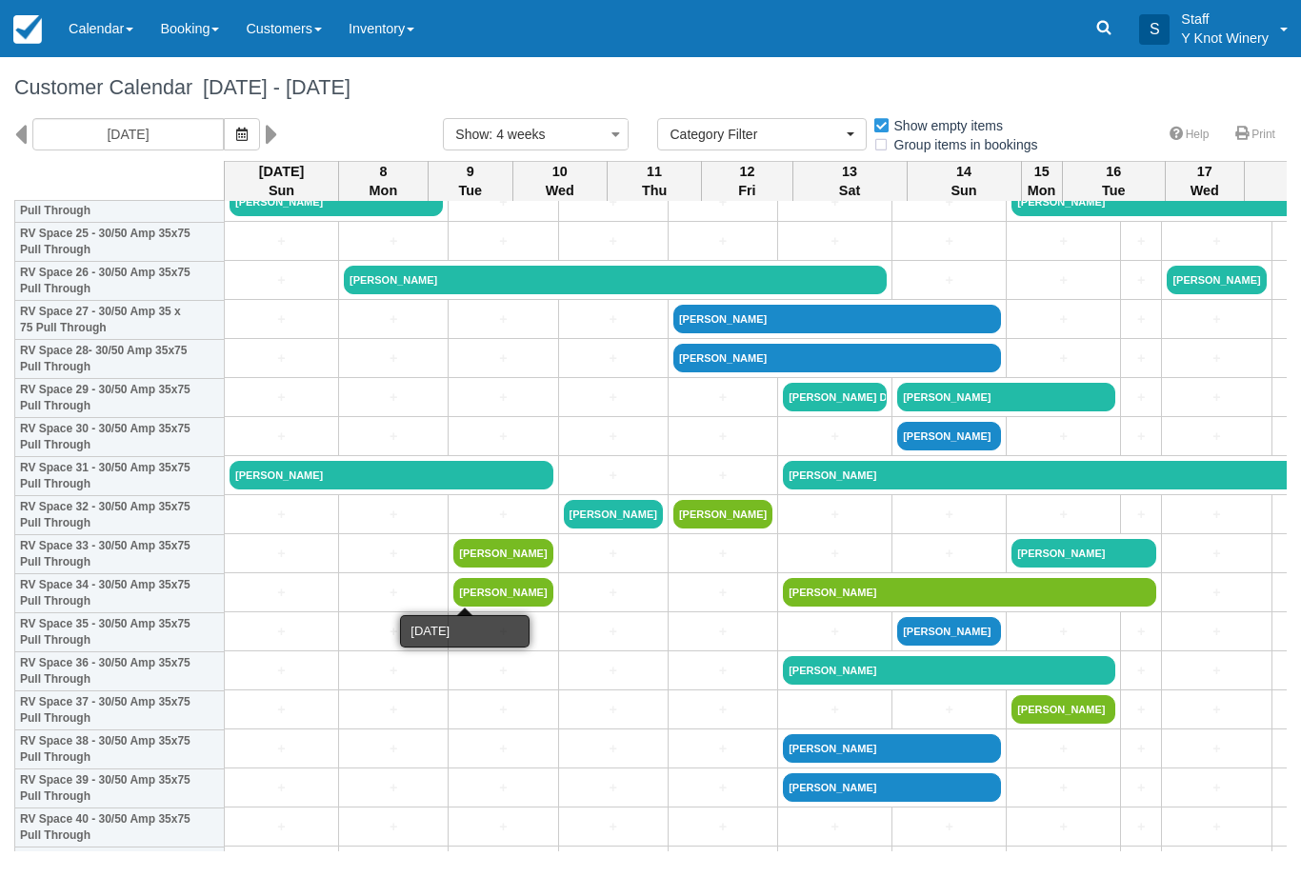
scroll to position [1019, 0]
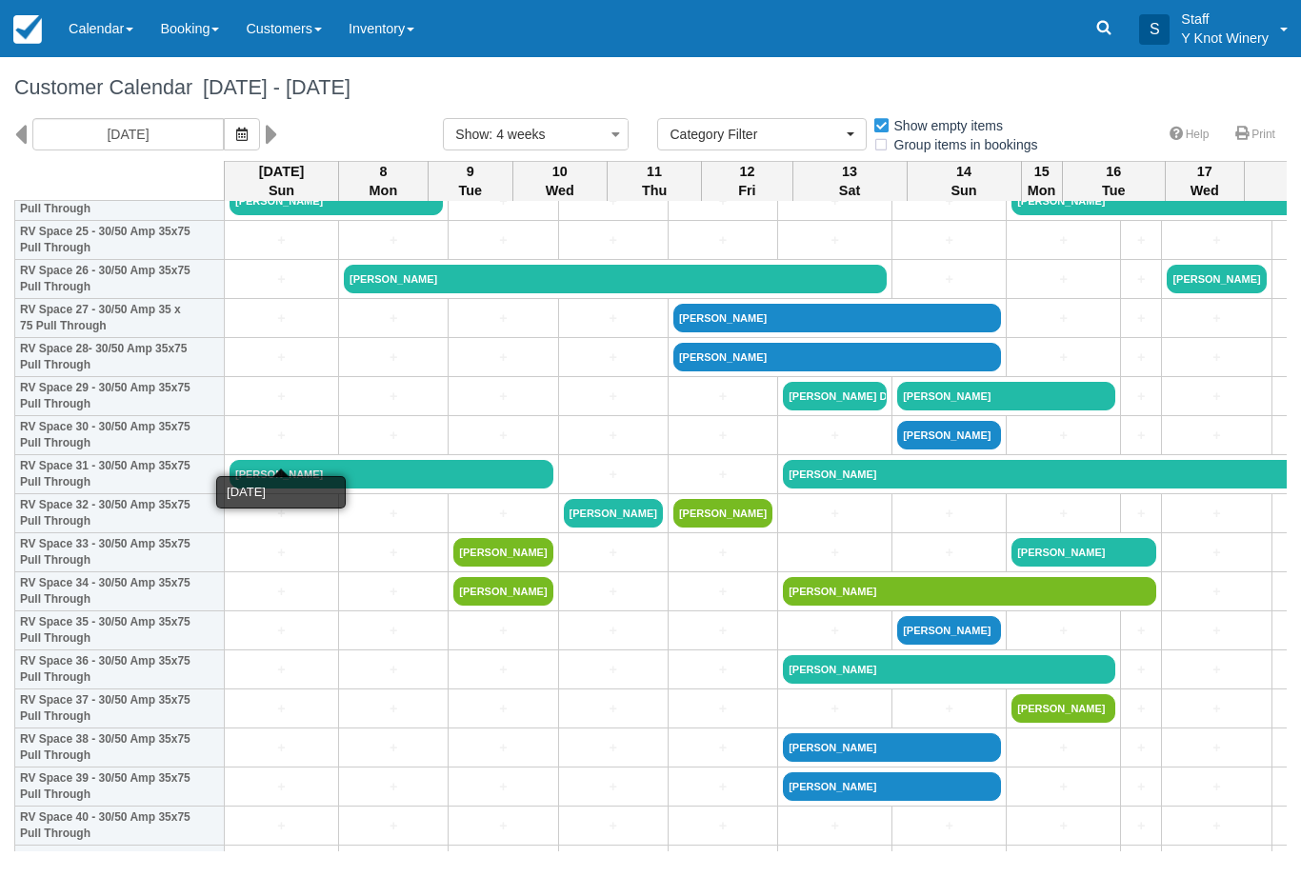
click at [242, 446] on link "+" at bounding box center [281, 436] width 104 height 20
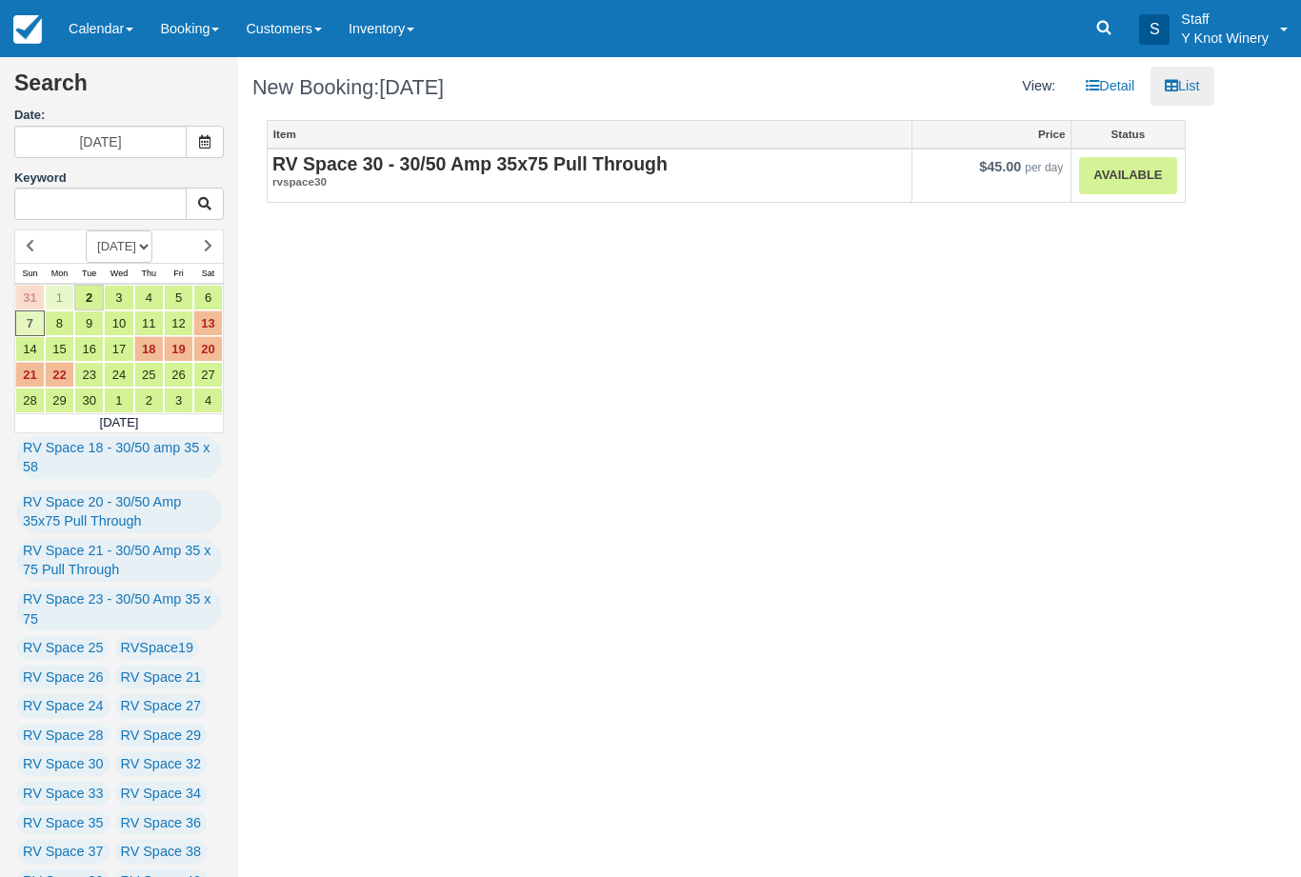
click at [1121, 174] on link "Available" at bounding box center [1127, 175] width 97 height 37
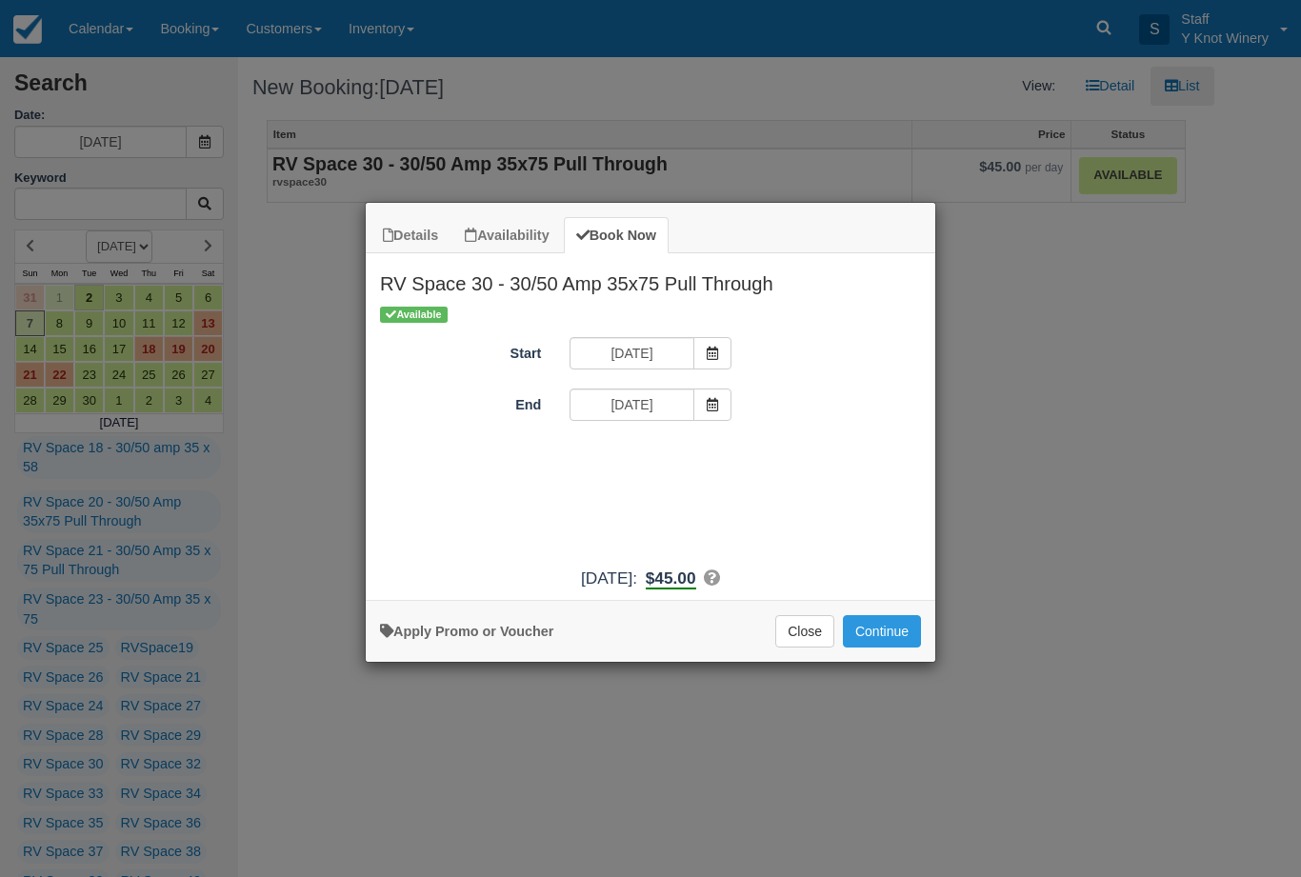
click at [709, 393] on span "Item Modal" at bounding box center [712, 405] width 38 height 32
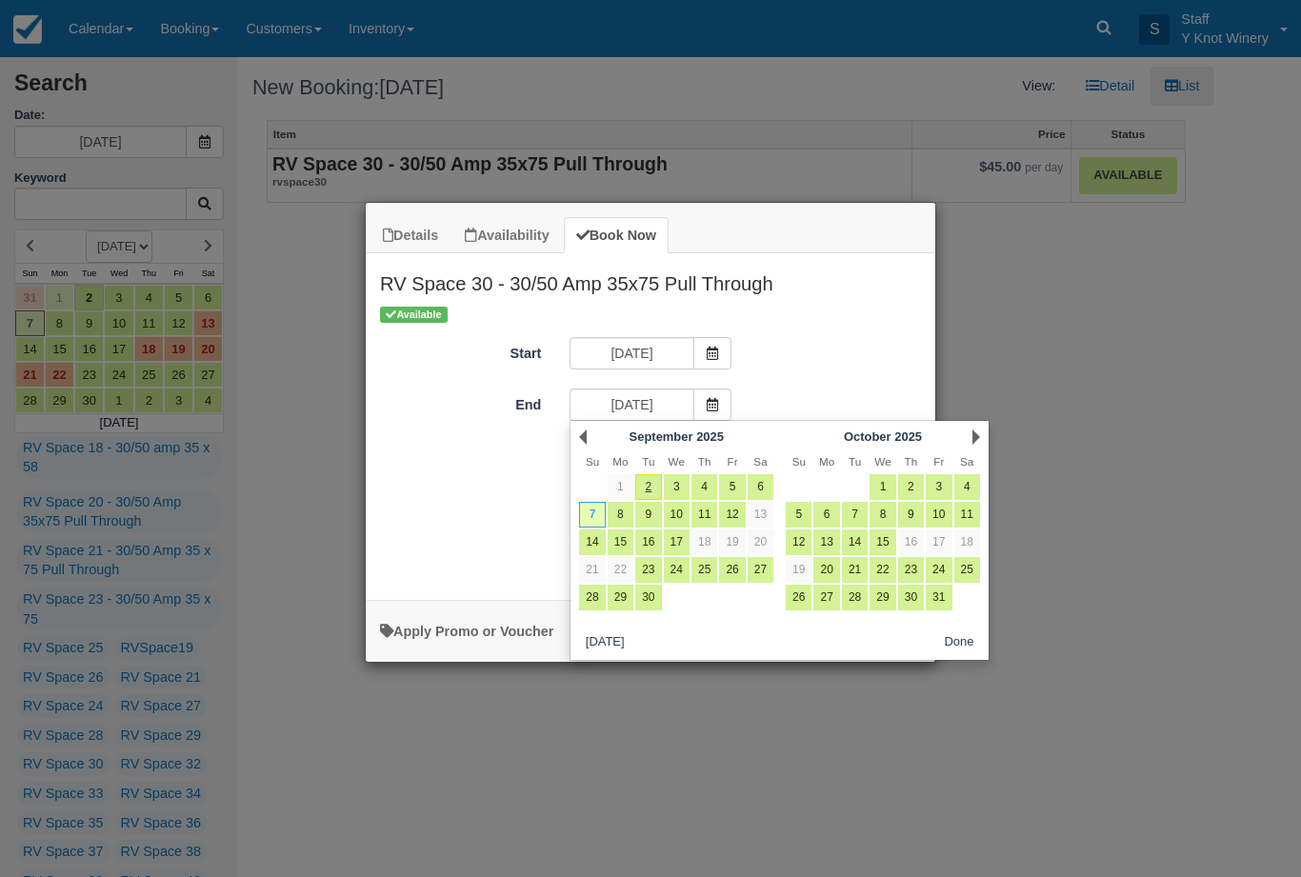
click at [616, 511] on link "8" at bounding box center [621, 515] width 26 height 26
type input "09/08/25"
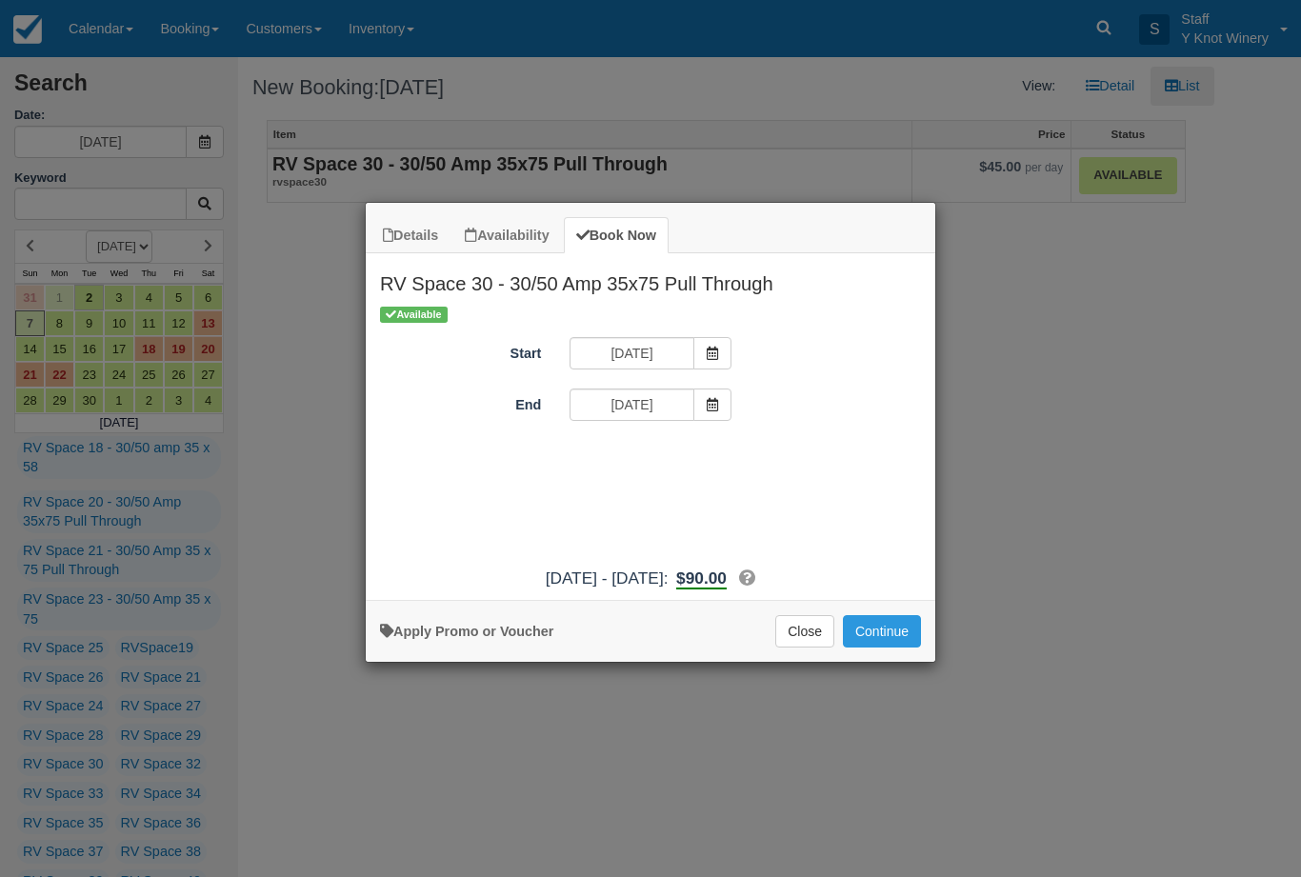
click at [888, 638] on button "Continue" at bounding box center [882, 631] width 78 height 32
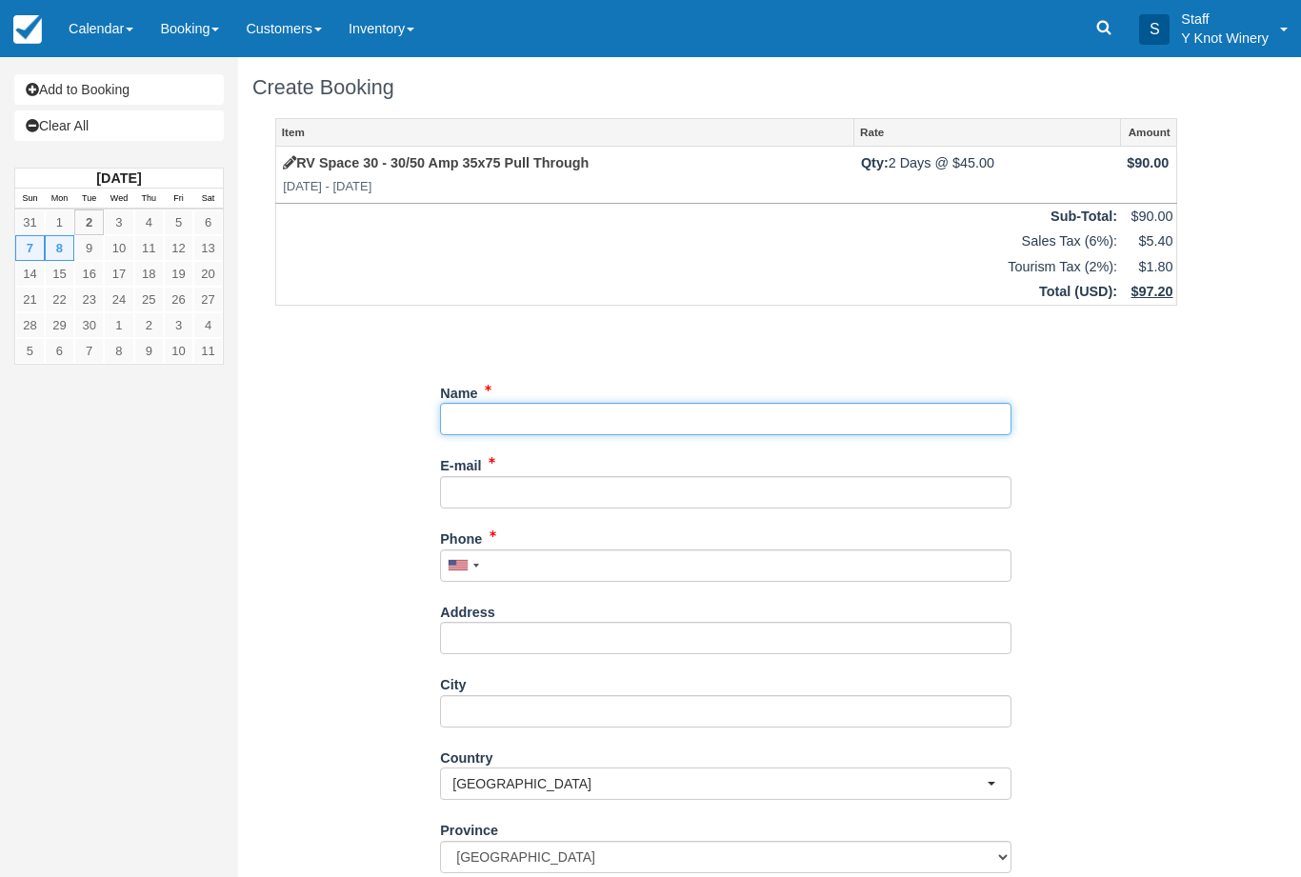
click at [527, 412] on input "Name" at bounding box center [725, 419] width 571 height 32
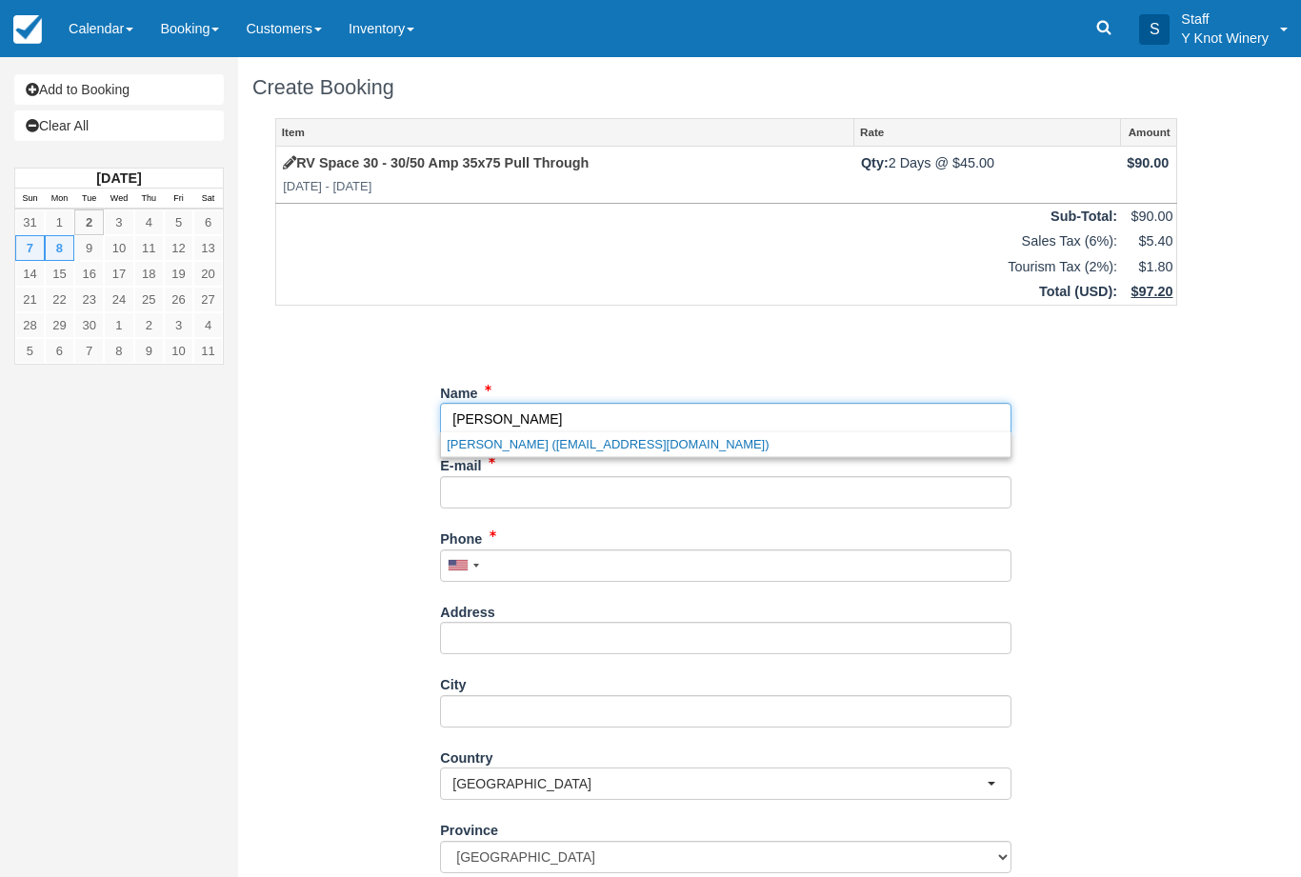
click at [588, 449] on link "Jose martinez (jmarti4886@aol.com)" at bounding box center [725, 444] width 569 height 24
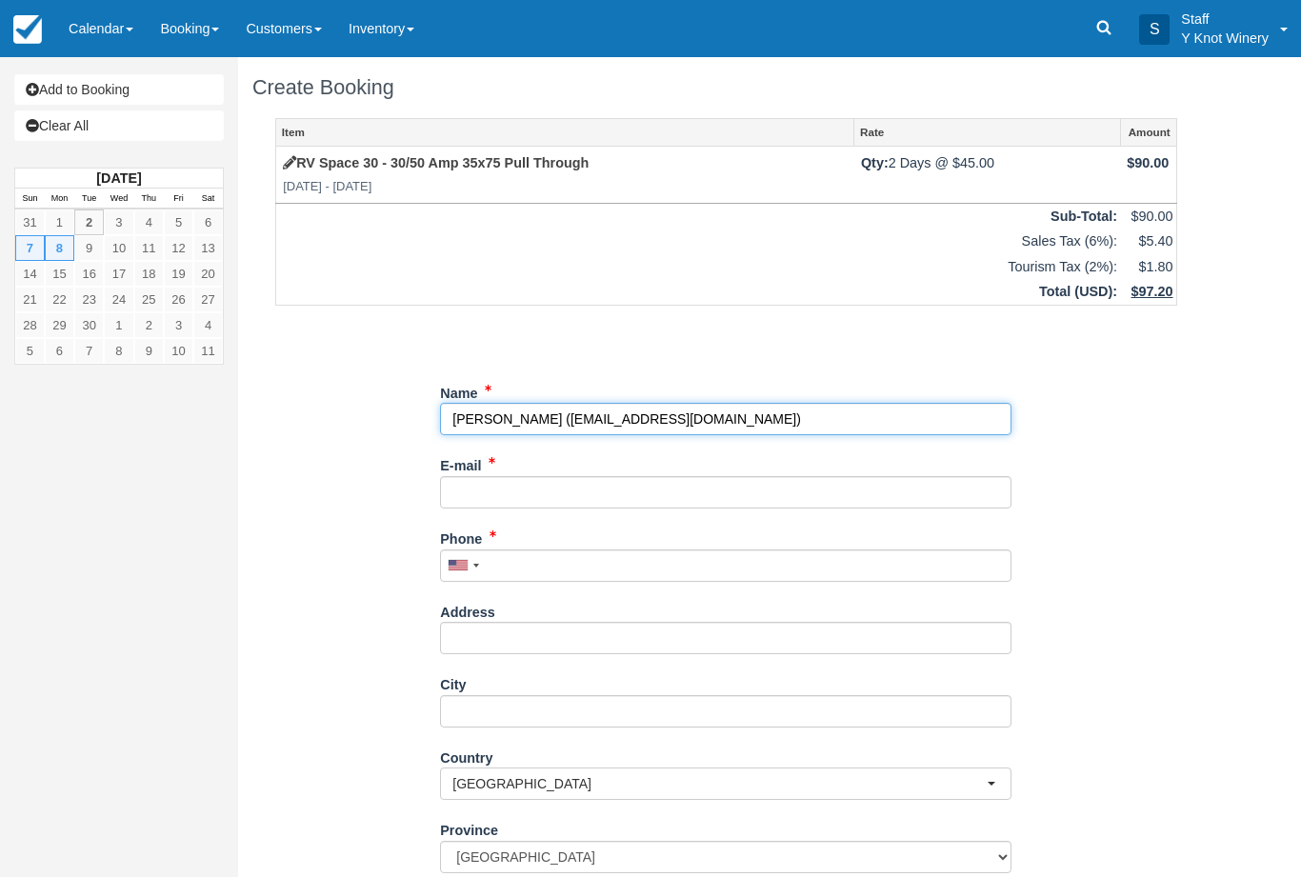
type input "[PERSON_NAME]"
type input "jmarti4886@aol.com"
type input "+17079218561"
type input "228 trailblazer st"
type input "middleton"
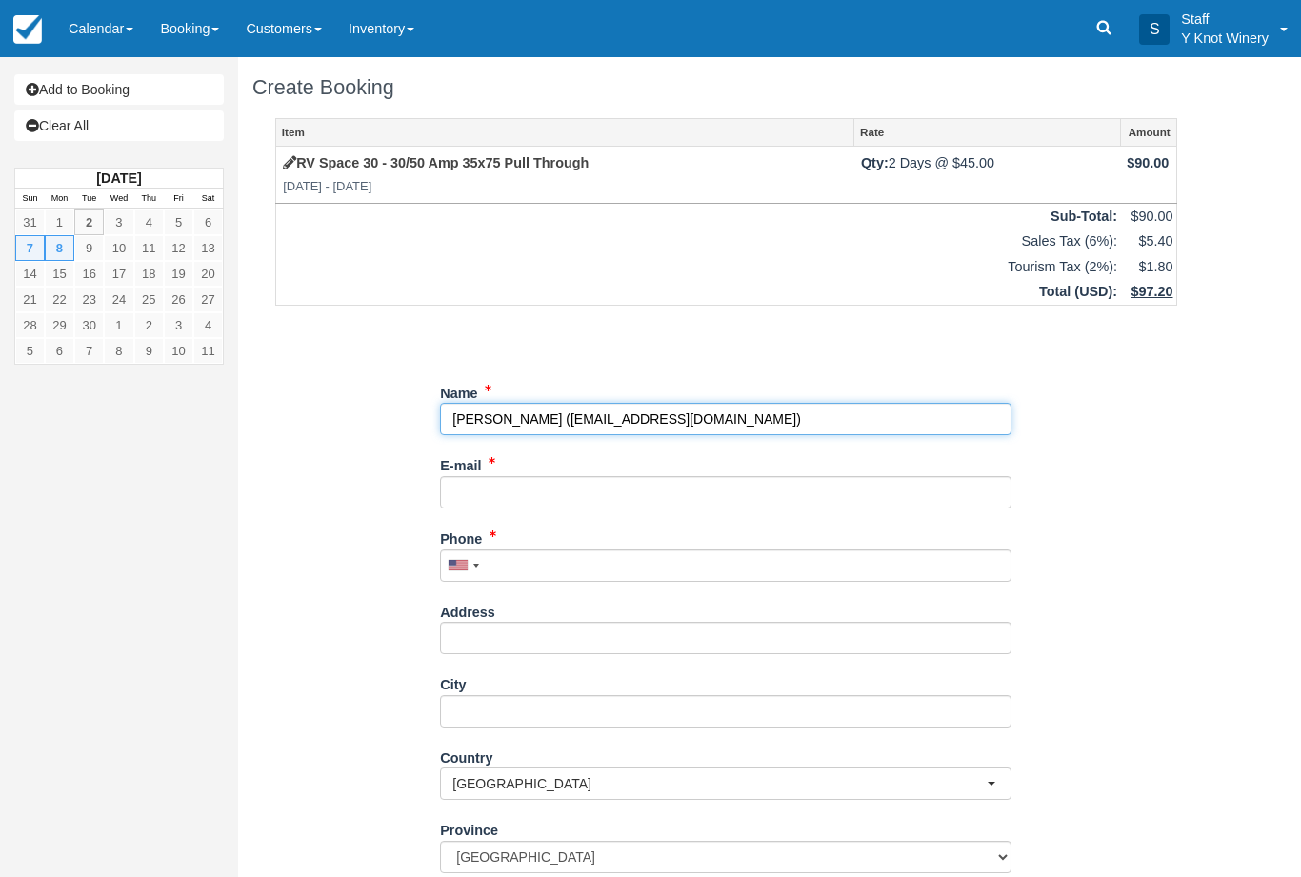
select select "US"
select select
type input "83644"
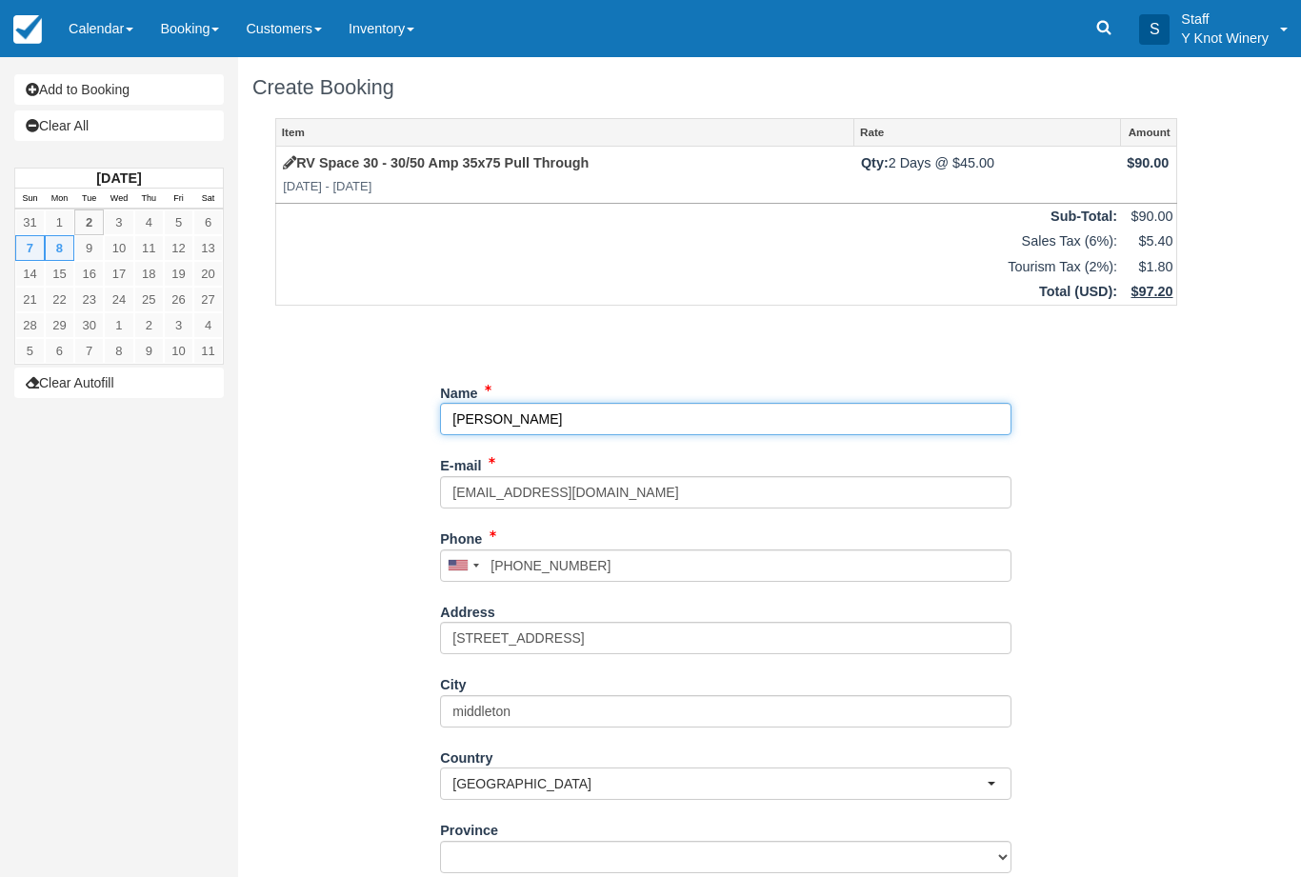
select select "ID"
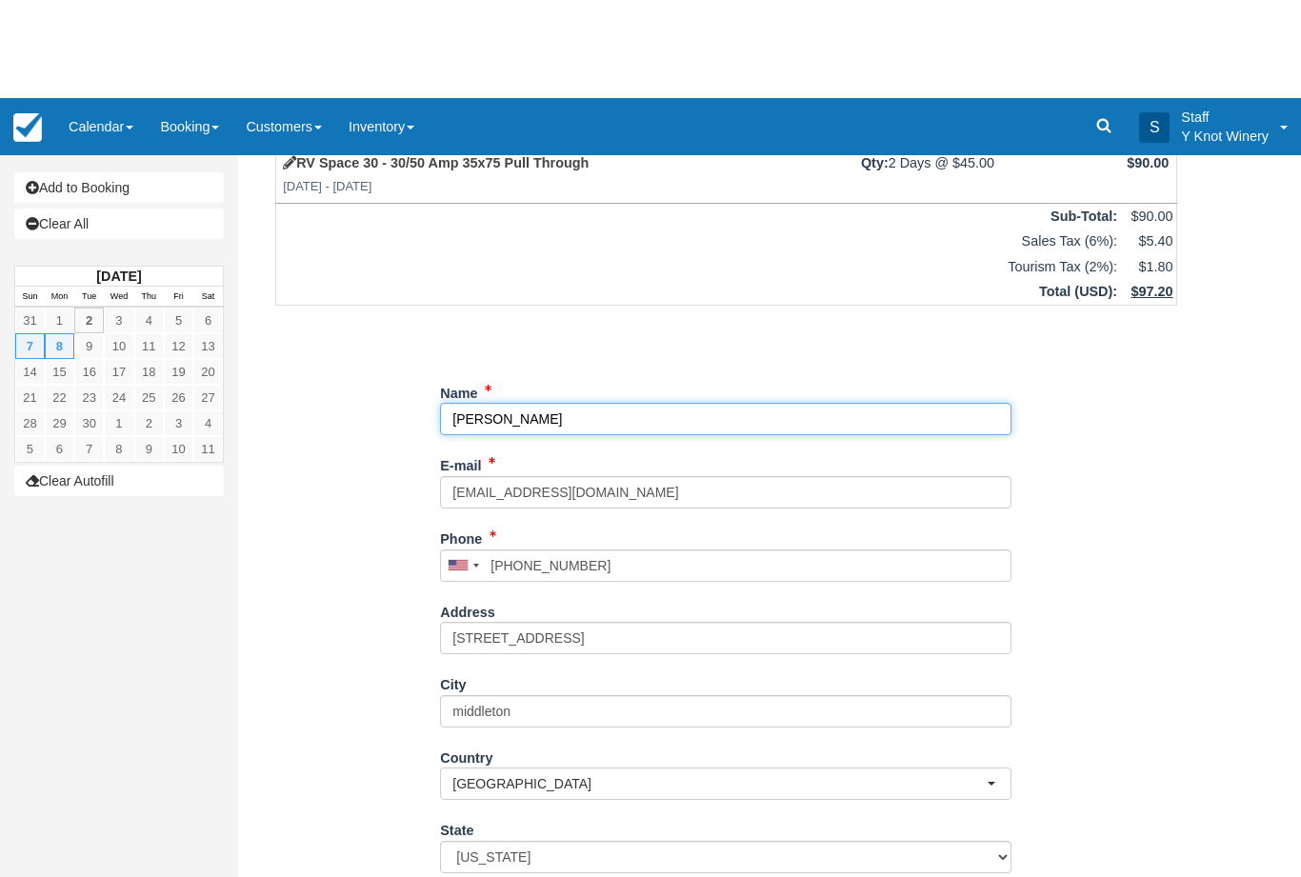
scroll to position [148, 0]
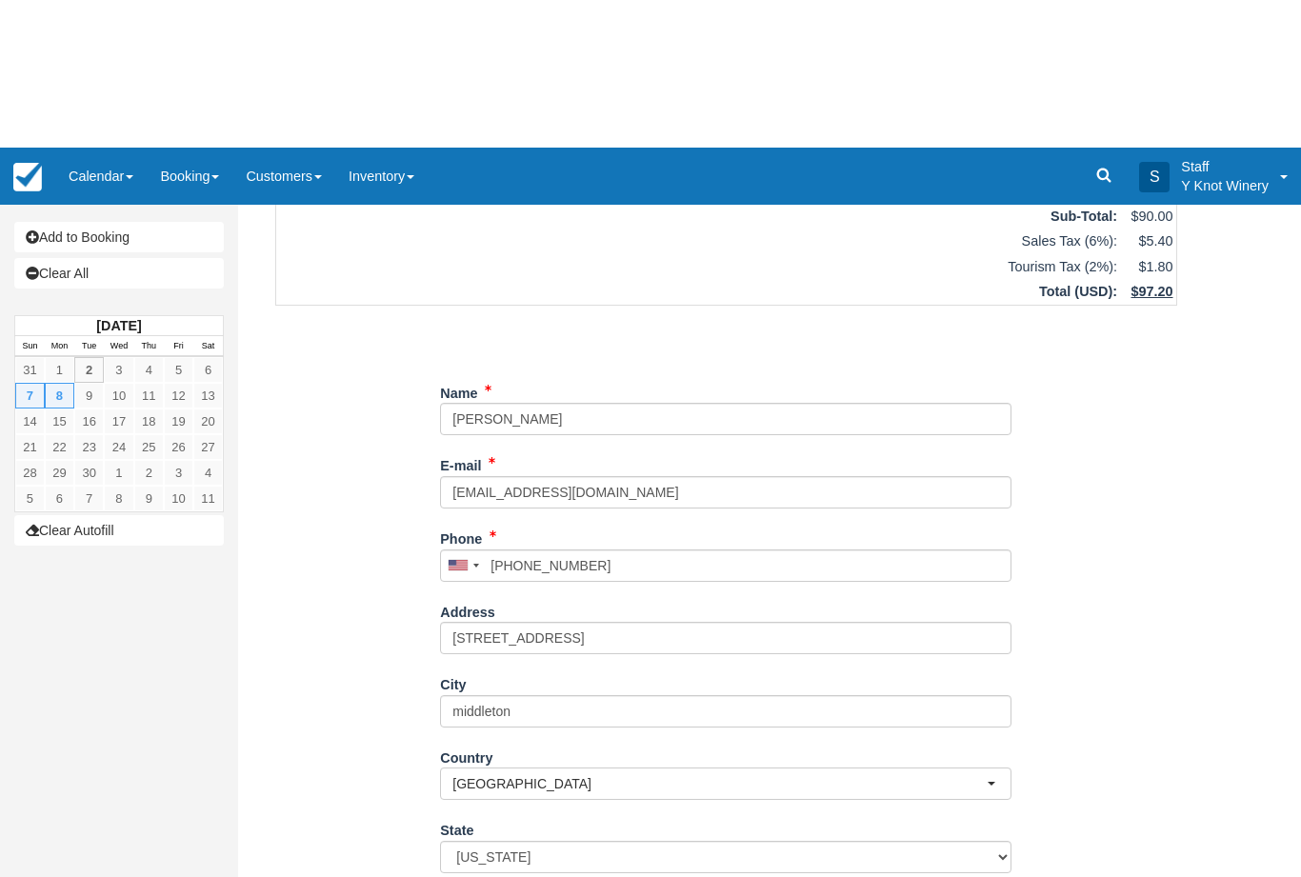
click at [380, 832] on div "Item Rate Amount RV Space 30 - 30/50 Amp 35x75 Pull Through Sun Sep 7 2025 - Mo…" at bounding box center [725, 437] width 947 height 934
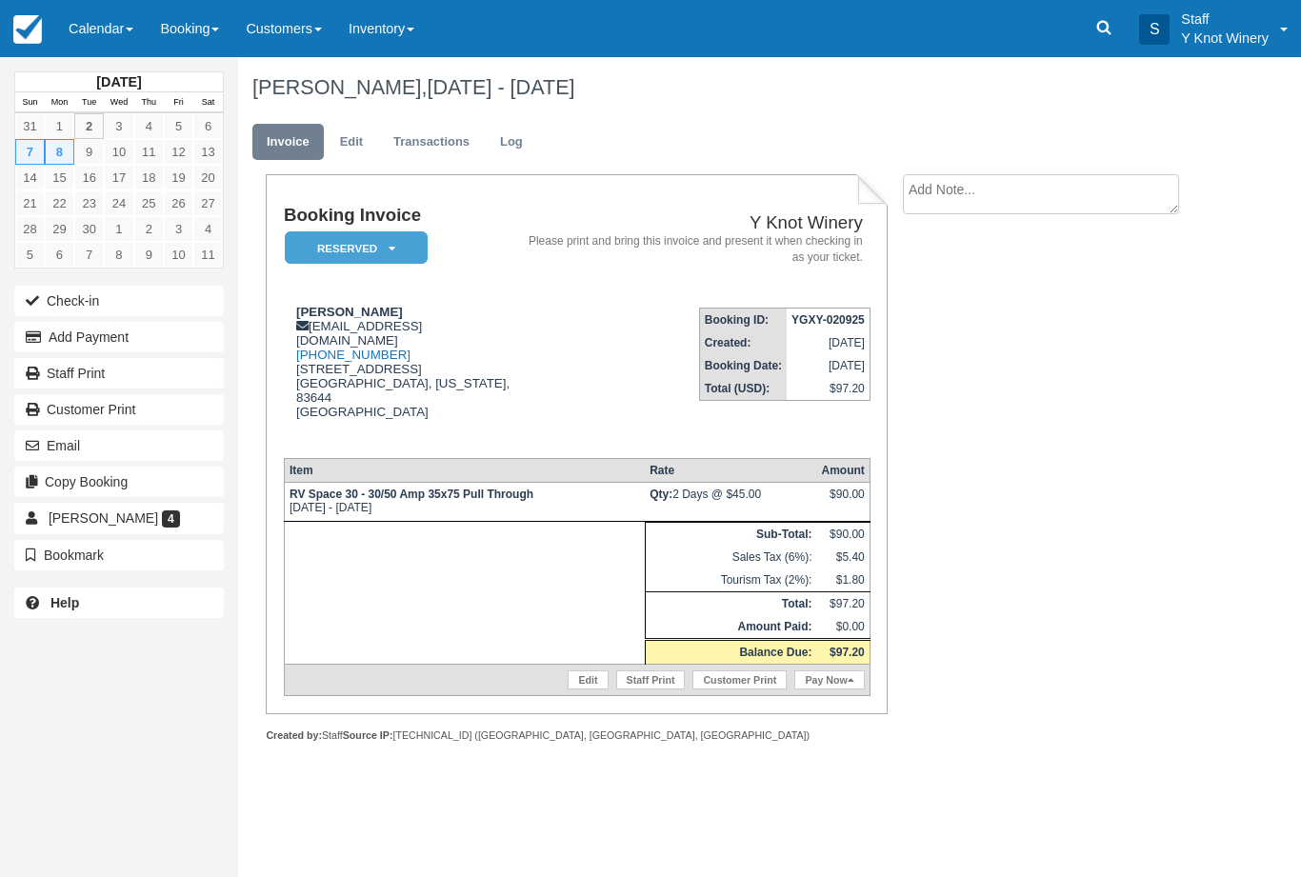
click at [99, 20] on link "Calendar" at bounding box center [100, 28] width 91 height 57
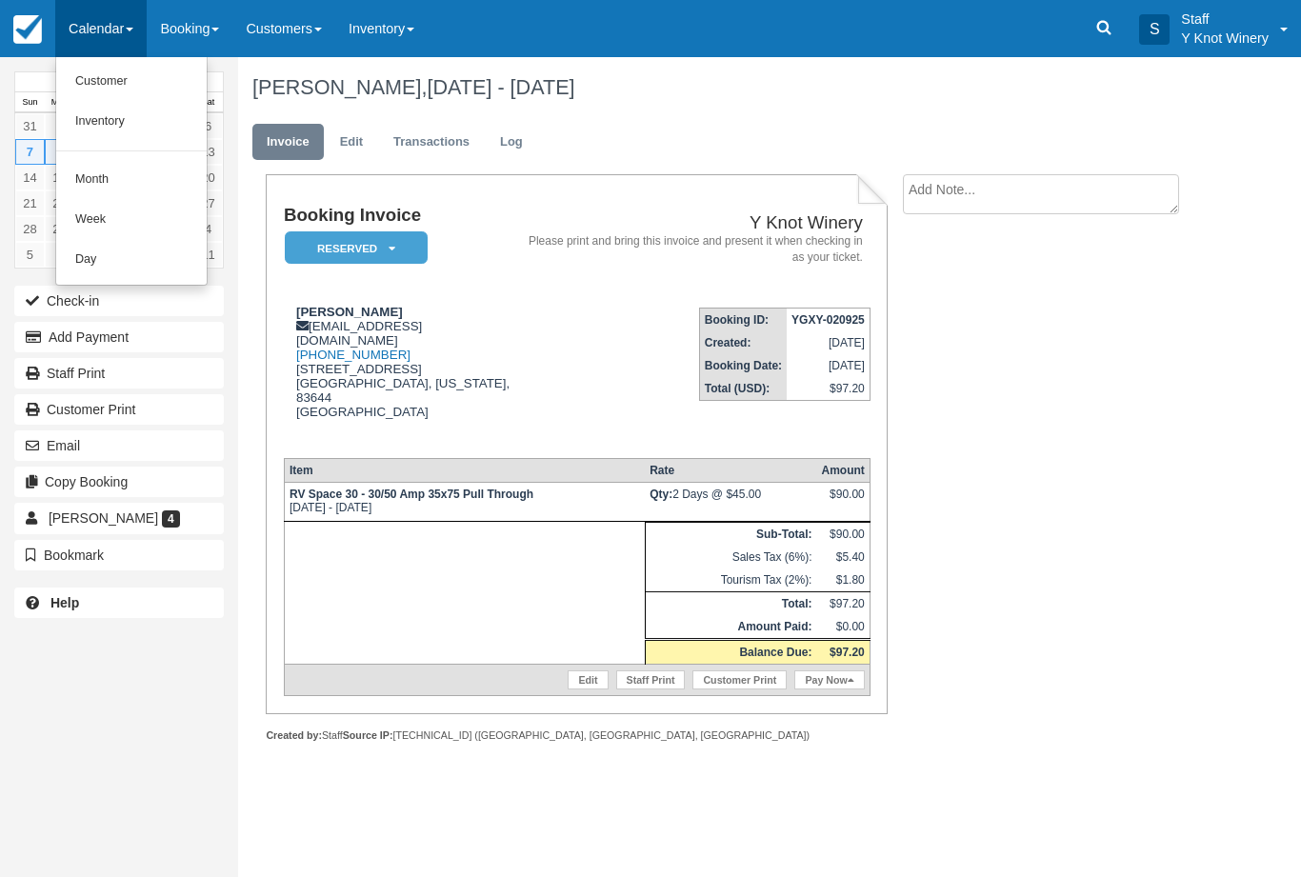
click at [128, 81] on link "Customer" at bounding box center [131, 82] width 150 height 40
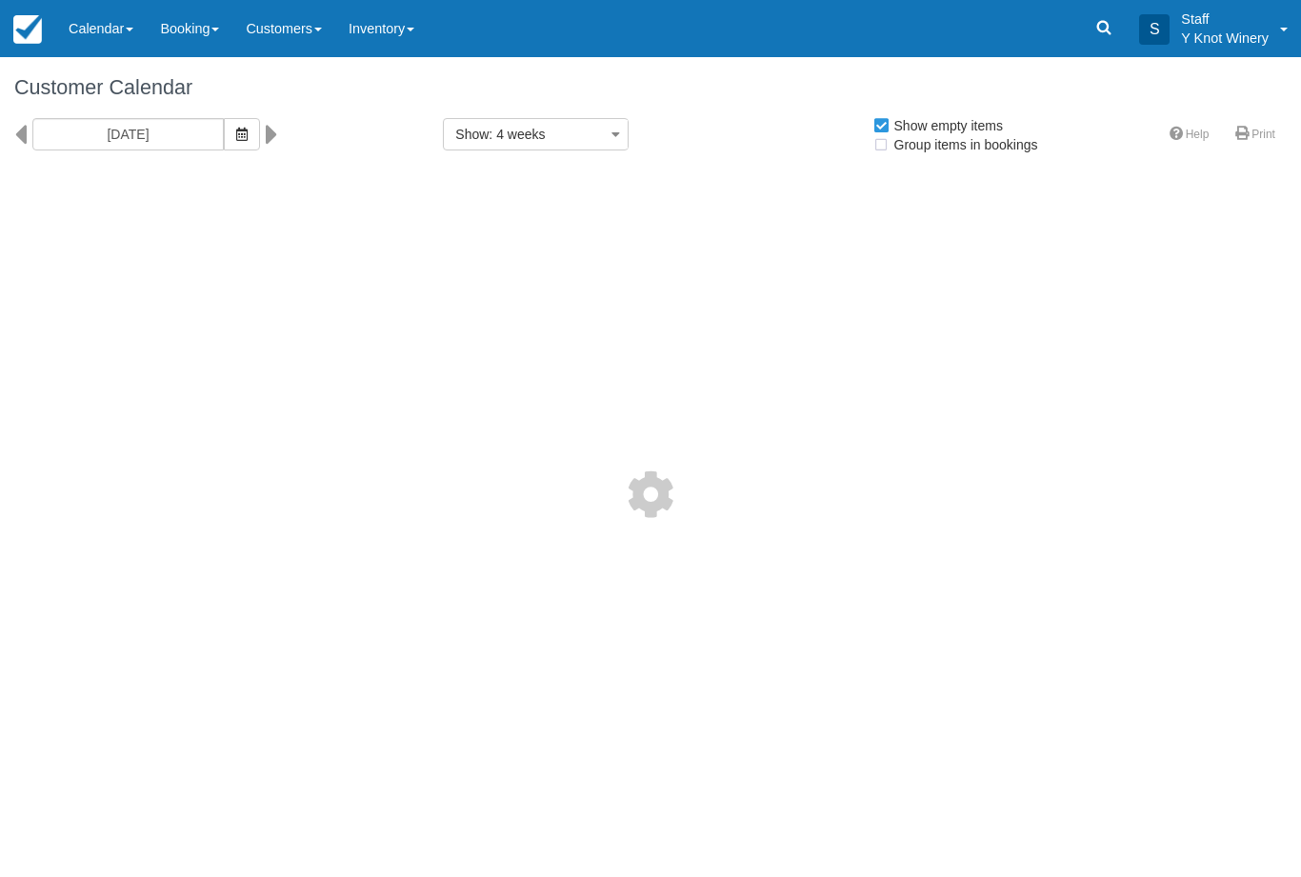
select select
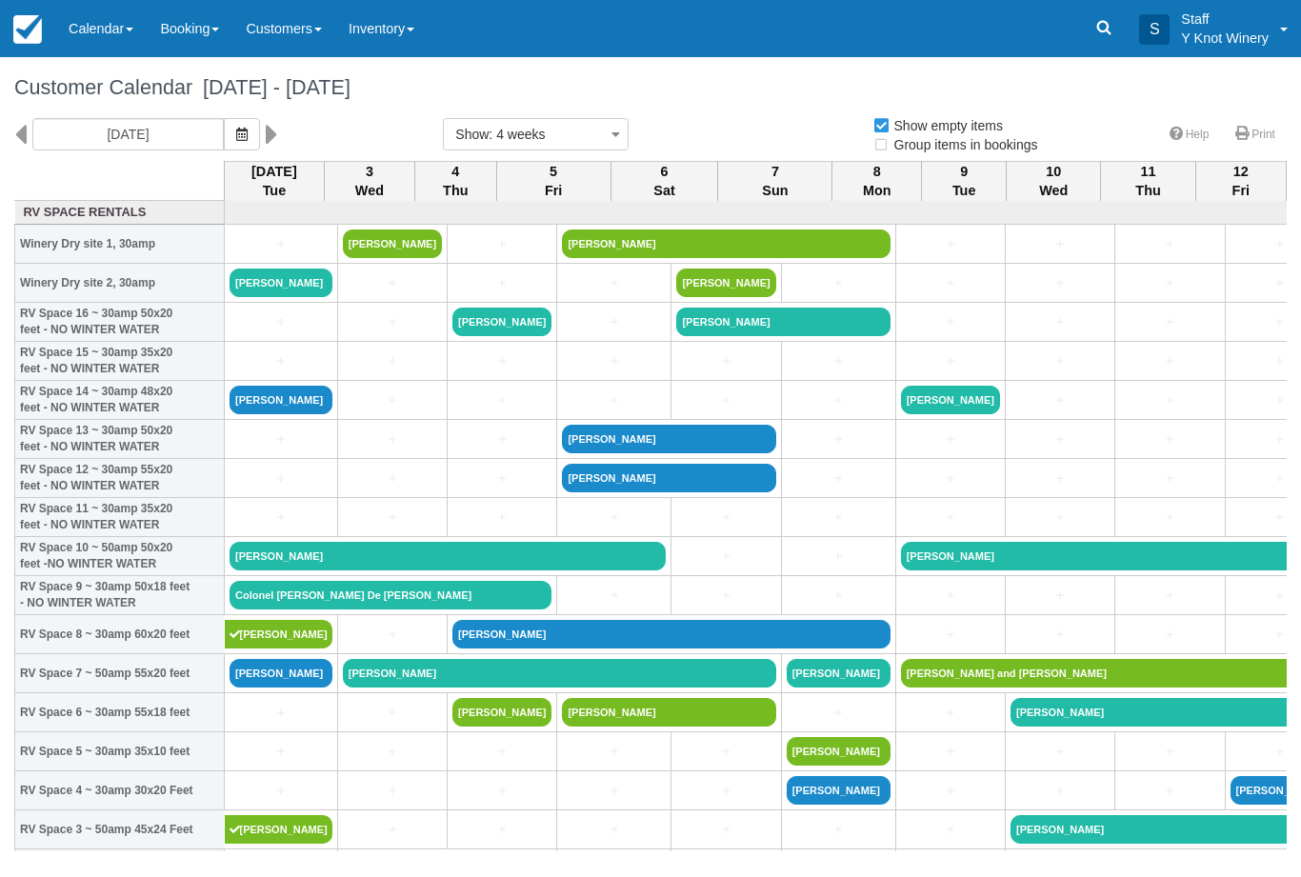
select select
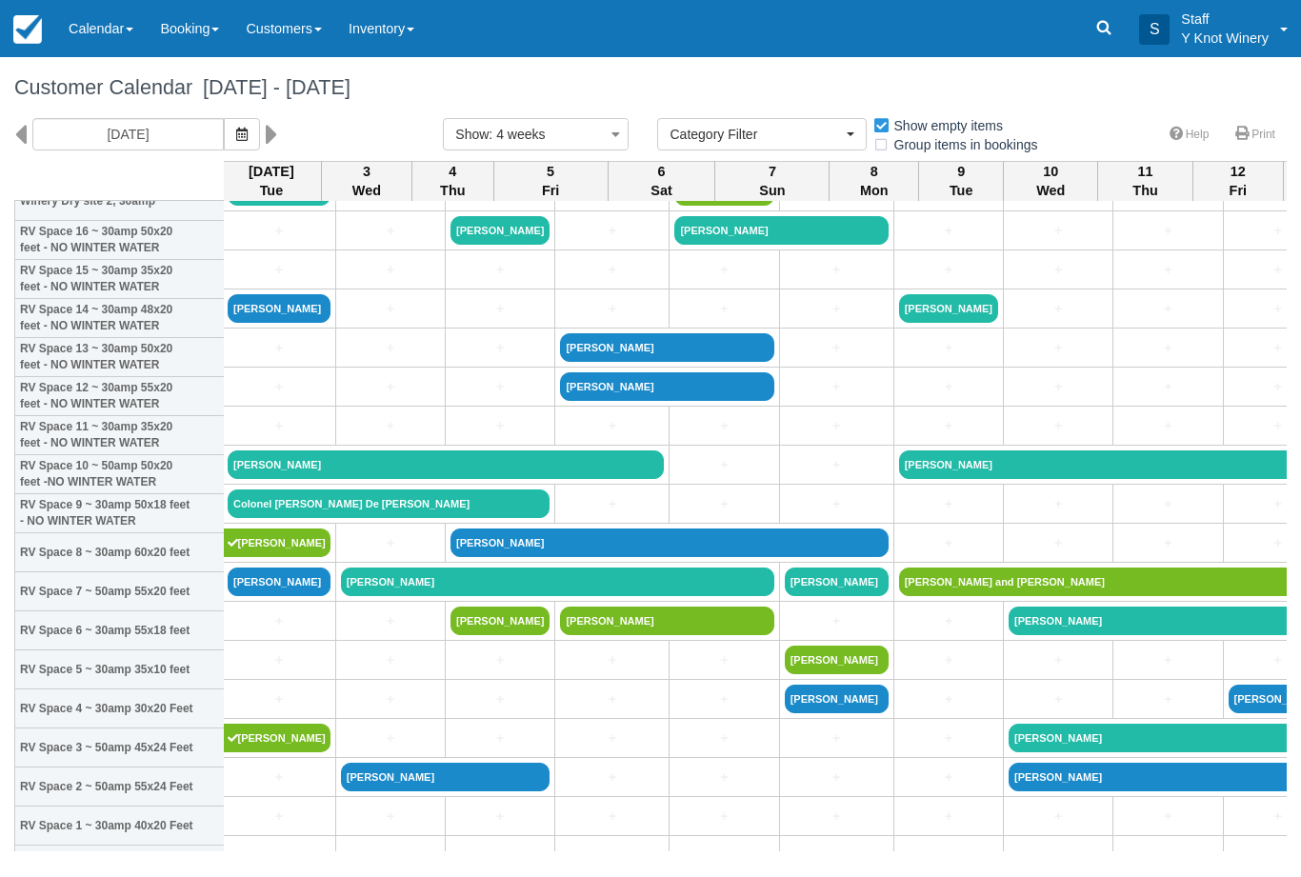
scroll to position [38, 7]
